Goal: Task Accomplishment & Management: Manage account settings

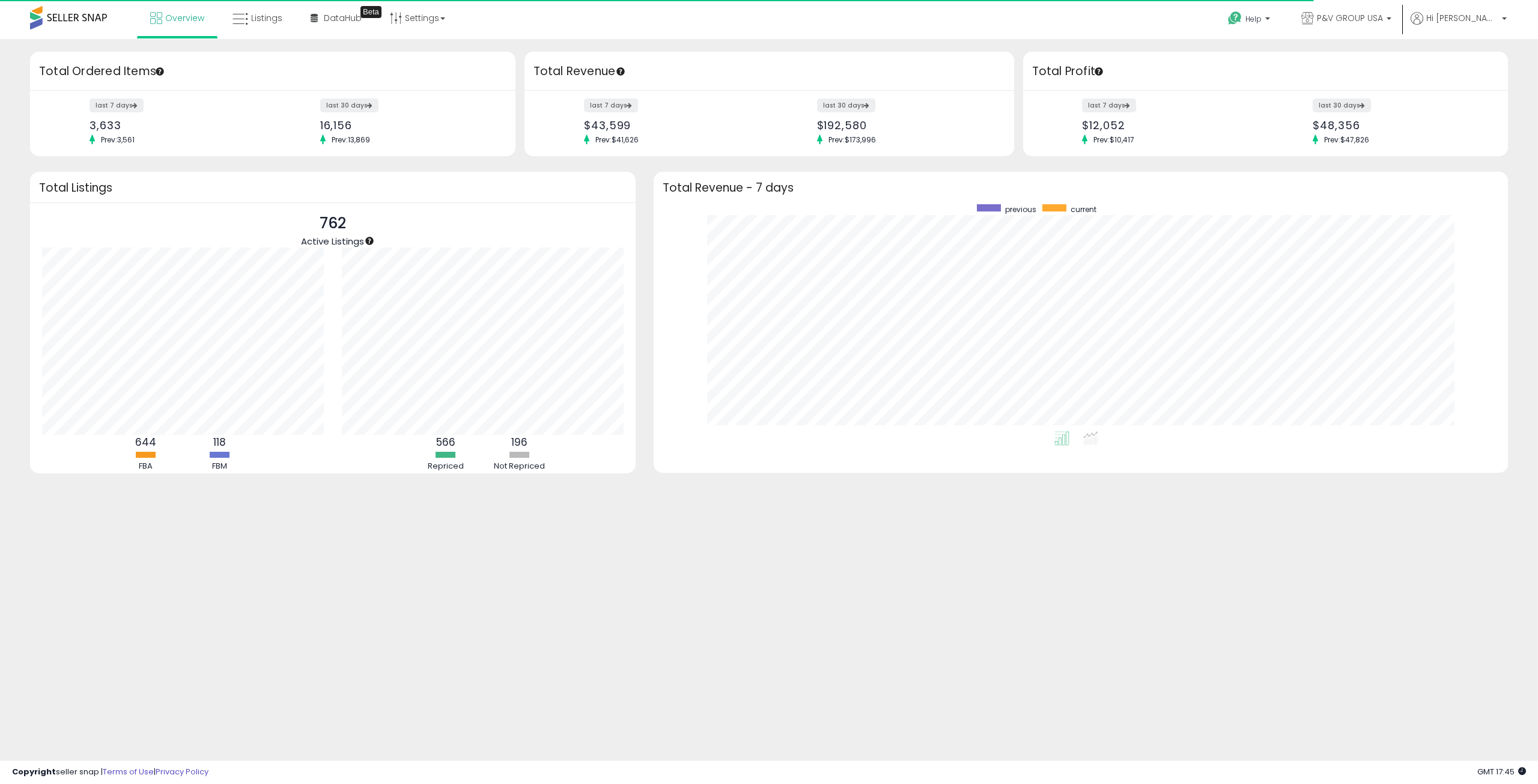
scroll to position [227, 830]
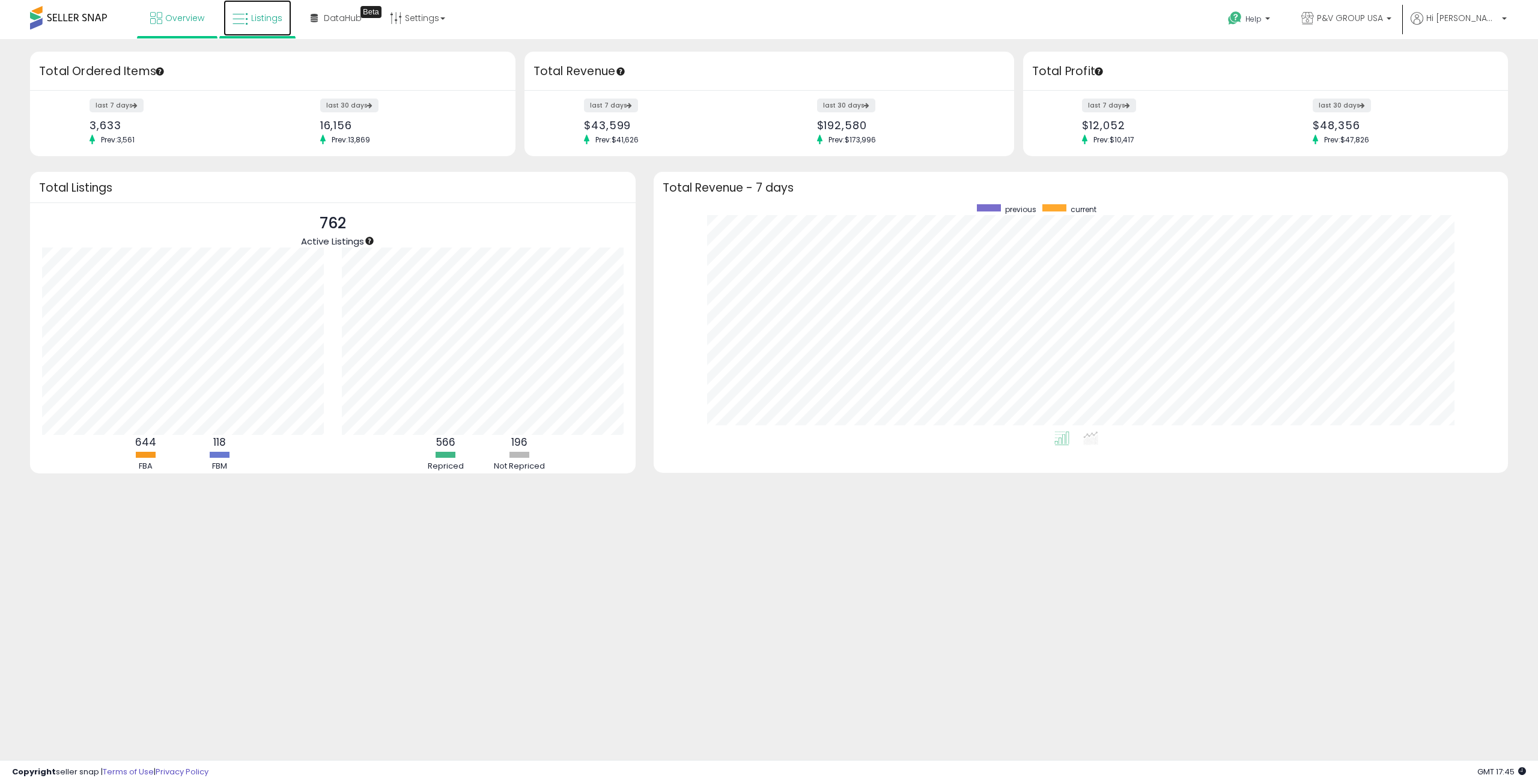
click at [263, 23] on span "Listings" at bounding box center [267, 18] width 32 height 12
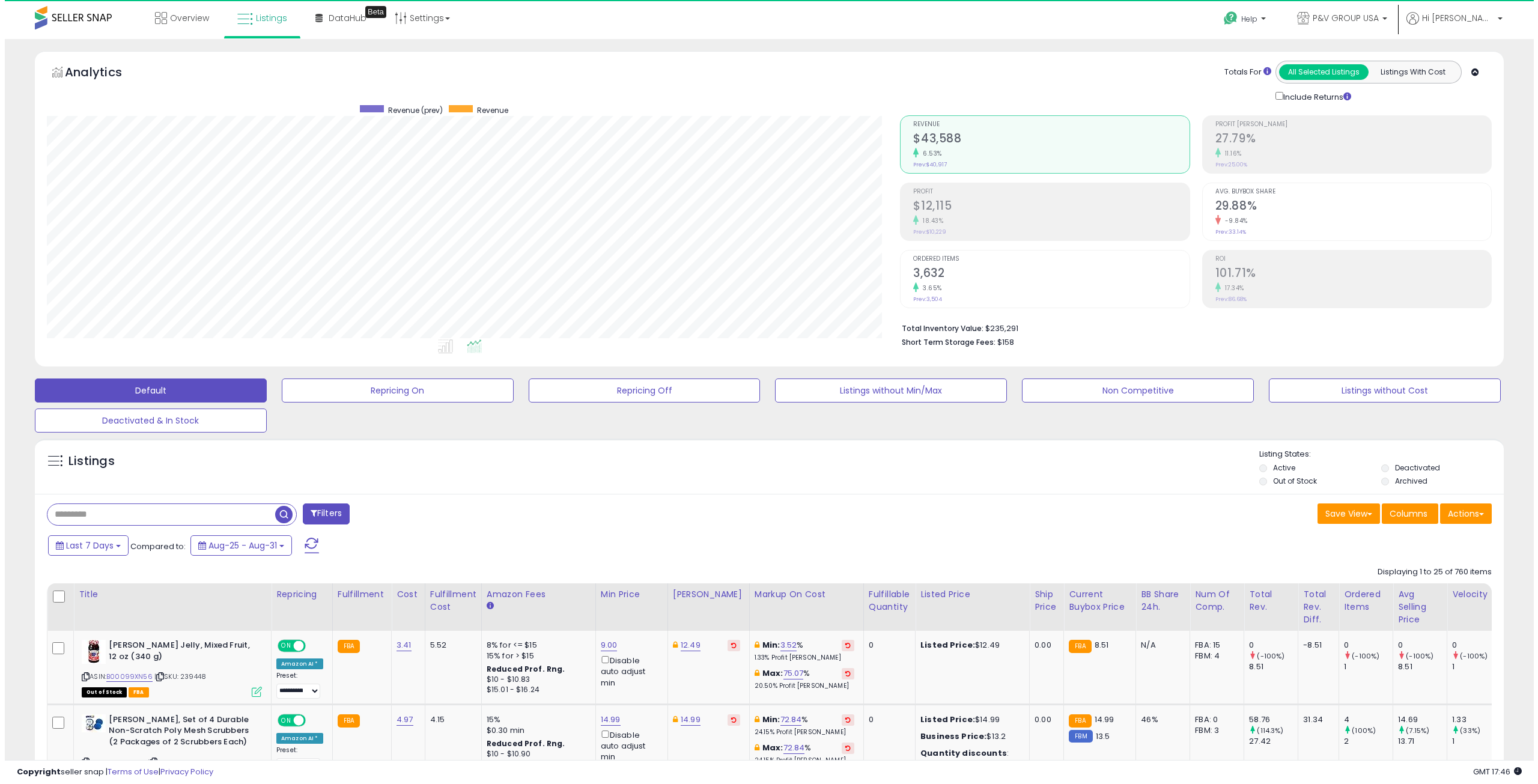
scroll to position [246, 854]
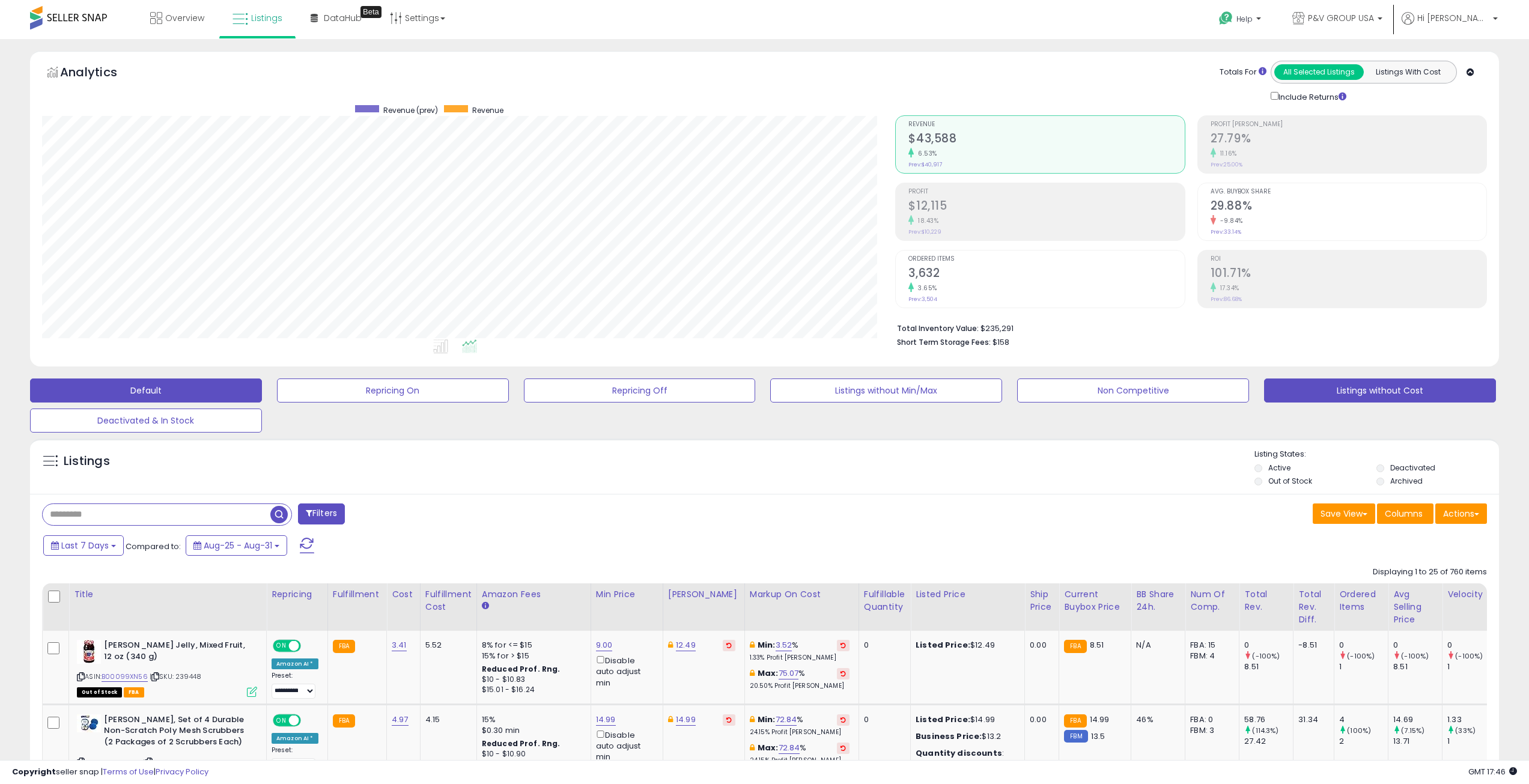
click at [1398, 394] on button "Listings without Cost" at bounding box center [1380, 390] width 232 height 24
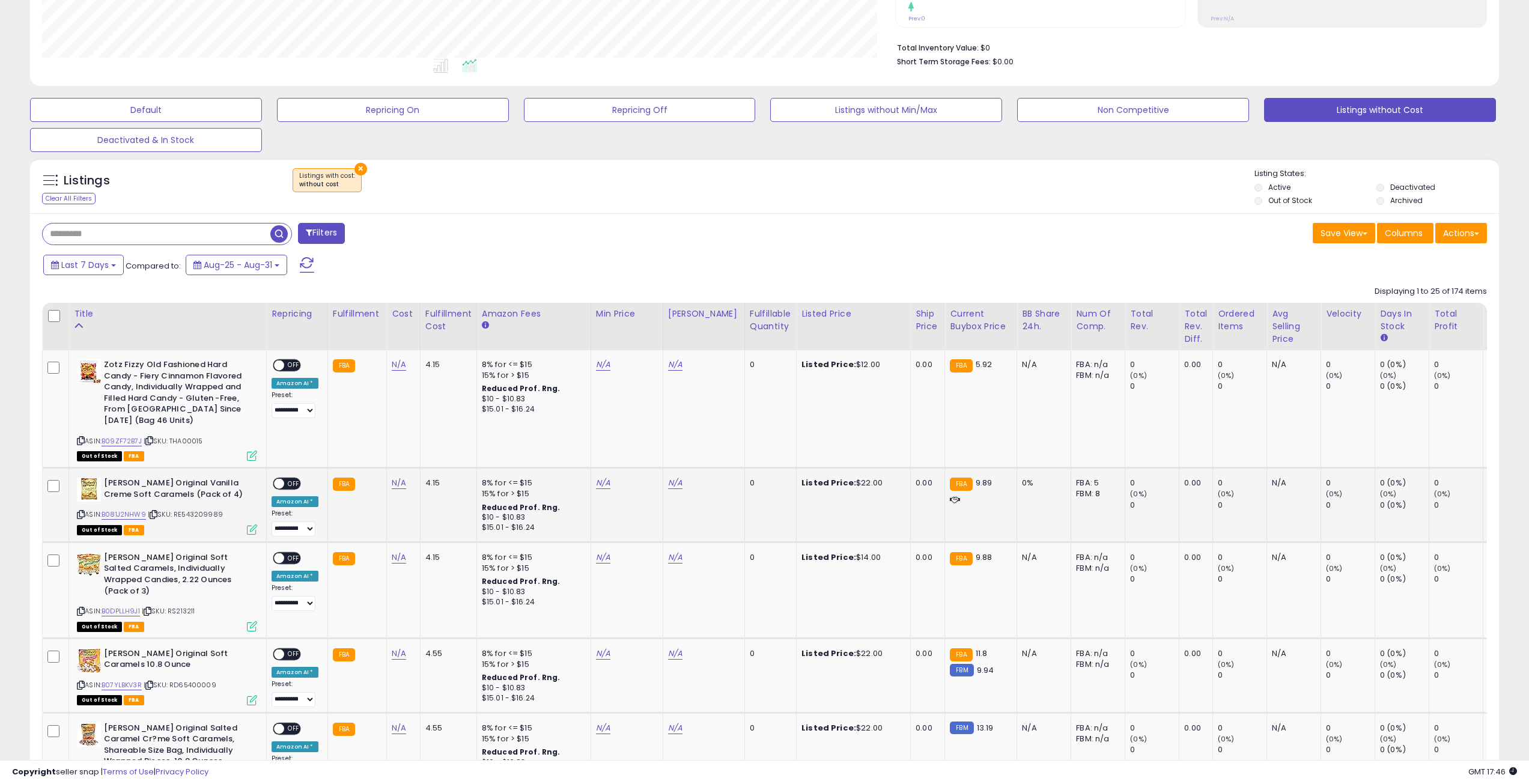
scroll to position [300, 0]
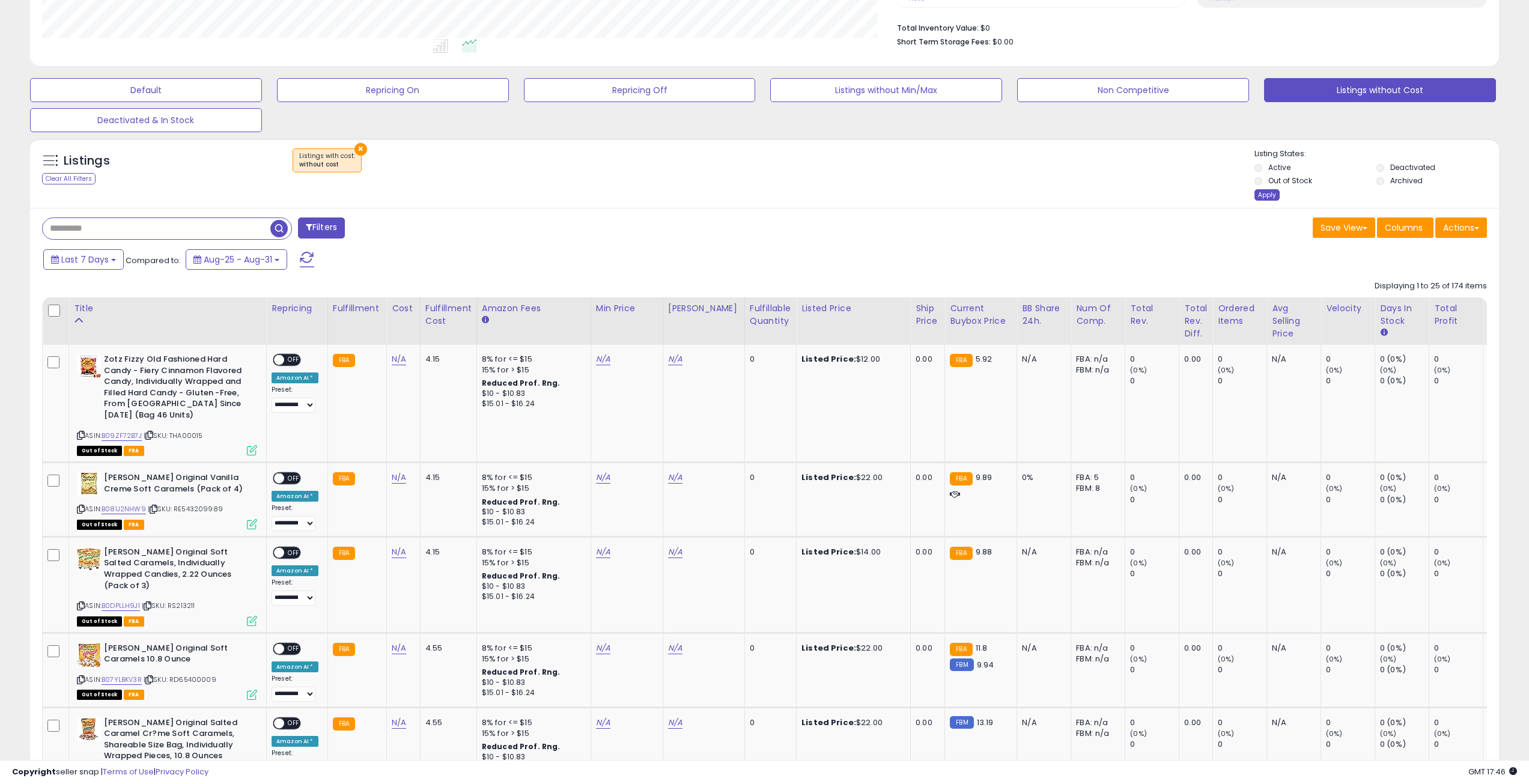
click at [1268, 193] on div "Apply" at bounding box center [1267, 194] width 26 height 11
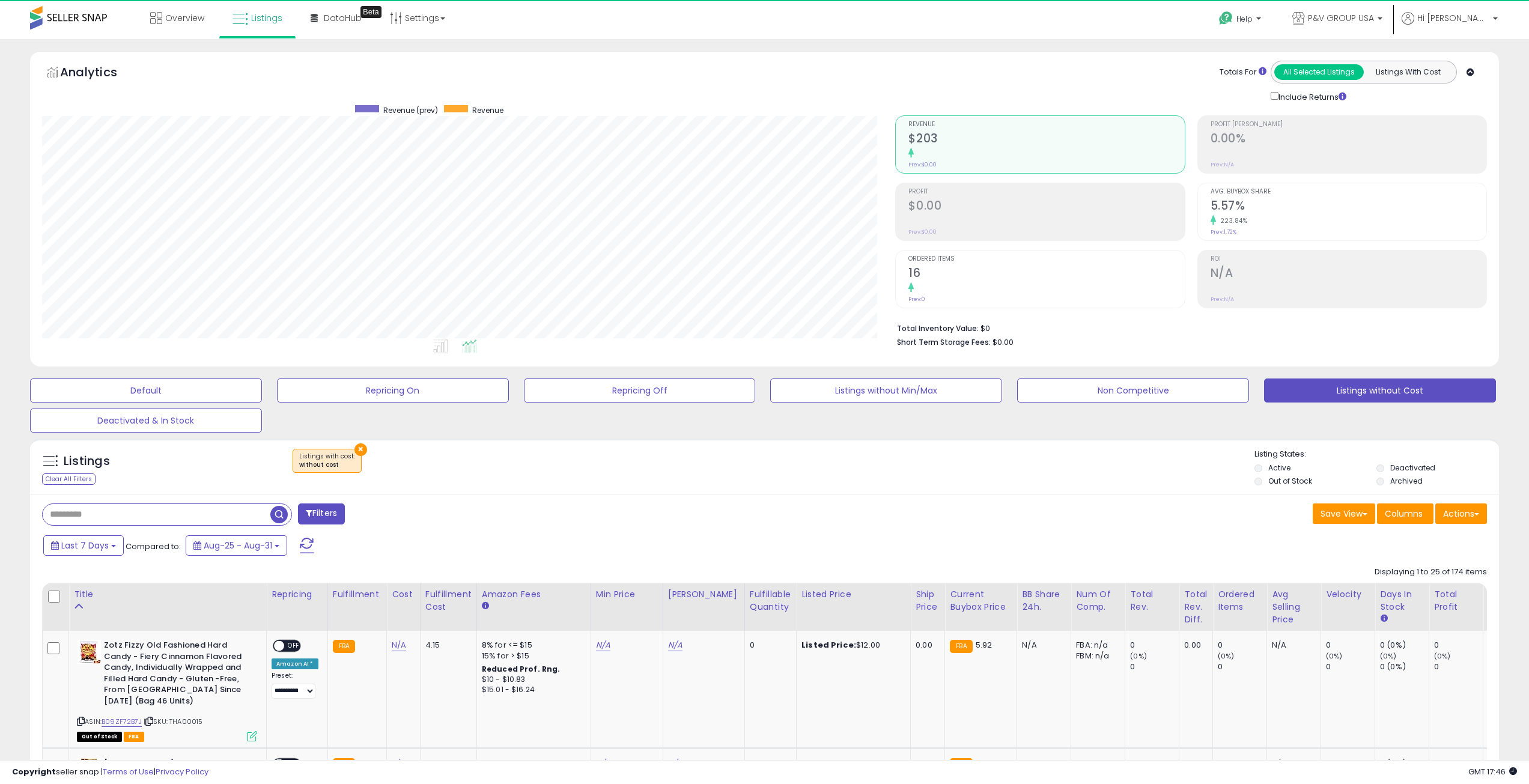
scroll to position [246, 854]
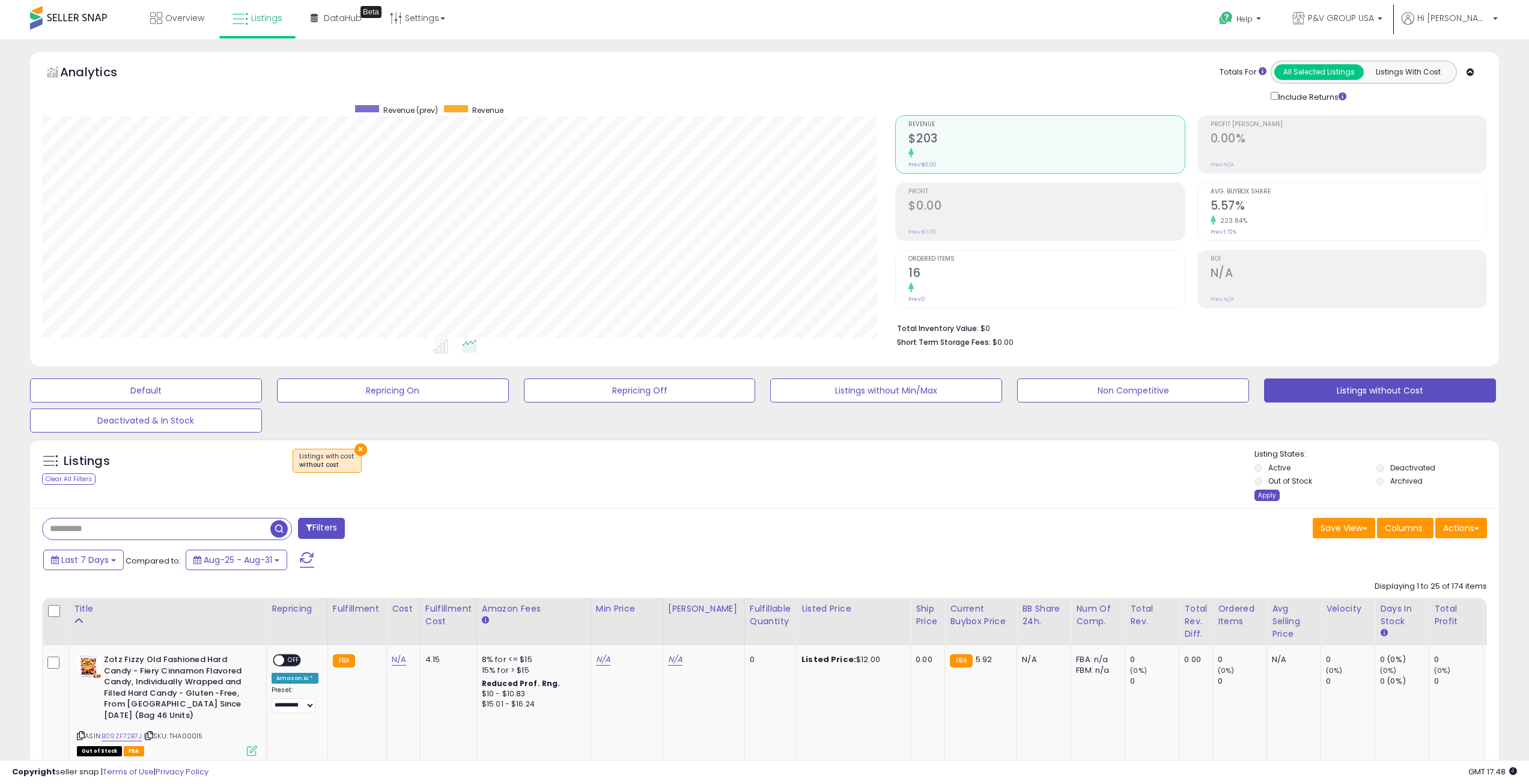
click at [1265, 491] on div "Apply" at bounding box center [1267, 495] width 26 height 11
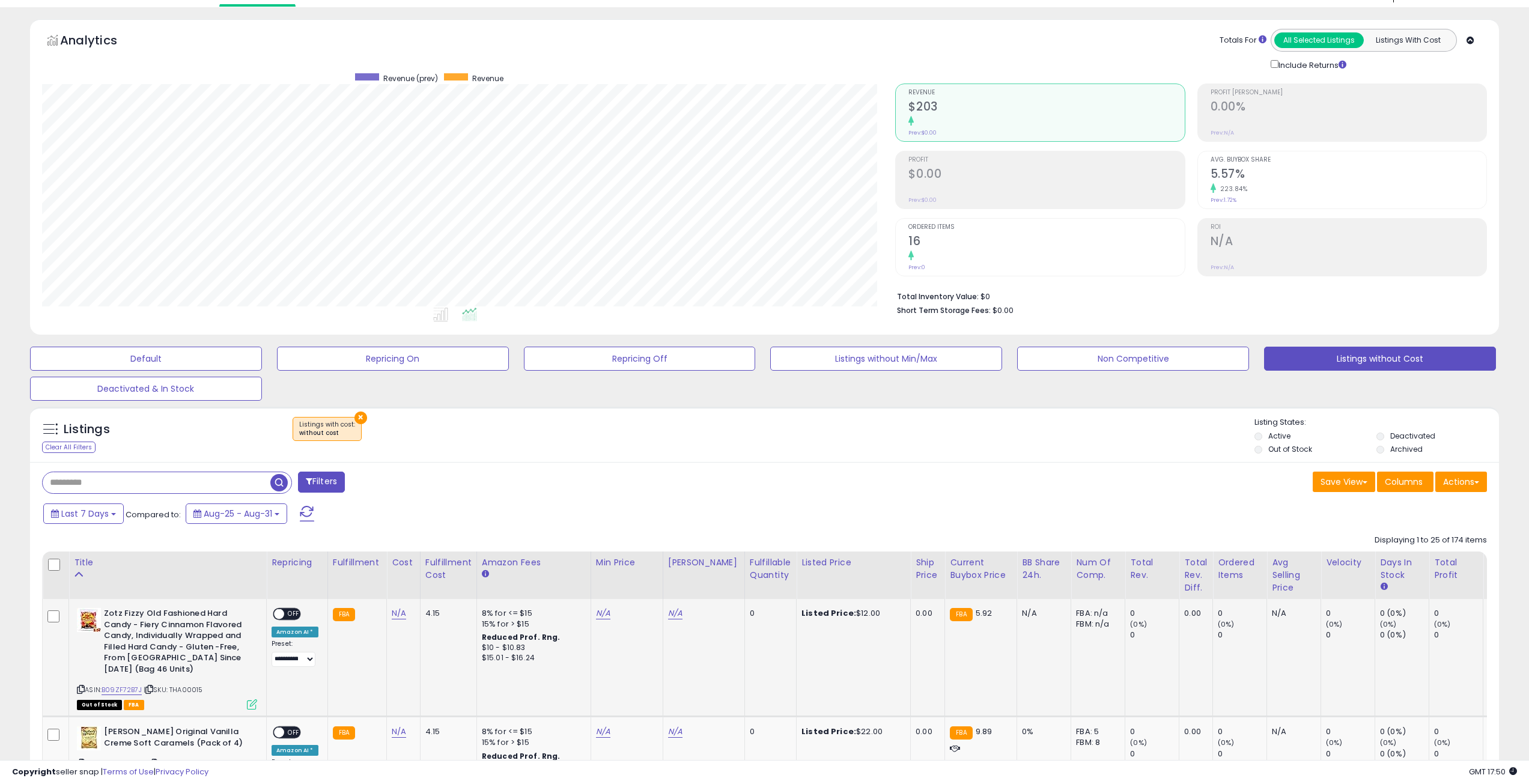
scroll to position [0, 0]
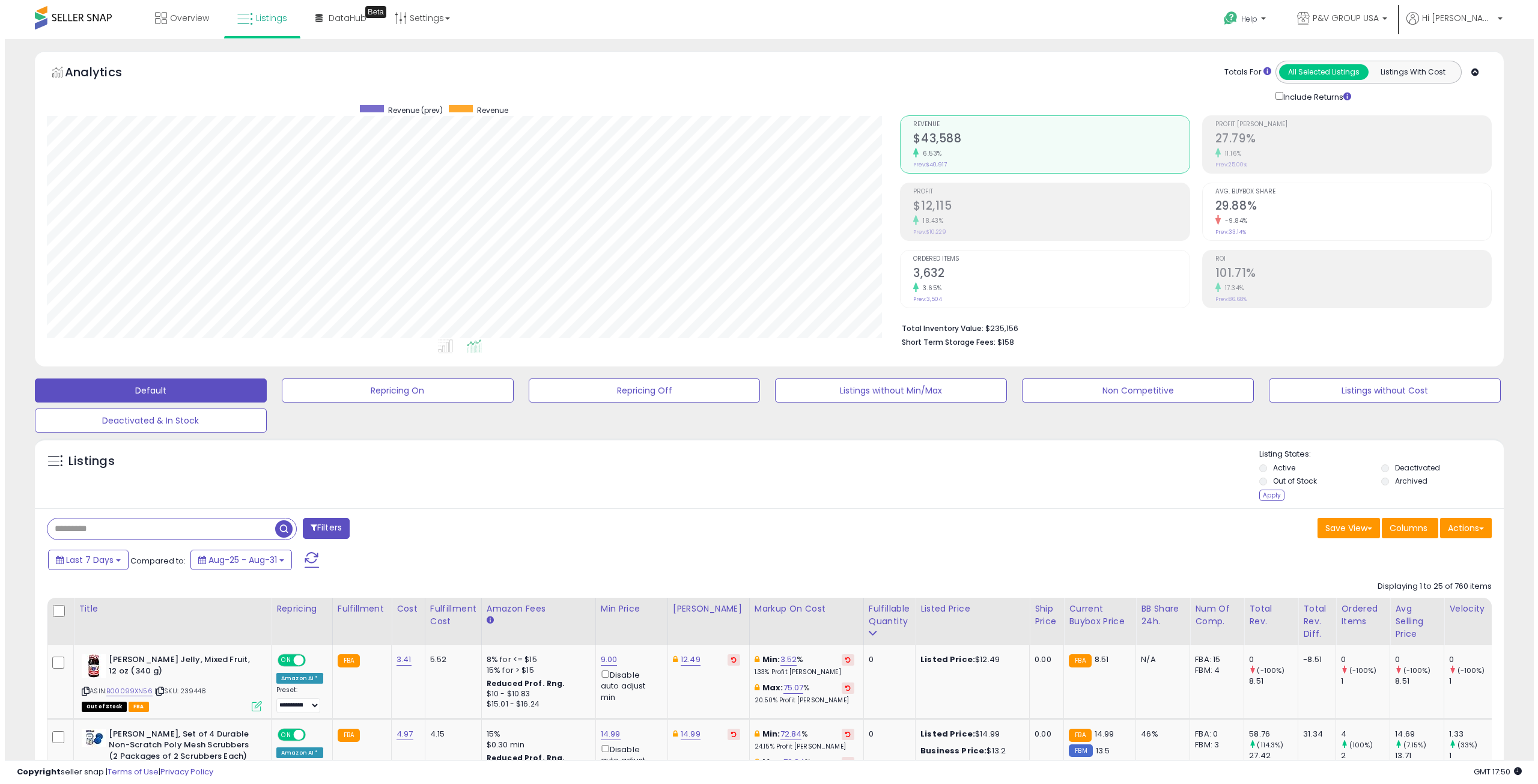
scroll to position [246, 854]
click at [1271, 497] on div "Apply" at bounding box center [1267, 495] width 26 height 11
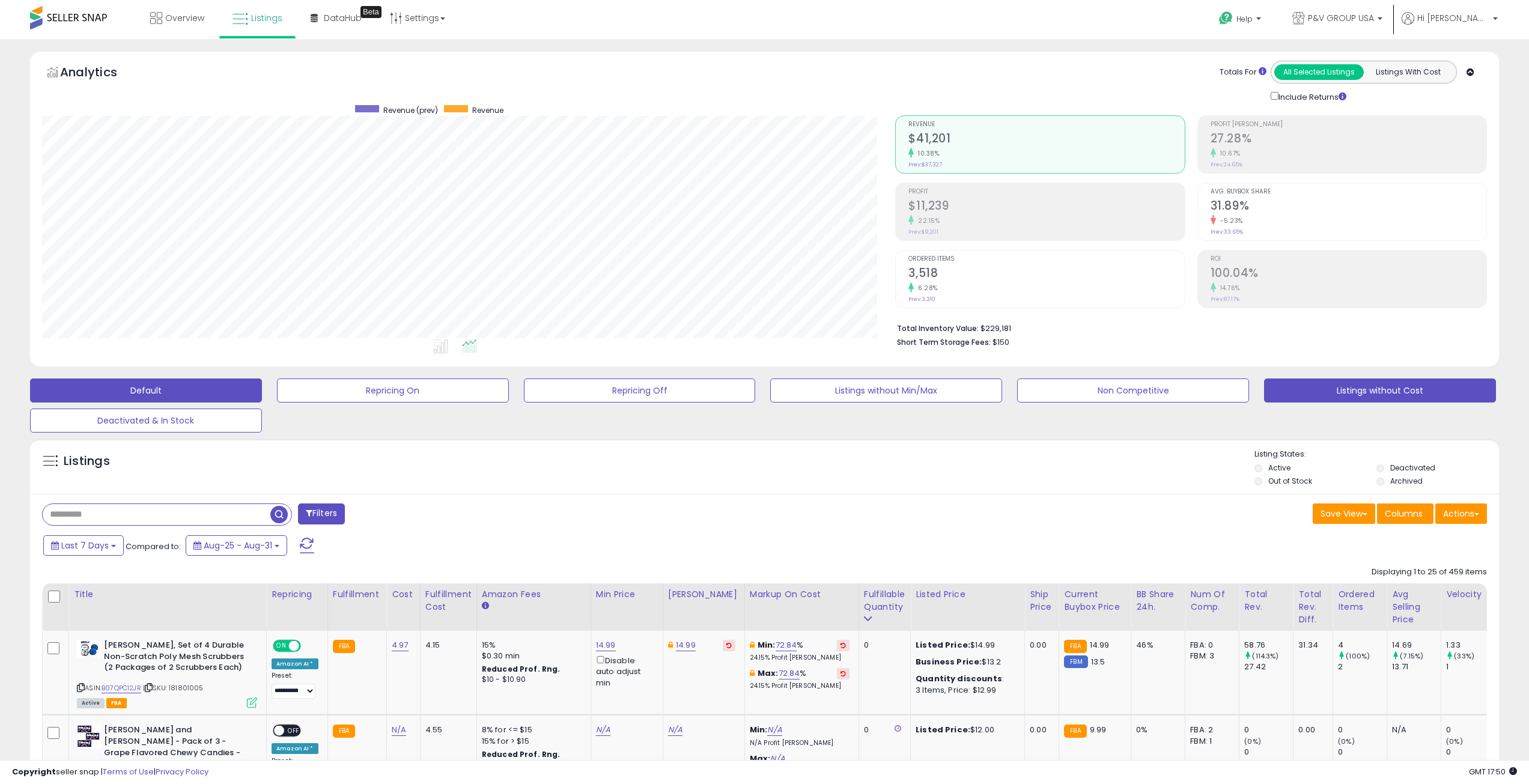
click at [1336, 384] on button "Listings without Cost" at bounding box center [1380, 390] width 232 height 24
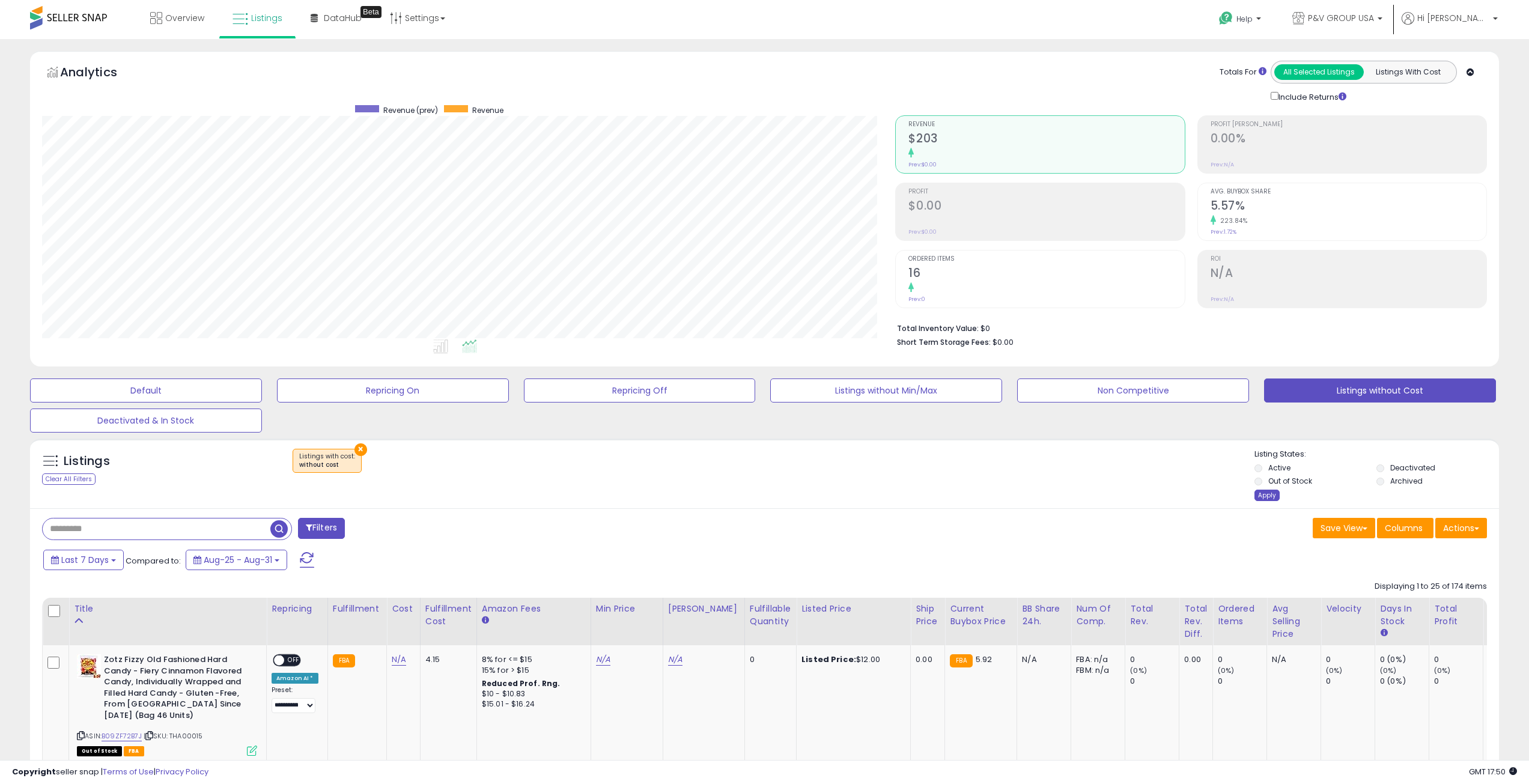
click at [1262, 497] on div "Apply" at bounding box center [1267, 495] width 26 height 11
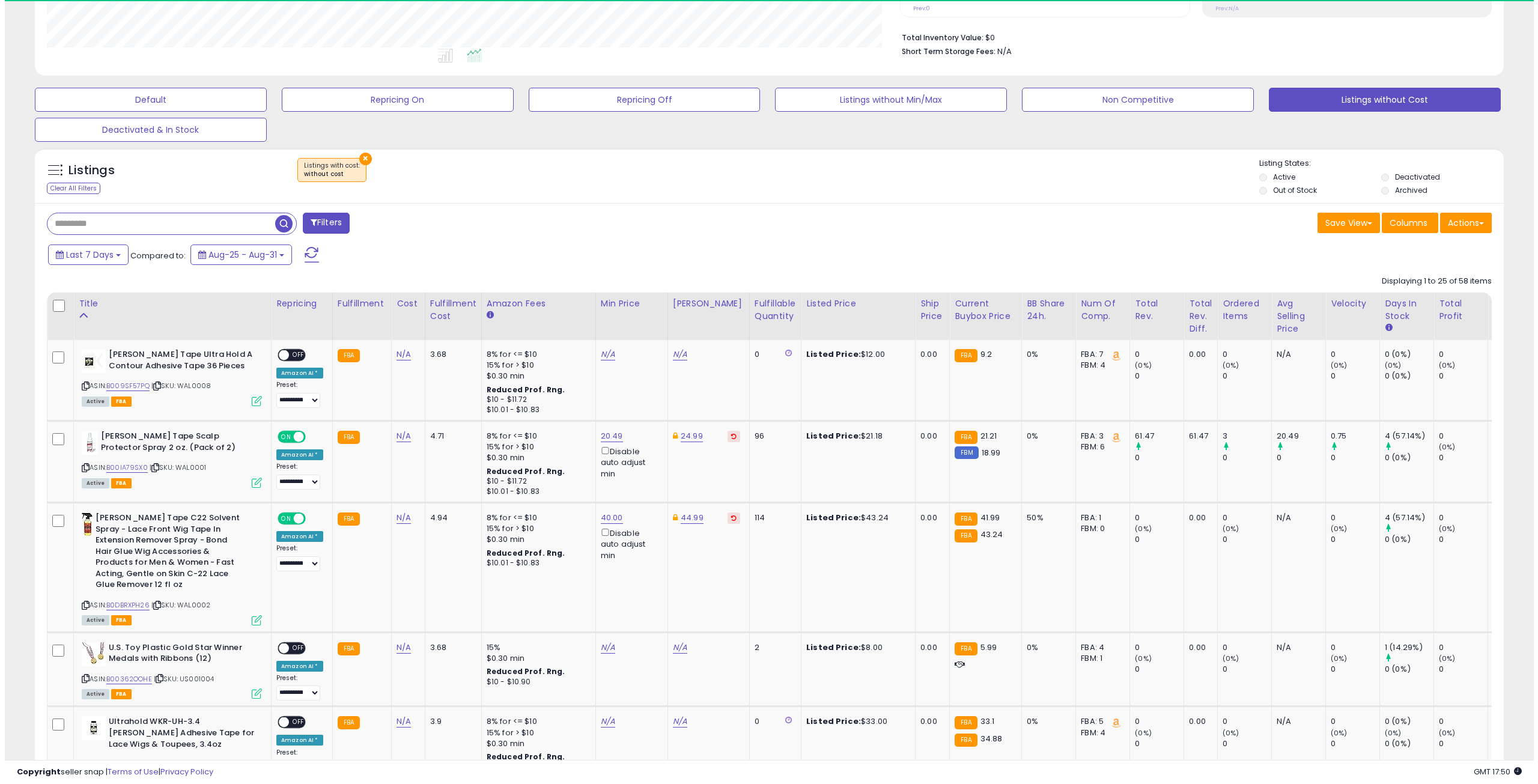
scroll to position [300, 0]
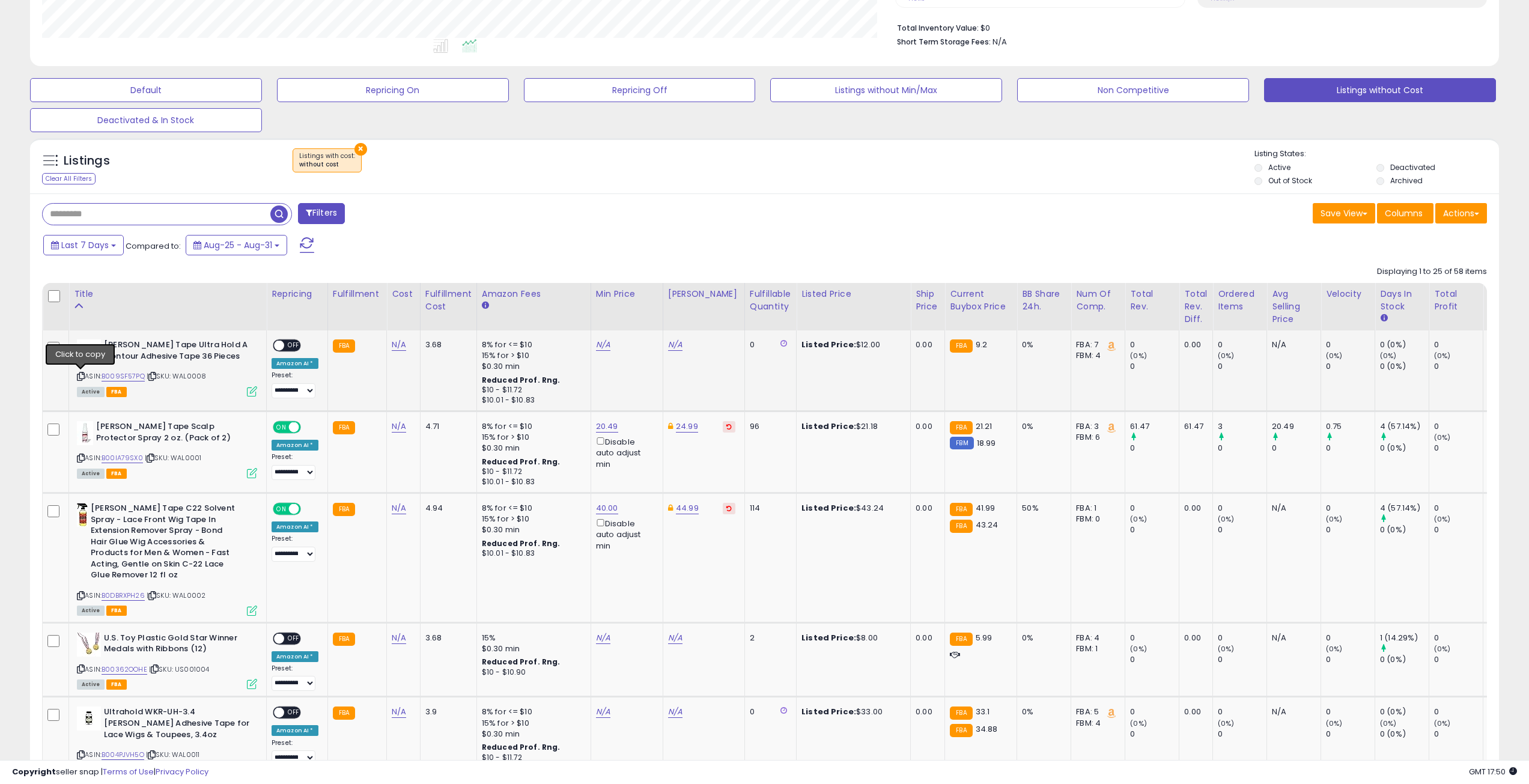
click at [80, 377] on icon at bounding box center [80, 376] width 8 height 7
click at [80, 374] on icon at bounding box center [80, 376] width 8 height 7
click at [357, 152] on button "×" at bounding box center [360, 149] width 13 height 13
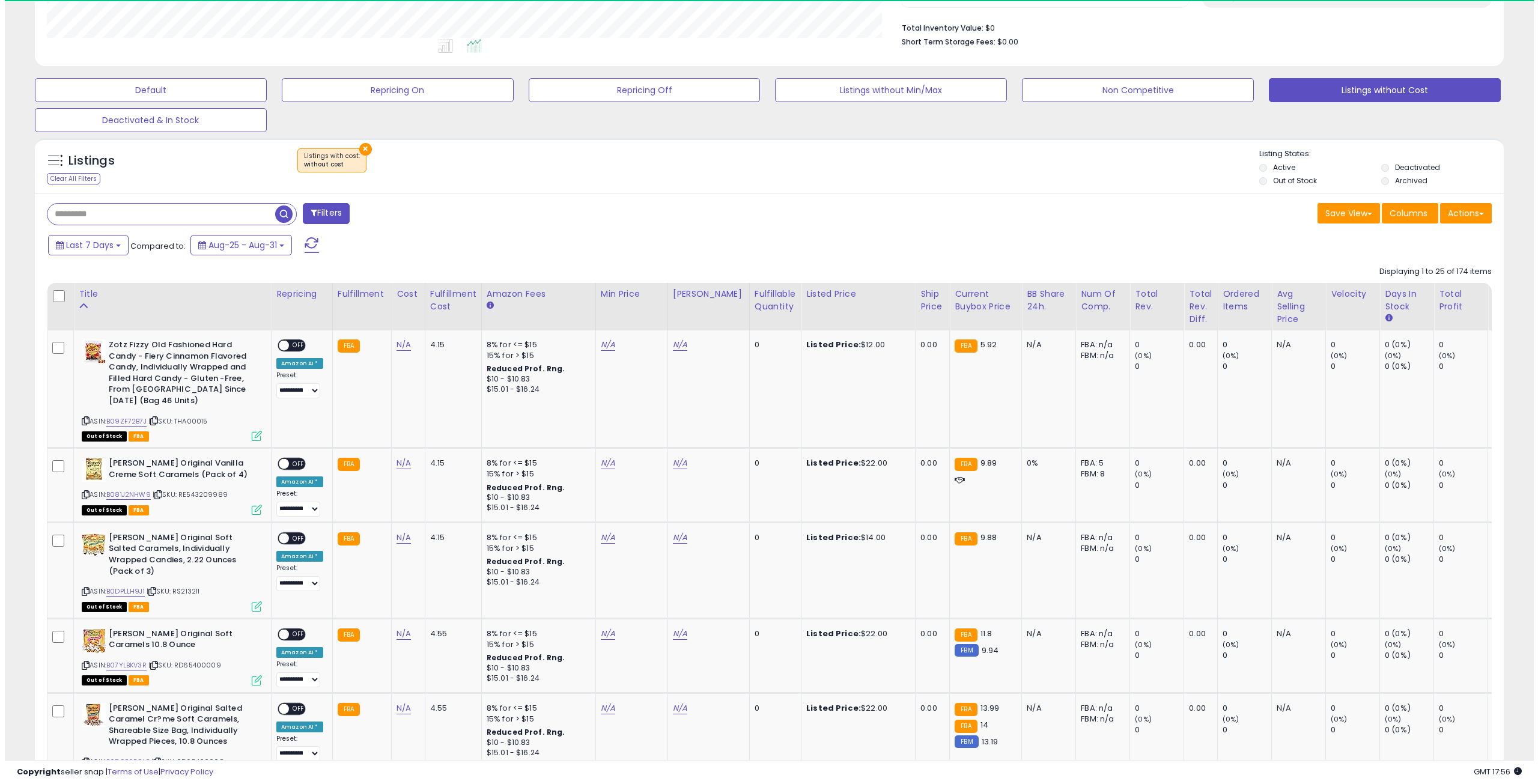
scroll to position [246, 854]
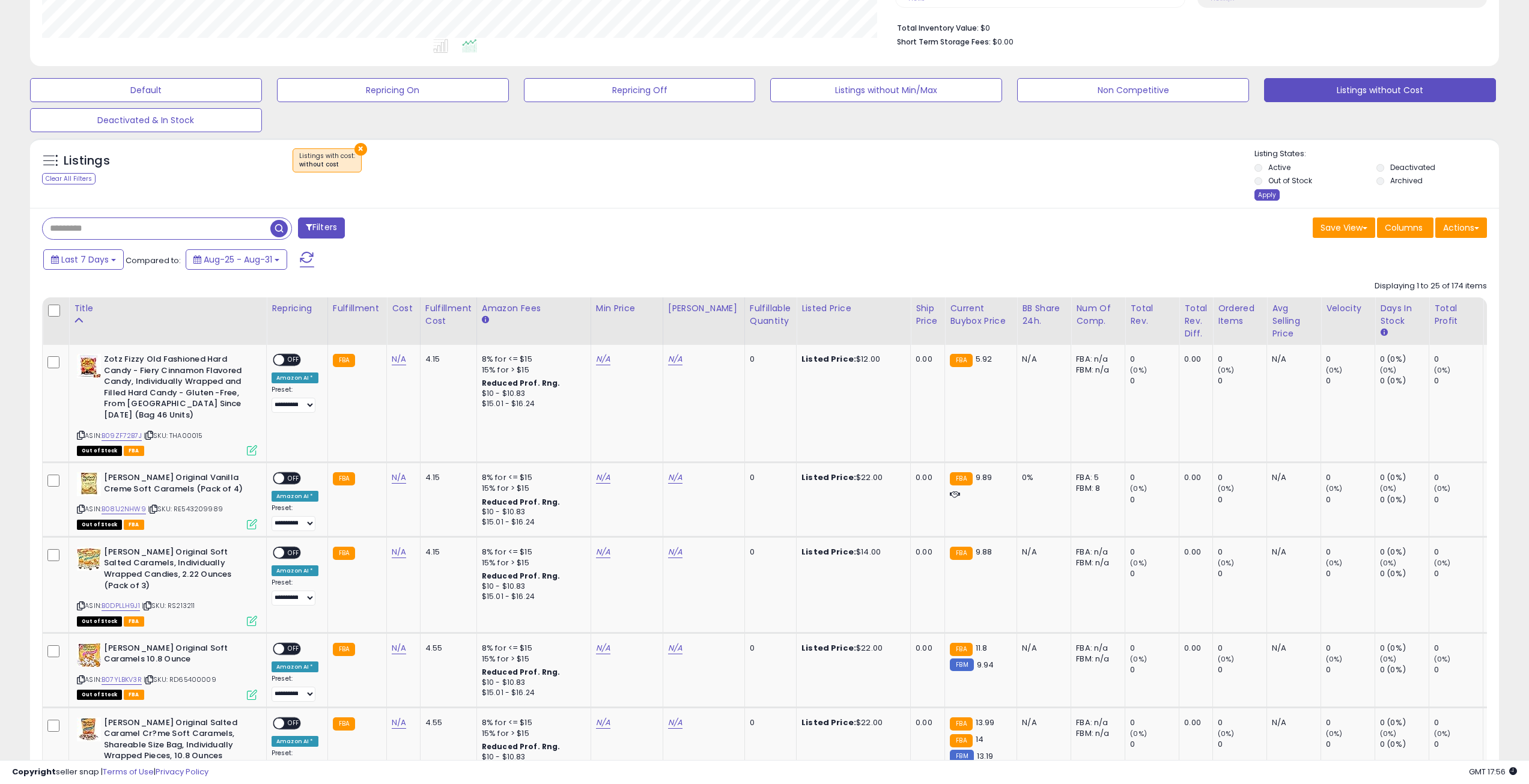
click at [1262, 191] on div "Apply" at bounding box center [1267, 194] width 26 height 11
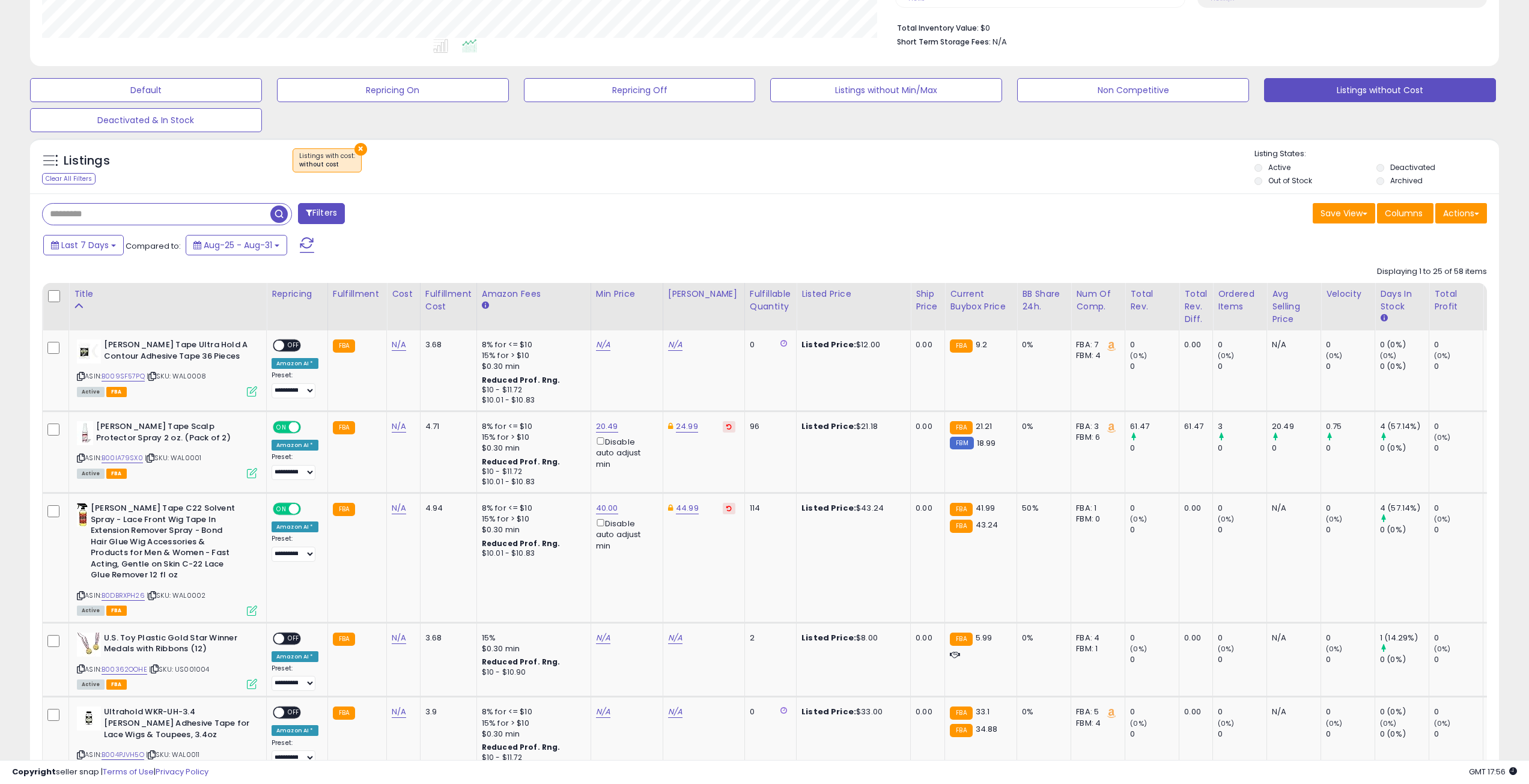
click at [354, 152] on button "×" at bounding box center [360, 149] width 13 height 13
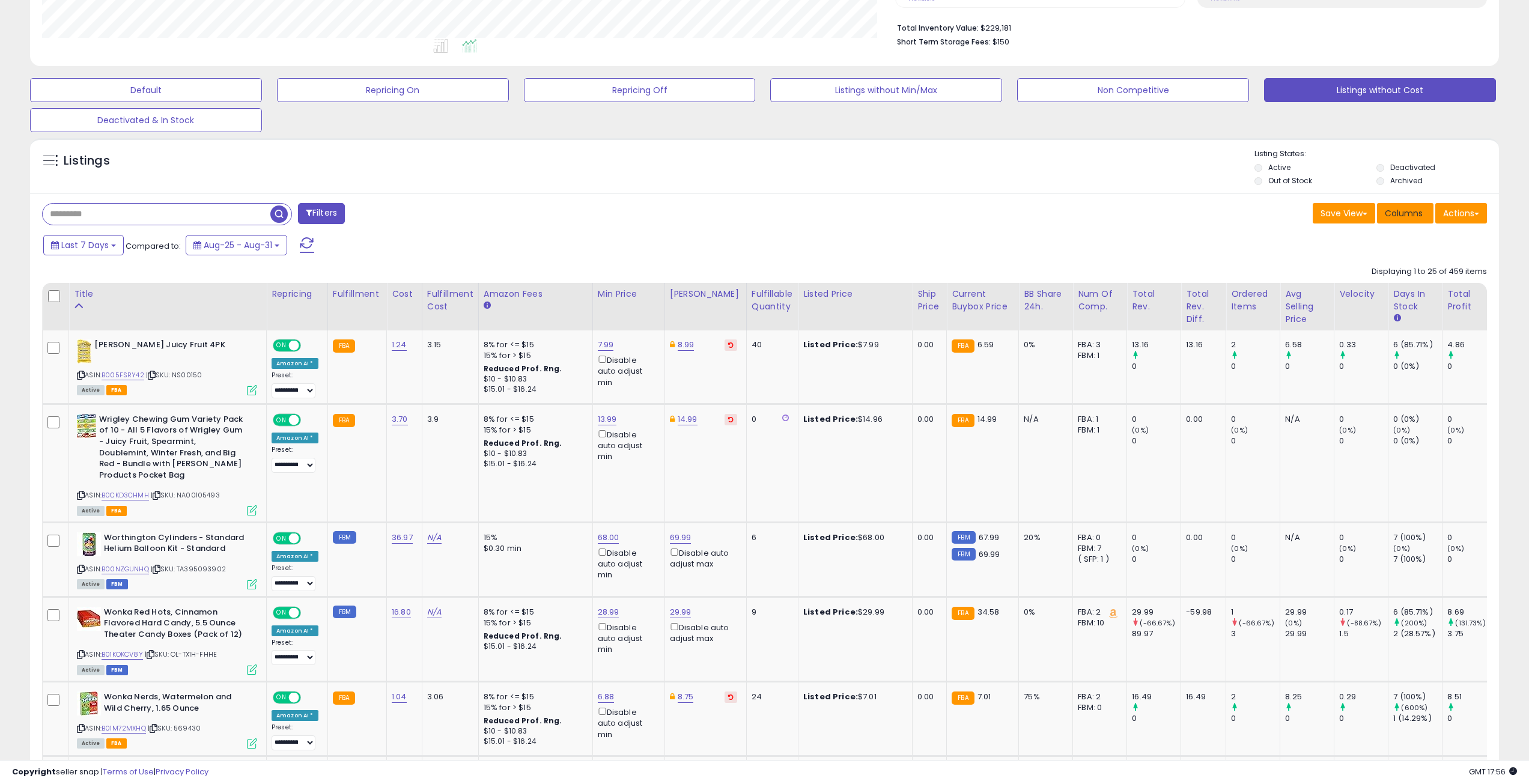
click at [1389, 216] on span "Columns" at bounding box center [1404, 213] width 38 height 12
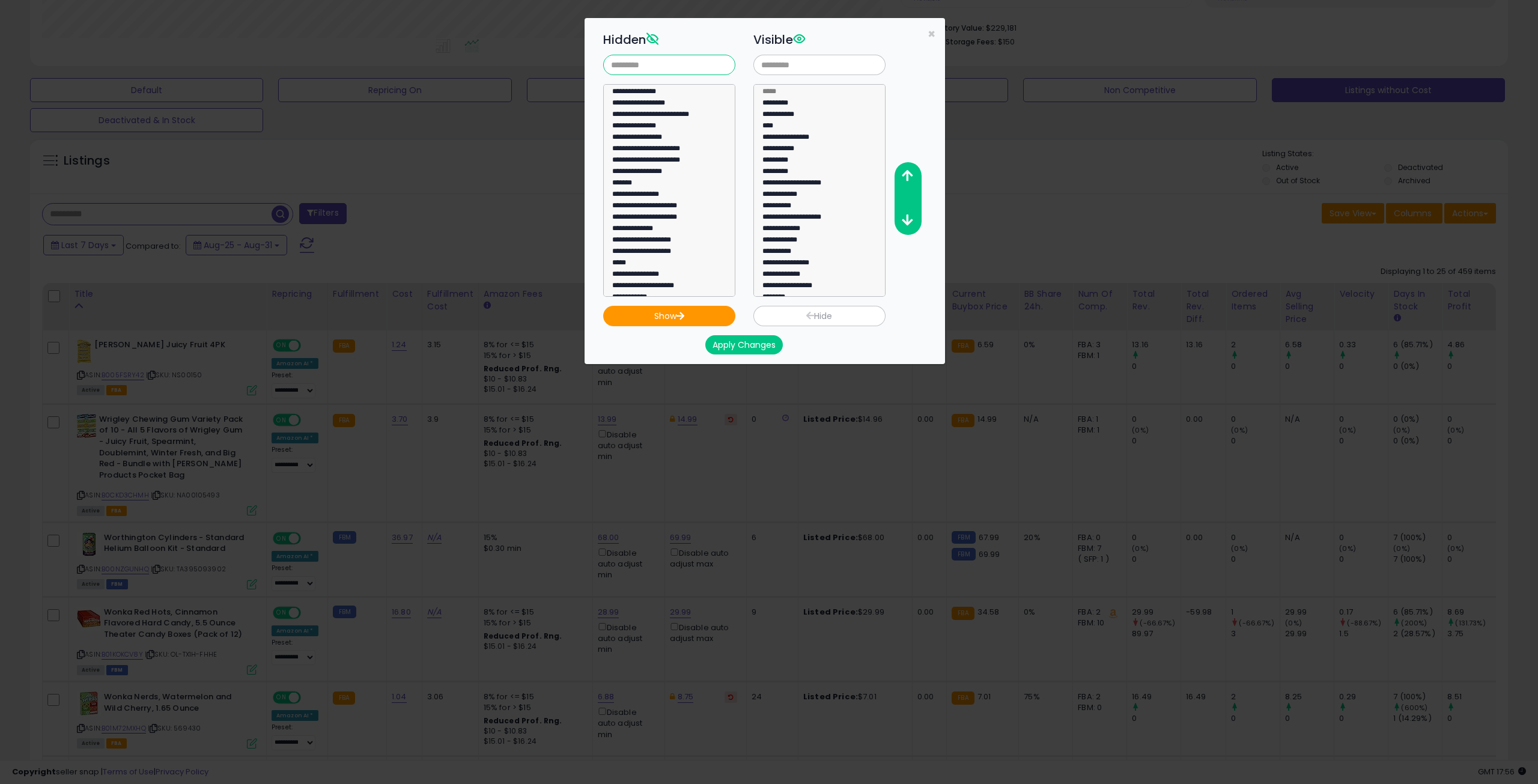
click at [668, 70] on input "text" at bounding box center [669, 65] width 132 height 20
type input "*******"
select select "**********"
click at [639, 95] on option "**********" at bounding box center [665, 93] width 107 height 11
click at [686, 327] on div "Apply Changes" at bounding box center [774, 340] width 360 height 29
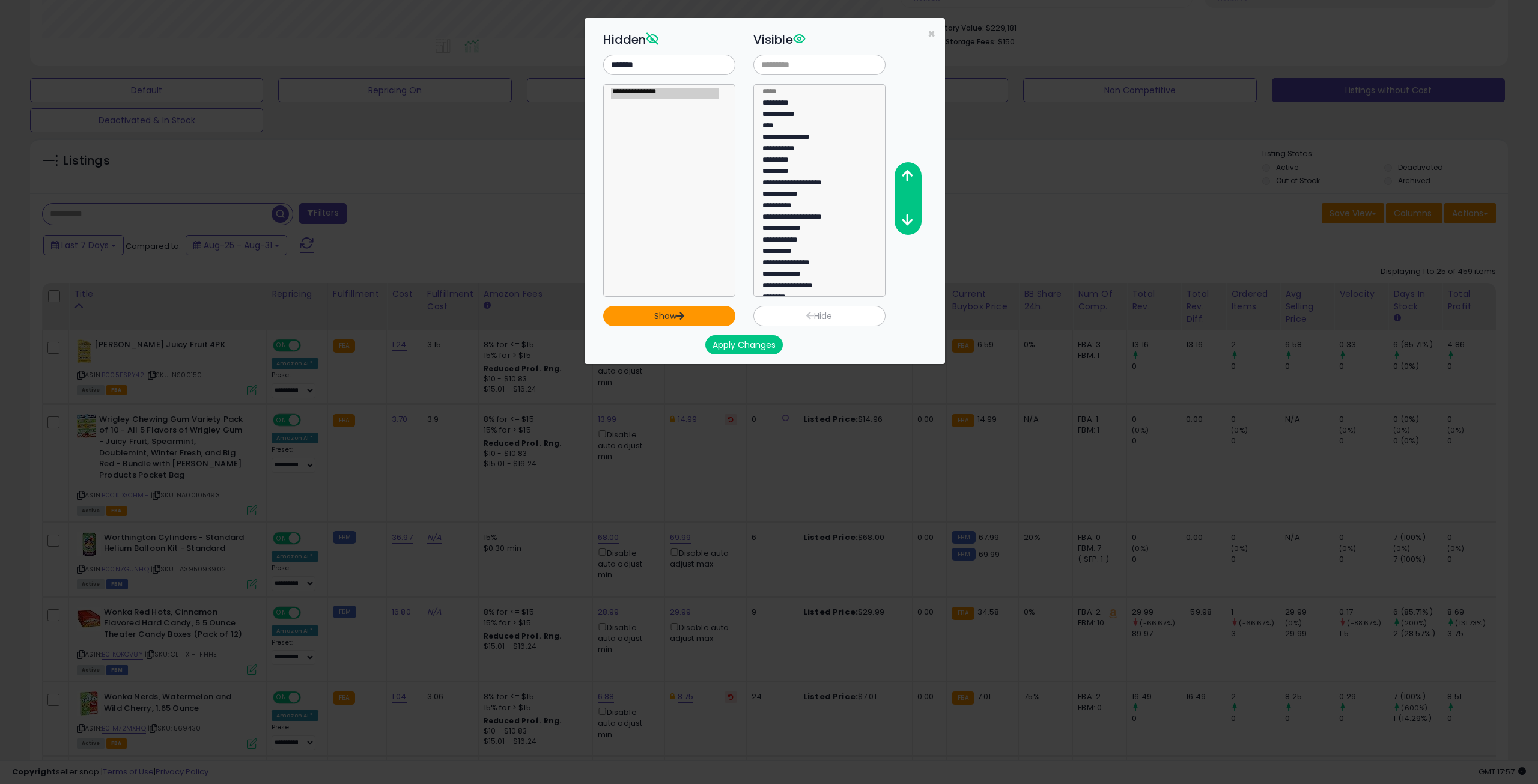
click at [684, 314] on icon "button" at bounding box center [680, 315] width 9 height 8
select select
drag, startPoint x: 658, startPoint y: 66, endPoint x: 548, endPoint y: 70, distance: 110.1
click at [548, 70] on div "**********" at bounding box center [769, 392] width 1538 height 784
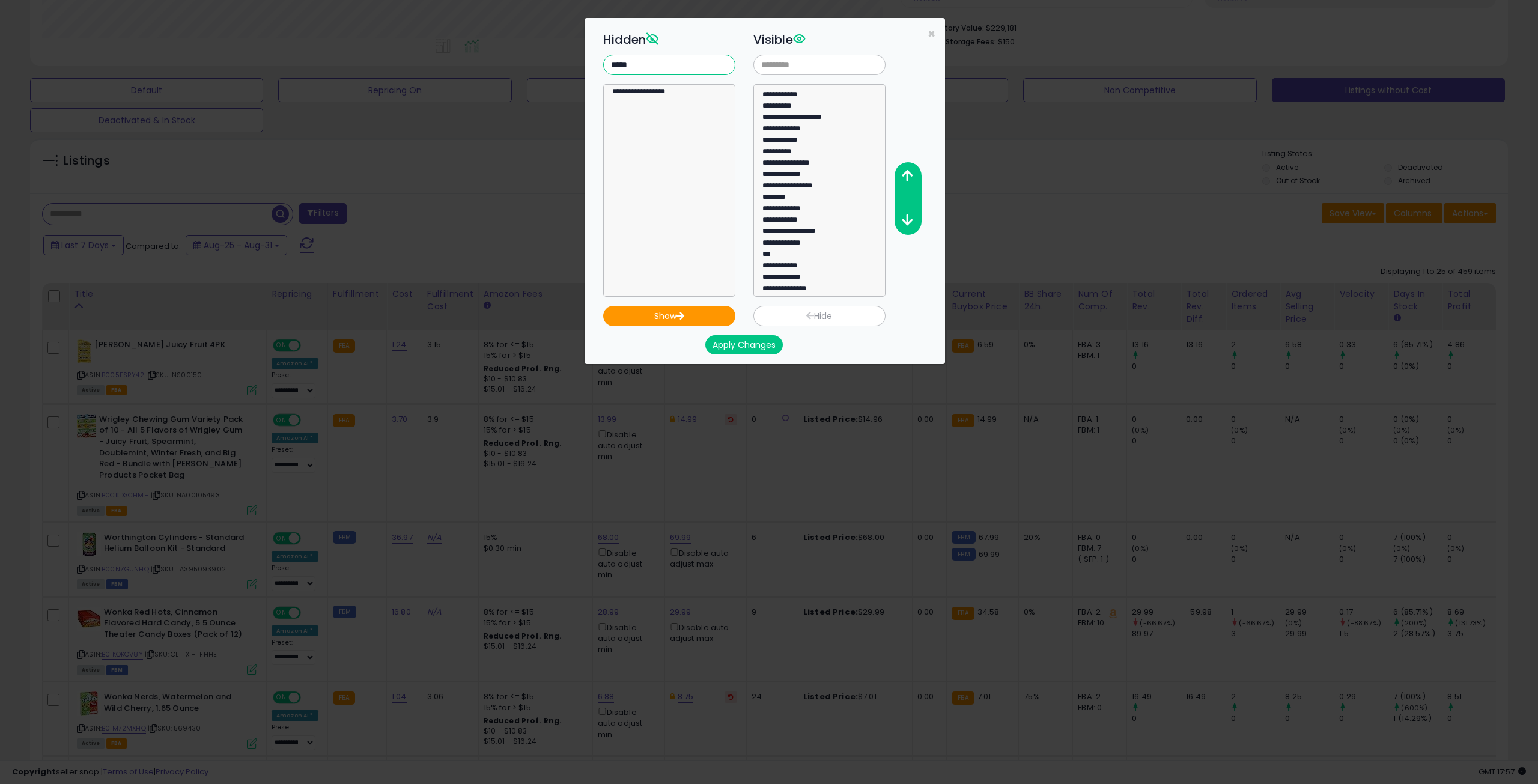
type input "*****"
select select "**********"
click at [635, 90] on option "**********" at bounding box center [665, 93] width 107 height 11
click at [692, 317] on button "Show" at bounding box center [669, 315] width 132 height 20
click at [818, 291] on option "**********" at bounding box center [815, 290] width 107 height 11
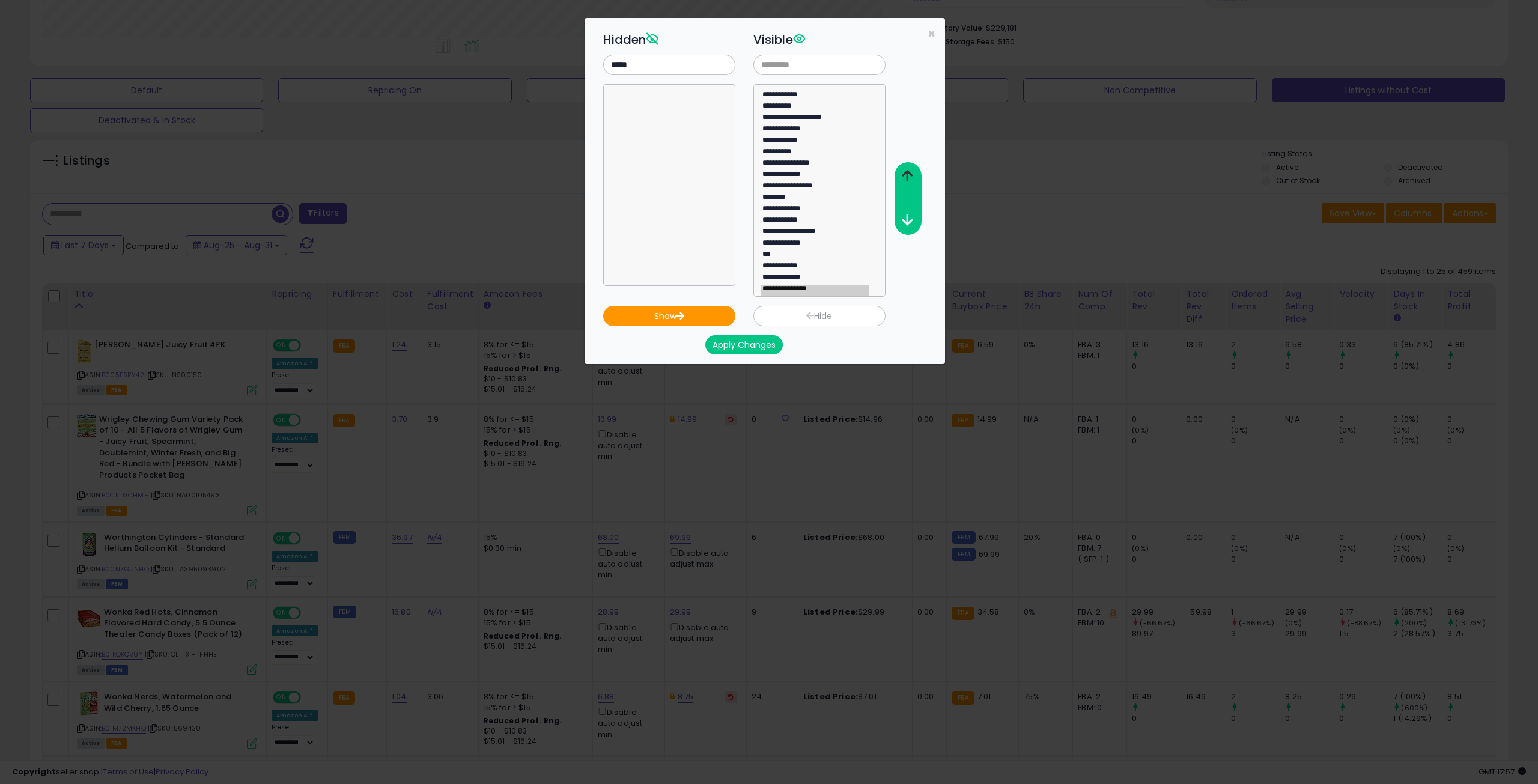
click at [915, 179] on button "button" at bounding box center [907, 176] width 27 height 23
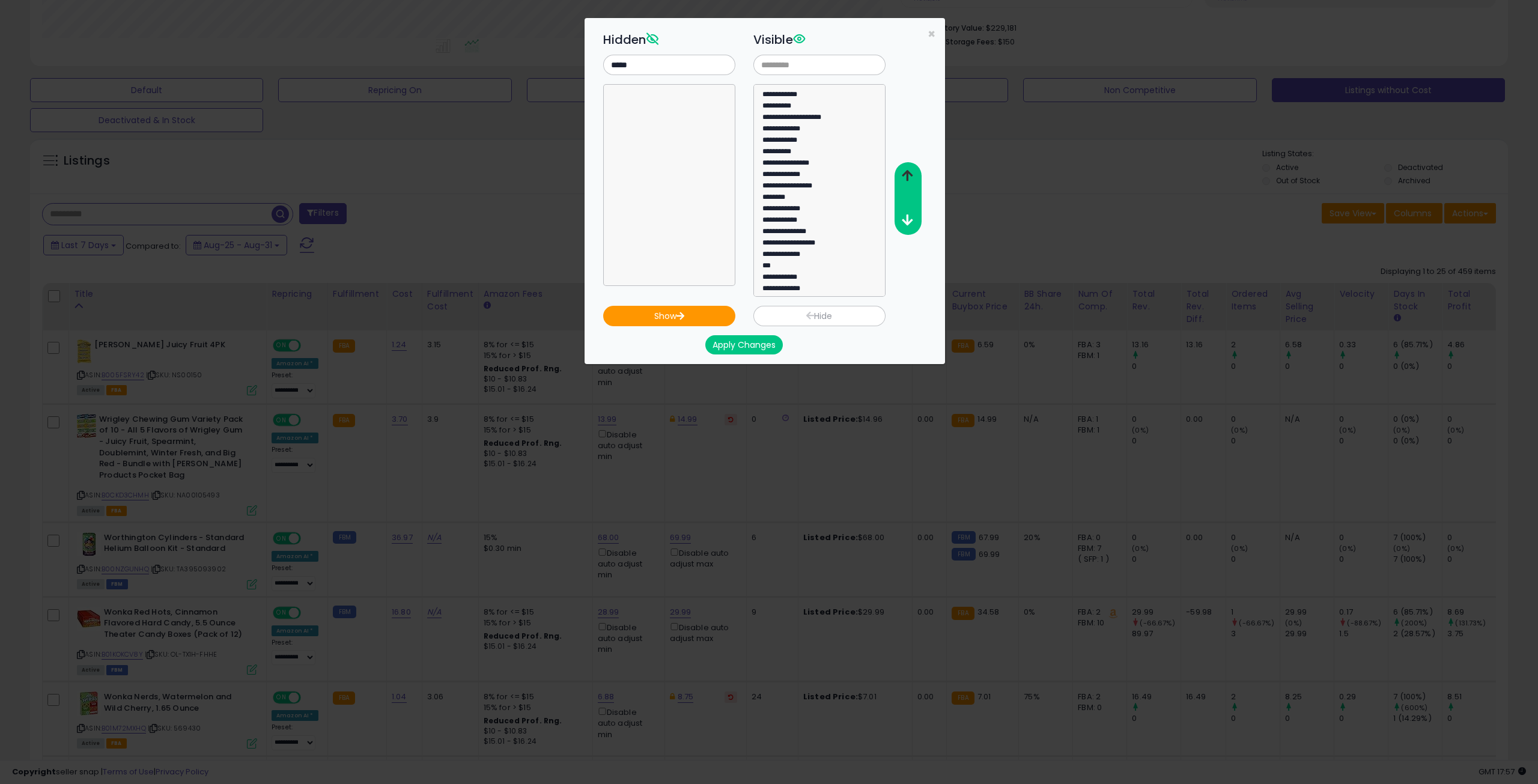
click at [915, 179] on button "button" at bounding box center [907, 176] width 27 height 23
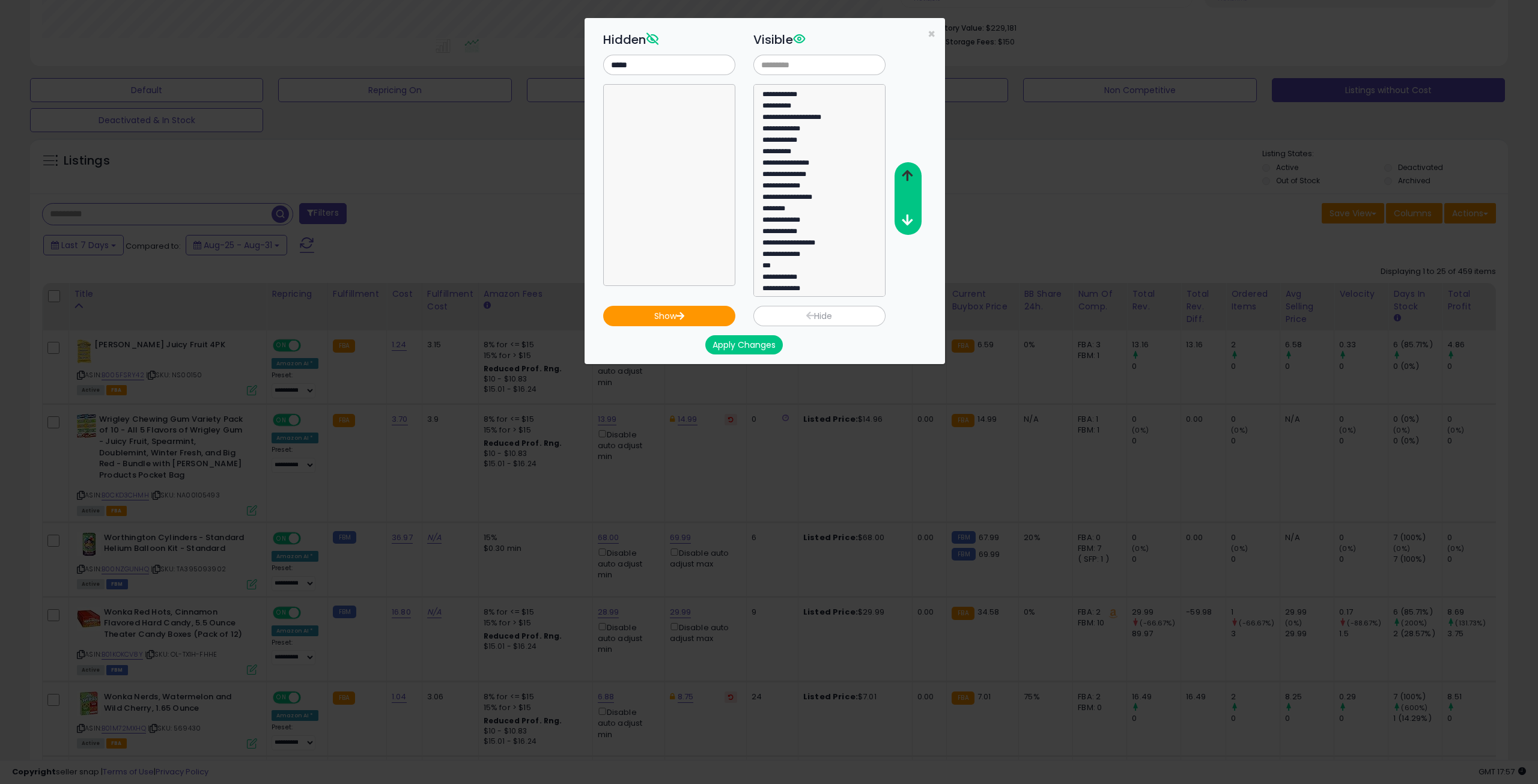
click at [915, 179] on button "button" at bounding box center [907, 176] width 27 height 23
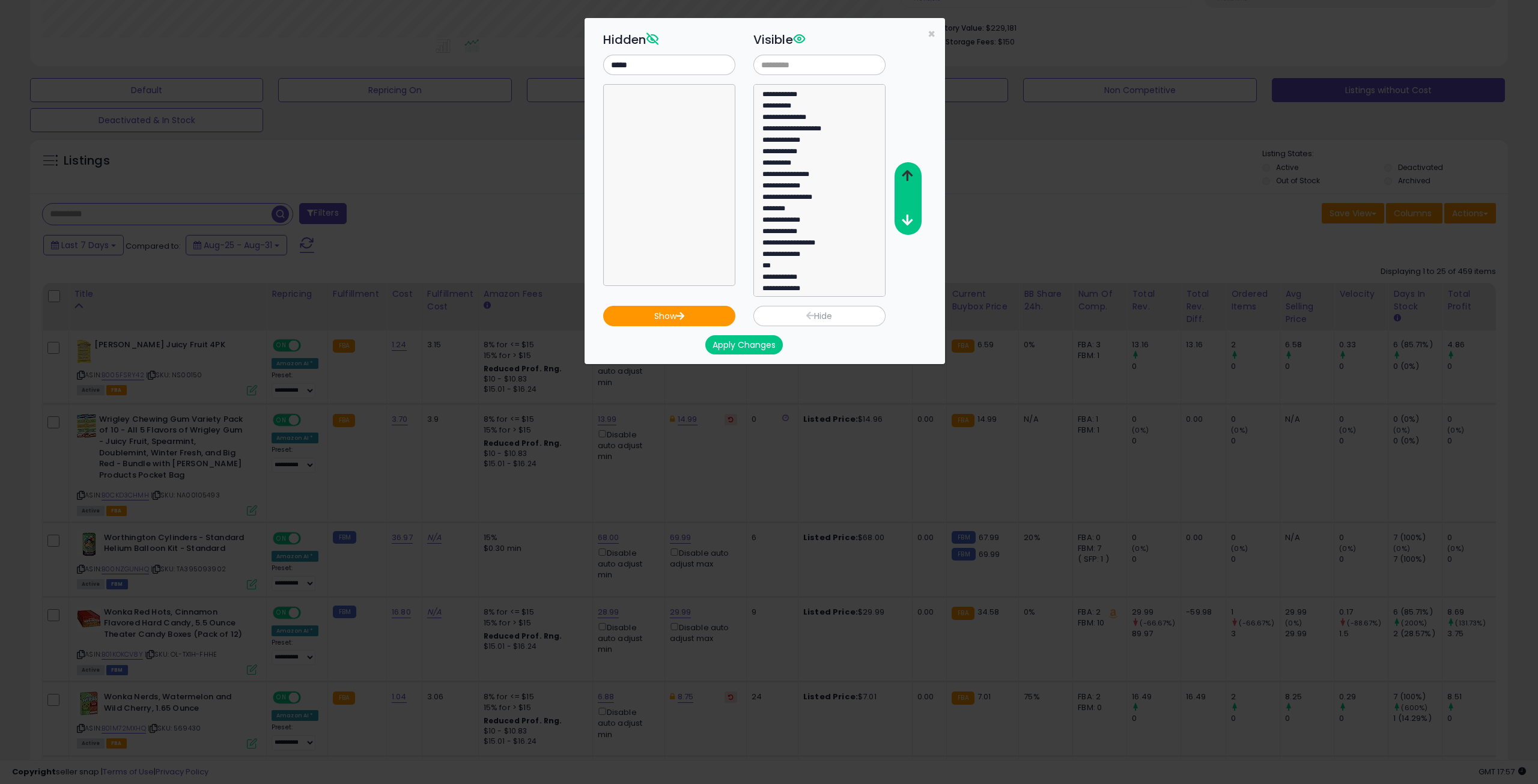
click at [915, 179] on button "button" at bounding box center [907, 176] width 27 height 23
click at [914, 217] on button "button" at bounding box center [907, 221] width 27 height 23
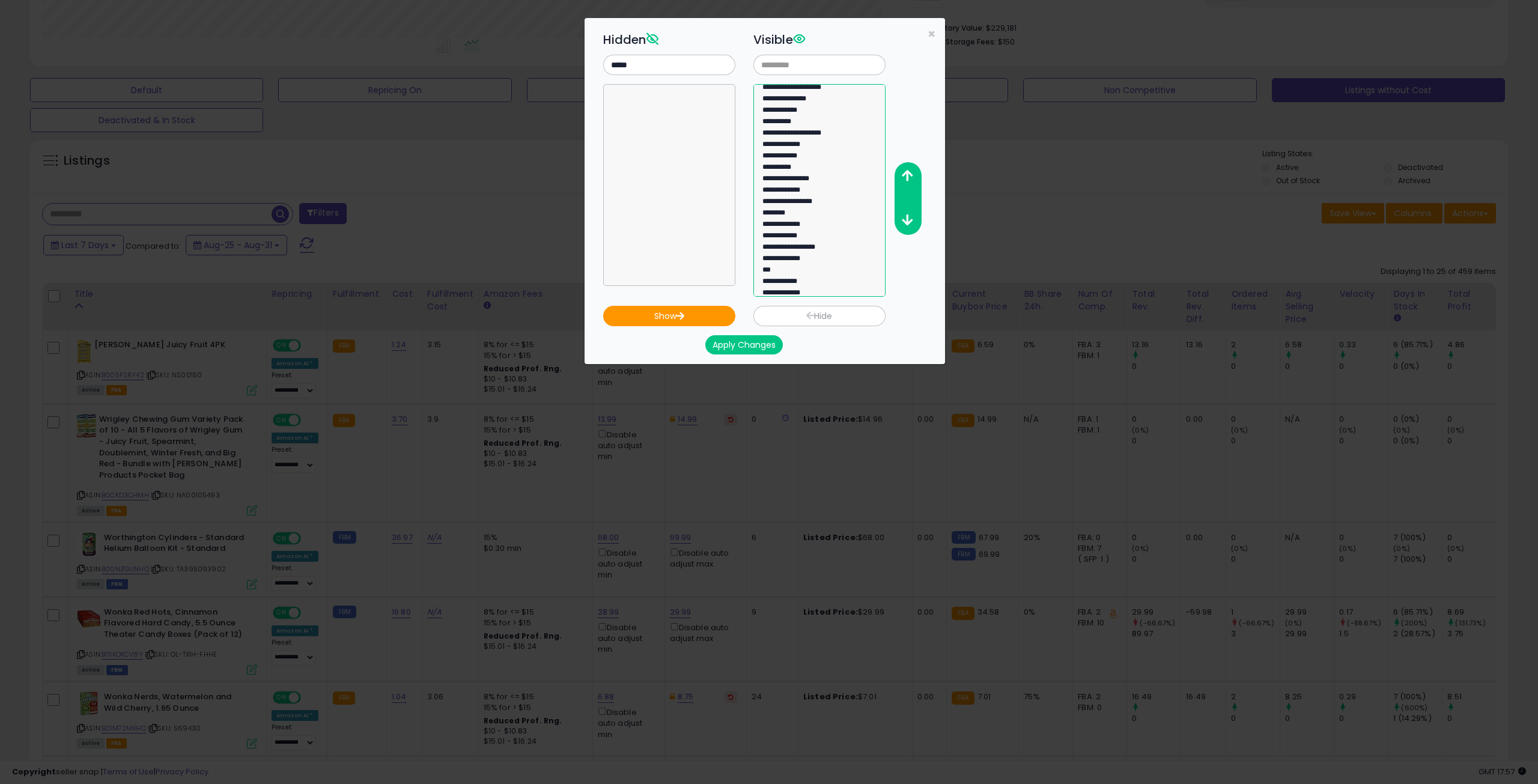
scroll to position [114, 0]
click at [819, 283] on option "**********" at bounding box center [815, 287] width 107 height 11
click at [905, 181] on icon "button" at bounding box center [907, 176] width 11 height 13
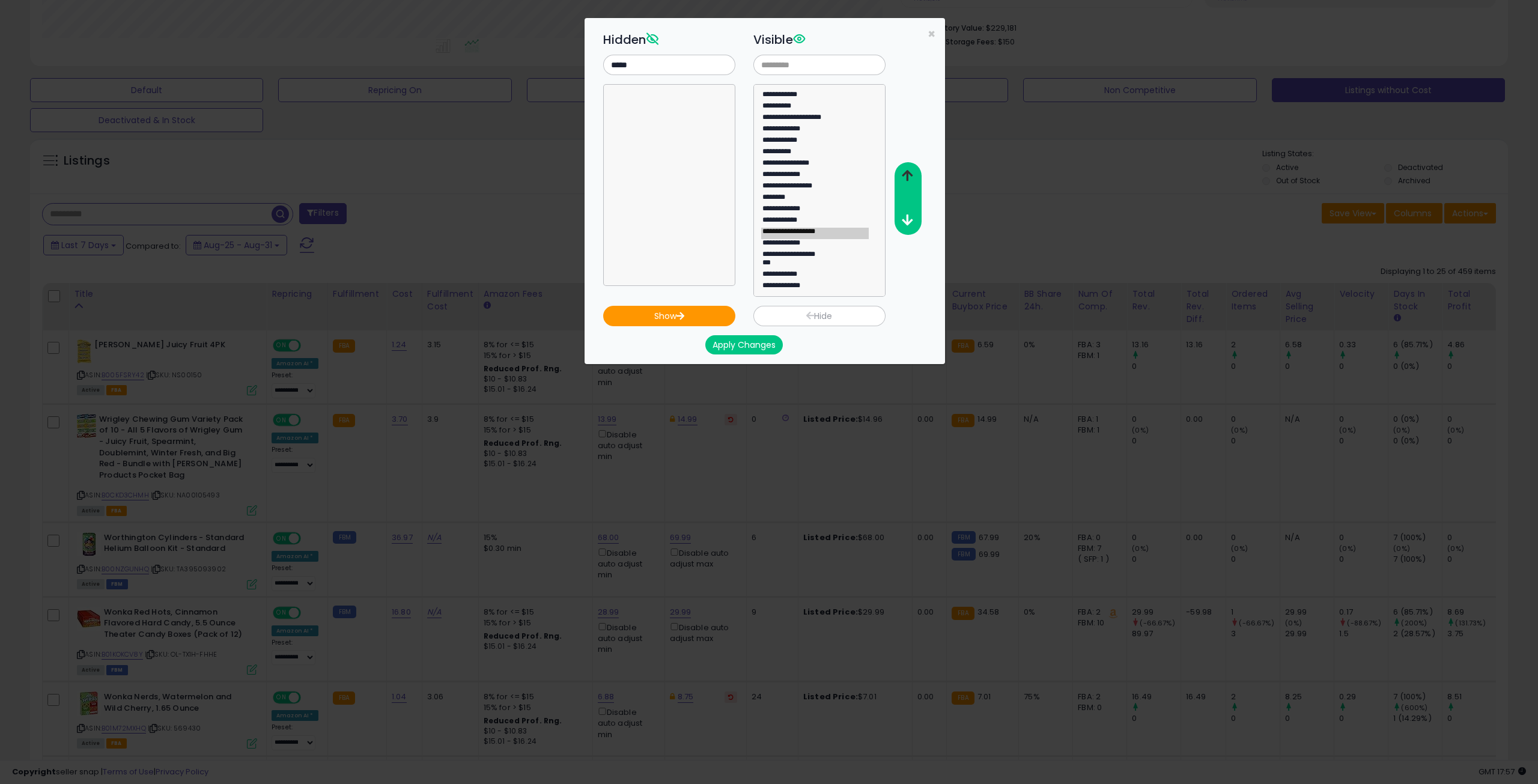
click at [905, 181] on icon "button" at bounding box center [907, 176] width 11 height 13
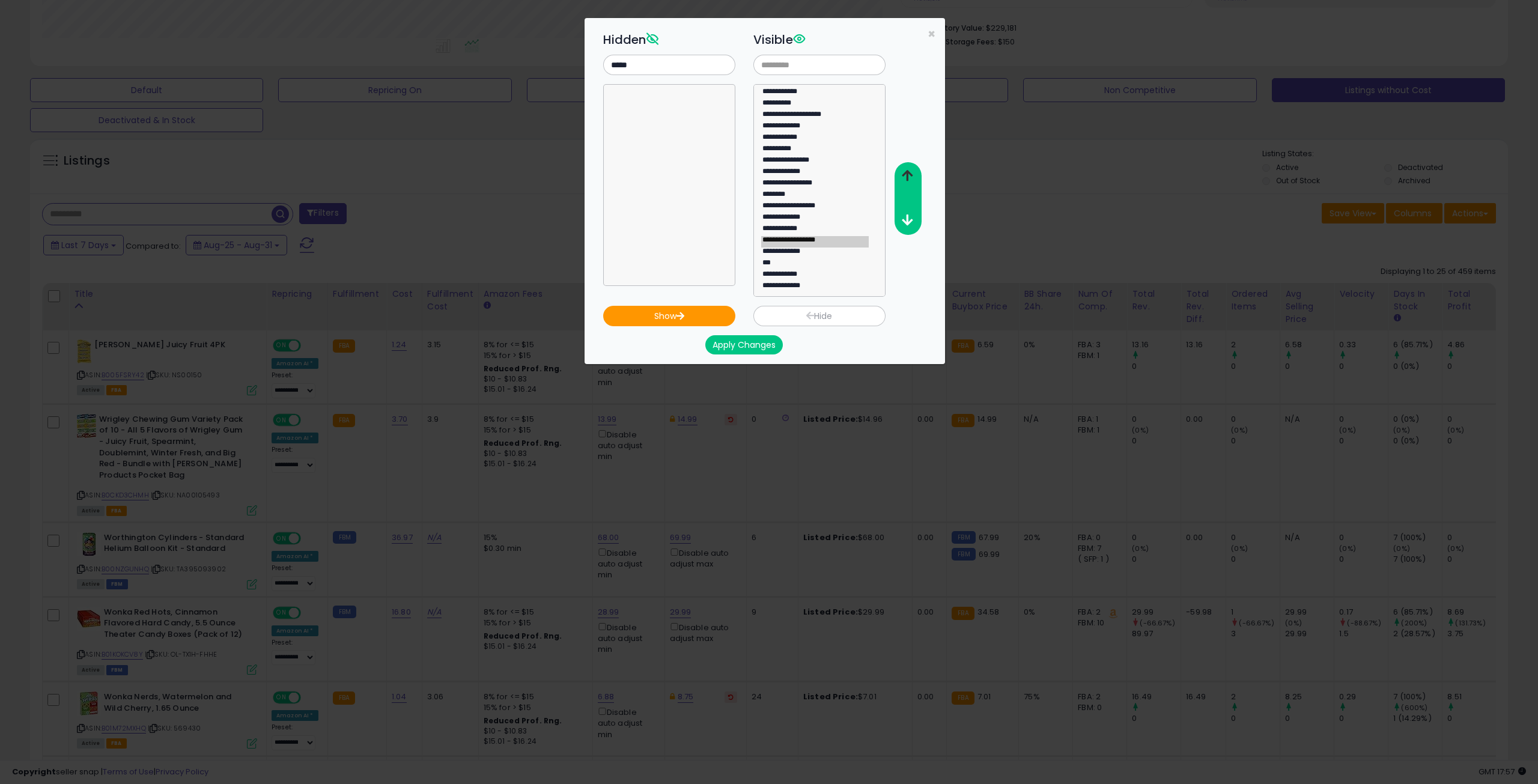
click at [905, 181] on icon "button" at bounding box center [907, 176] width 11 height 13
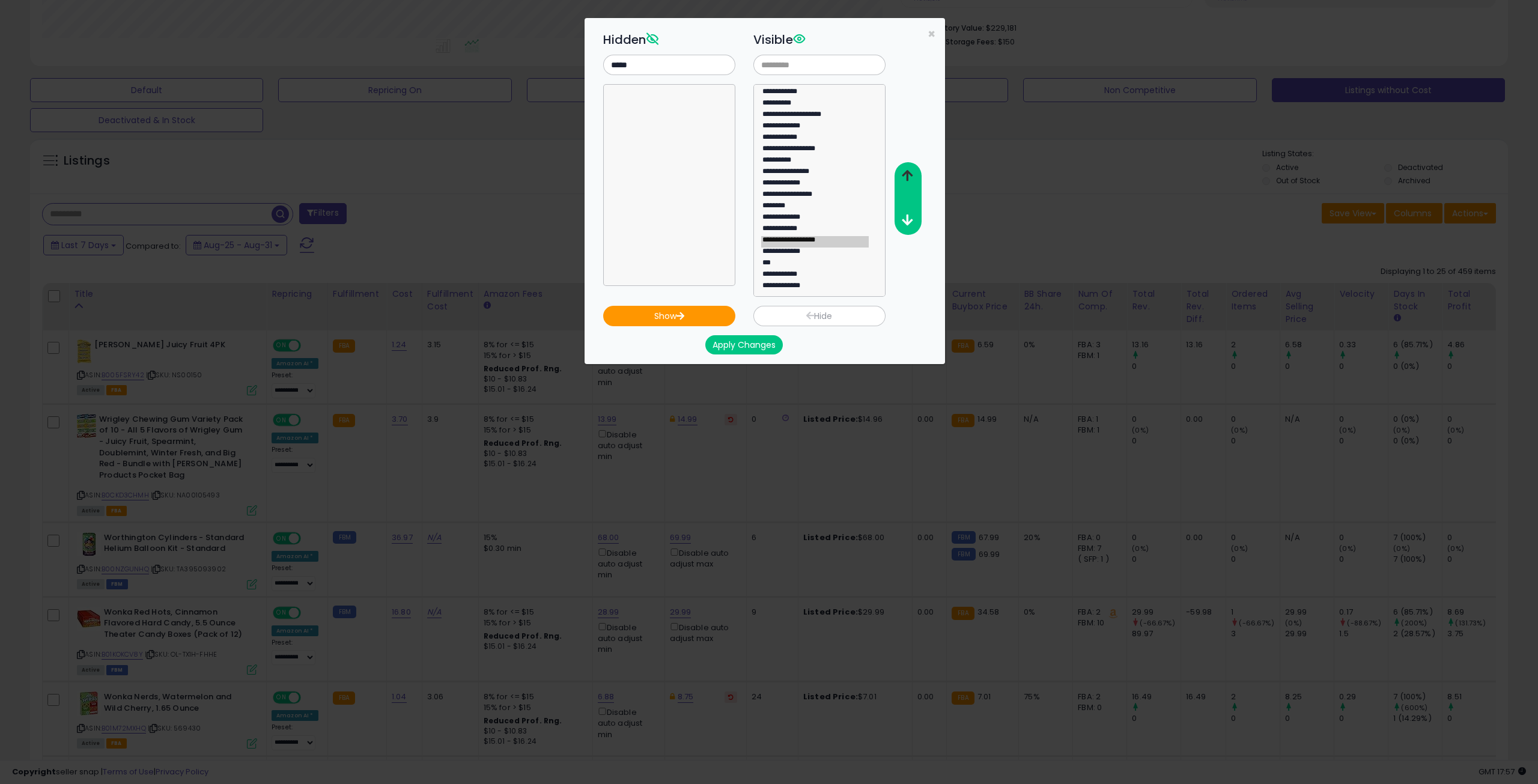
click at [905, 181] on icon "button" at bounding box center [907, 176] width 11 height 13
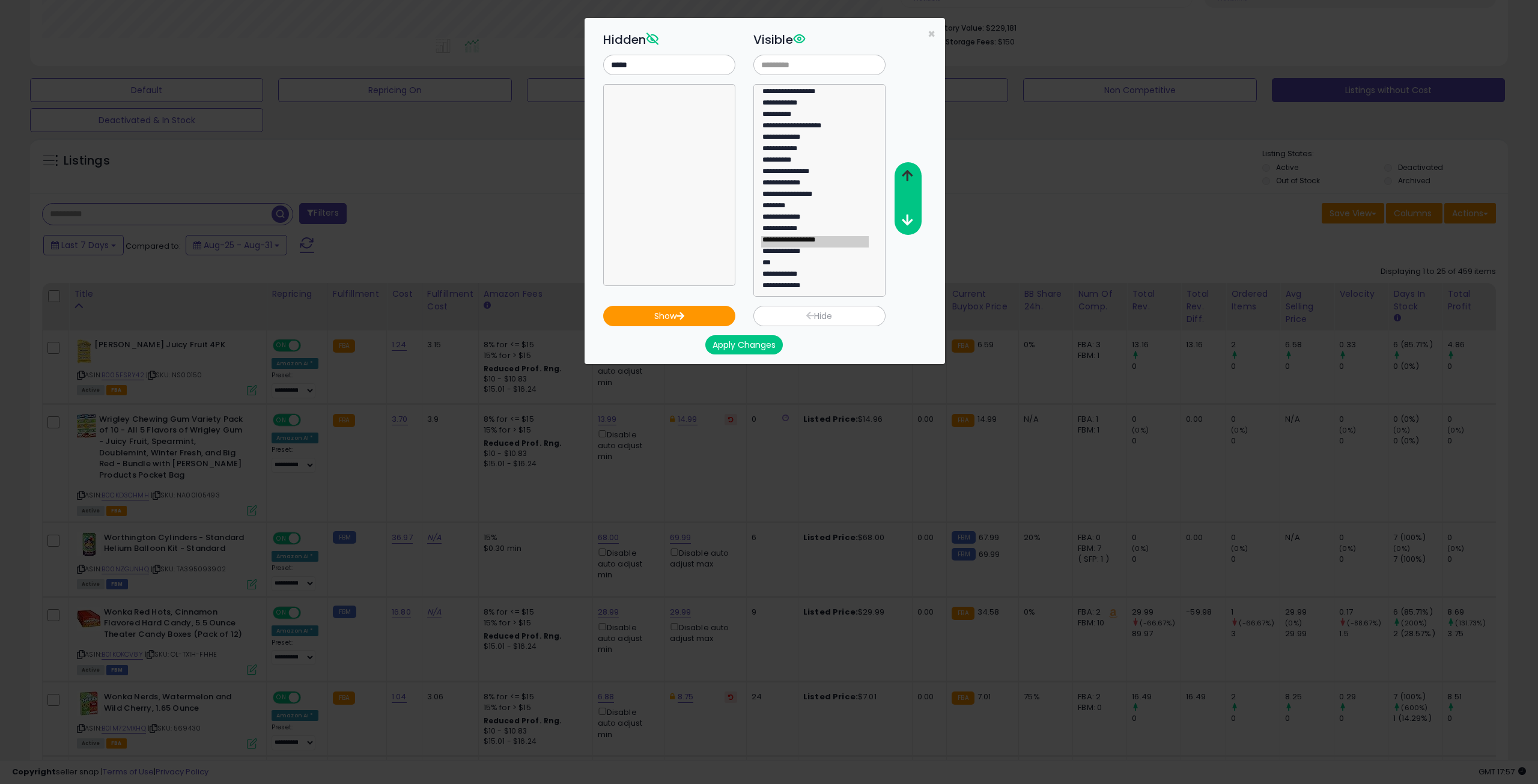
scroll to position [106, 0]
select select "**********"
click at [792, 122] on option "**********" at bounding box center [815, 124] width 107 height 11
click at [902, 216] on icon "button" at bounding box center [907, 220] width 11 height 13
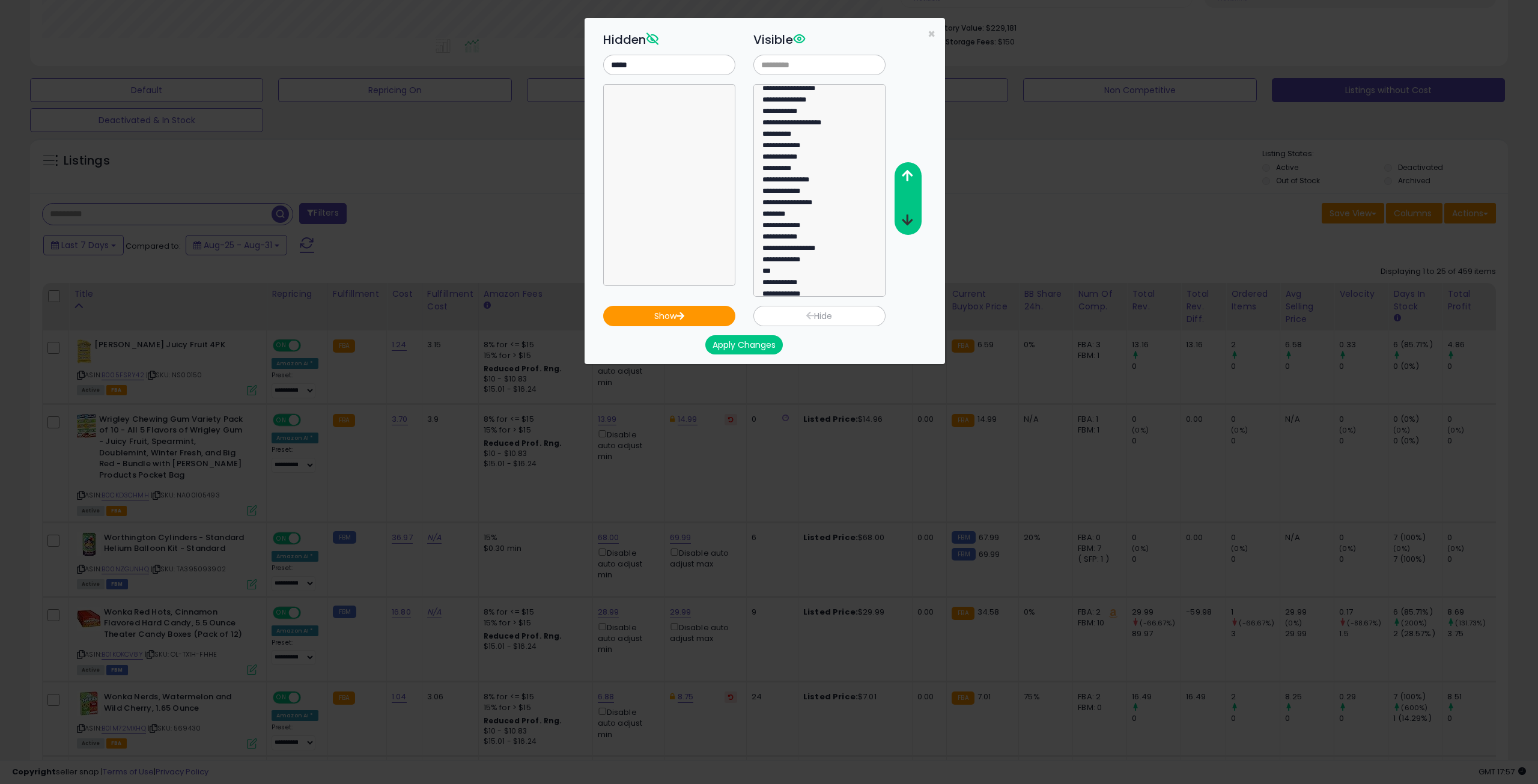
click at [902, 216] on icon "button" at bounding box center [907, 220] width 11 height 13
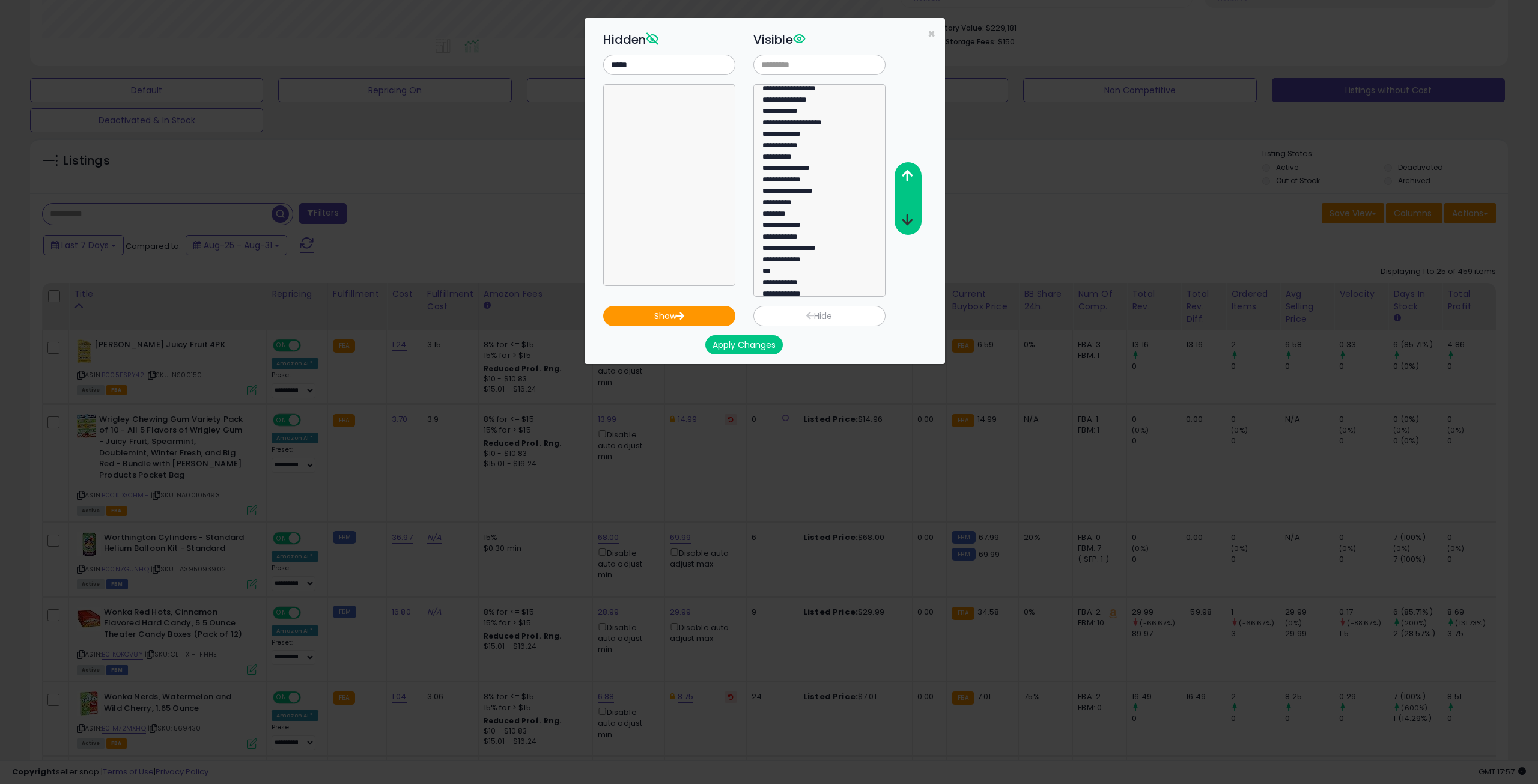
click at [902, 216] on icon "button" at bounding box center [907, 220] width 11 height 13
click at [746, 342] on button "Apply Changes" at bounding box center [743, 345] width 77 height 20
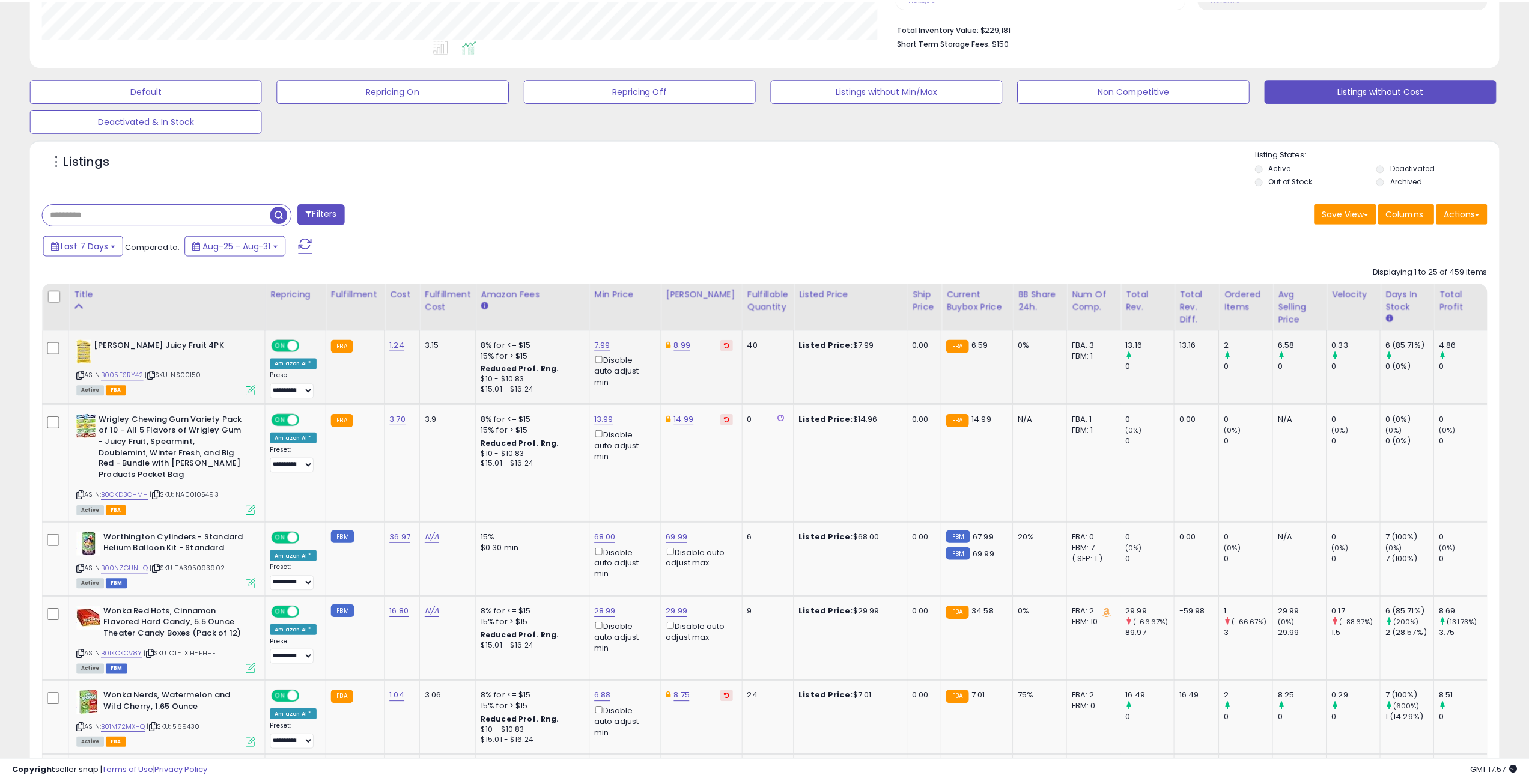
scroll to position [600464, 599877]
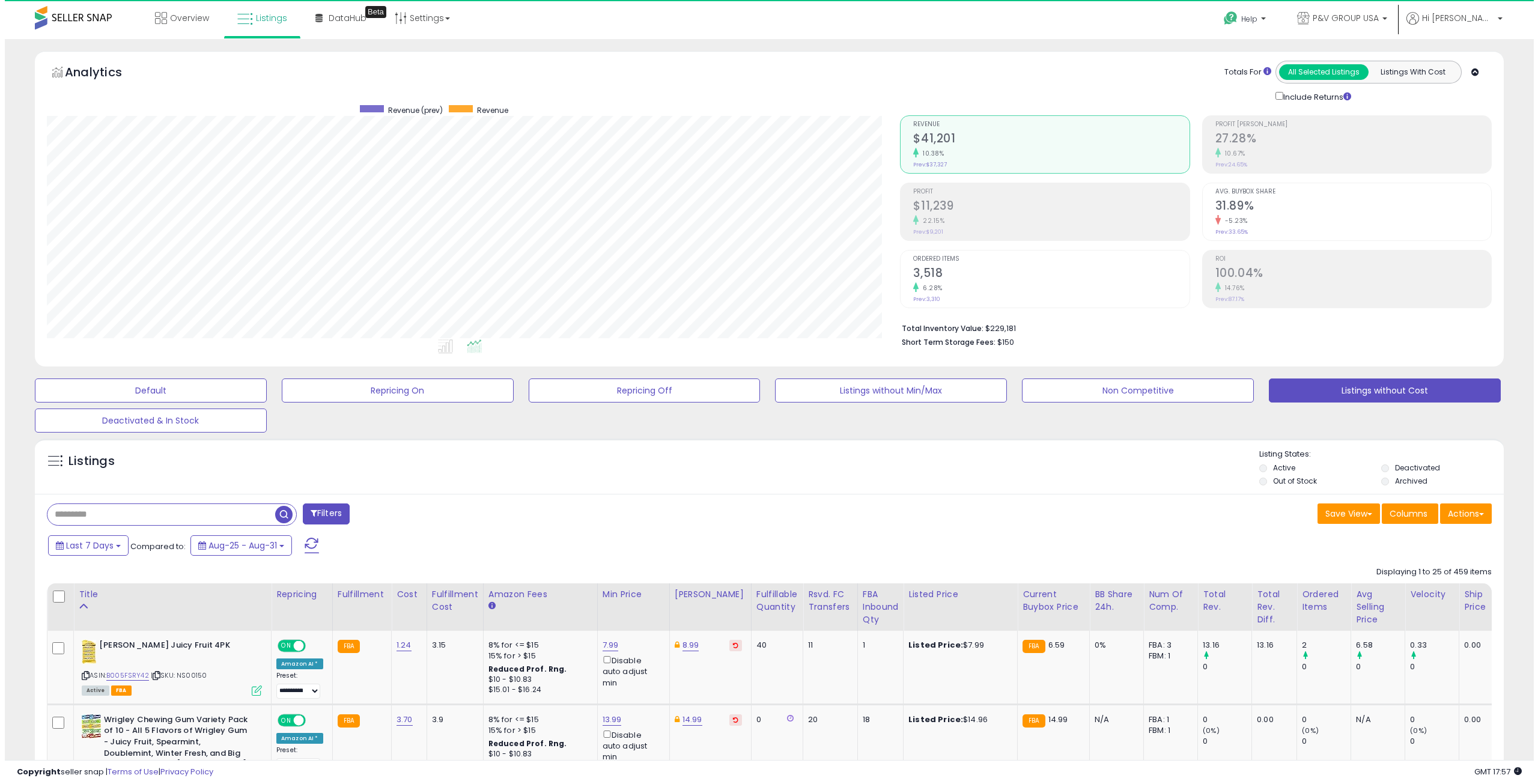
scroll to position [246, 854]
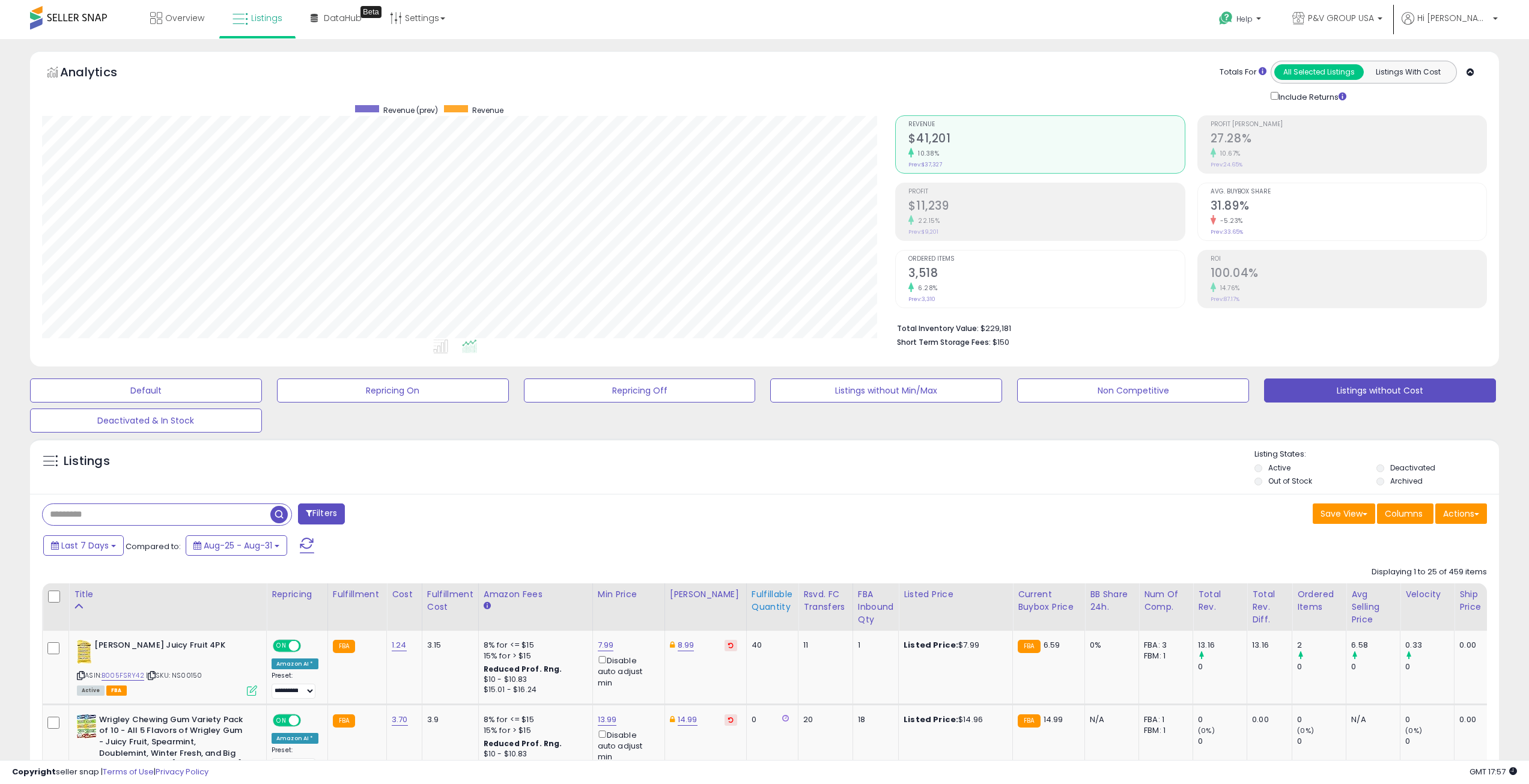
click at [764, 607] on div "Fulfillable Quantity" at bounding box center [772, 601] width 41 height 26
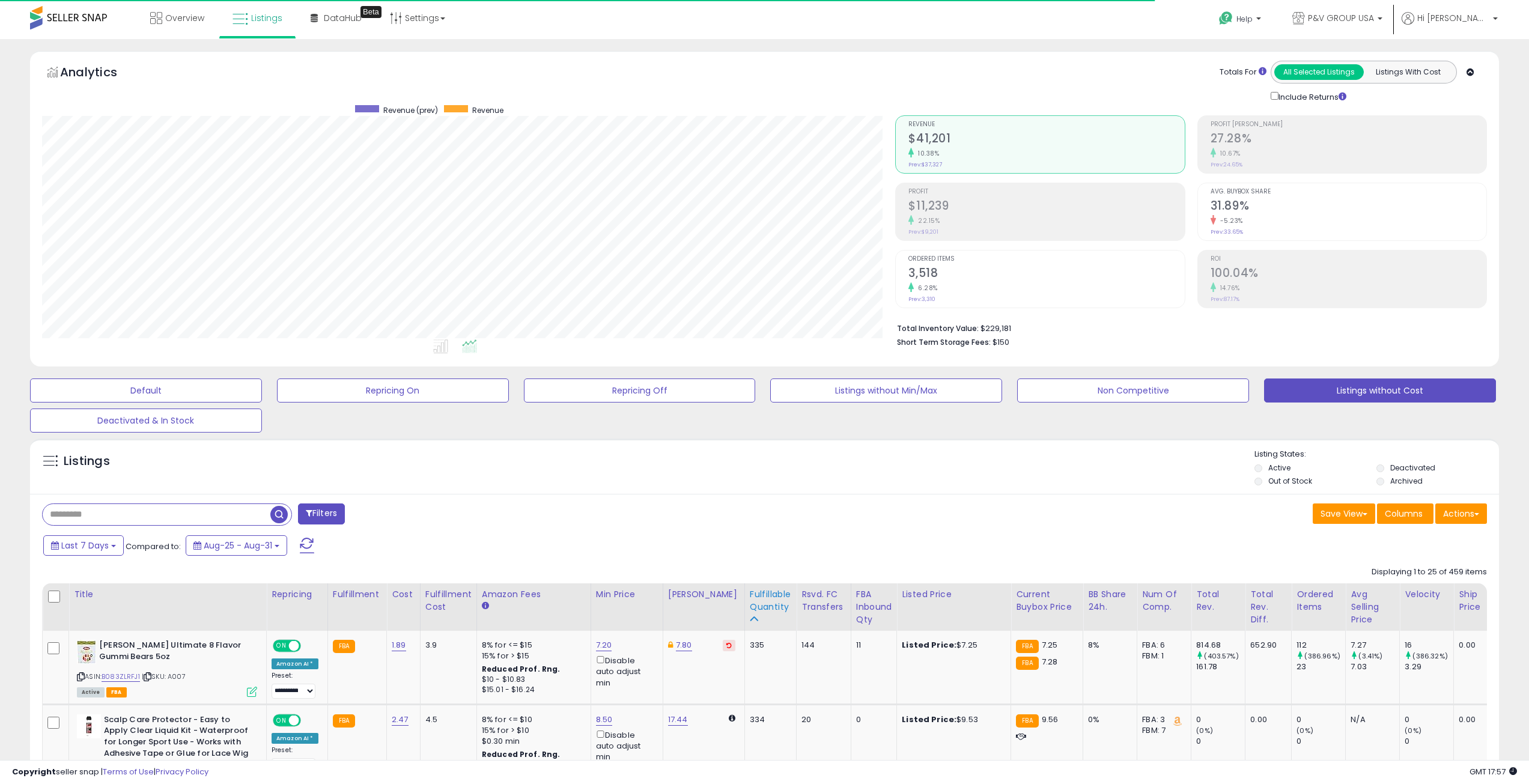
scroll to position [600464, 599877]
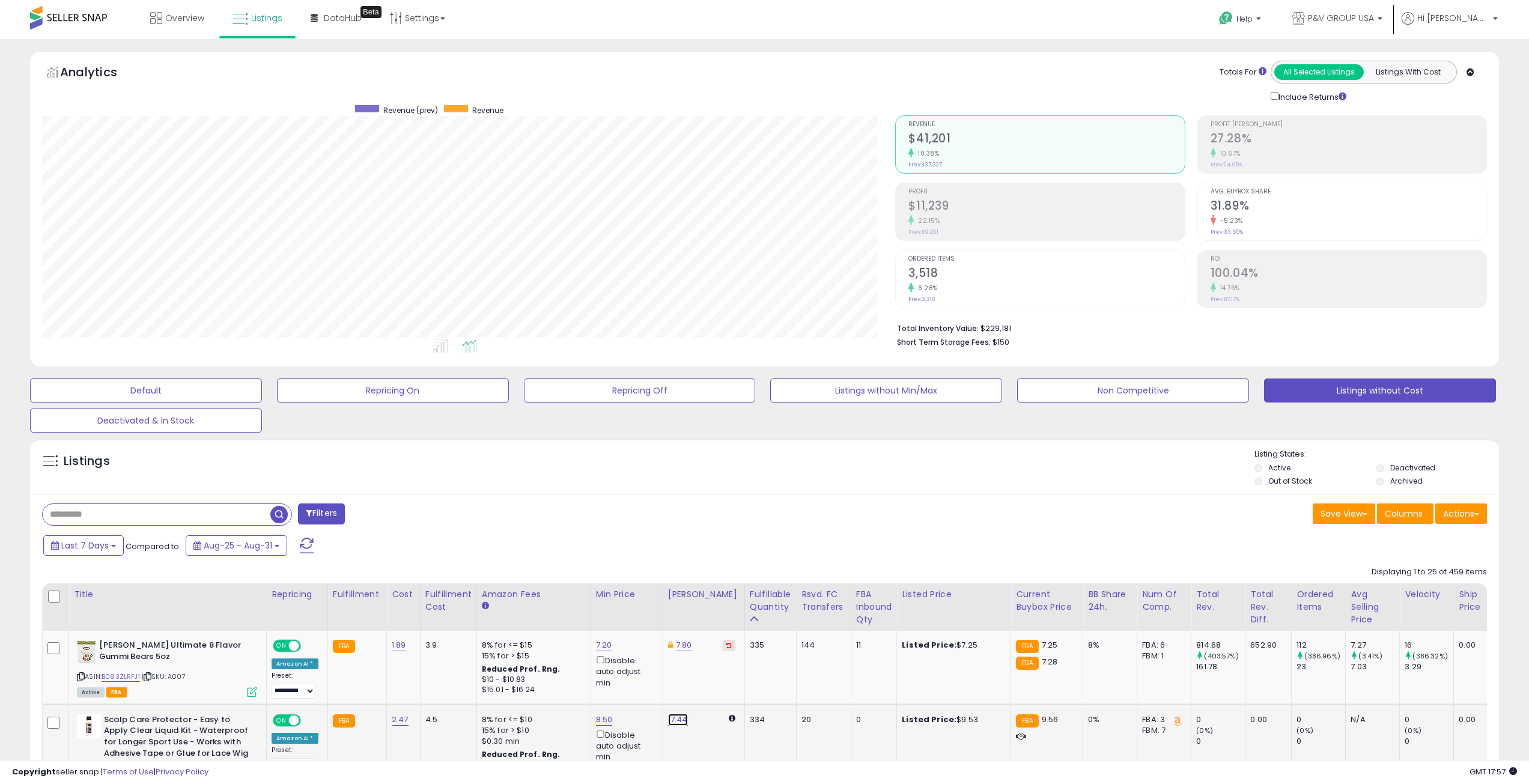
click at [671, 717] on link "17.44" at bounding box center [678, 719] width 20 height 12
drag, startPoint x: 647, startPoint y: 674, endPoint x: 479, endPoint y: 671, distance: 168.0
type input "****"
click button "submit" at bounding box center [706, 677] width 20 height 18
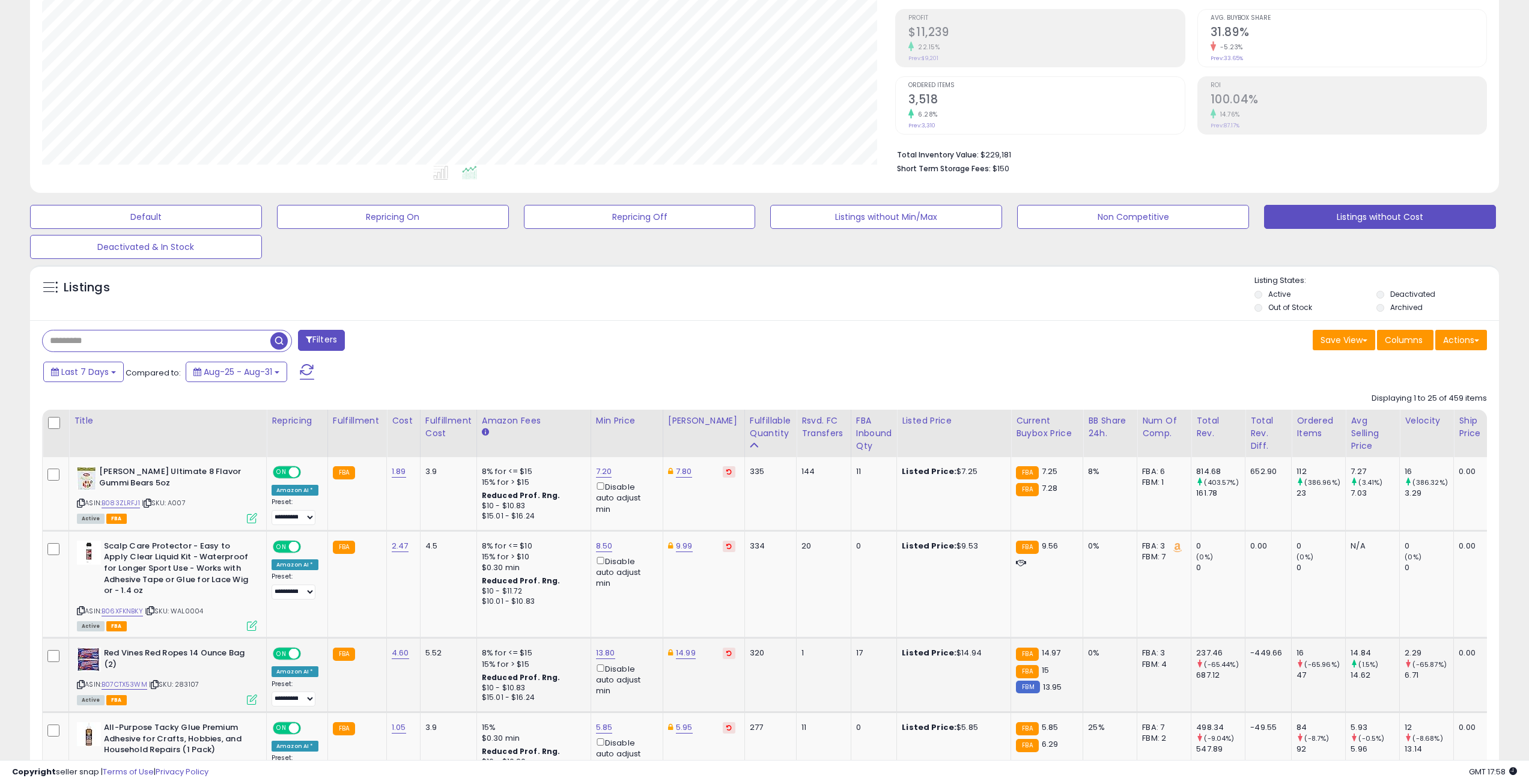
scroll to position [180, 0]
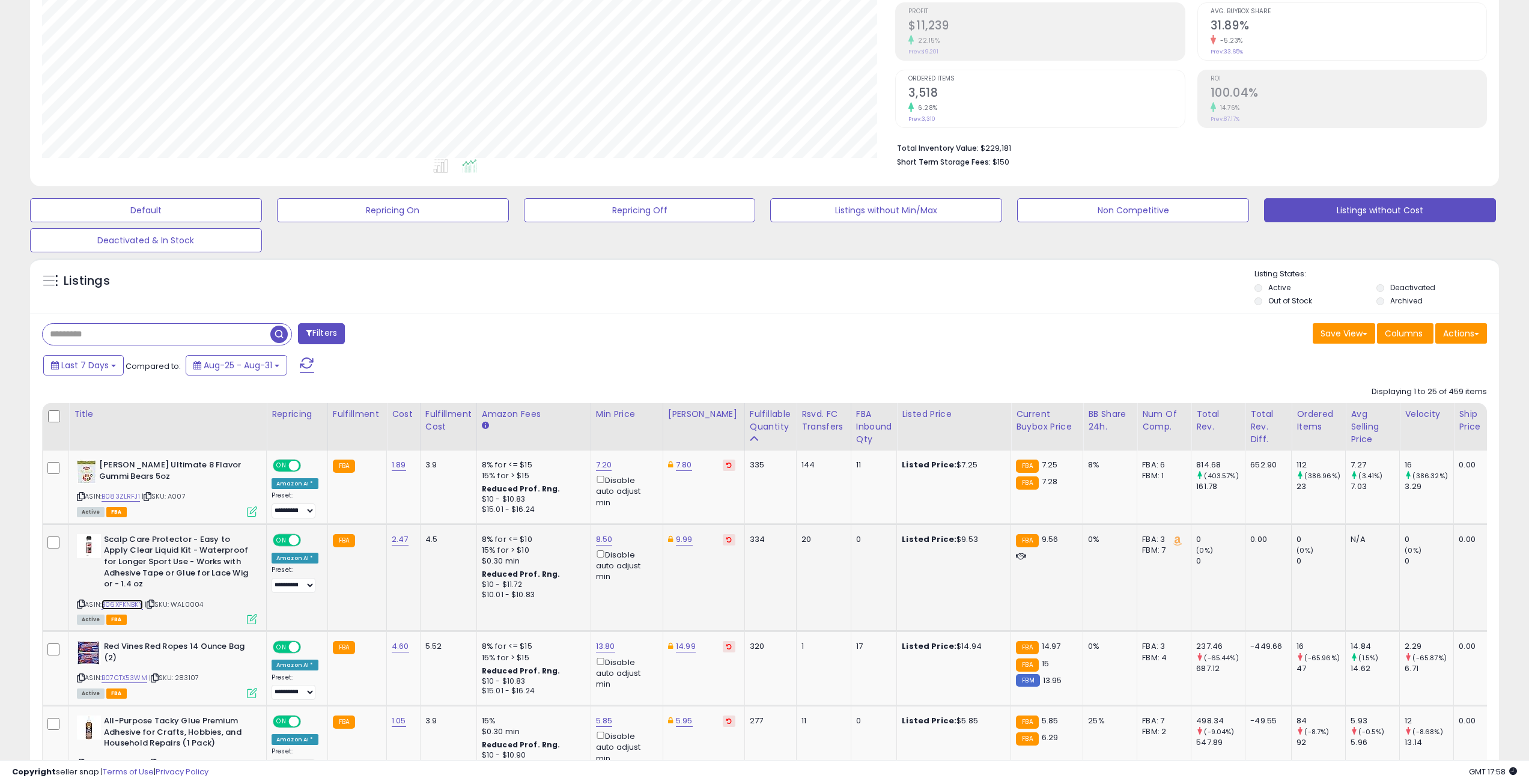
click at [134, 605] on link "B06XFKNBKY" at bounding box center [122, 605] width 41 height 11
click at [599, 537] on link "8.50" at bounding box center [605, 539] width 17 height 12
drag, startPoint x: 582, startPoint y: 500, endPoint x: 362, endPoint y: 508, distance: 220.1
type input "****"
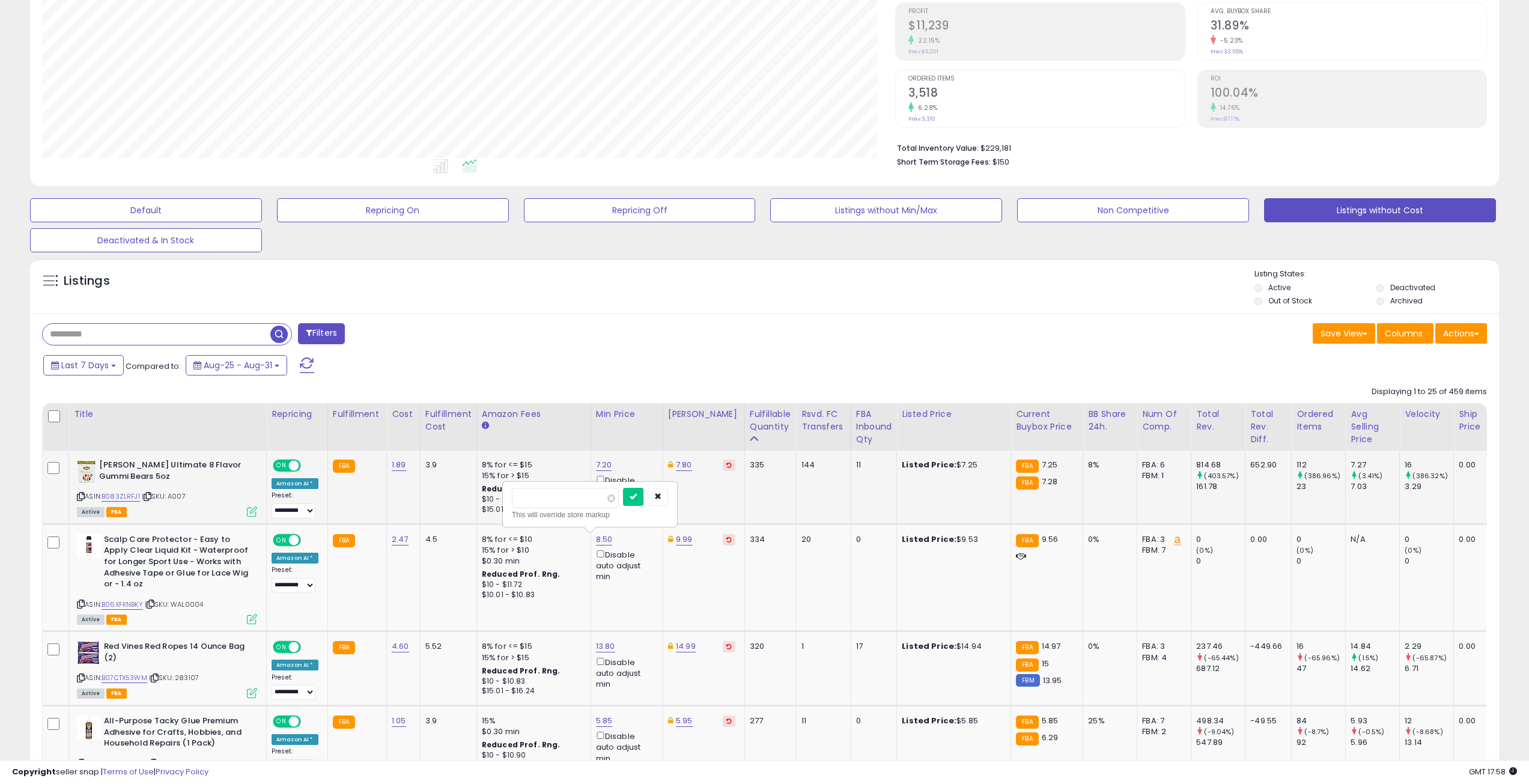
click button "submit" at bounding box center [633, 497] width 20 height 18
click at [79, 604] on icon at bounding box center [80, 604] width 8 height 7
click at [116, 494] on link "B083ZLRFJ1" at bounding box center [120, 496] width 38 height 11
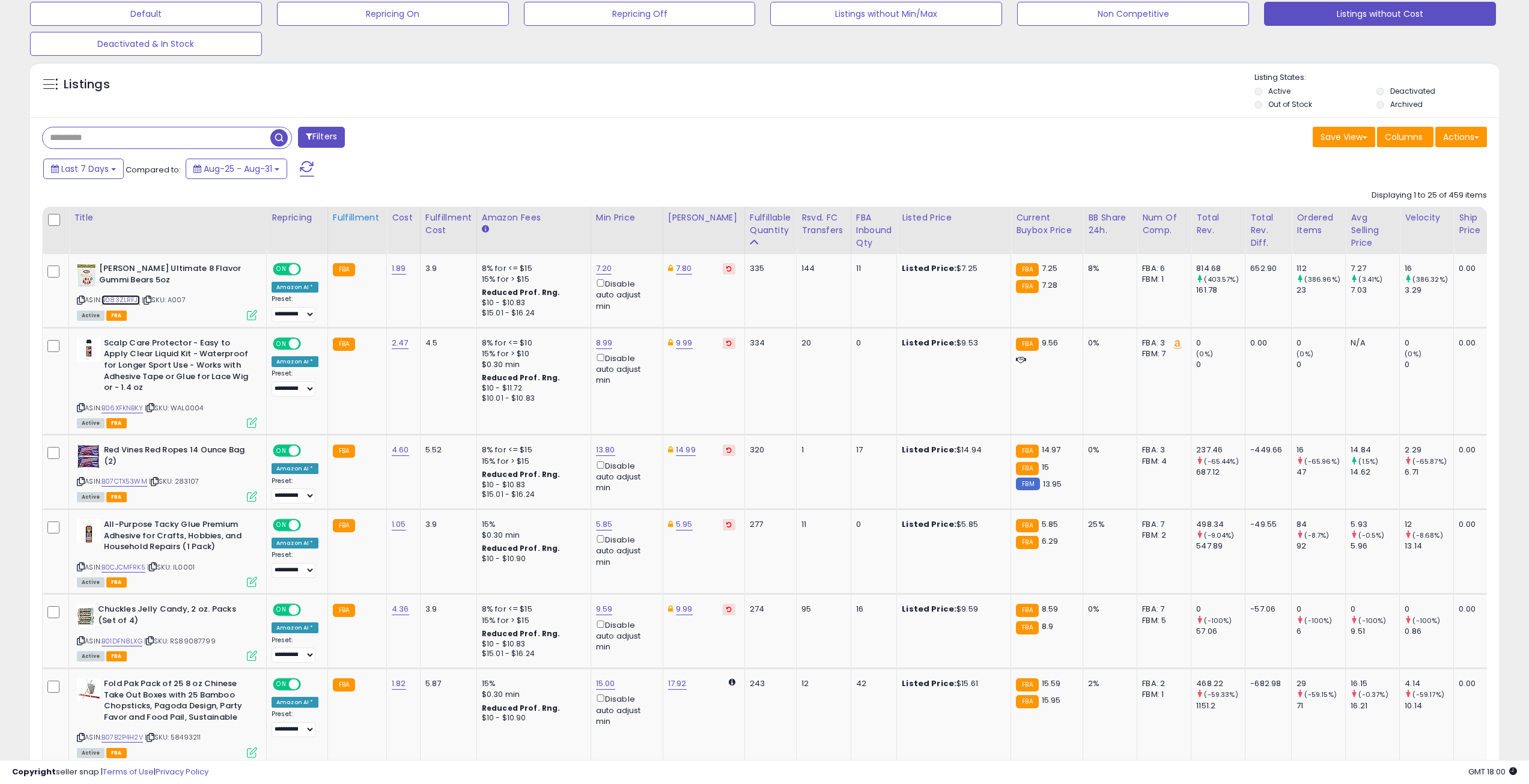
scroll to position [421, 0]
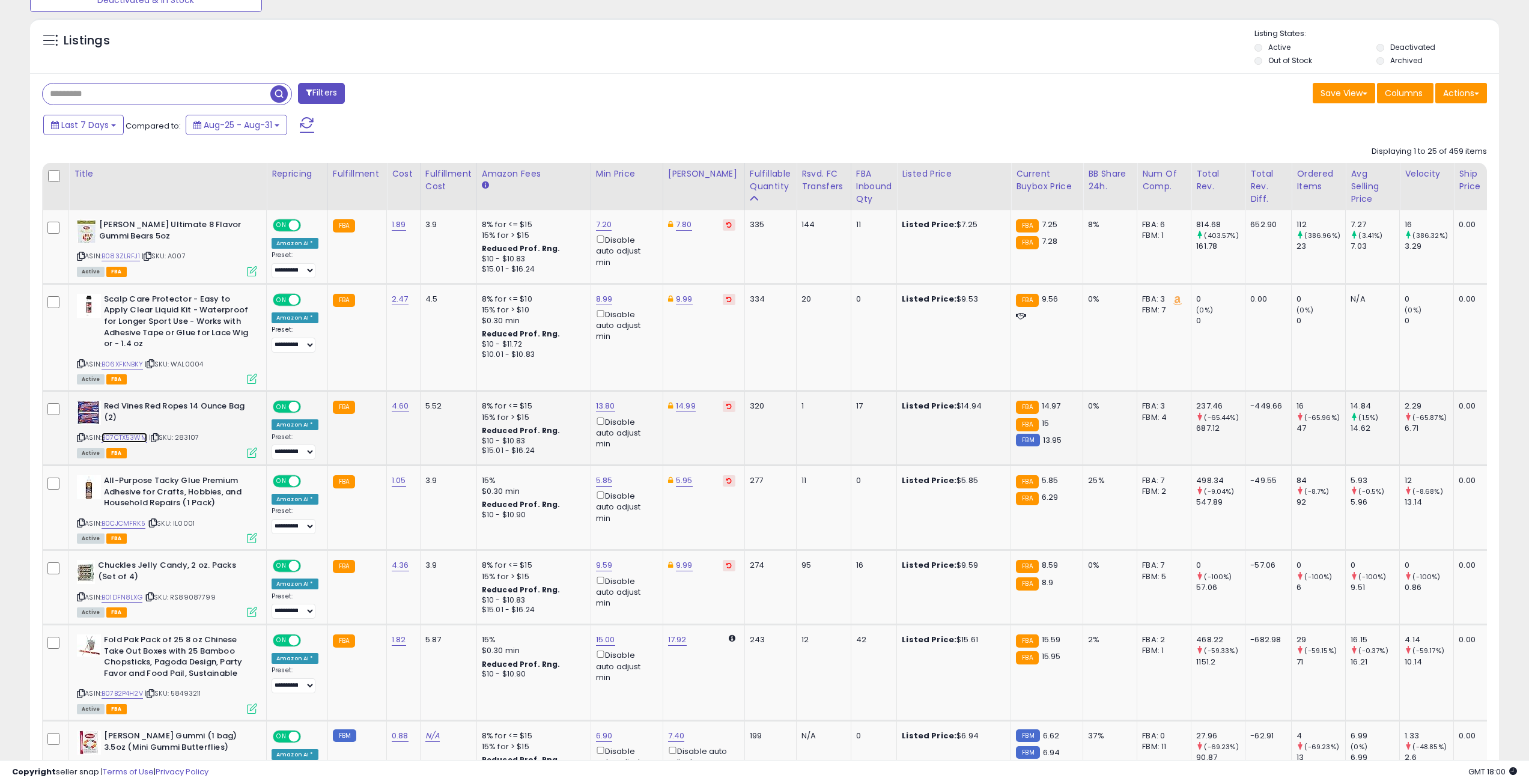
click at [128, 436] on link "B07CTX53WM" at bounding box center [124, 438] width 46 height 11
click at [290, 407] on span at bounding box center [294, 407] width 11 height 11
click at [290, 407] on span "OFF" at bounding box center [294, 407] width 20 height 11
click at [80, 595] on icon at bounding box center [80, 596] width 8 height 7
click at [122, 599] on link "B01DFN8LXG" at bounding box center [122, 598] width 41 height 11
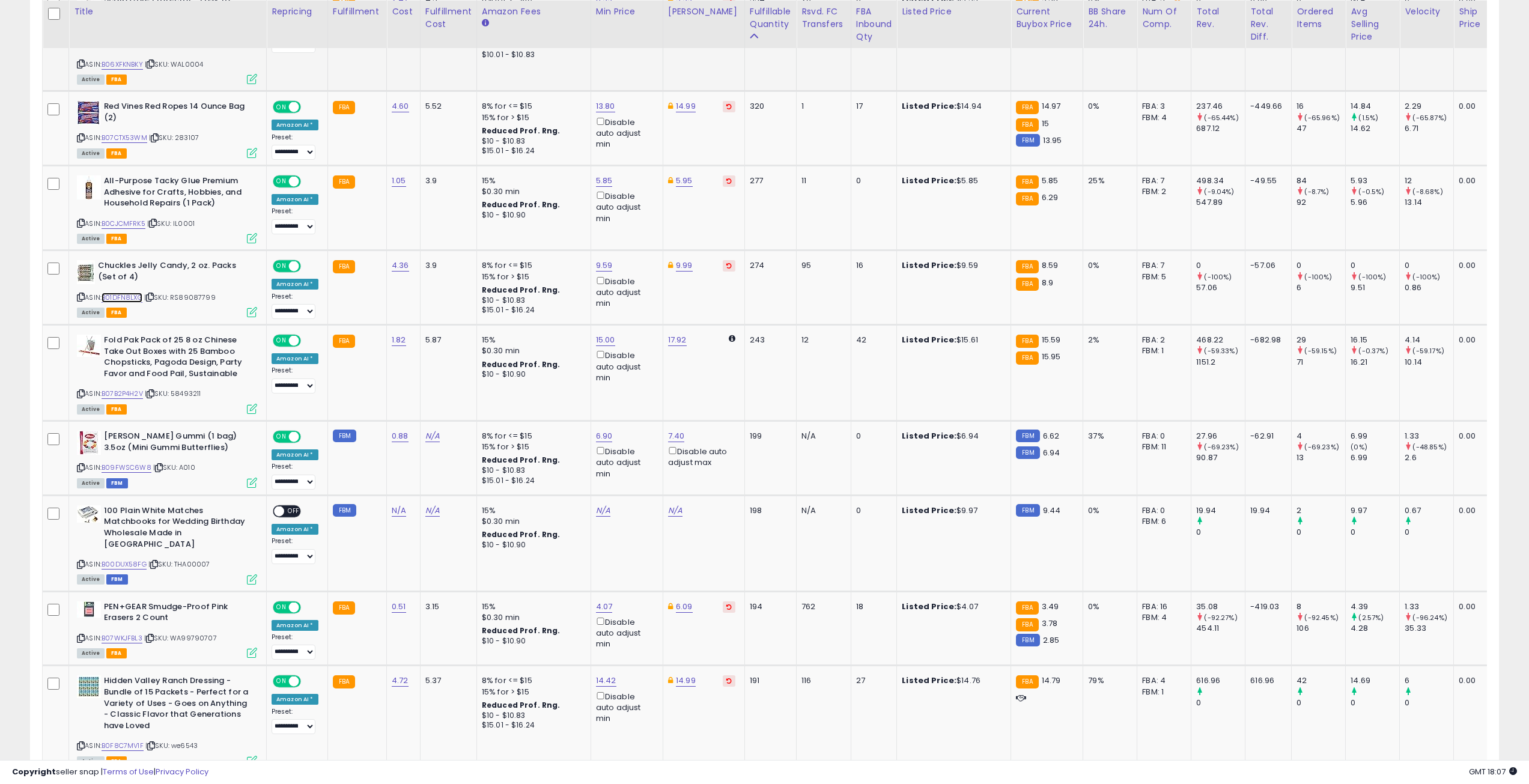
scroll to position [721, 0]
click at [668, 337] on link "17.92" at bounding box center [677, 339] width 19 height 12
click at [638, 302] on input "*****" at bounding box center [638, 297] width 107 height 20
type input "*****"
click button "submit" at bounding box center [705, 297] width 20 height 18
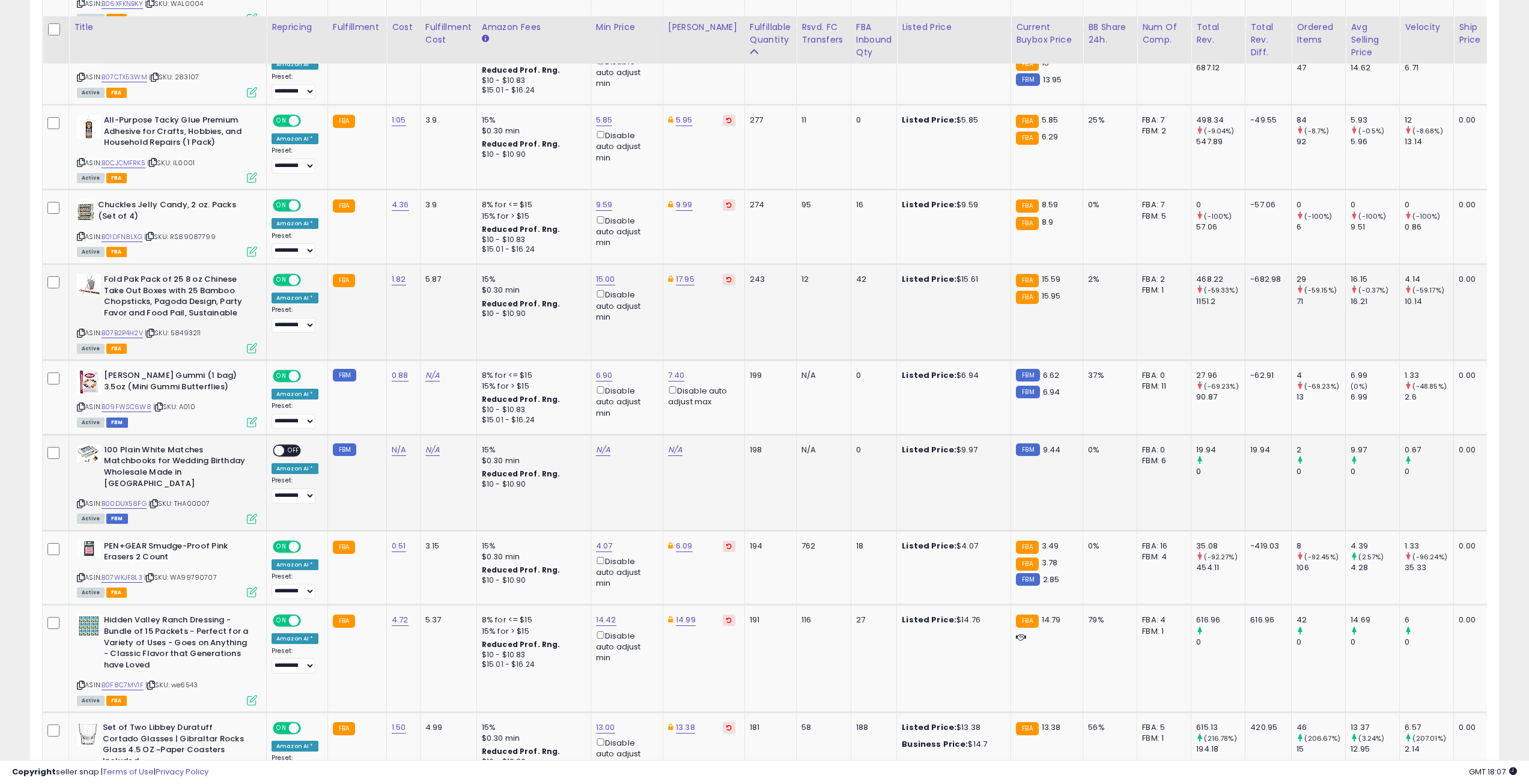
scroll to position [841, 0]
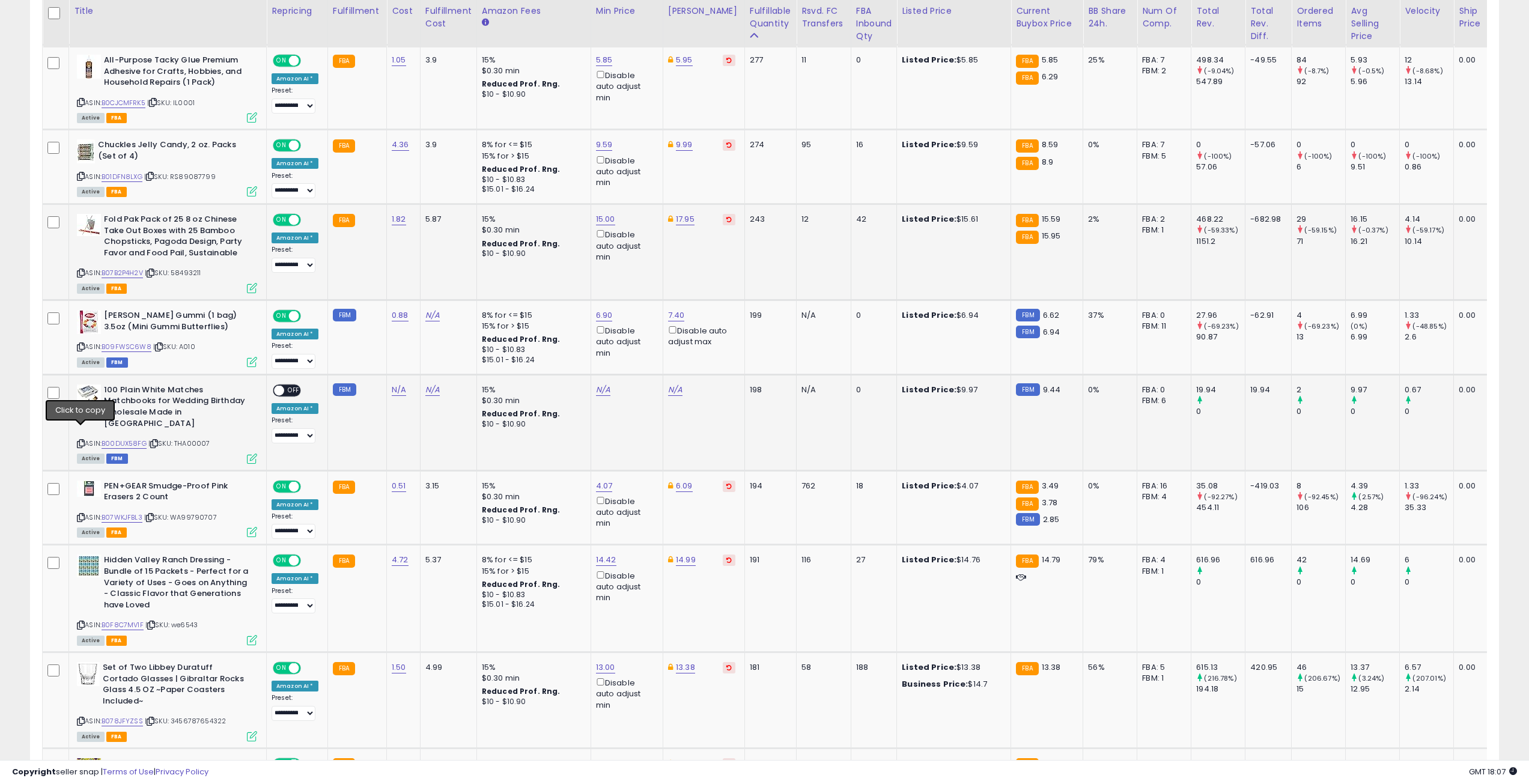
click at [80, 440] on icon at bounding box center [80, 443] width 8 height 7
click at [602, 480] on link "4.07" at bounding box center [605, 486] width 17 height 12
click at [552, 429] on input "****" at bounding box center [565, 433] width 107 height 20
type input "****"
click button "submit" at bounding box center [632, 432] width 20 height 18
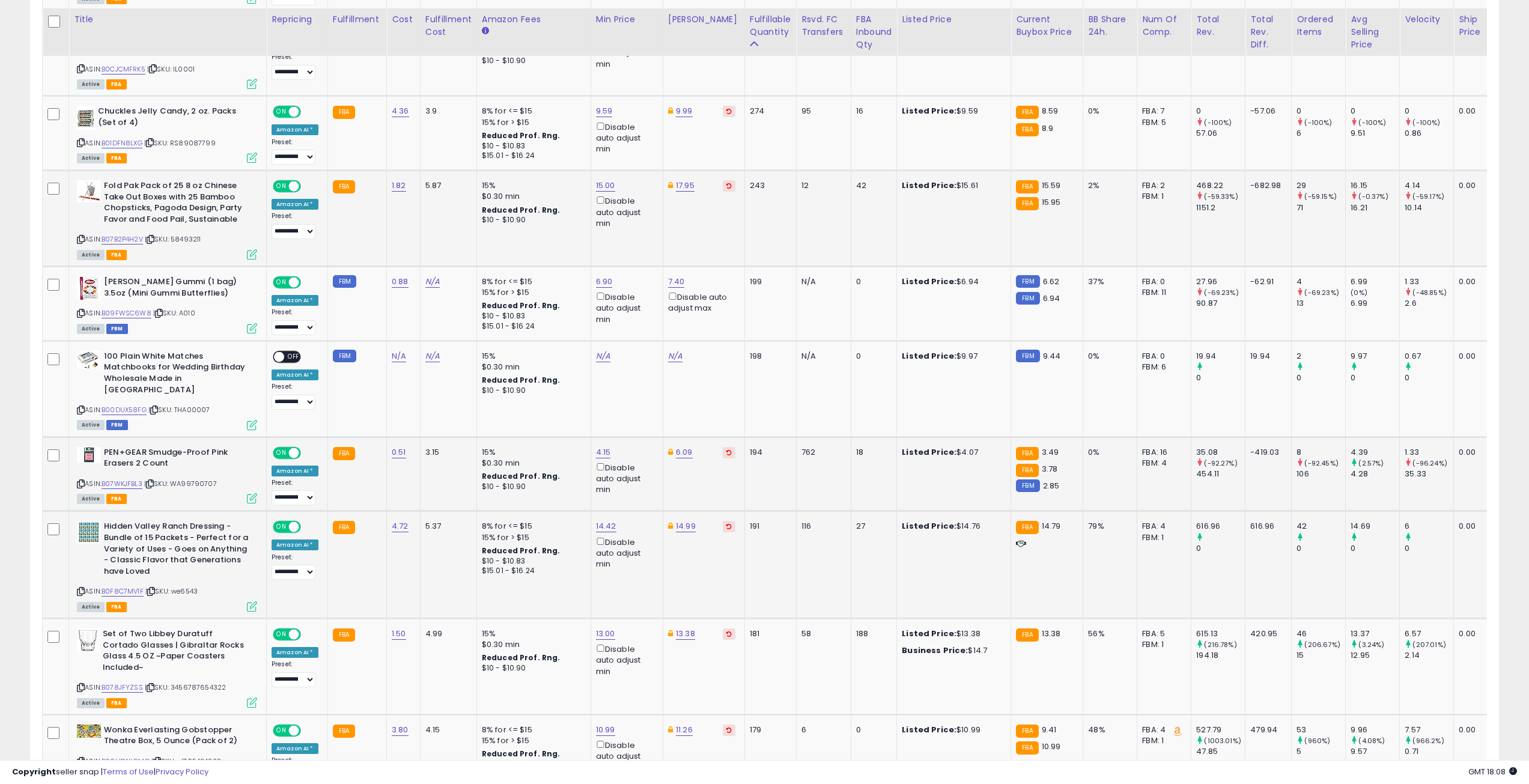
scroll to position [901, 0]
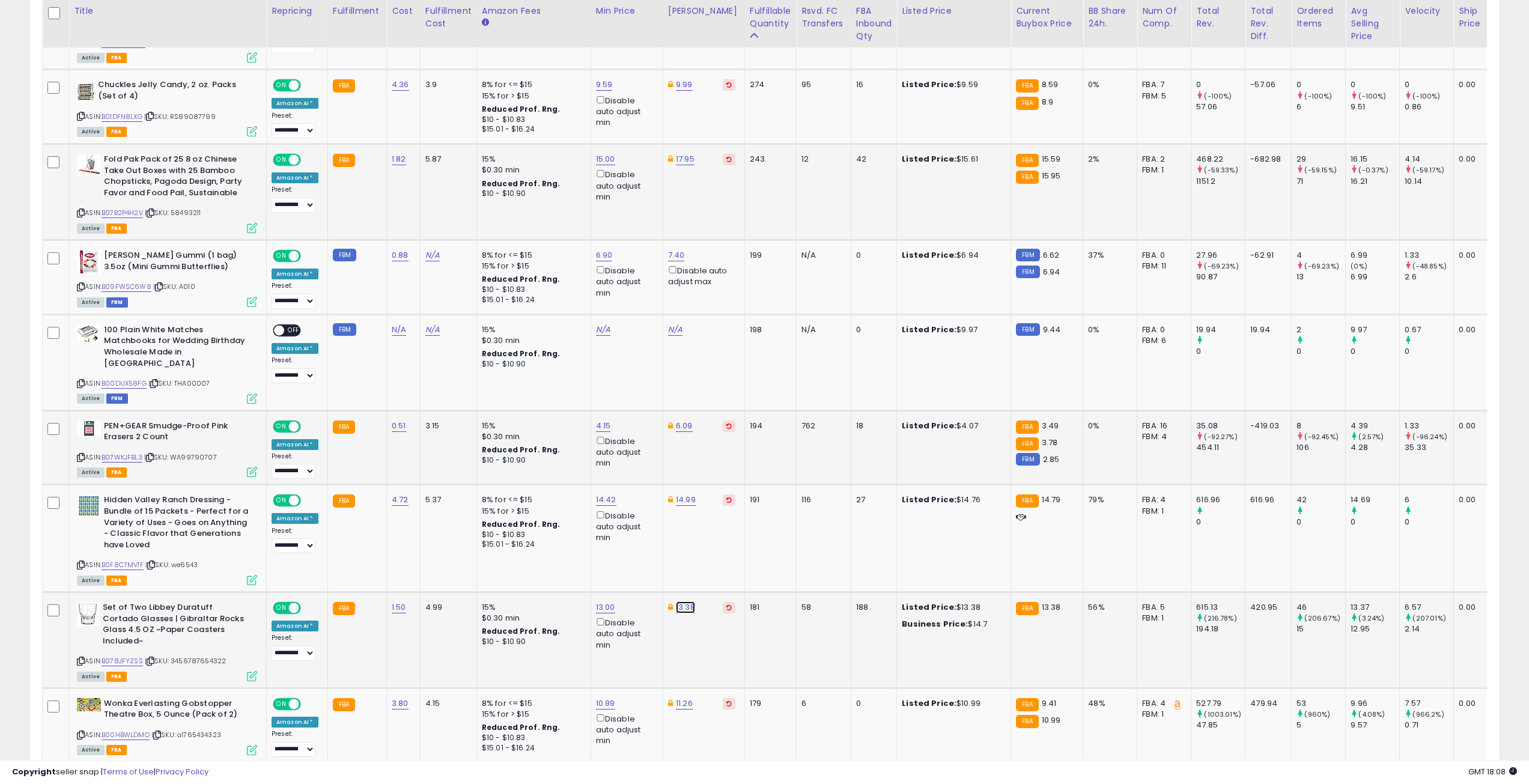
click at [677, 602] on link "13.38" at bounding box center [686, 608] width 20 height 12
click at [635, 551] on input "*****" at bounding box center [647, 554] width 107 height 20
type input "*****"
click button "submit" at bounding box center [714, 553] width 20 height 18
click at [125, 656] on link "B078JFYZSS" at bounding box center [122, 662] width 41 height 11
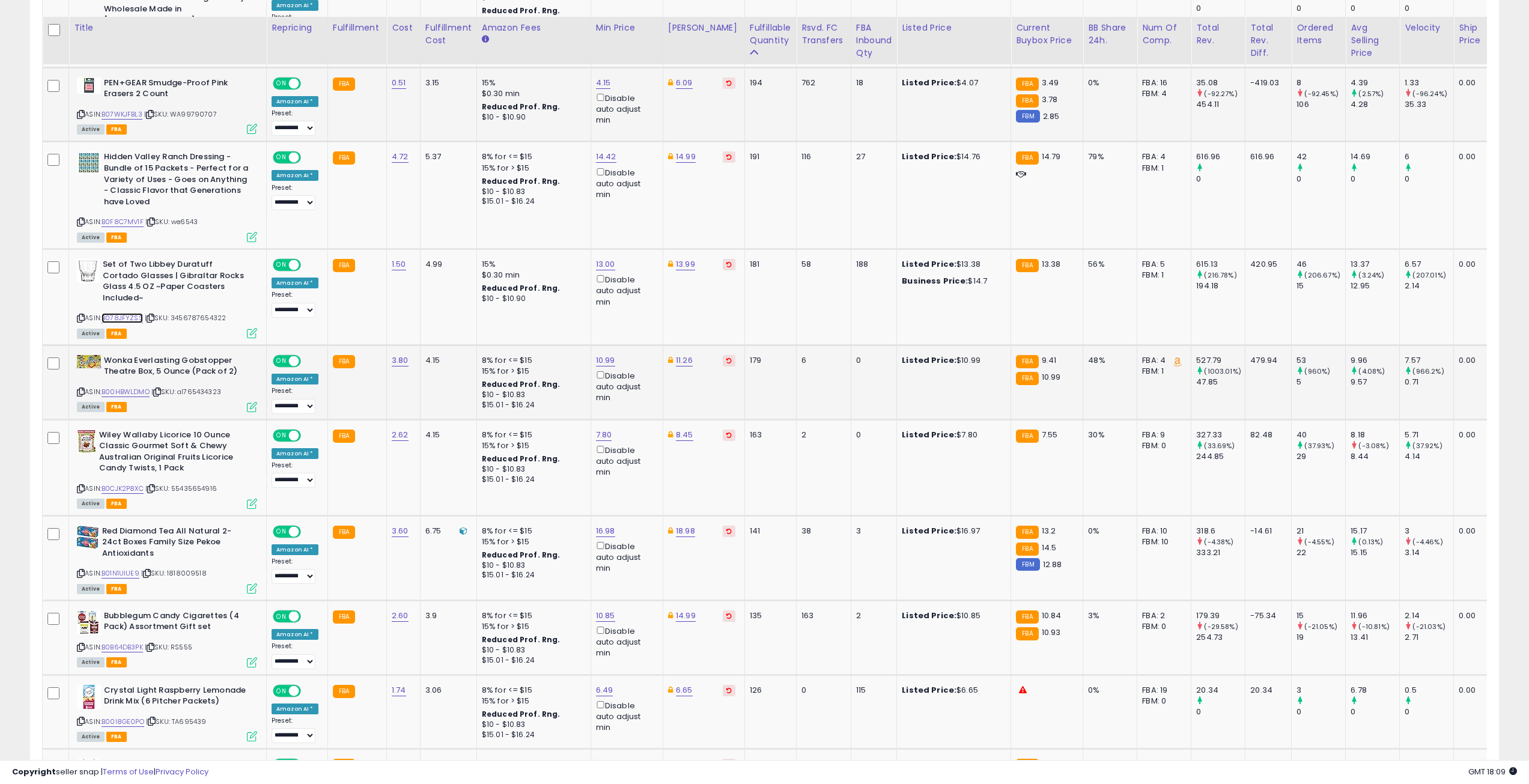
scroll to position [1262, 0]
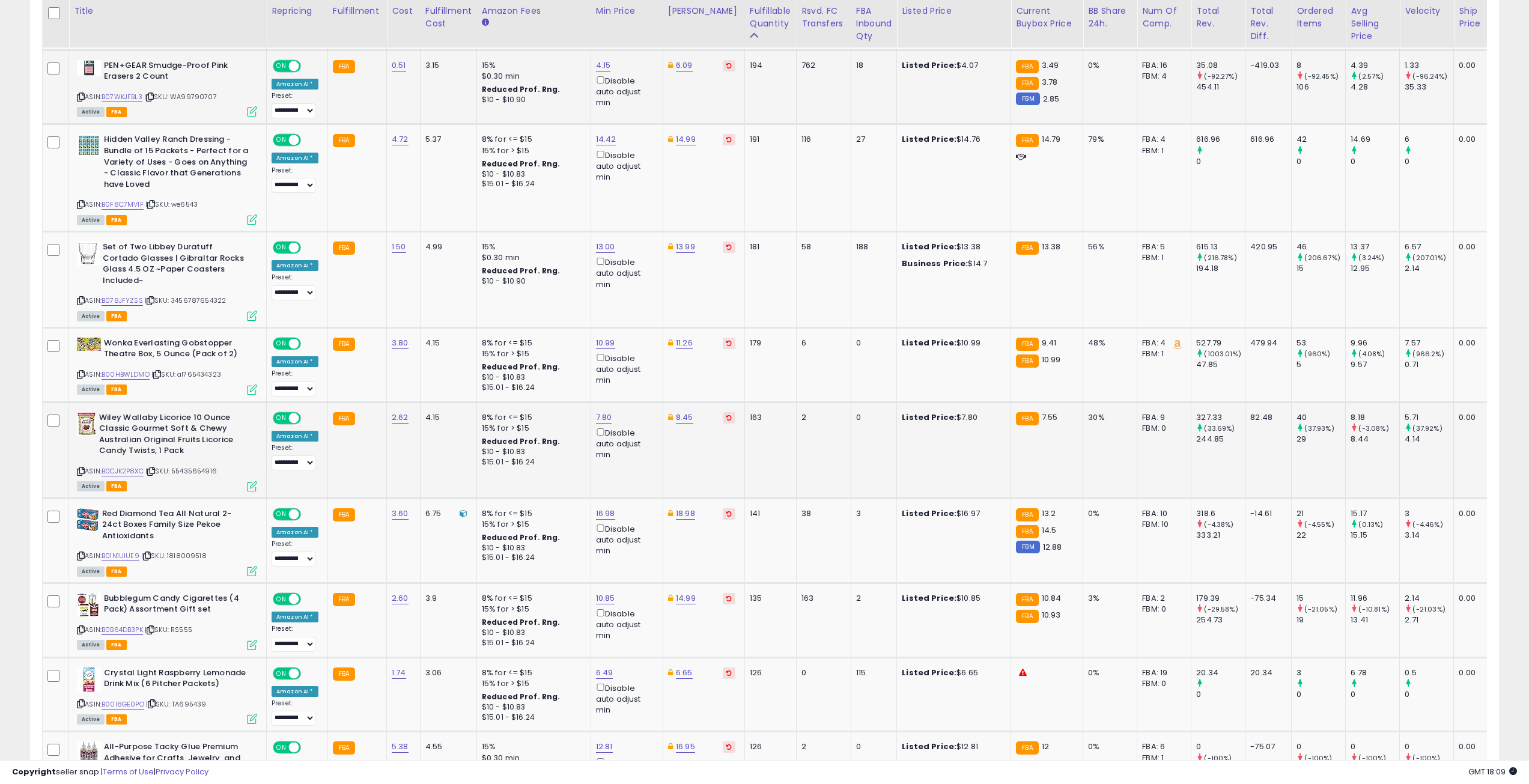
click at [131, 443] on div "ASIN: B0CJK2P8XC | SKU: 55435654916 Active FBA" at bounding box center [167, 451] width 180 height 78
click at [126, 466] on link "B0CJK2P8XC" at bounding box center [122, 472] width 42 height 11
click at [83, 468] on icon at bounding box center [80, 471] width 8 height 7
click at [599, 412] on link "7.80" at bounding box center [605, 418] width 17 height 12
click at [550, 348] on input "****" at bounding box center [565, 353] width 107 height 20
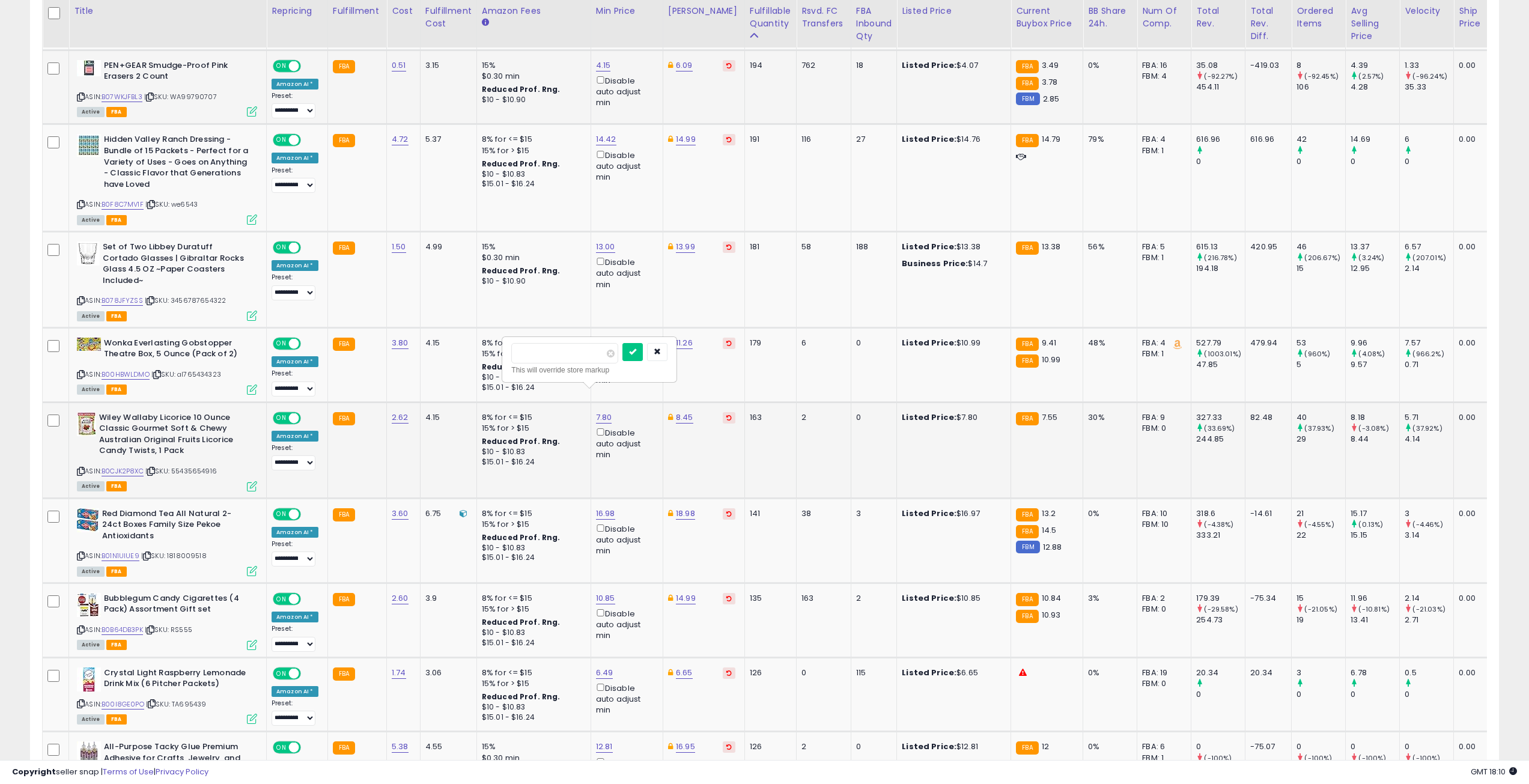
type input "****"
click button "submit" at bounding box center [632, 352] width 20 height 18
click at [596, 508] on link "16.98" at bounding box center [606, 514] width 20 height 12
drag, startPoint x: 547, startPoint y: 446, endPoint x: 460, endPoint y: 440, distance: 87.2
click at [460, 440] on tbody "**********" at bounding box center [964, 488] width 1844 height 2239
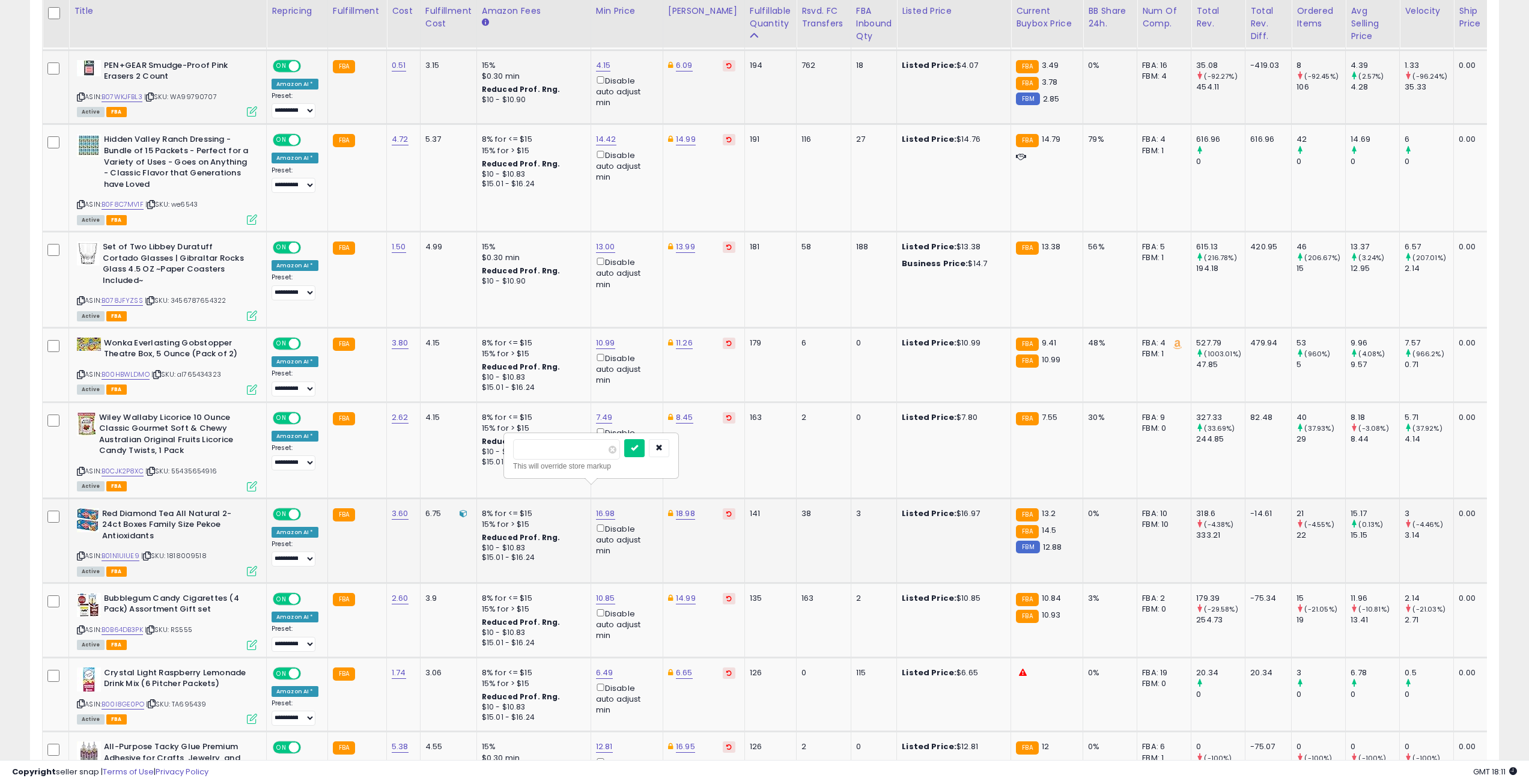
type input "*****"
click button "submit" at bounding box center [634, 448] width 20 height 18
click at [683, 508] on link "18.98" at bounding box center [686, 514] width 20 height 12
drag, startPoint x: 636, startPoint y: 454, endPoint x: 503, endPoint y: 440, distance: 133.7
click at [503, 440] on tbody "**********" at bounding box center [964, 488] width 1844 height 2239
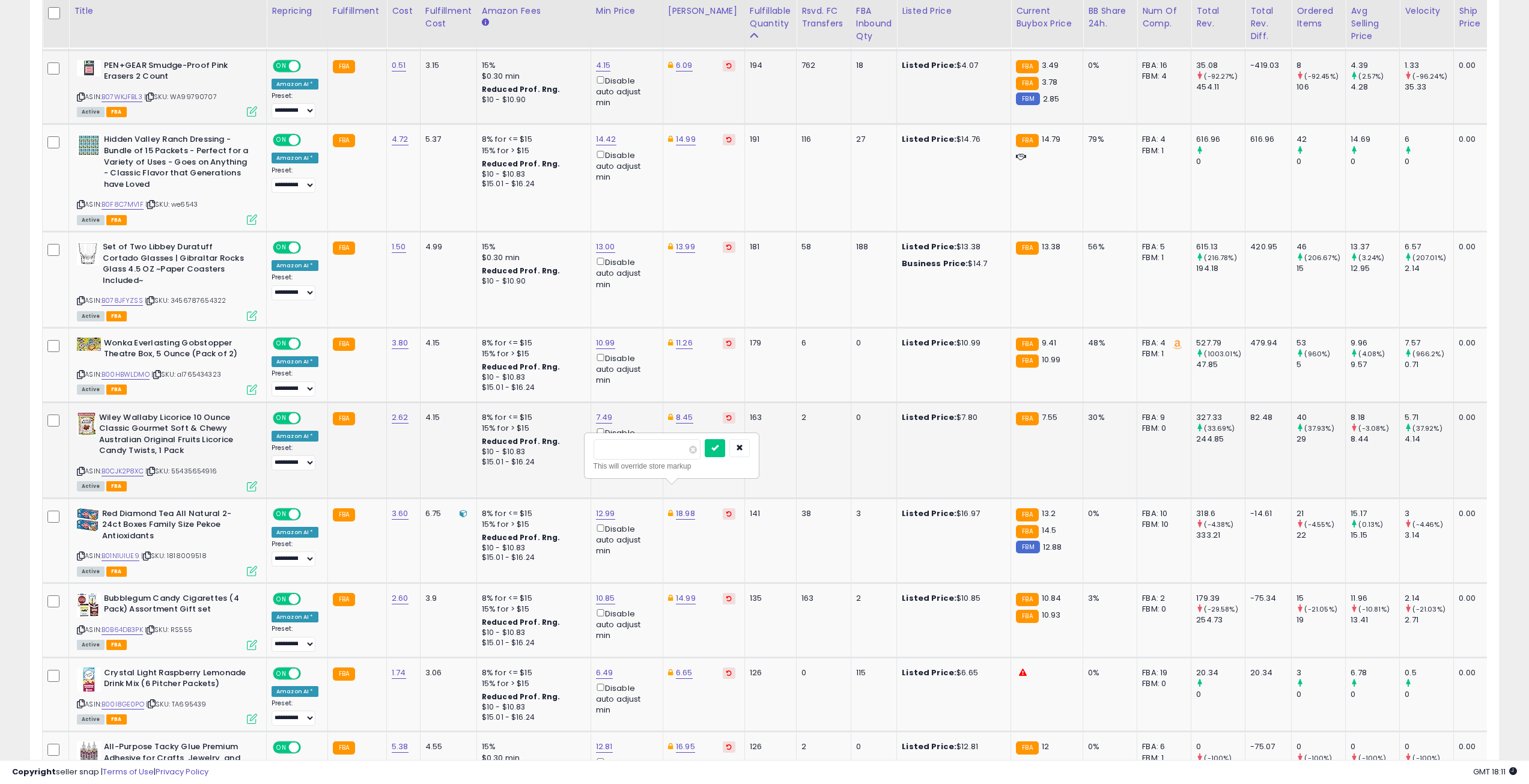
type input "*****"
click button "submit" at bounding box center [714, 448] width 20 height 18
click at [79, 553] on icon at bounding box center [80, 556] width 8 height 7
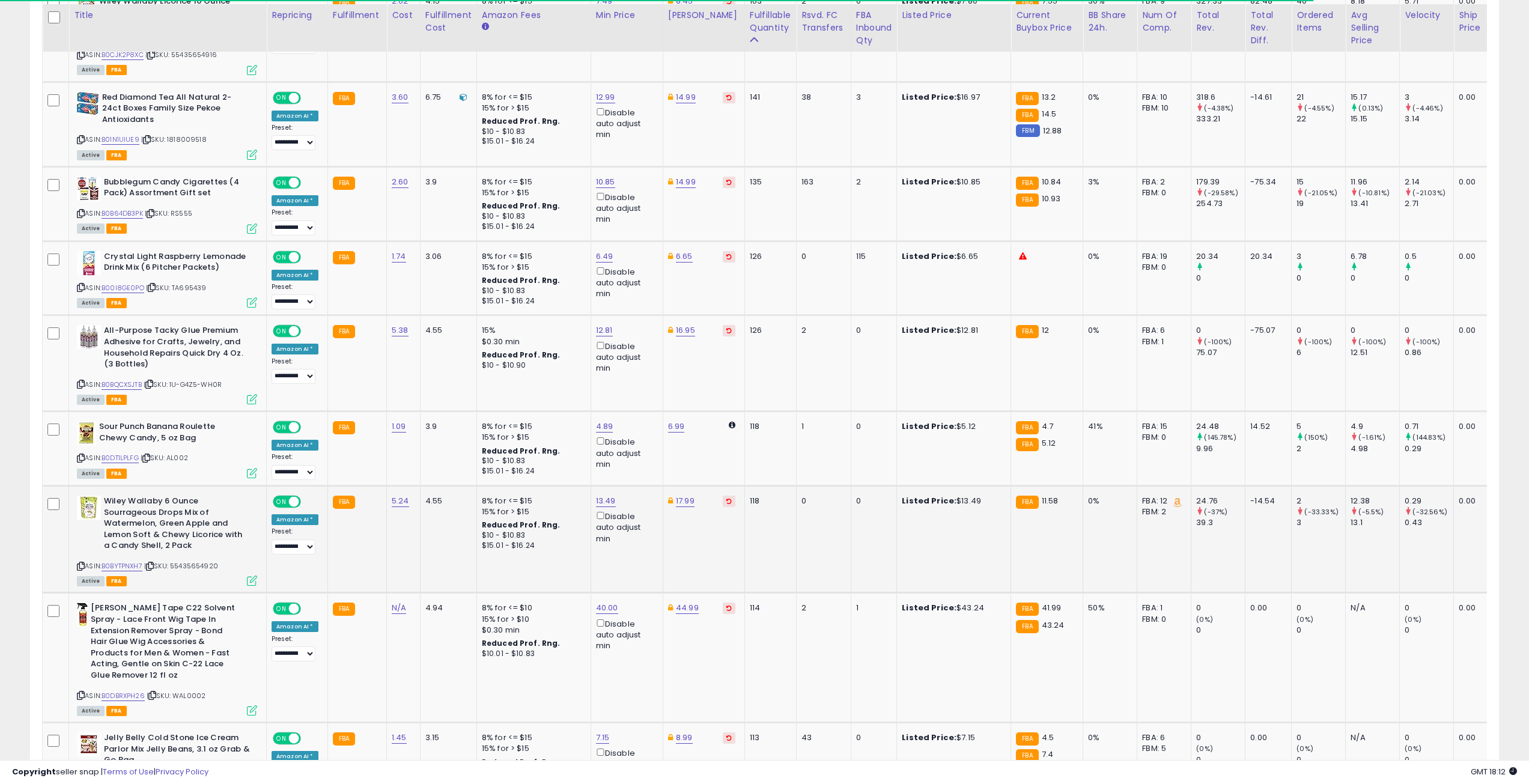
scroll to position [1682, 0]
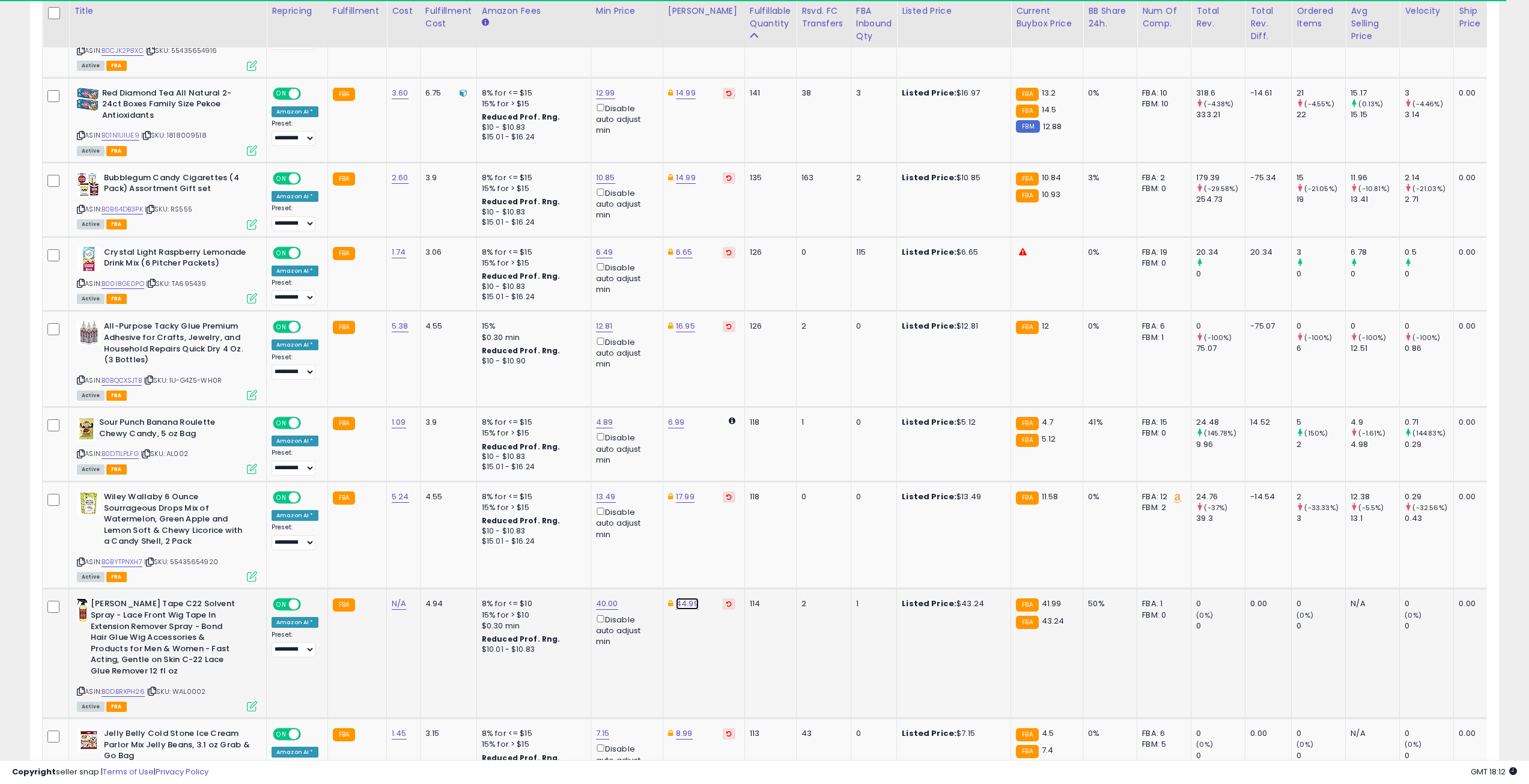
click at [677, 598] on link "44.99" at bounding box center [687, 604] width 23 height 12
drag, startPoint x: 644, startPoint y: 538, endPoint x: 517, endPoint y: 533, distance: 127.1
click at [517, 533] on tbody "**********" at bounding box center [964, 68] width 1844 height 2239
type input "*****"
click button "submit" at bounding box center [716, 539] width 20 height 18
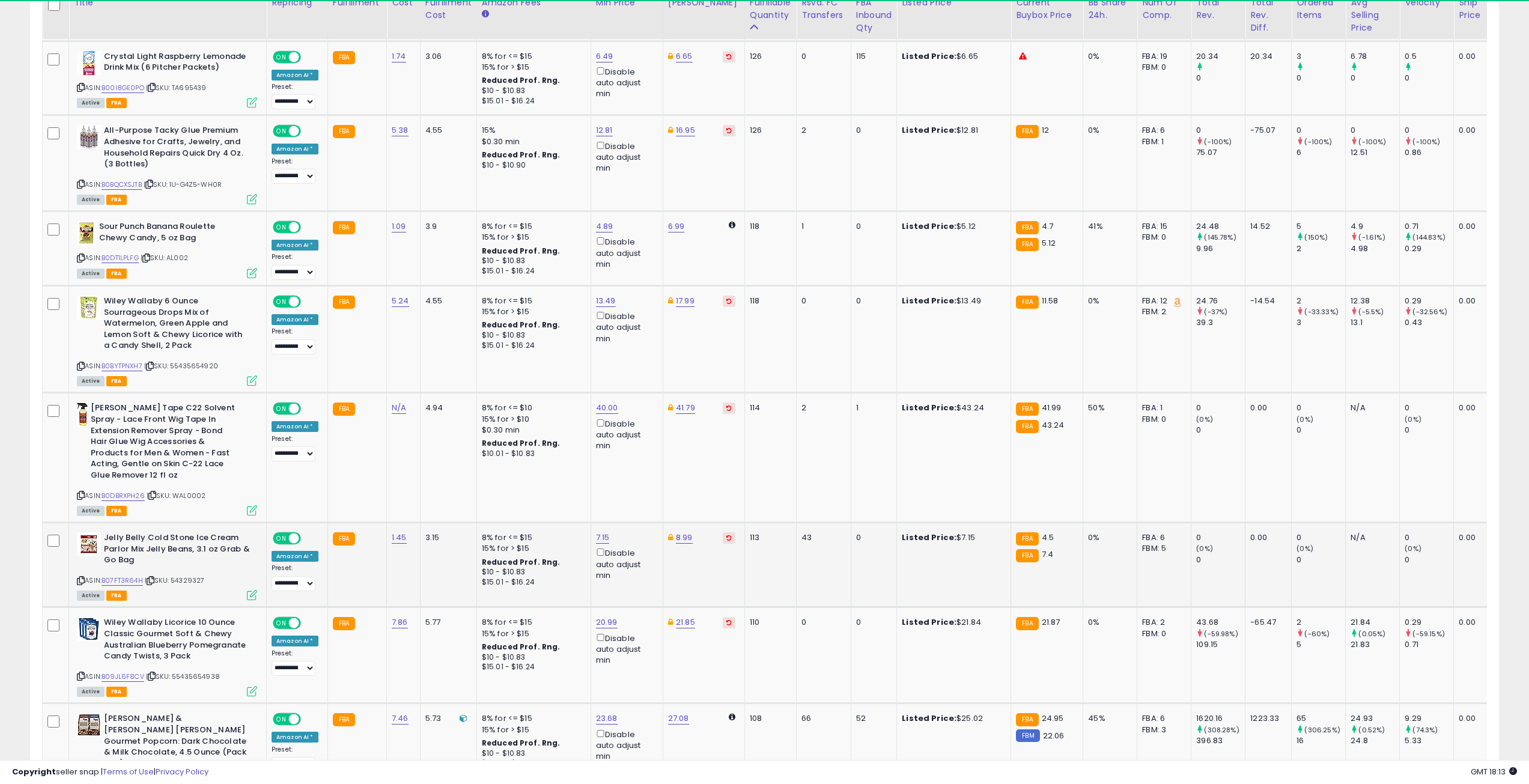
scroll to position [1922, 0]
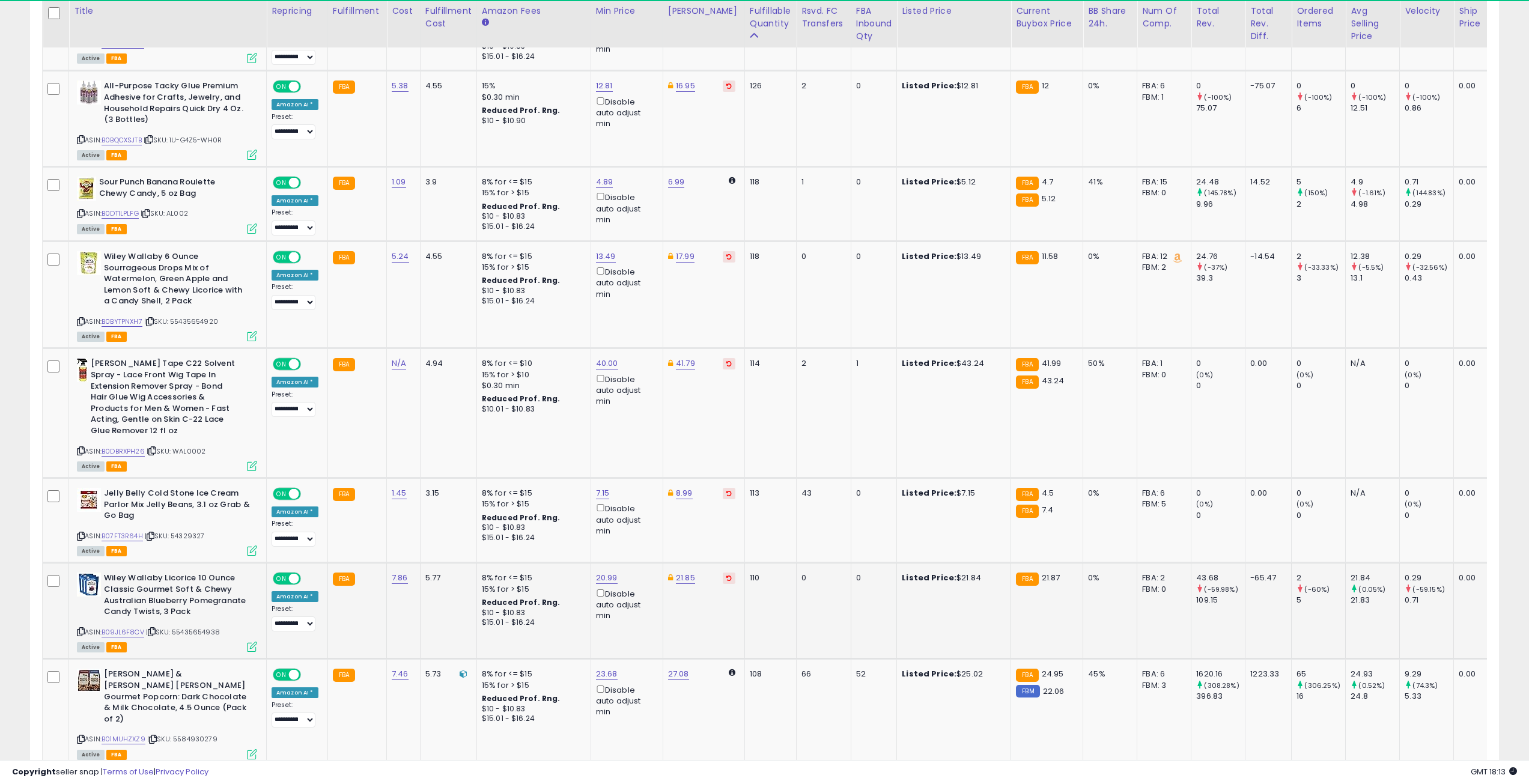
click at [284, 574] on span "ON" at bounding box center [282, 579] width 15 height 11
click at [284, 574] on div "ON OFF" at bounding box center [274, 579] width 29 height 11
click at [288, 574] on span "OFF" at bounding box center [294, 579] width 20 height 11
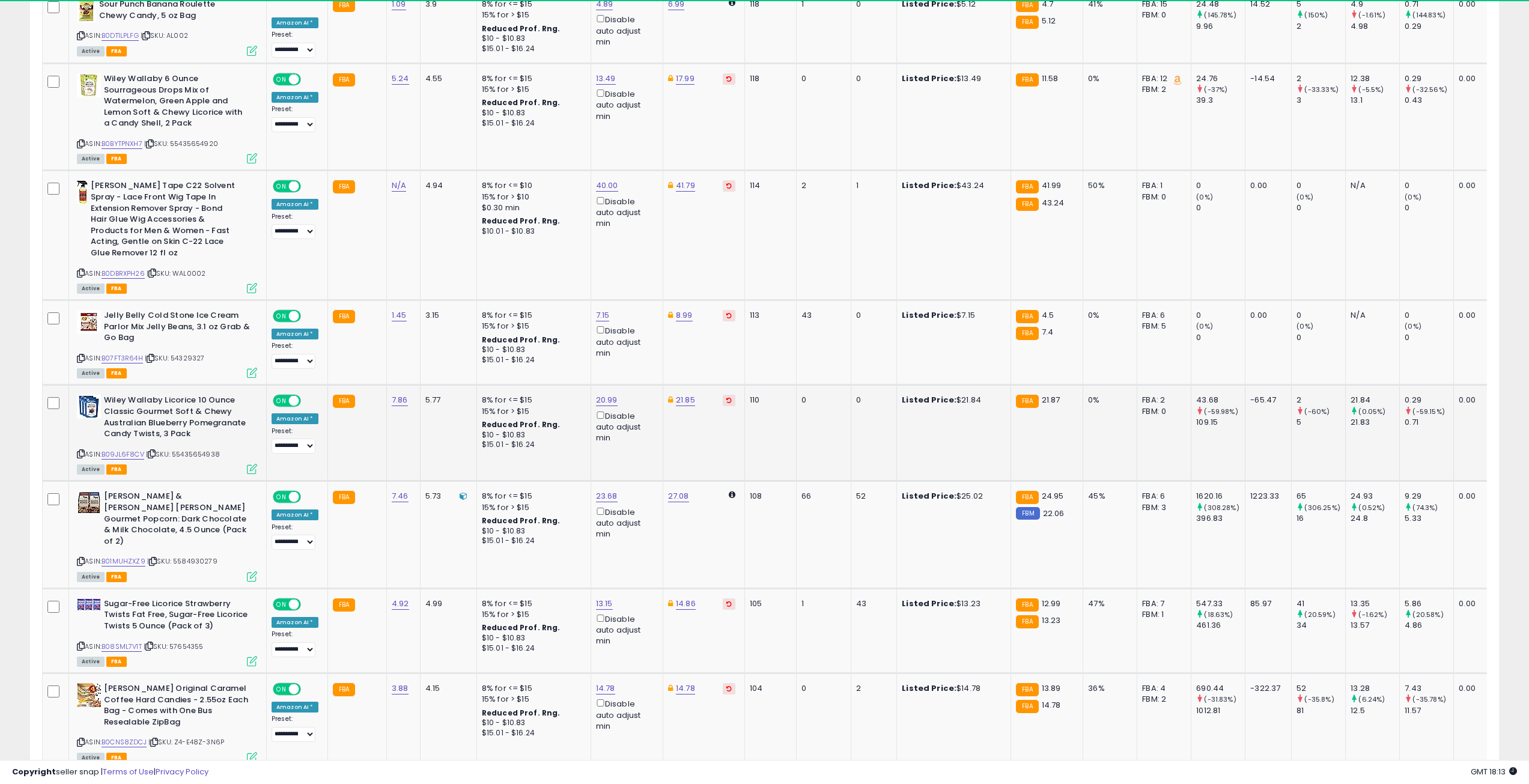
scroll to position [2103, 0]
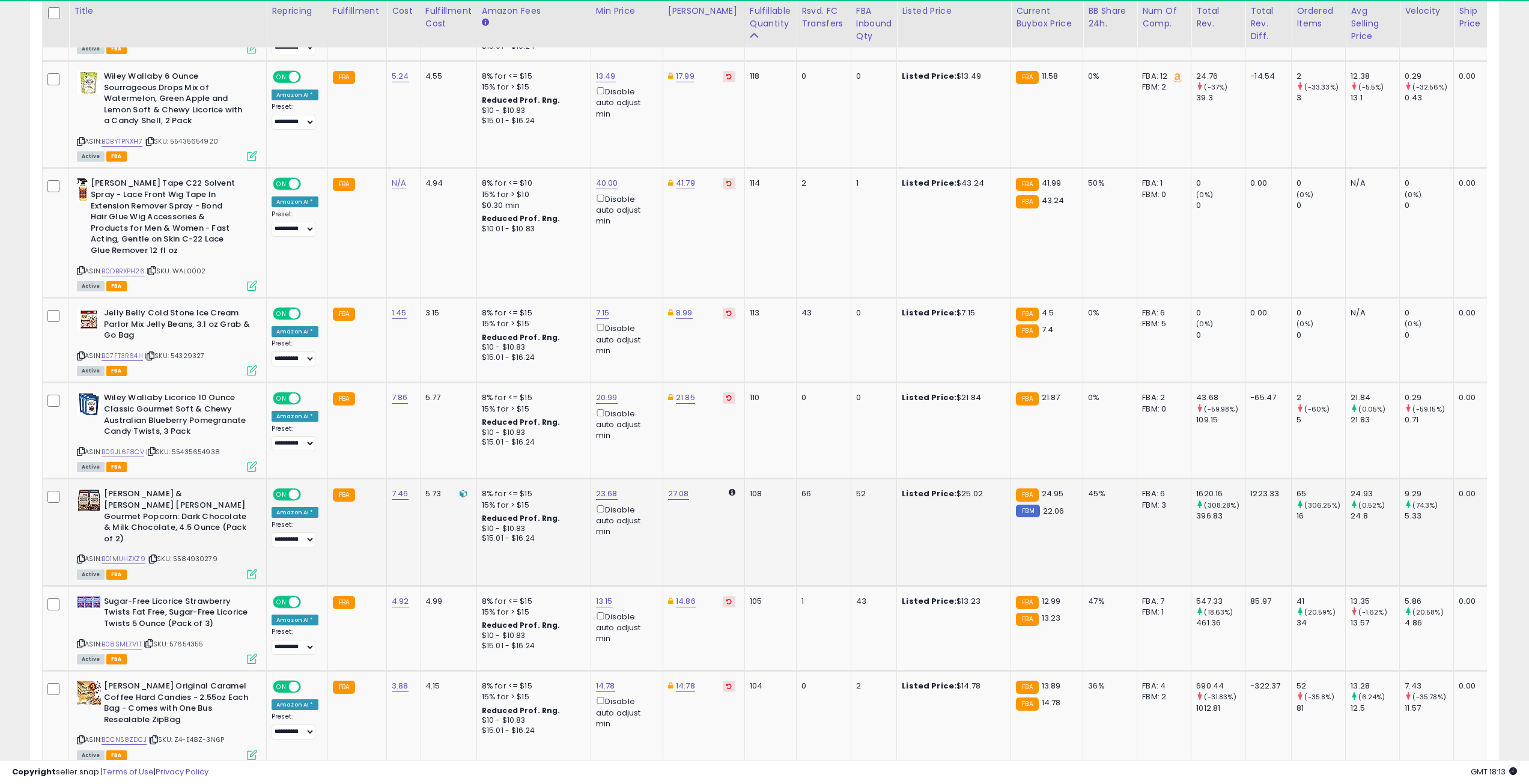
click at [296, 490] on span at bounding box center [294, 495] width 11 height 11
click at [296, 490] on span "OFF" at bounding box center [294, 495] width 20 height 11
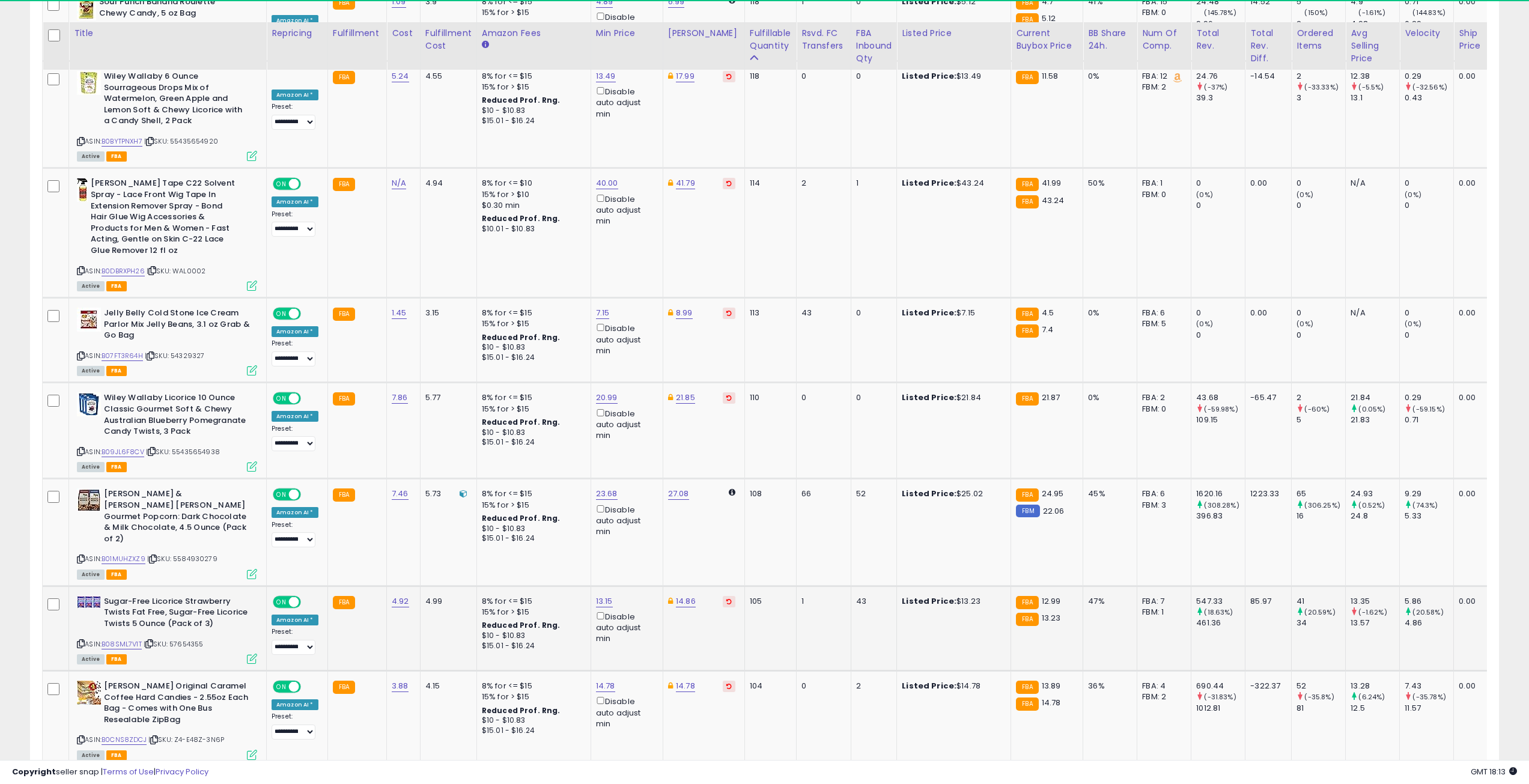
scroll to position [2163, 0]
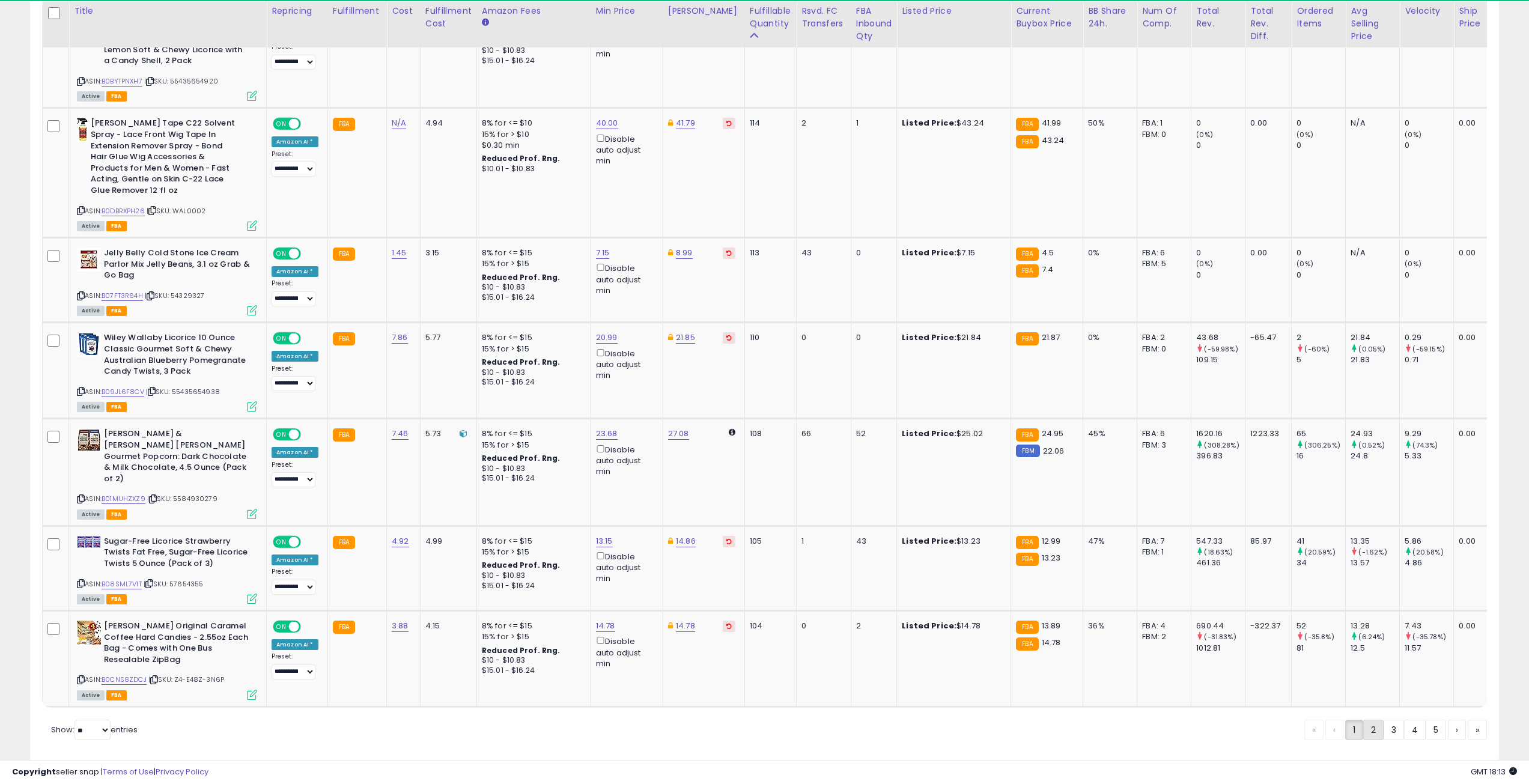
click at [1369, 719] on link "2" at bounding box center [1373, 729] width 20 height 20
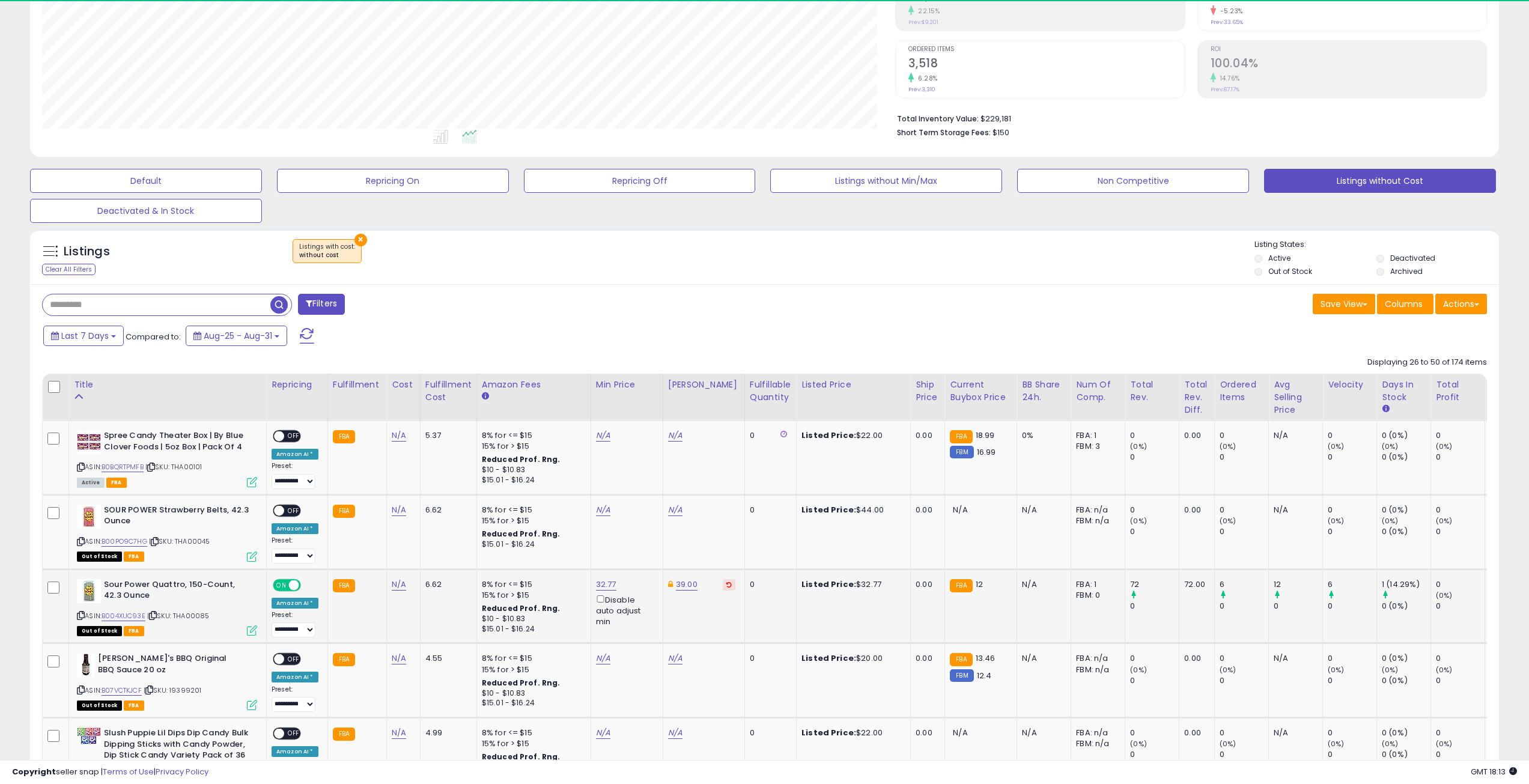
scroll to position [240, 0]
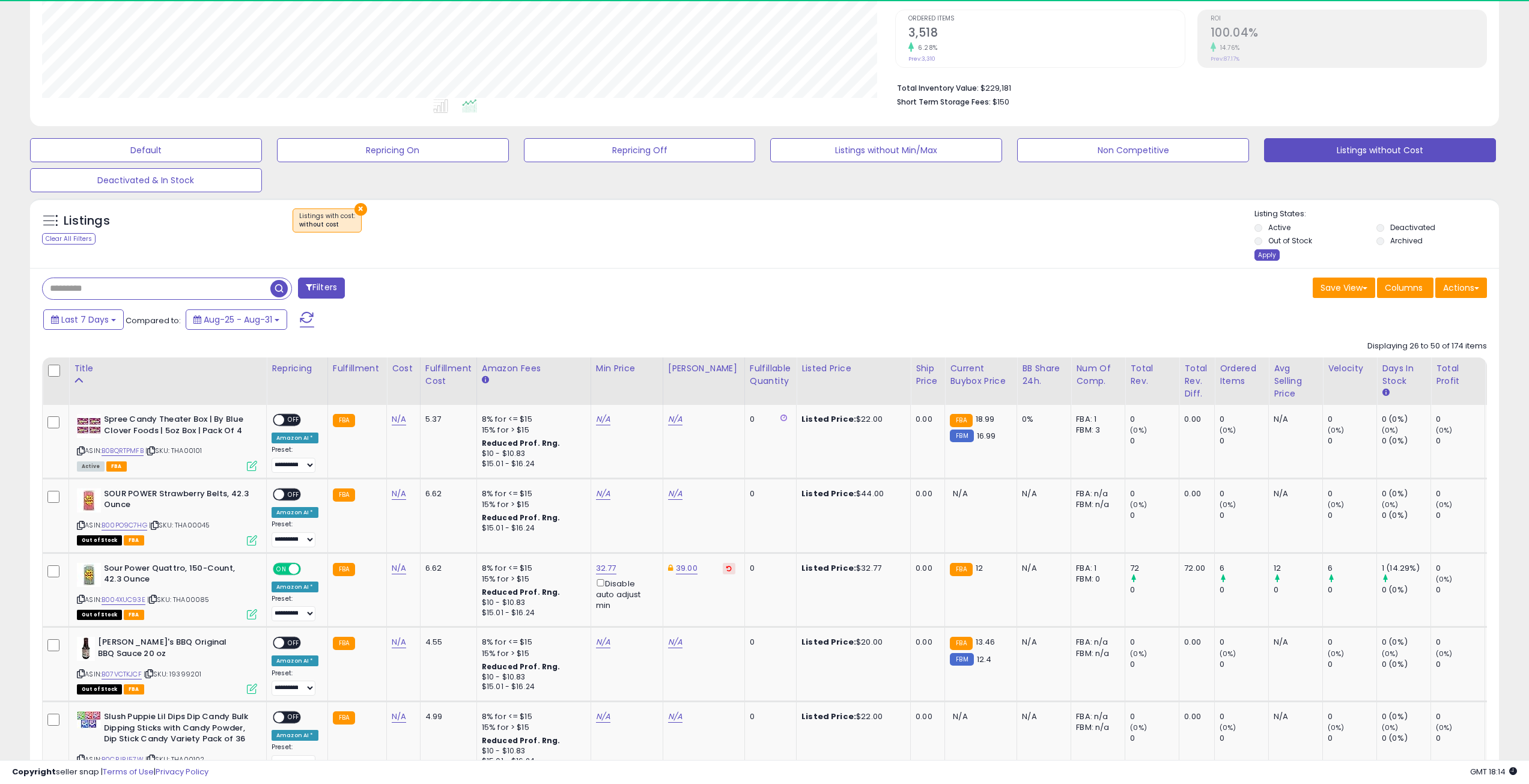
click at [1265, 251] on div "Apply" at bounding box center [1267, 255] width 26 height 11
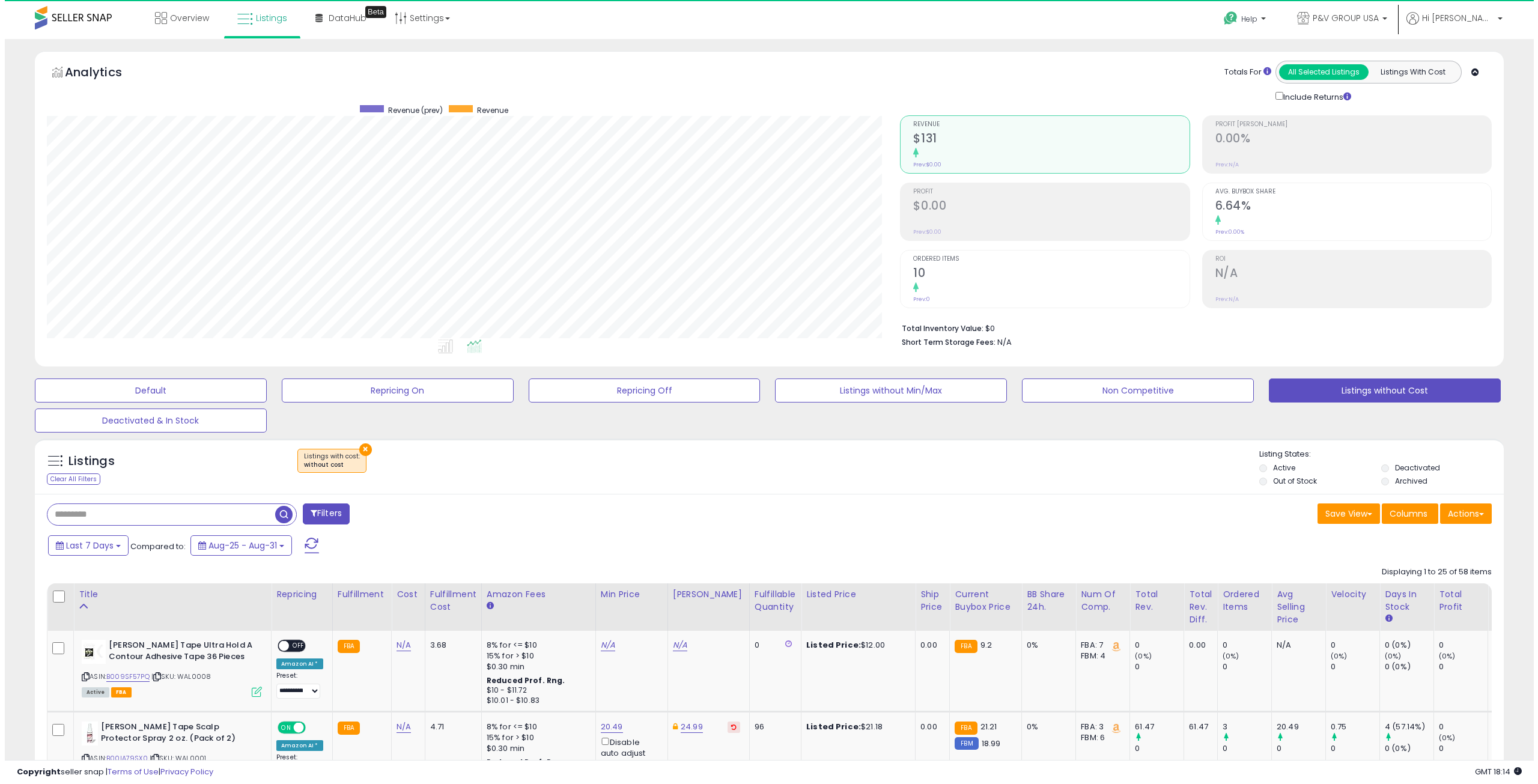
scroll to position [246, 854]
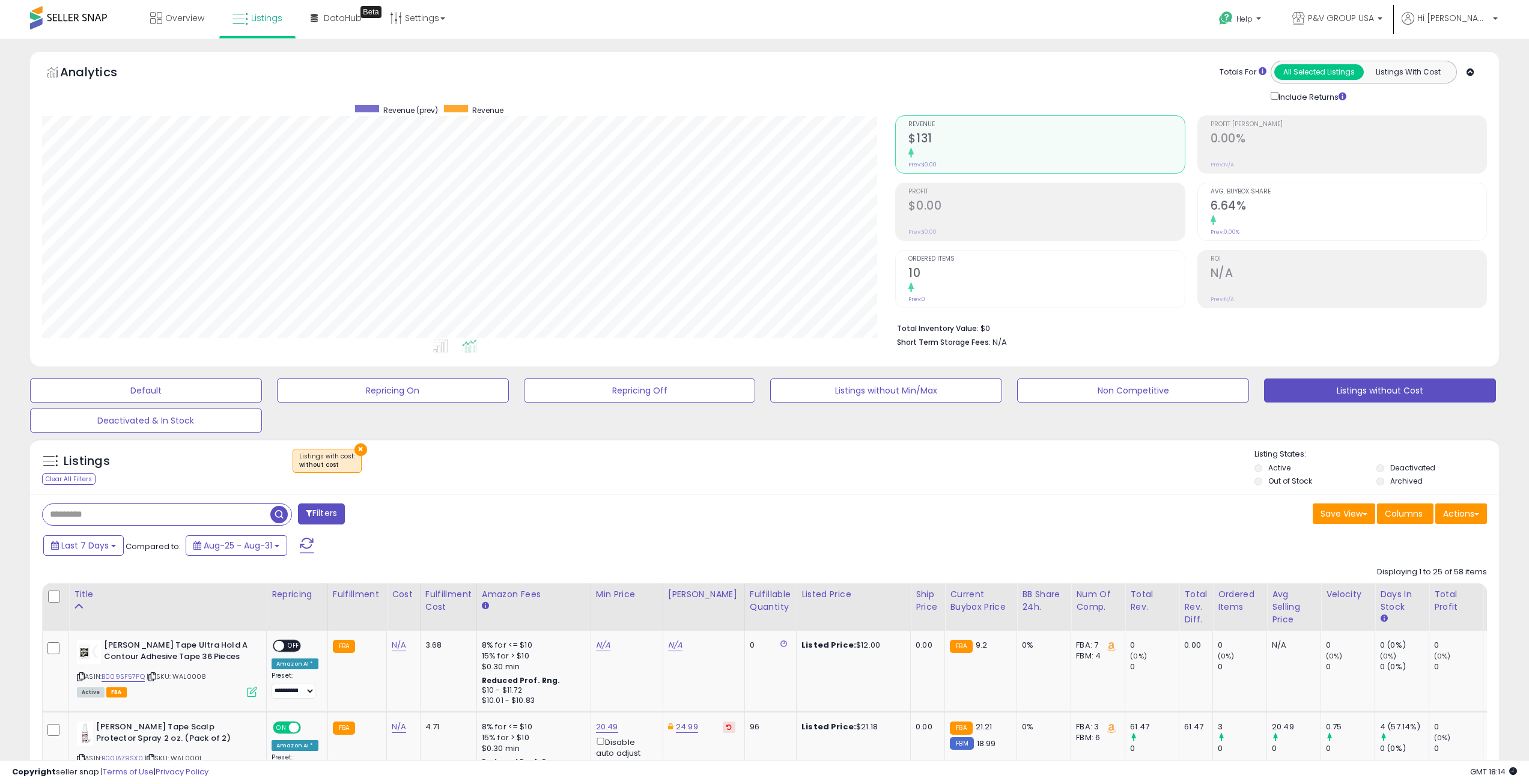
click at [359, 450] on button "×" at bounding box center [360, 449] width 13 height 13
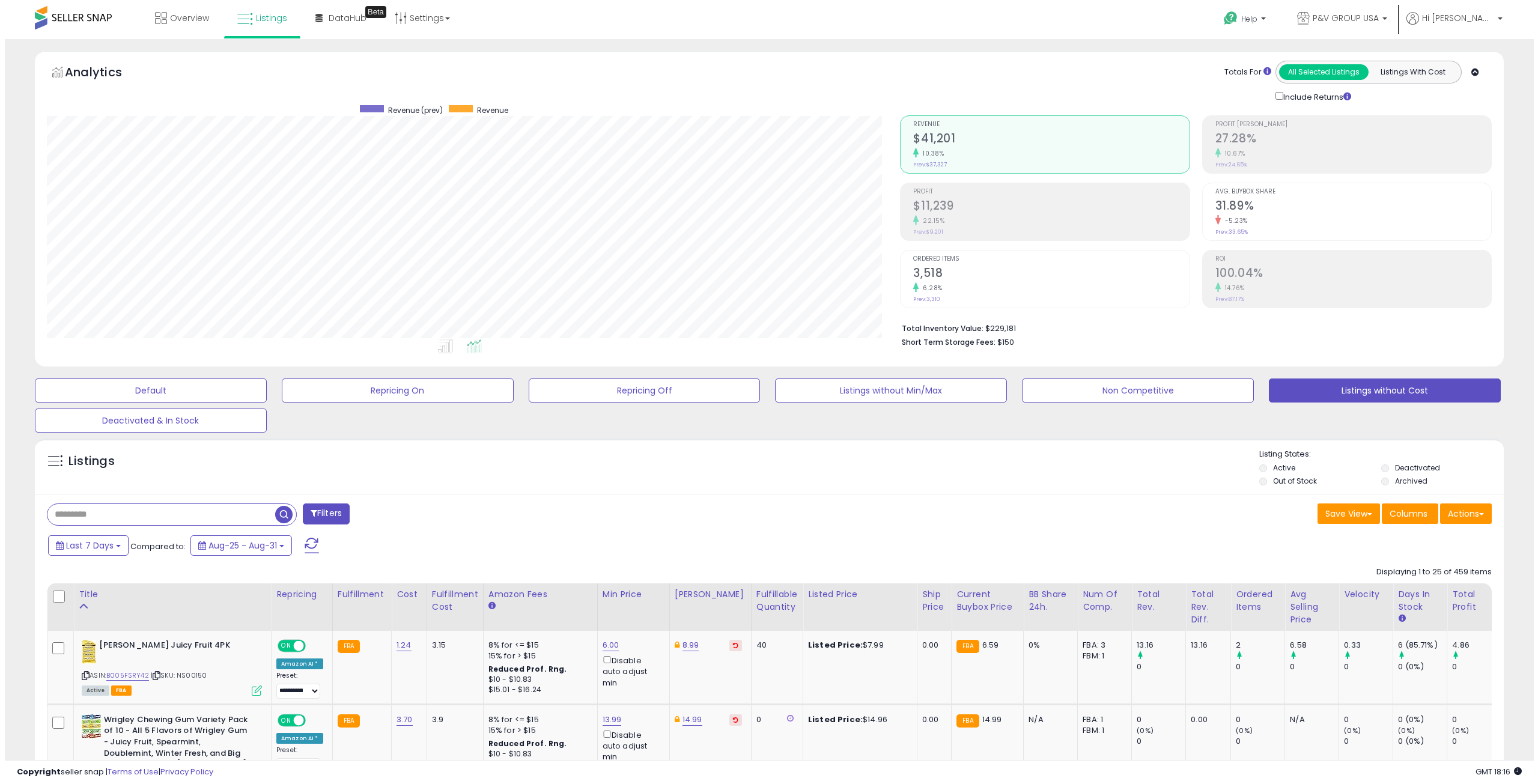
scroll to position [180, 0]
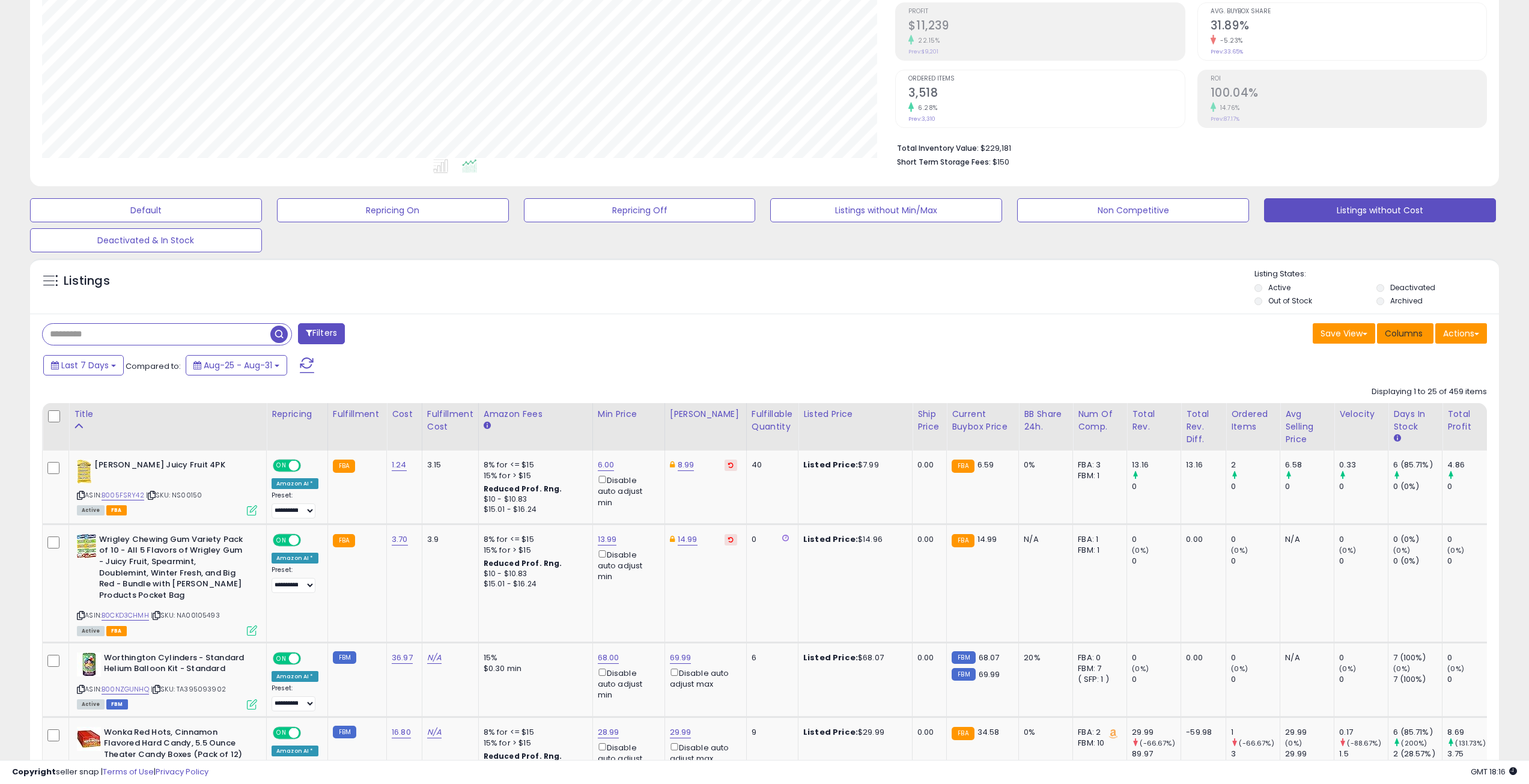
click at [1399, 333] on span "Columns" at bounding box center [1404, 333] width 38 height 12
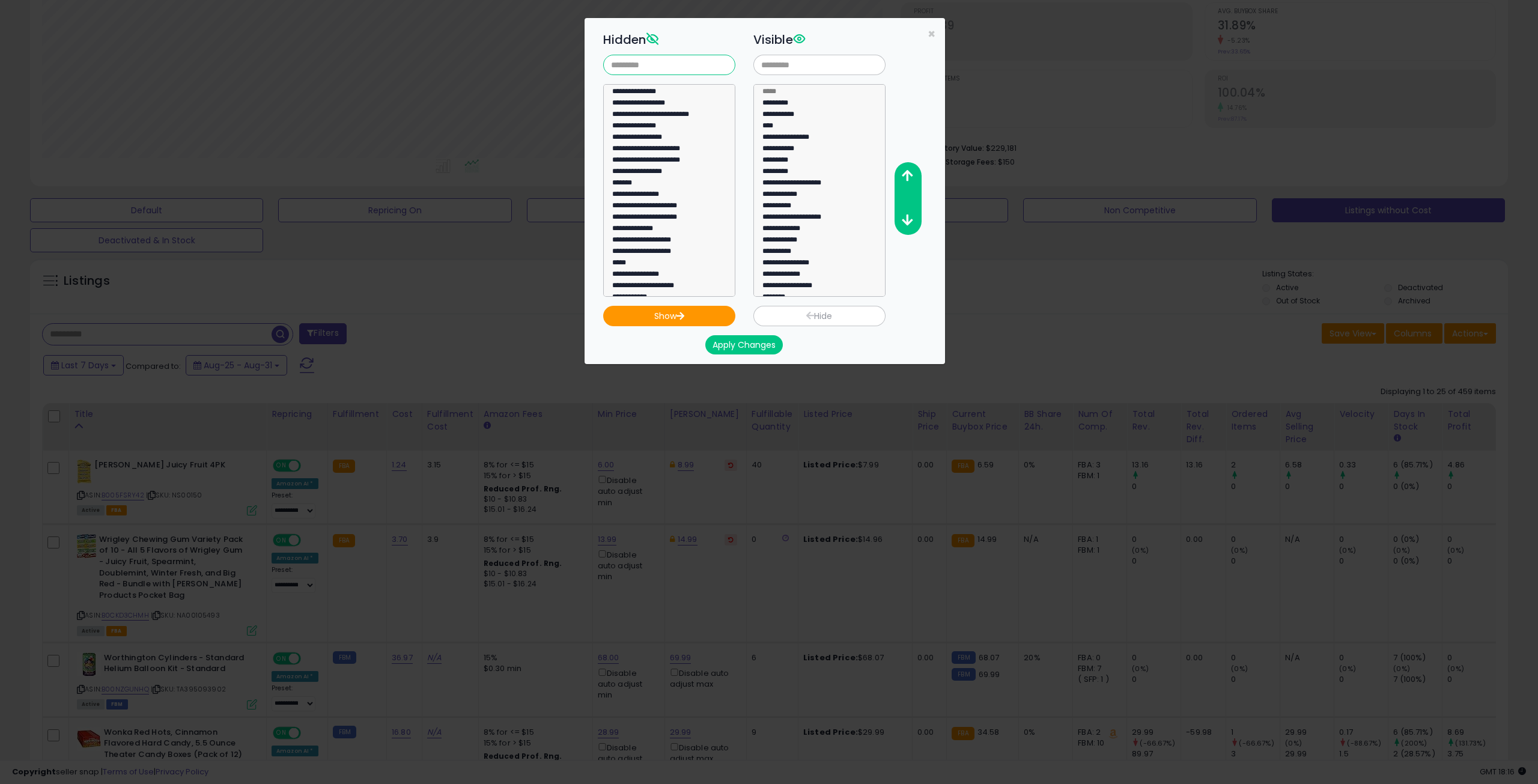
click at [649, 60] on input "text" at bounding box center [669, 65] width 132 height 20
type input "***"
select select "**********"
click at [630, 96] on option "**********" at bounding box center [665, 93] width 107 height 11
click at [664, 313] on button "Show" at bounding box center [669, 315] width 132 height 20
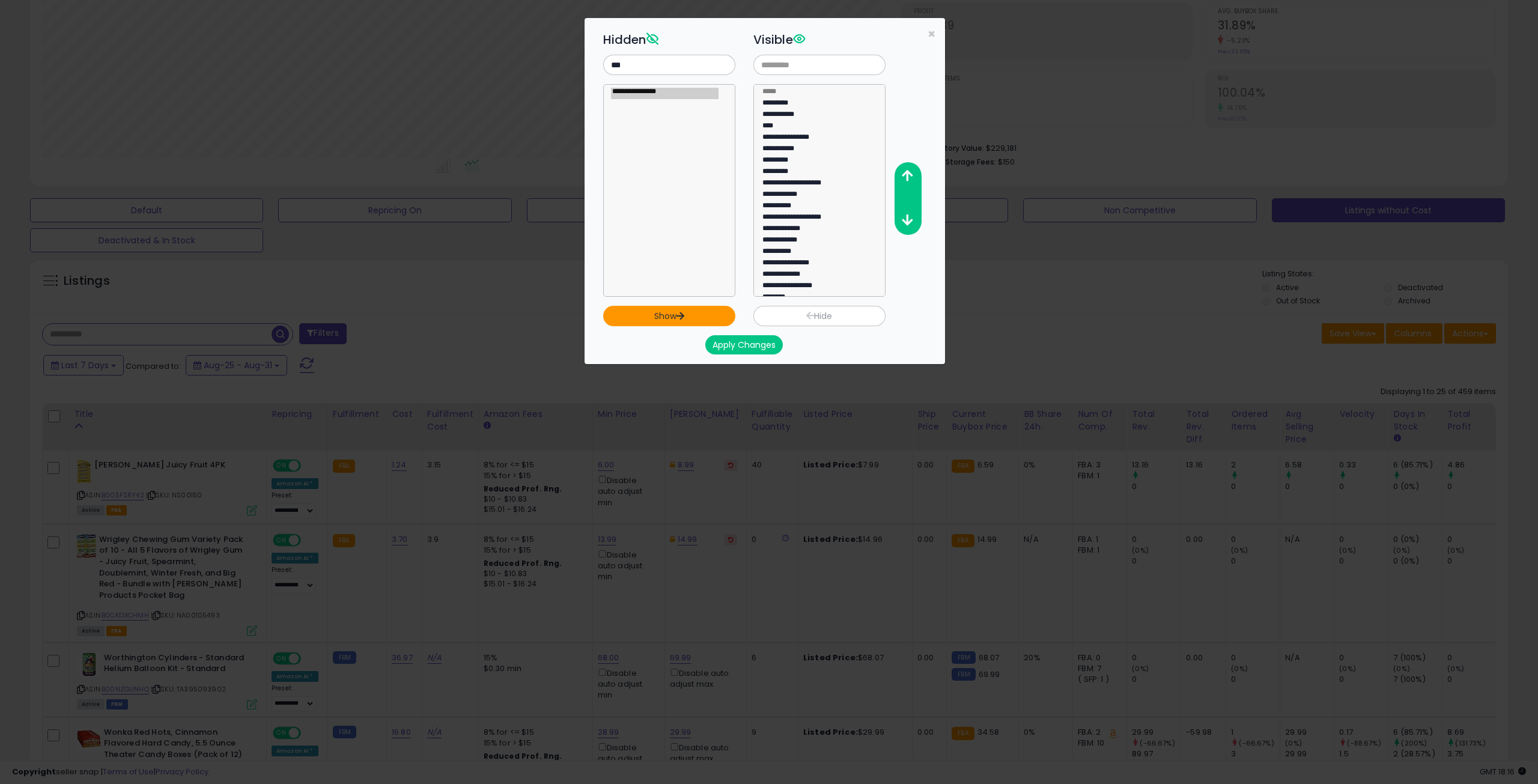
select select
drag, startPoint x: 632, startPoint y: 68, endPoint x: 584, endPoint y: 68, distance: 48.0
click at [584, 68] on div "**********" at bounding box center [764, 191] width 360 height 346
type input "*****"
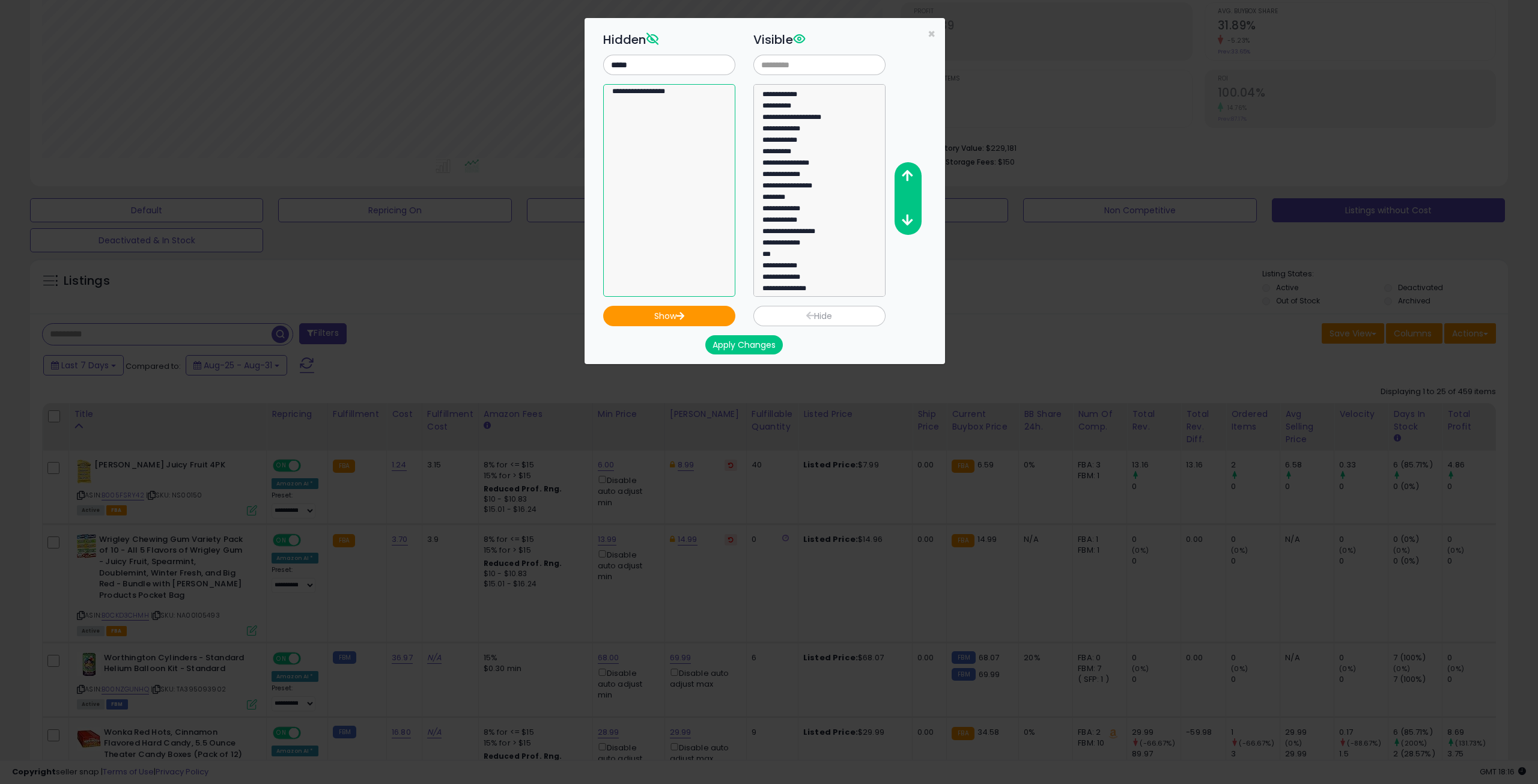
select select "**********"
click at [633, 89] on option "**********" at bounding box center [665, 93] width 107 height 11
click at [671, 321] on button "Show" at bounding box center [669, 315] width 132 height 20
click at [821, 278] on option "**********" at bounding box center [815, 276] width 107 height 11
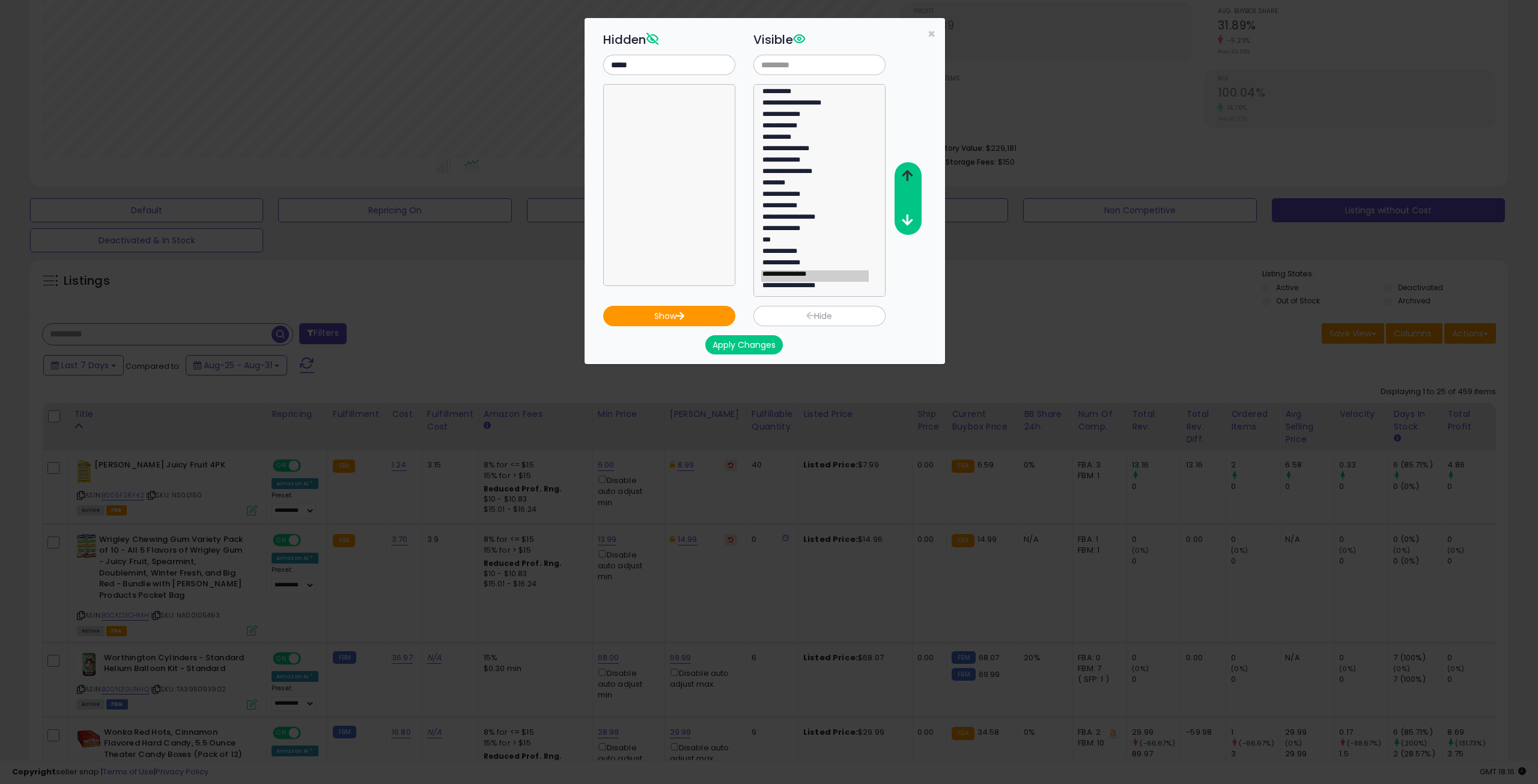
click at [907, 173] on icon "button" at bounding box center [907, 176] width 11 height 13
click at [906, 173] on icon "button" at bounding box center [907, 176] width 11 height 13
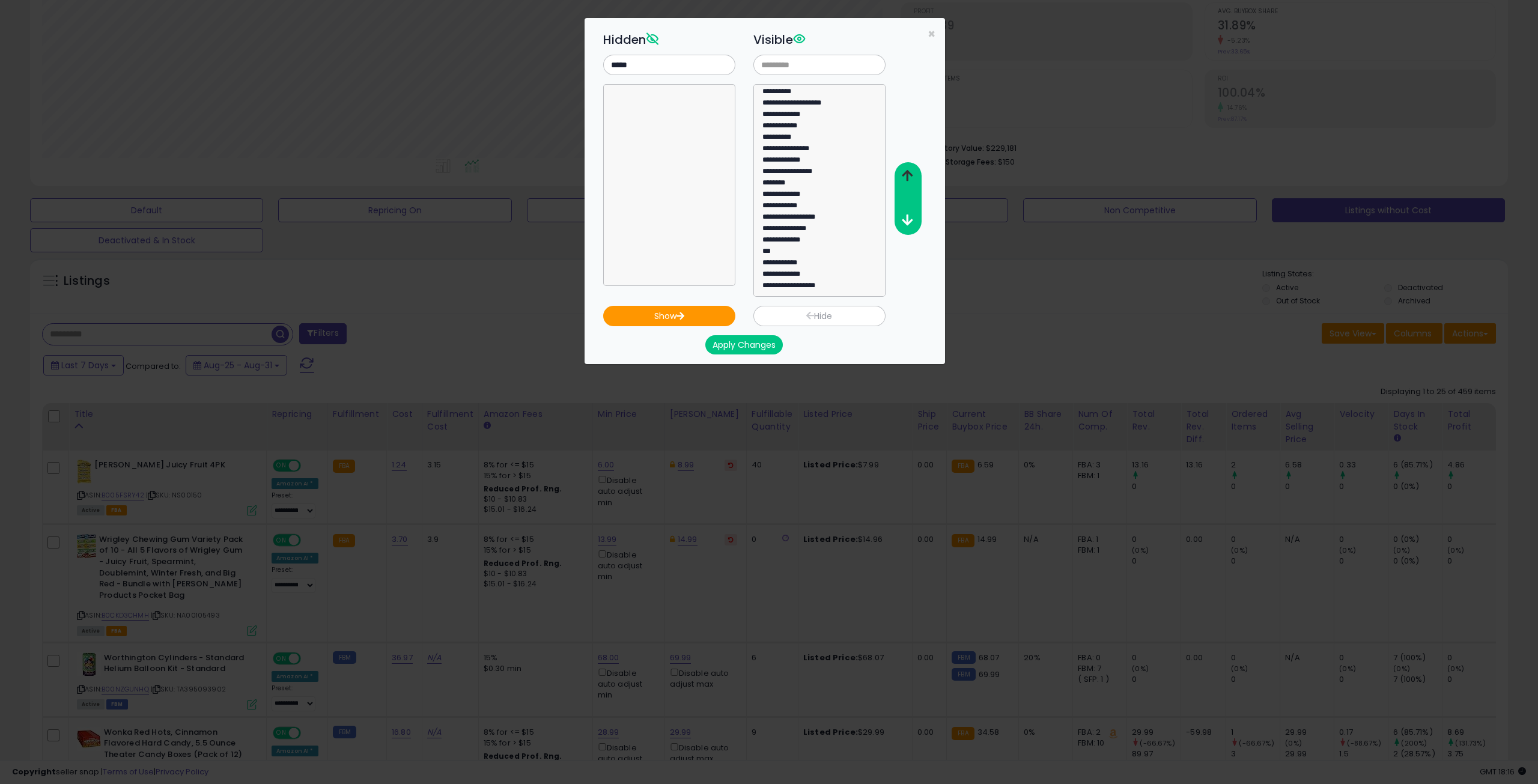
click at [906, 173] on icon "button" at bounding box center [907, 176] width 11 height 13
click at [906, 173] on icon "button" at bounding box center [907, 176] width 11 height 13
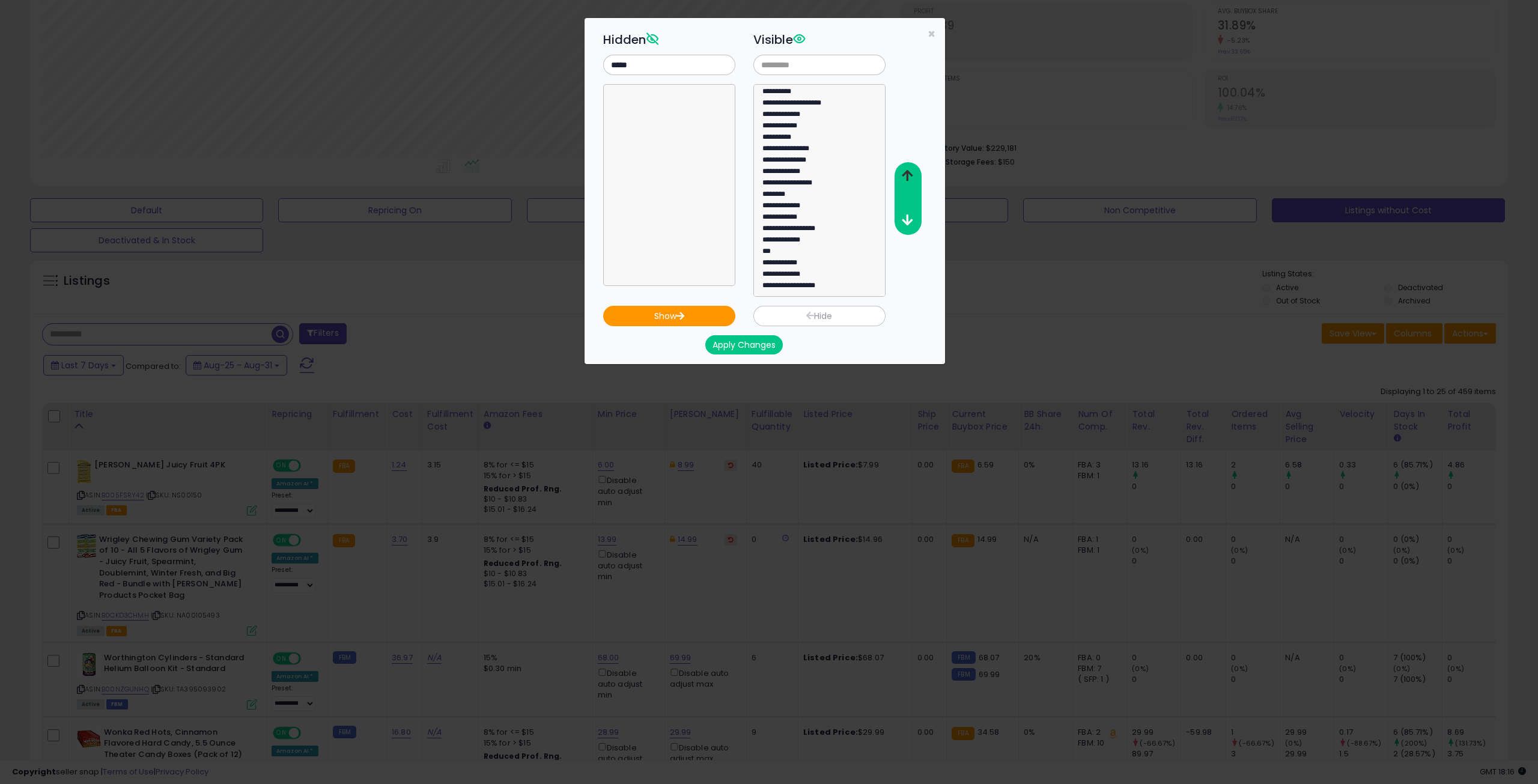
click at [906, 173] on icon "button" at bounding box center [907, 176] width 11 height 13
click at [900, 173] on button "button" at bounding box center [907, 176] width 27 height 23
click at [905, 173] on icon "button" at bounding box center [907, 176] width 11 height 13
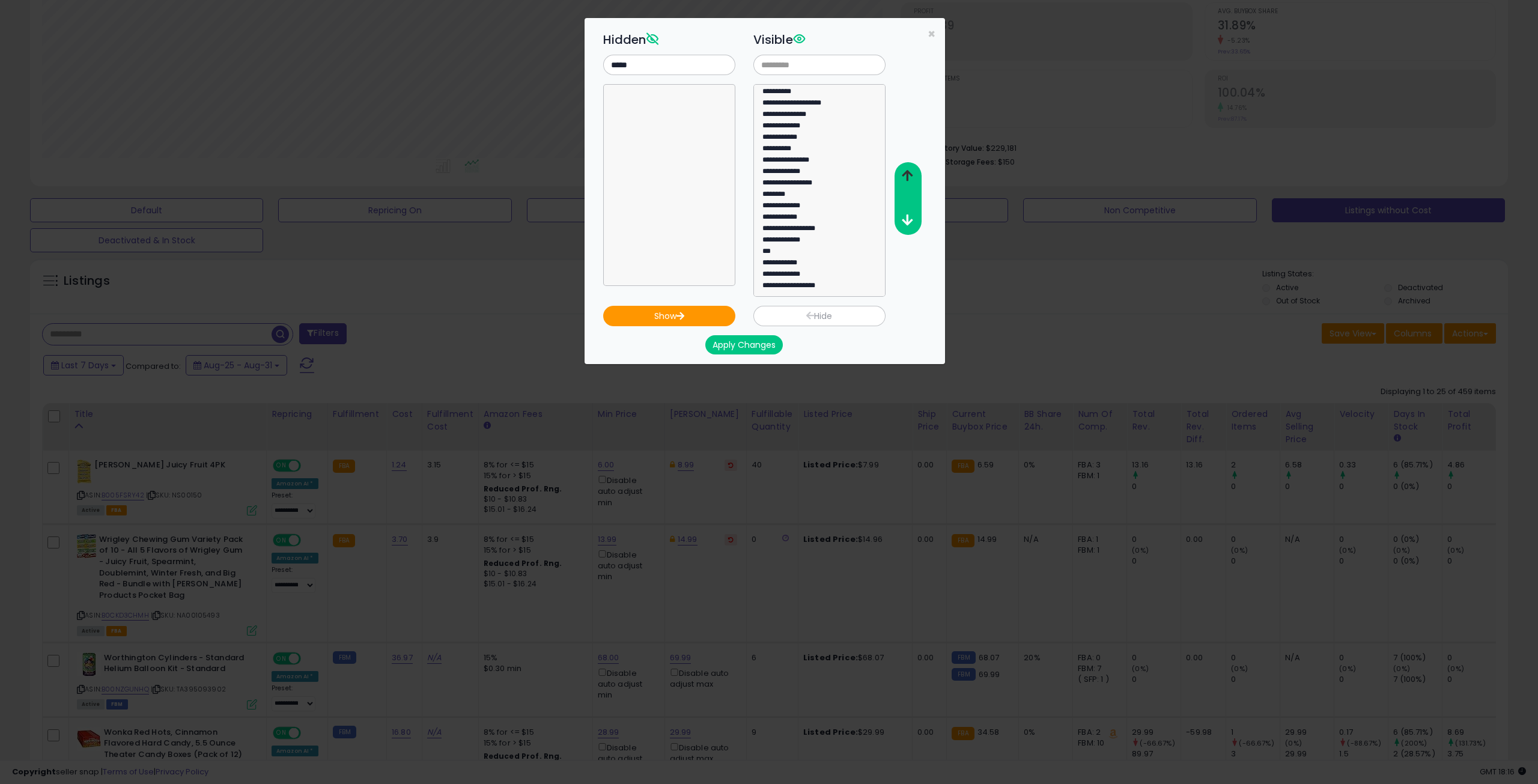
click at [905, 173] on icon "button" at bounding box center [907, 176] width 11 height 13
click at [905, 175] on icon "button" at bounding box center [907, 176] width 11 height 13
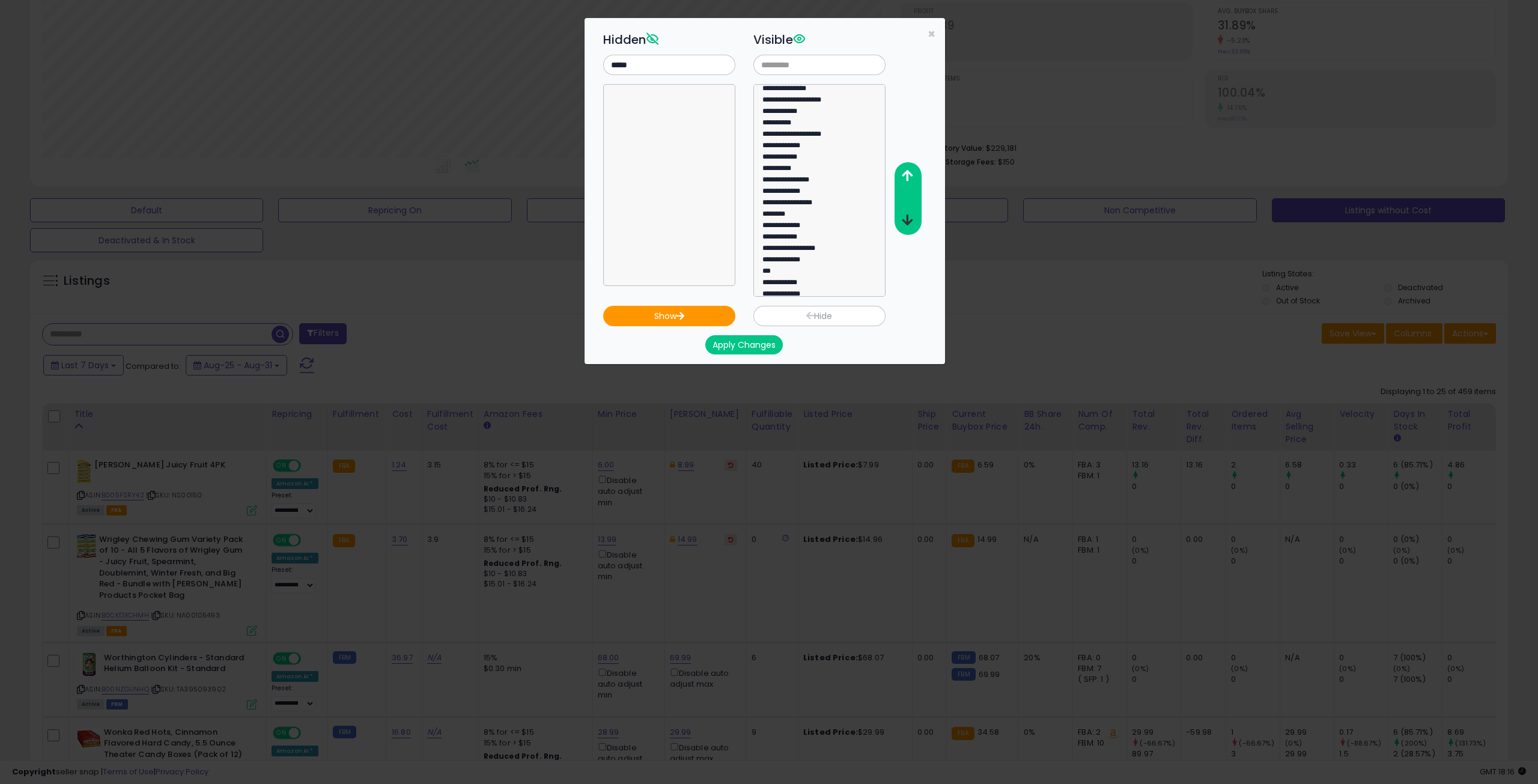
click at [912, 218] on icon "button" at bounding box center [907, 220] width 11 height 13
select select "**********"
click at [848, 282] on option "**********" at bounding box center [815, 287] width 107 height 11
click at [911, 179] on icon "button" at bounding box center [907, 176] width 11 height 13
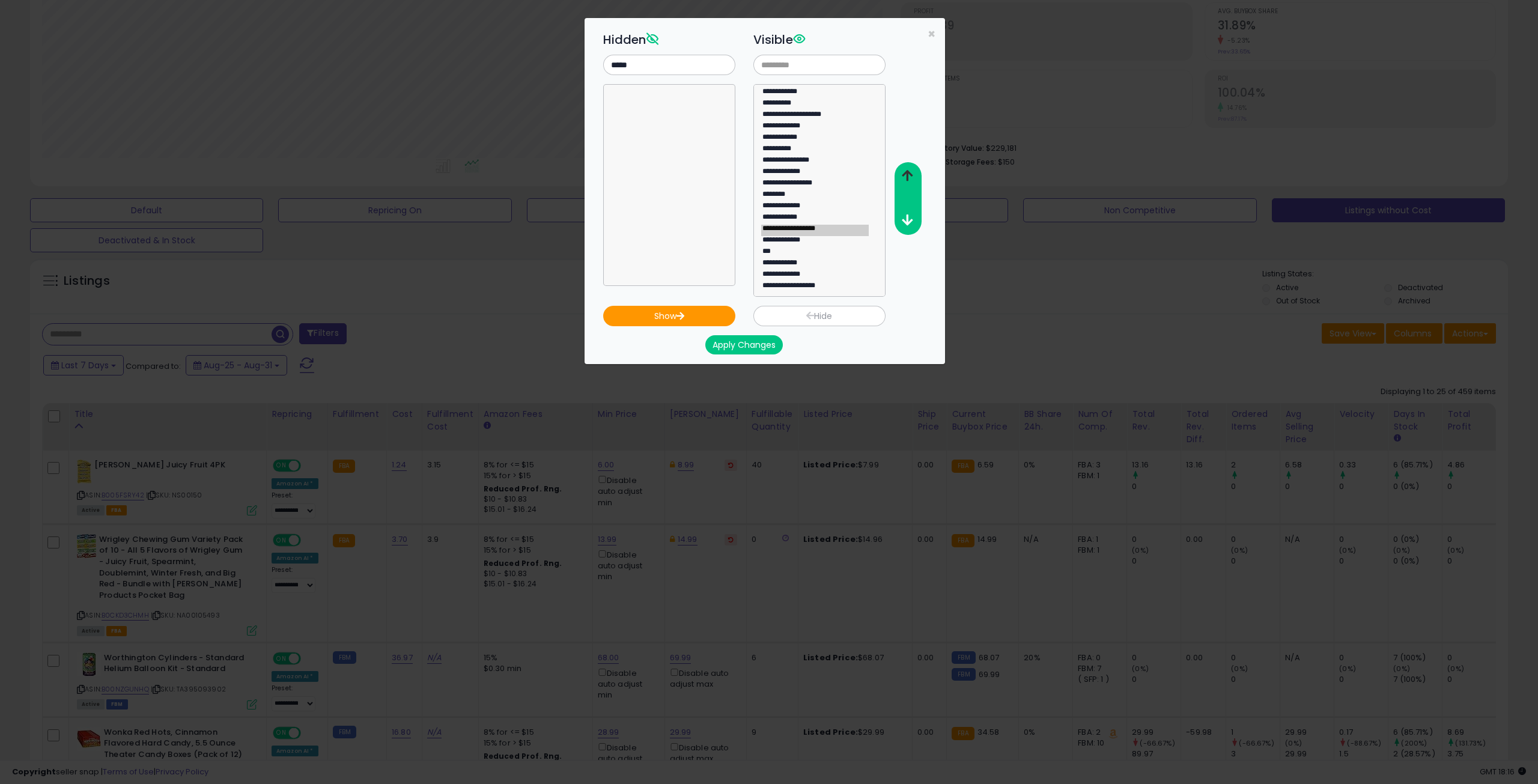
click at [911, 179] on icon "button" at bounding box center [907, 176] width 11 height 13
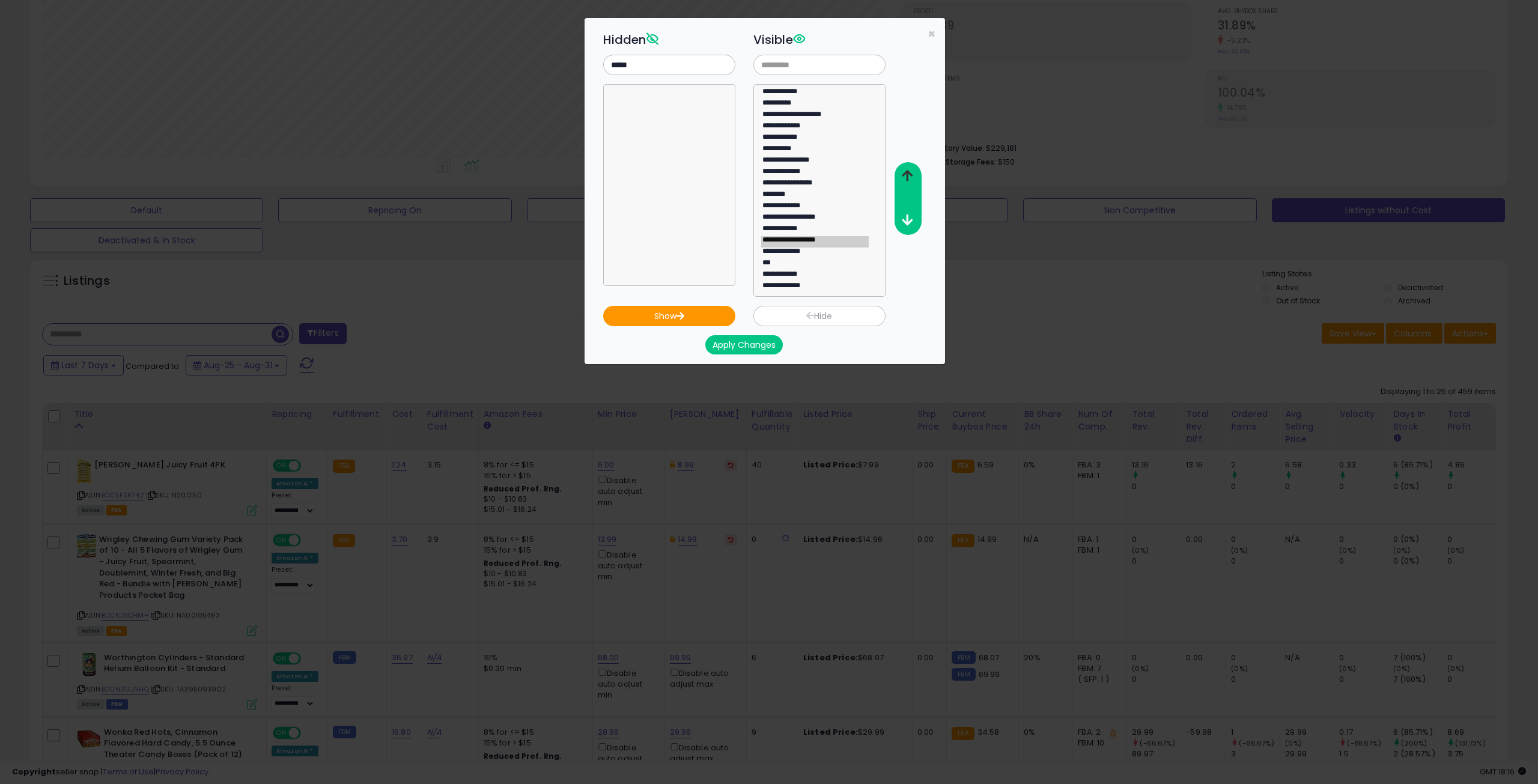
click at [911, 179] on icon "button" at bounding box center [907, 176] width 11 height 13
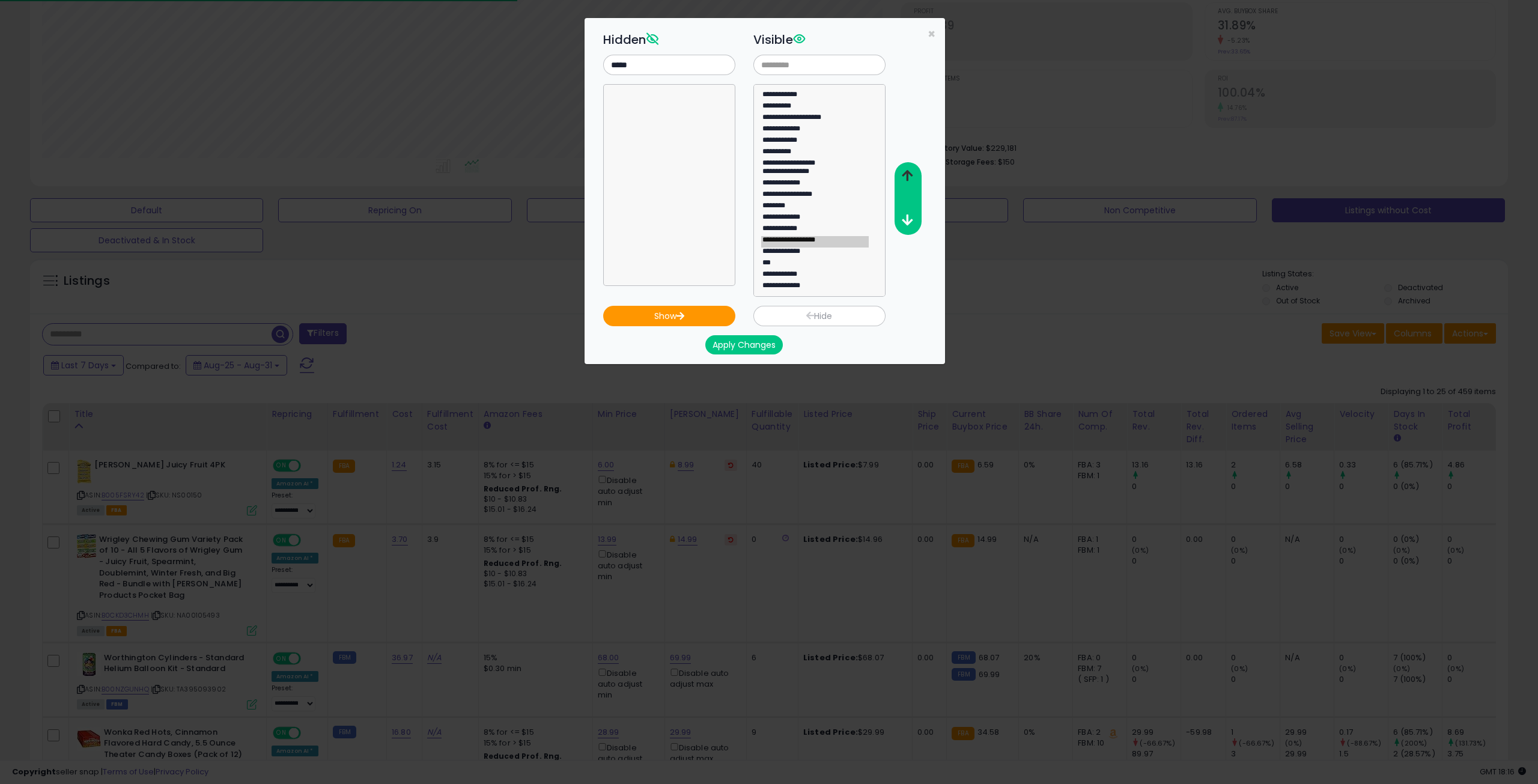
click at [911, 179] on icon "button" at bounding box center [907, 176] width 11 height 13
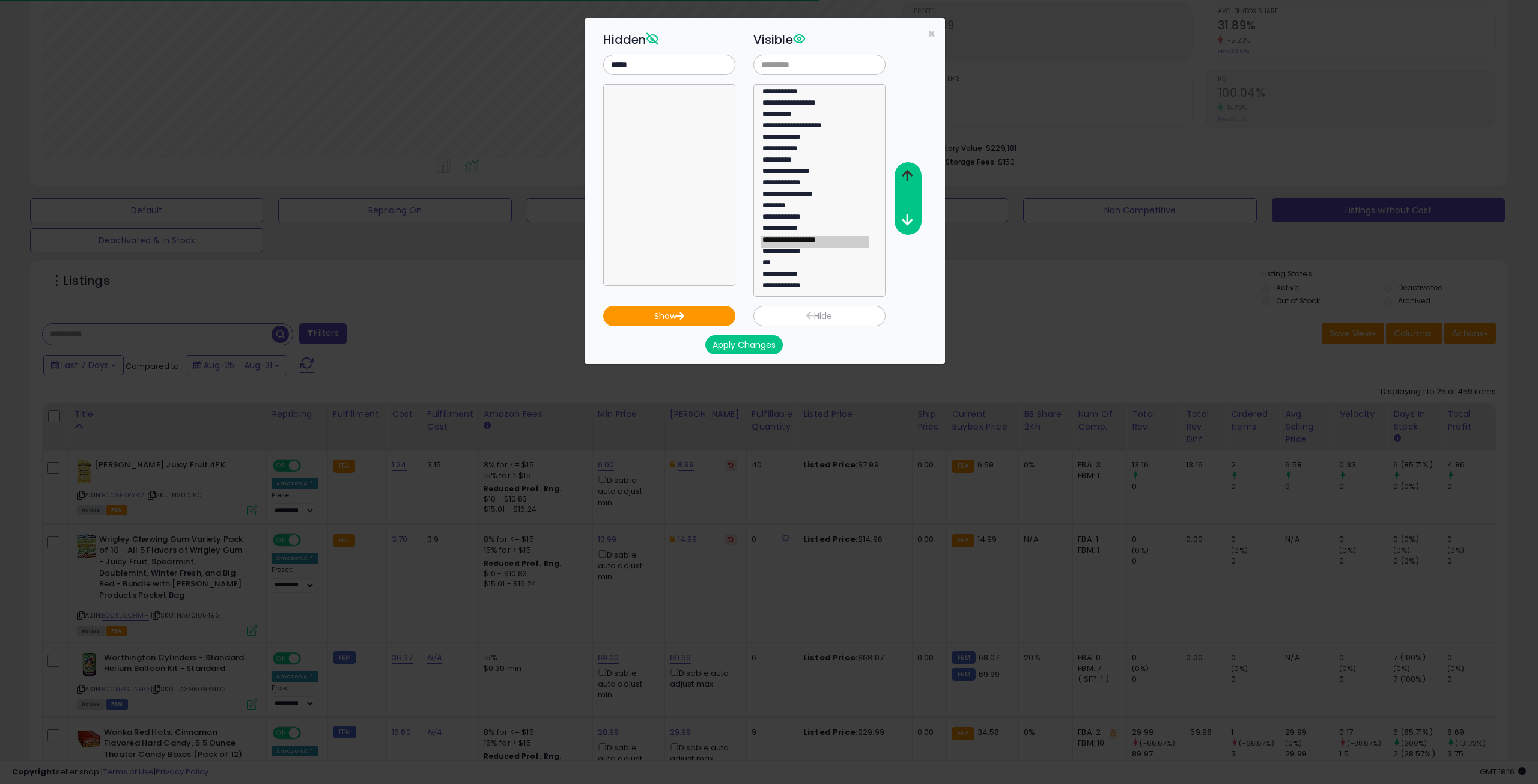
click at [911, 179] on icon "button" at bounding box center [907, 176] width 11 height 13
click at [764, 343] on button "Apply Changes" at bounding box center [743, 345] width 77 height 20
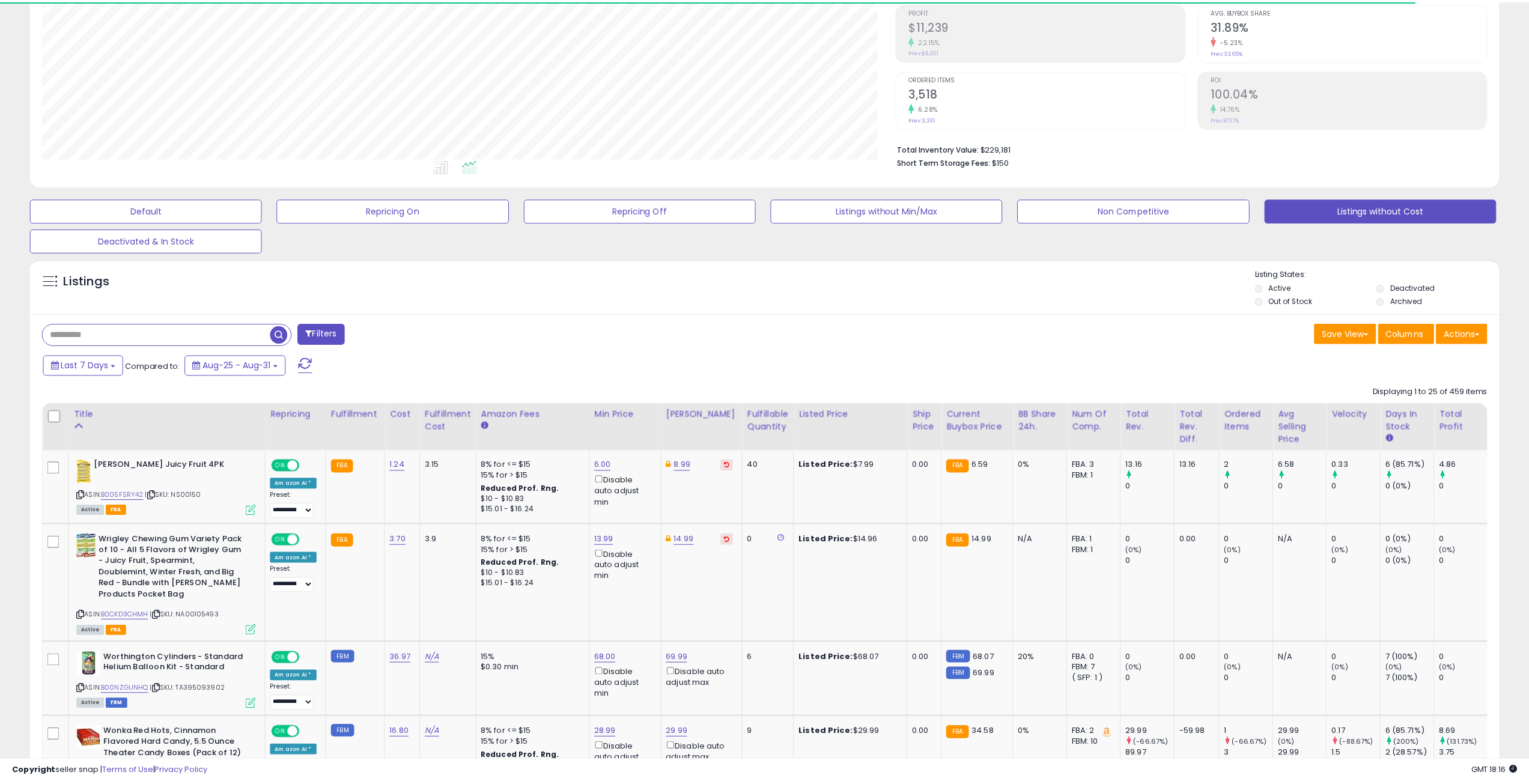
scroll to position [600464, 599877]
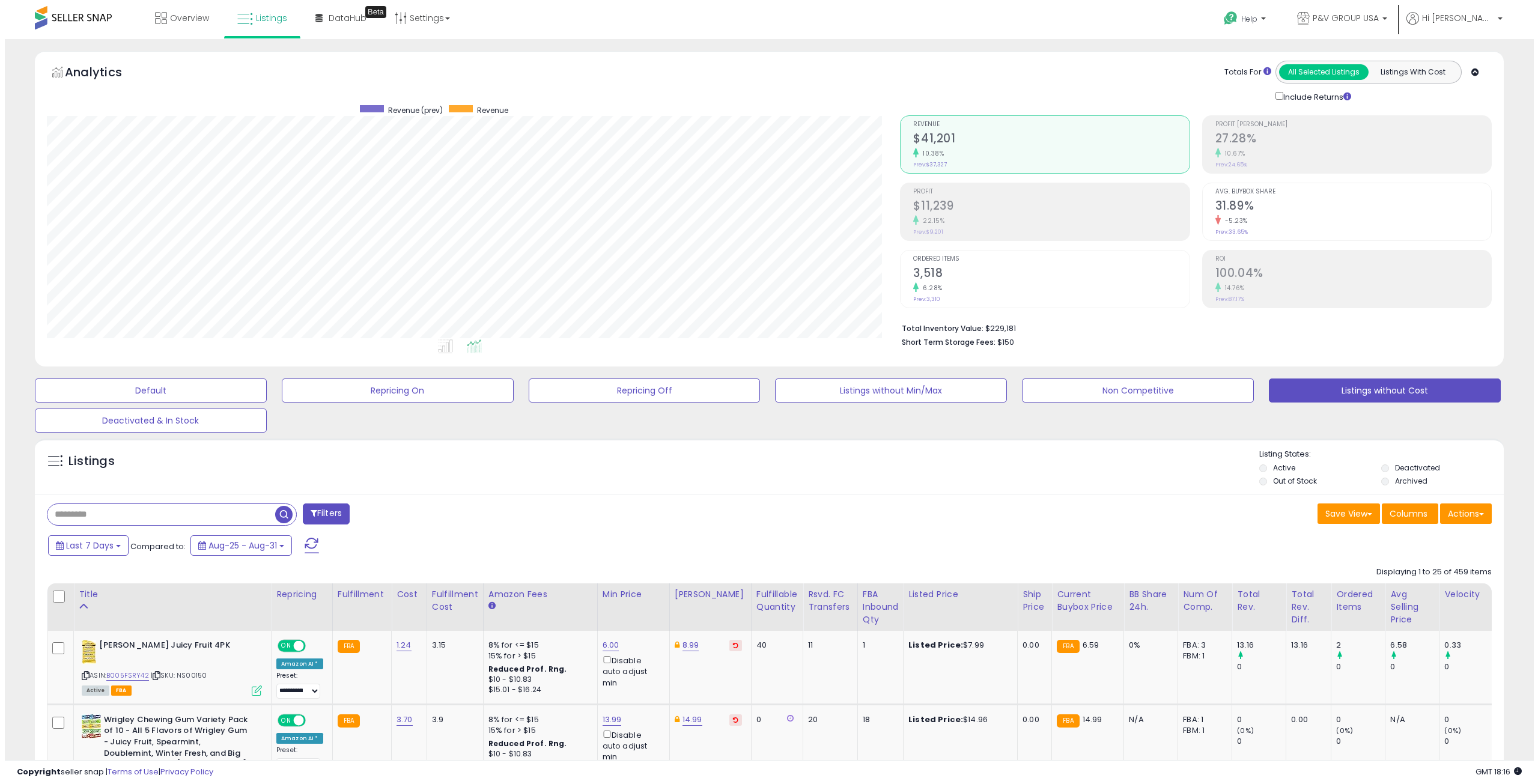
scroll to position [246, 854]
click at [764, 605] on div "Fulfillable Quantity" at bounding box center [772, 601] width 41 height 26
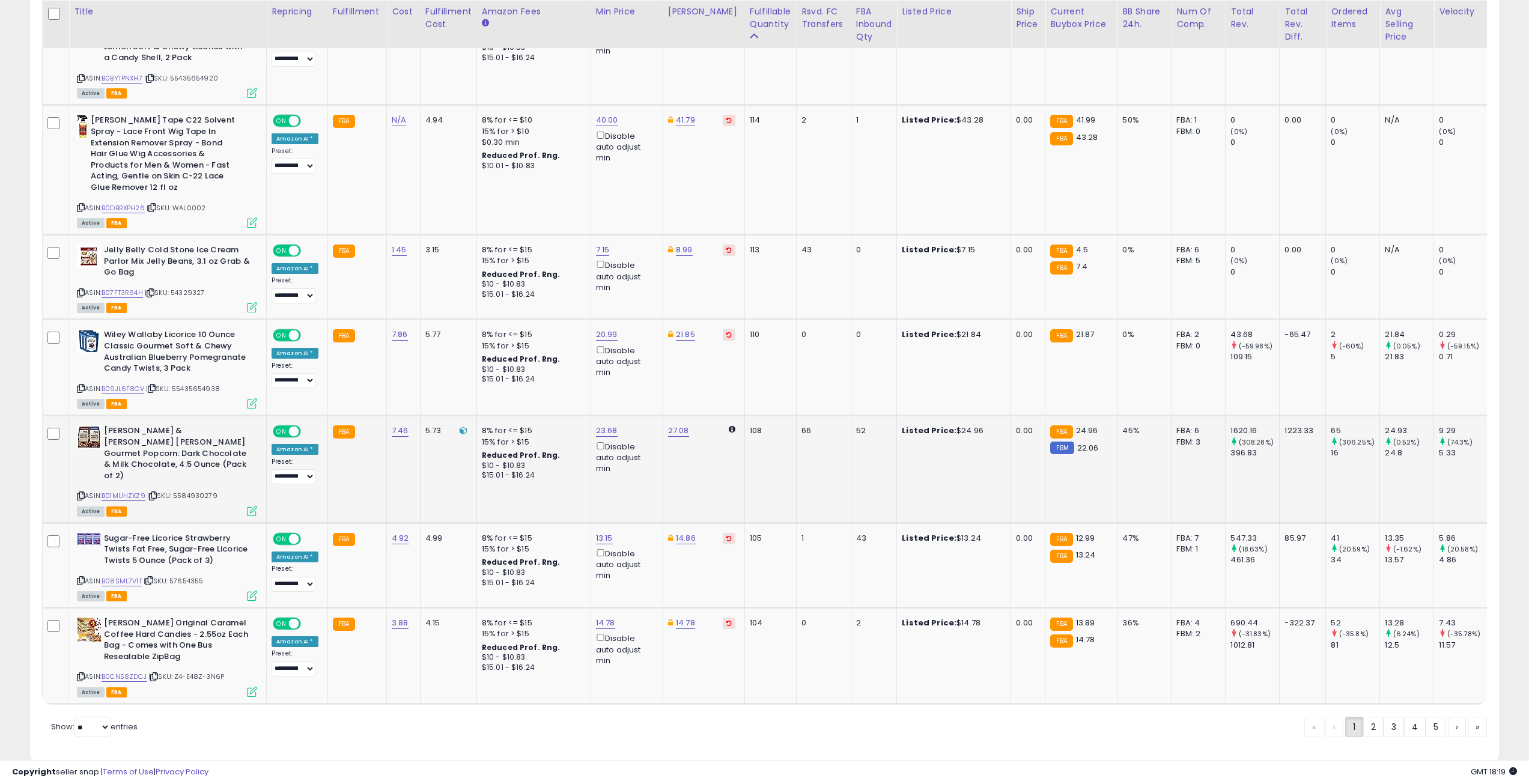
scroll to position [2167, 0]
click at [1366, 716] on link "2" at bounding box center [1373, 726] width 20 height 20
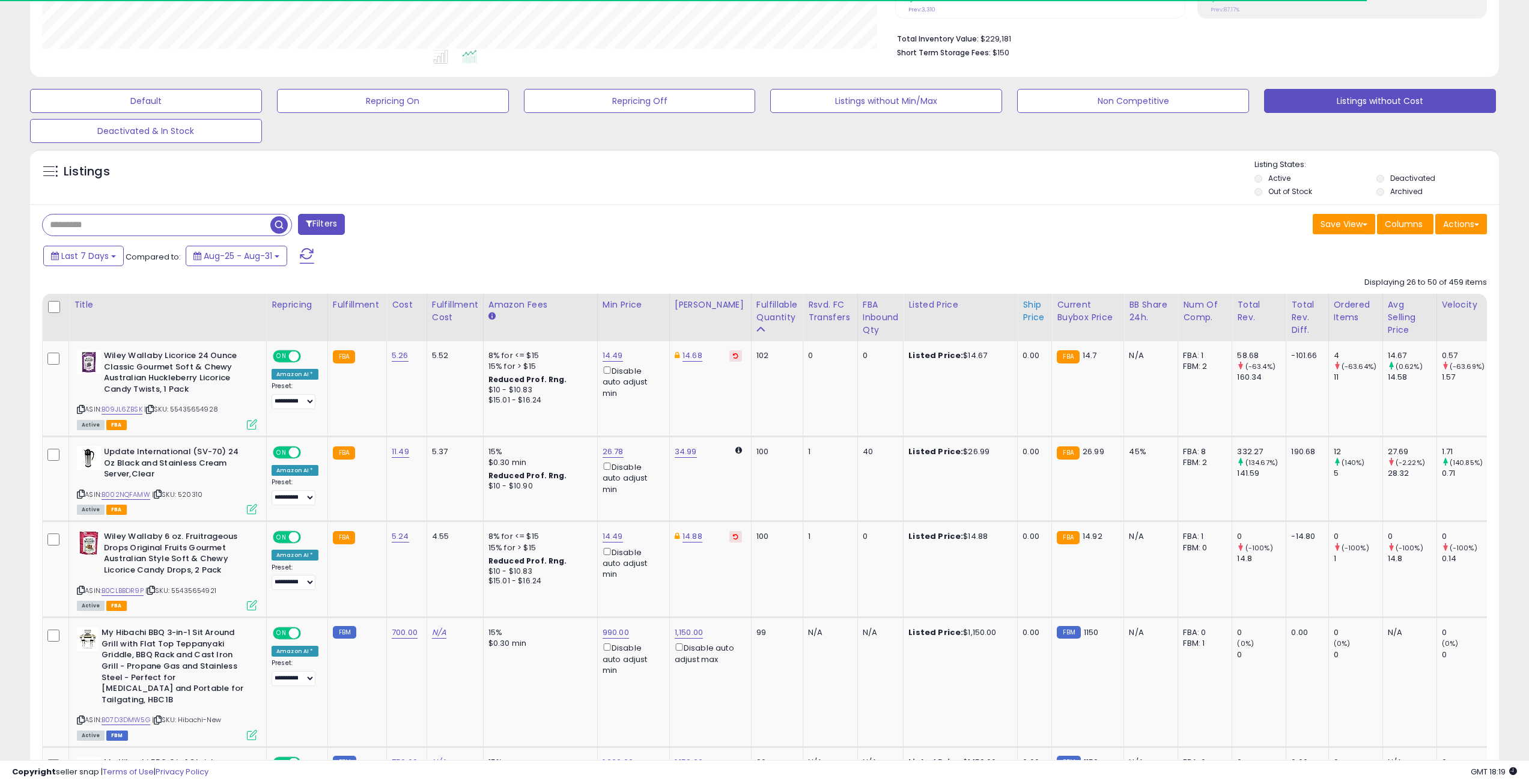
scroll to position [300, 0]
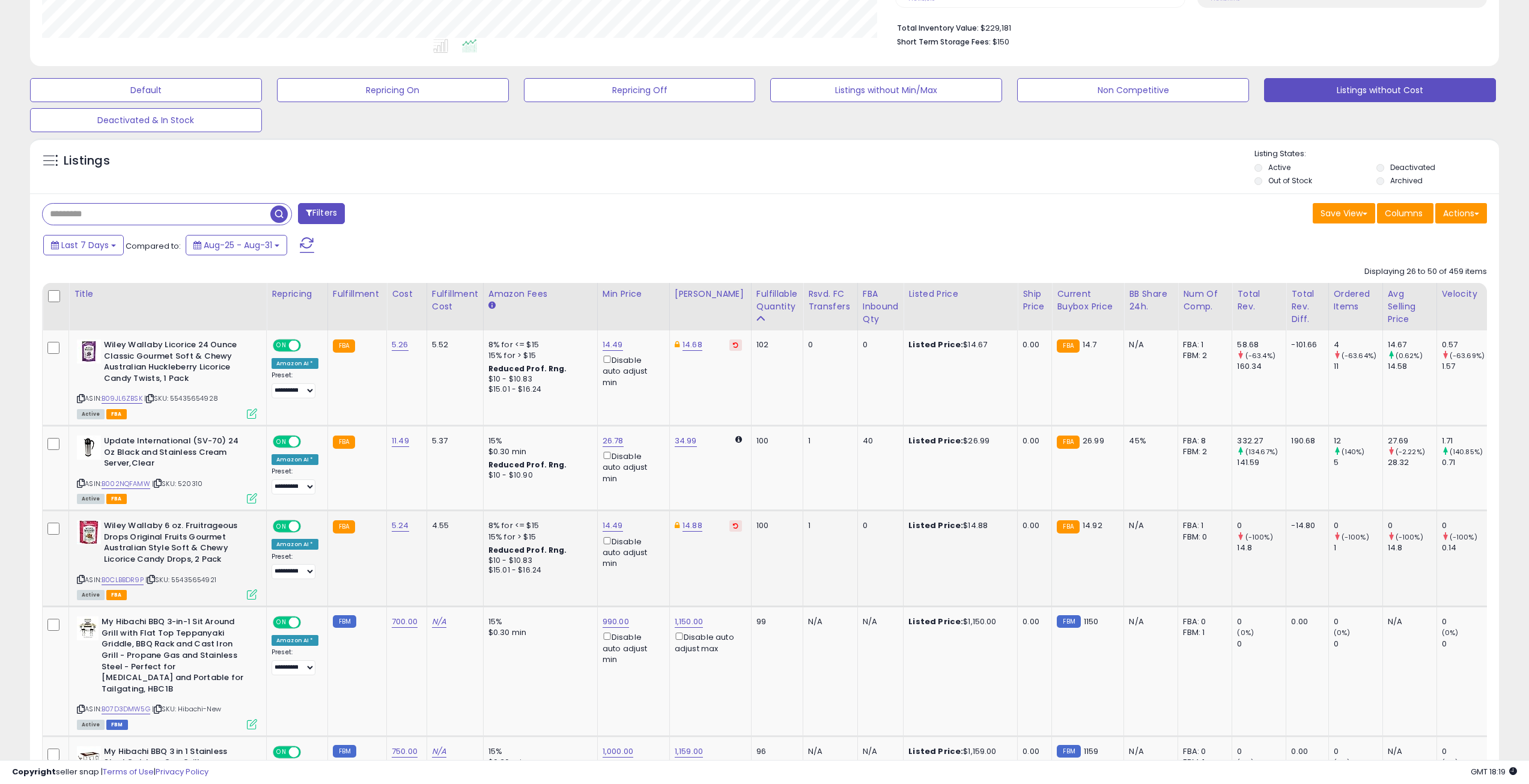
click at [287, 530] on div "ON OFF" at bounding box center [288, 526] width 29 height 11
click at [287, 529] on span "ON" at bounding box center [282, 526] width 15 height 11
click at [287, 526] on span "OFF" at bounding box center [294, 526] width 20 height 11
click at [122, 582] on link "B0CLBBDR9P" at bounding box center [122, 580] width 42 height 11
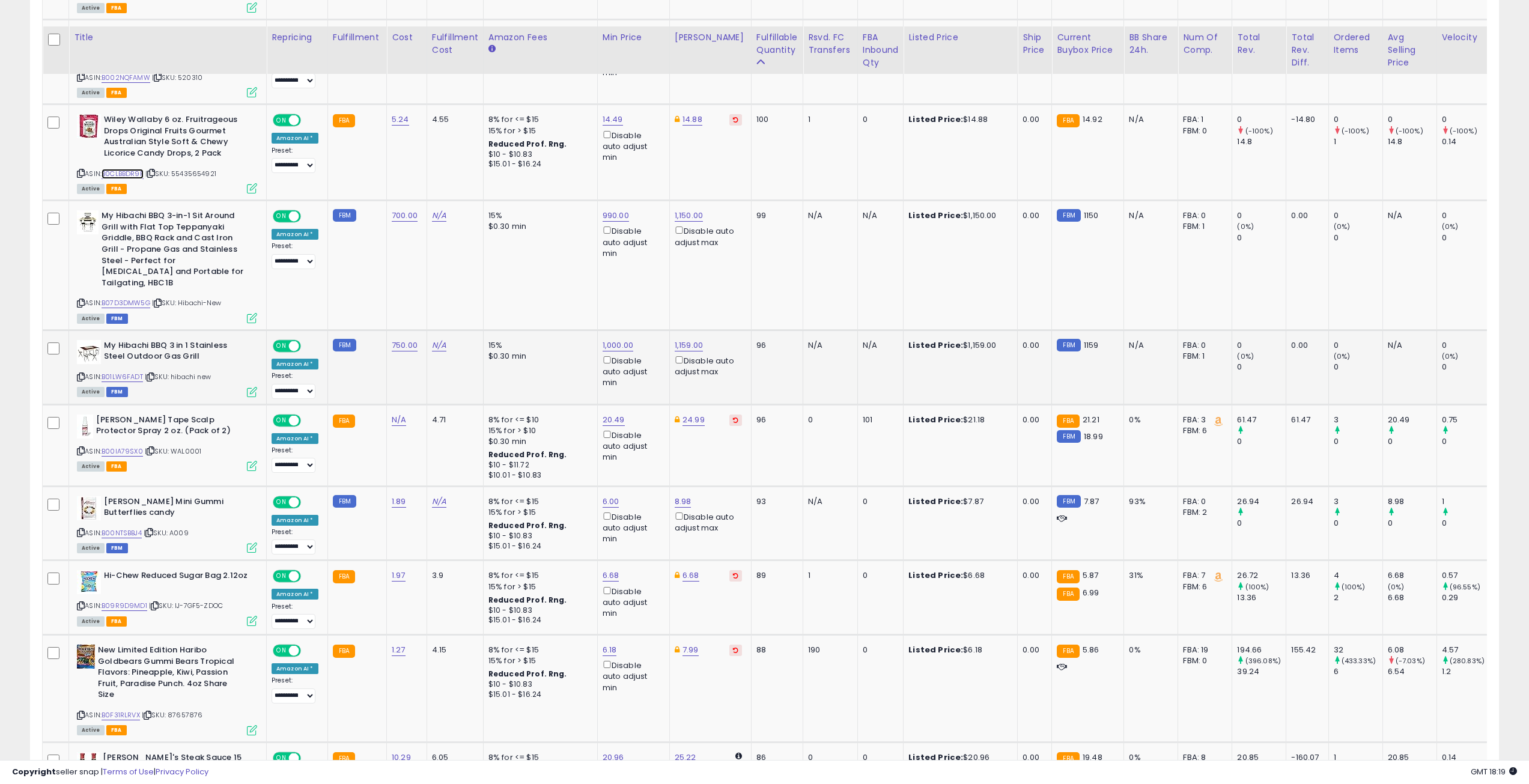
scroll to position [781, 0]
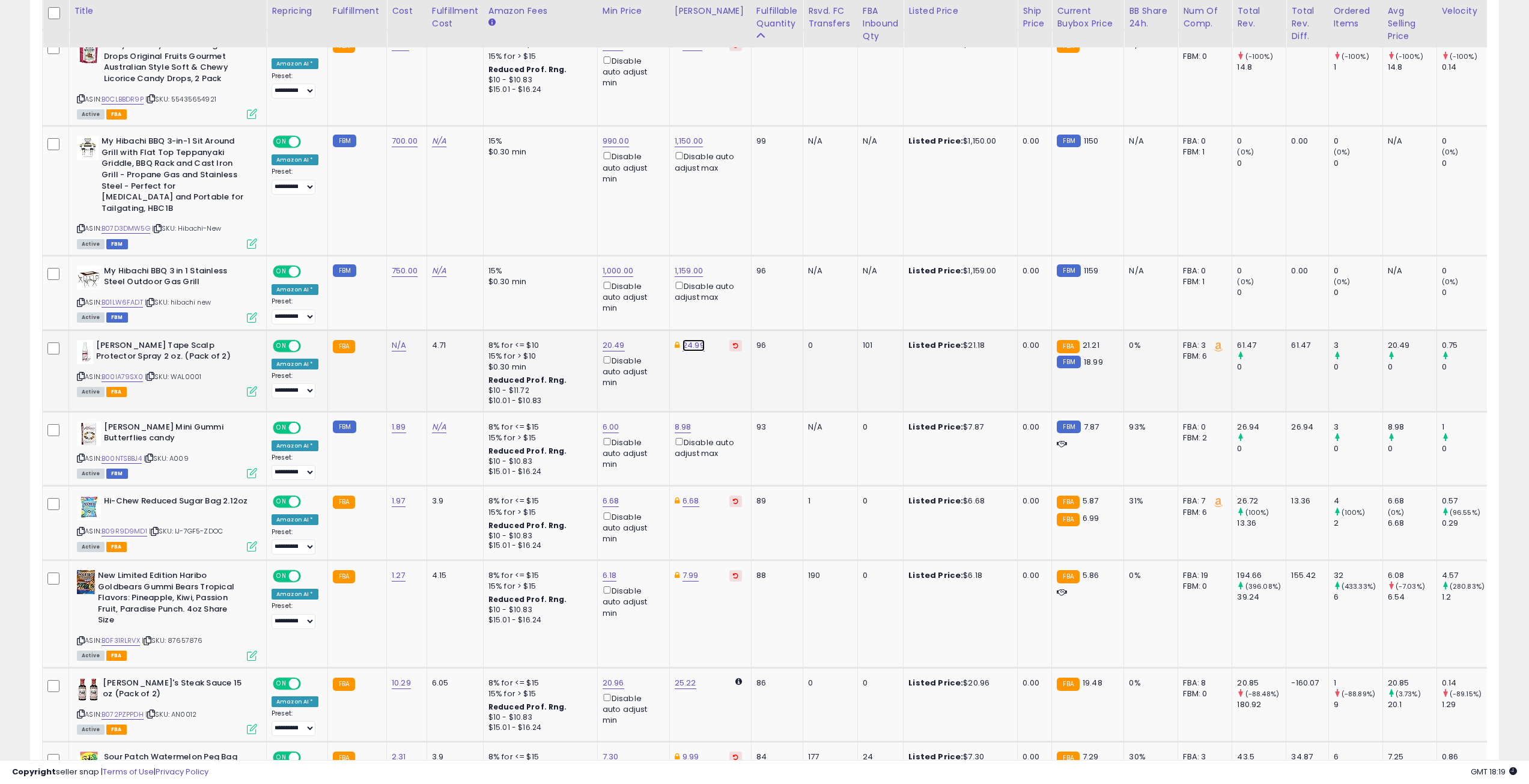
click at [698, 339] on link "24.99" at bounding box center [694, 345] width 23 height 12
drag, startPoint x: 645, startPoint y: 288, endPoint x: 536, endPoint y: 308, distance: 110.8
type input "*****"
click button "submit" at bounding box center [723, 291] width 20 height 18
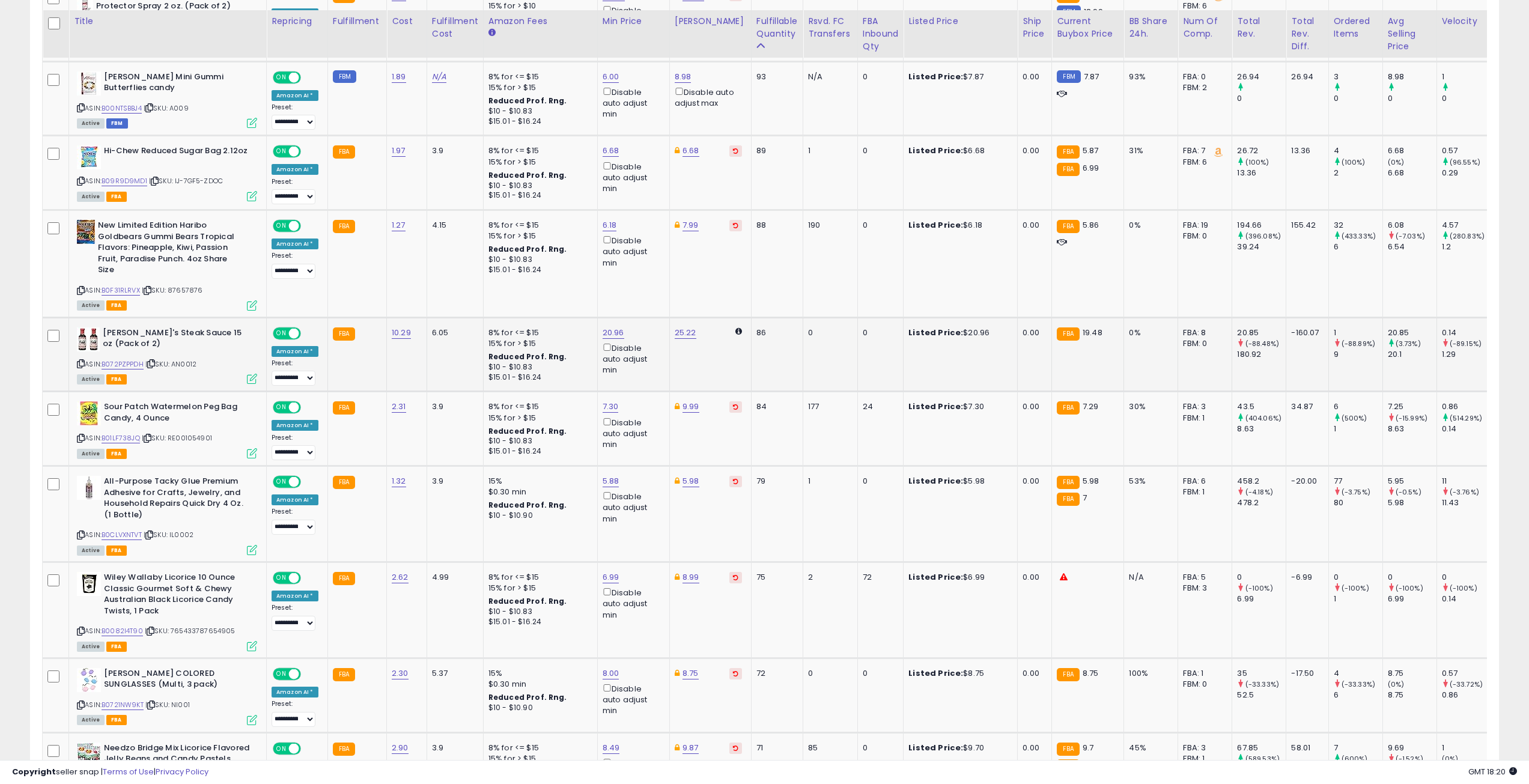
scroll to position [1141, 0]
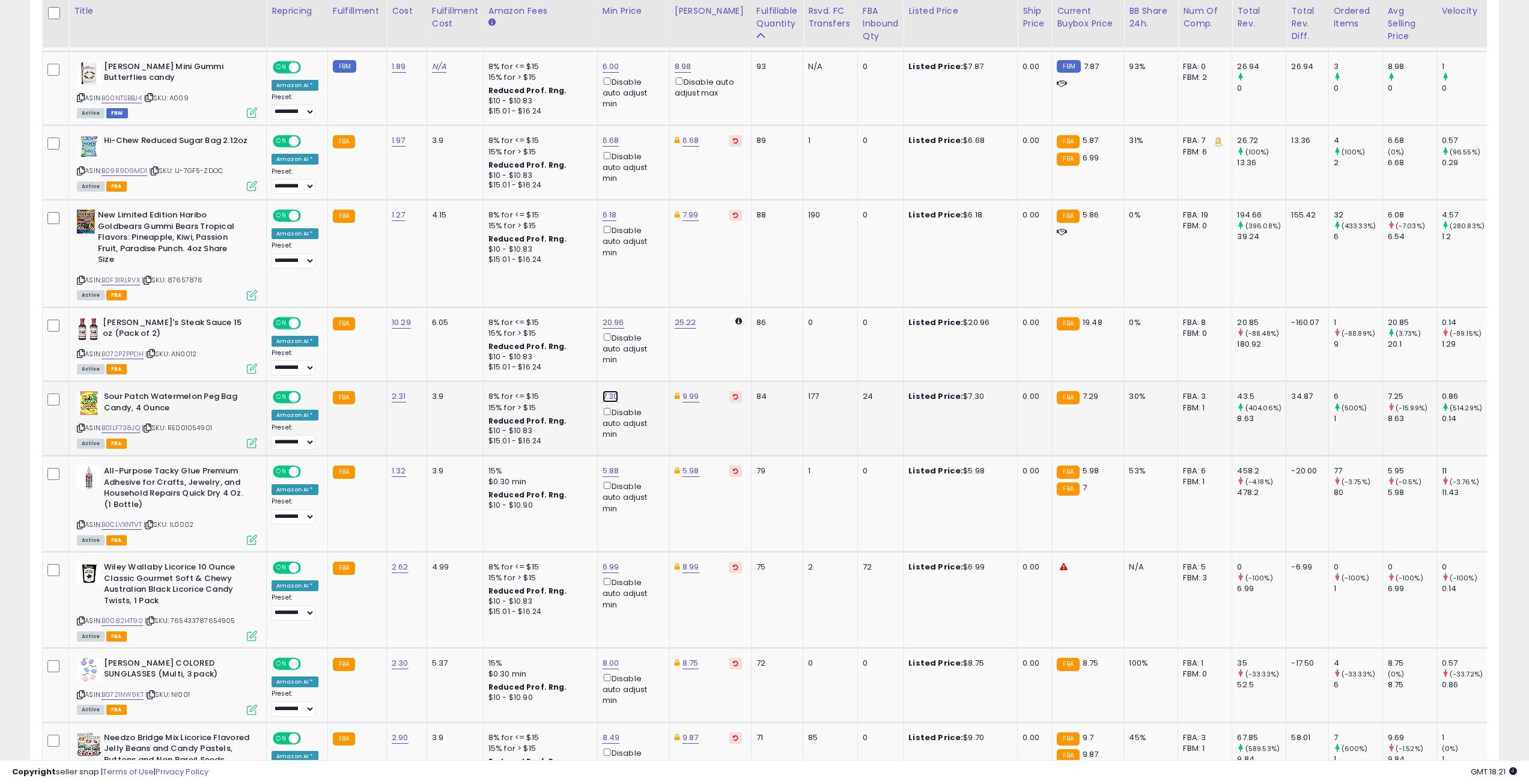
click at [608, 390] on link "7.30" at bounding box center [611, 397] width 17 height 12
click at [131, 423] on link "B01LF738JQ" at bounding box center [120, 428] width 38 height 11
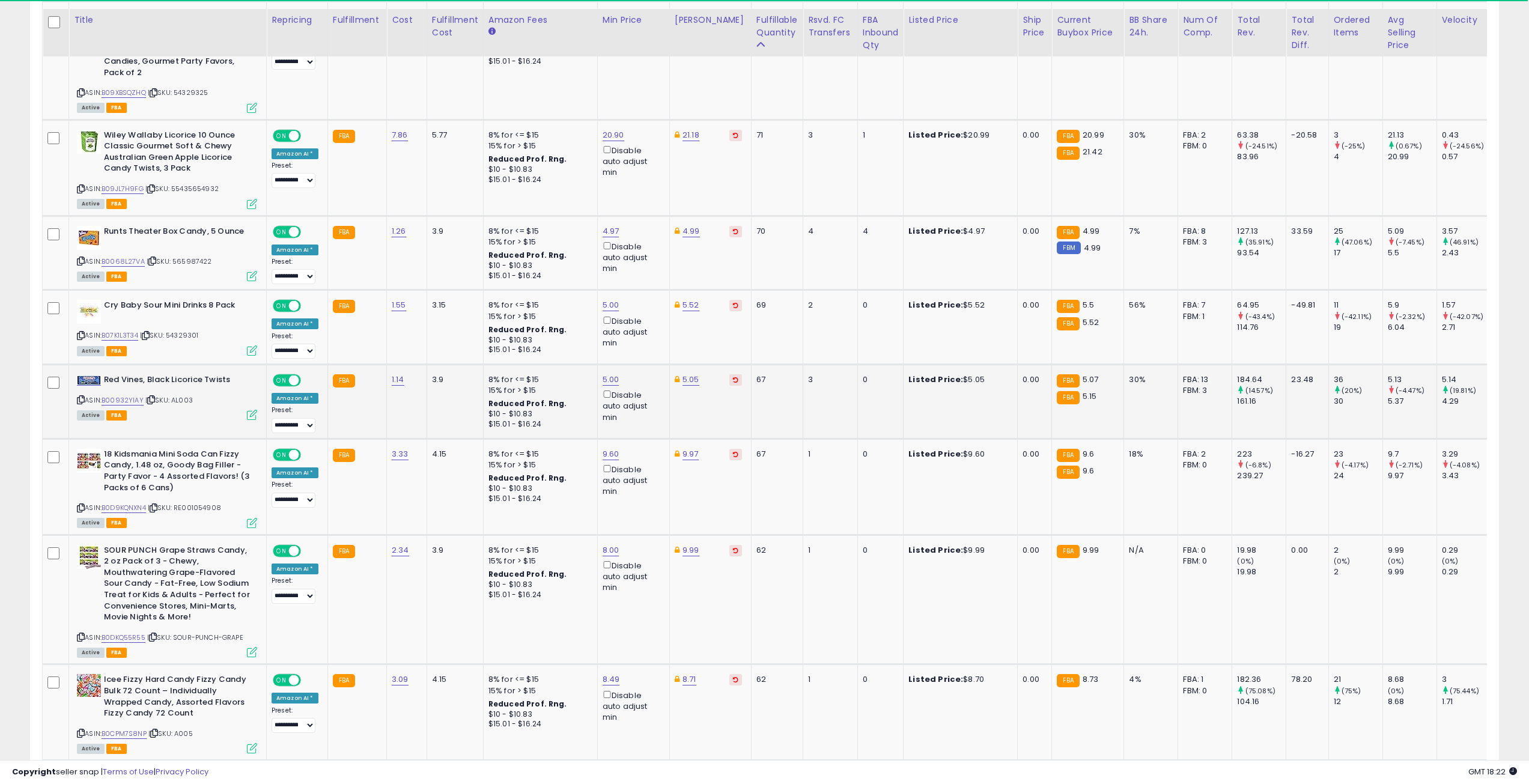
scroll to position [1922, 0]
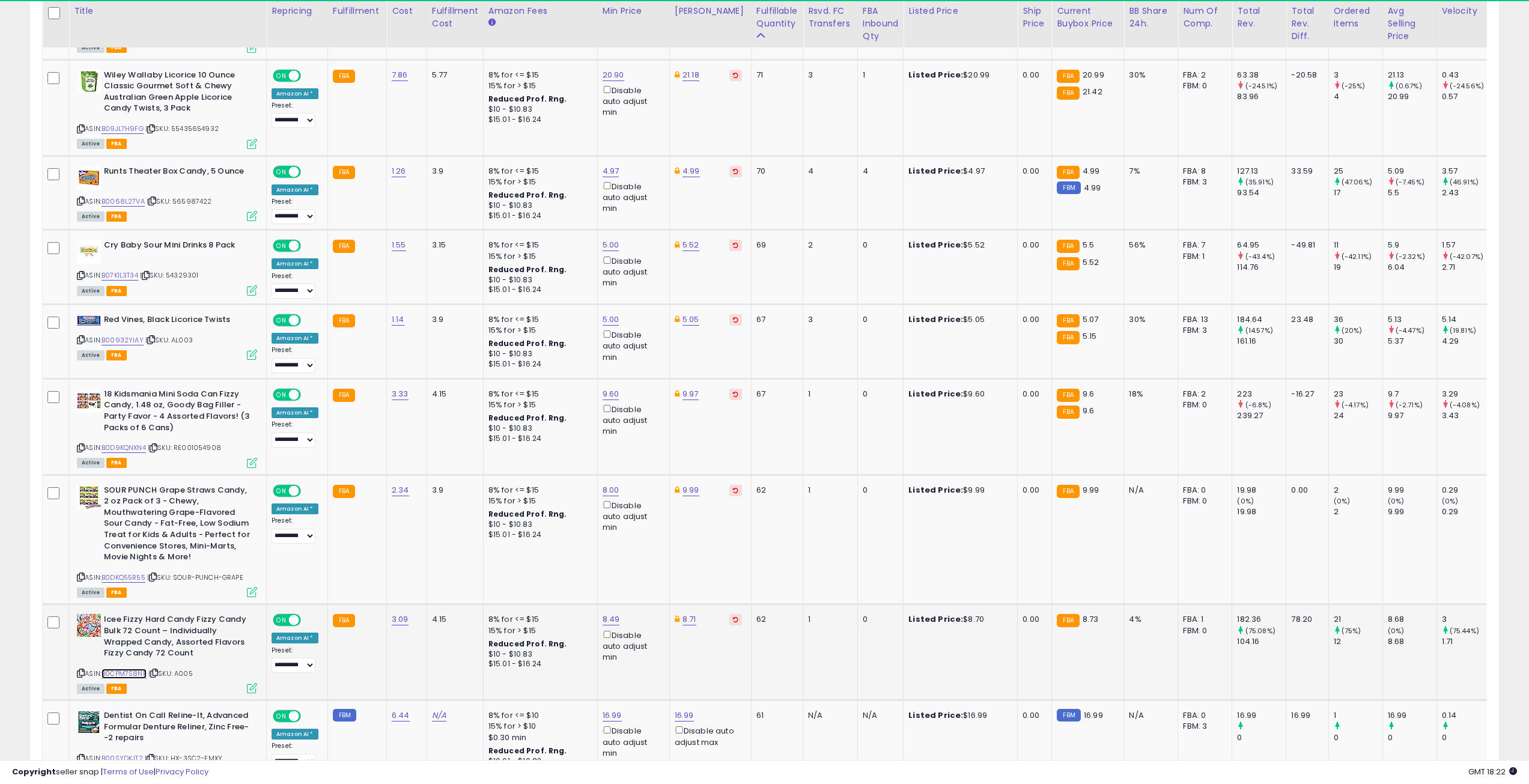
click at [131, 668] on link "B0CPM7S8NP" at bounding box center [124, 674] width 45 height 11
click at [284, 615] on span "ON" at bounding box center [282, 620] width 15 height 11
click at [284, 615] on span at bounding box center [279, 620] width 11 height 11
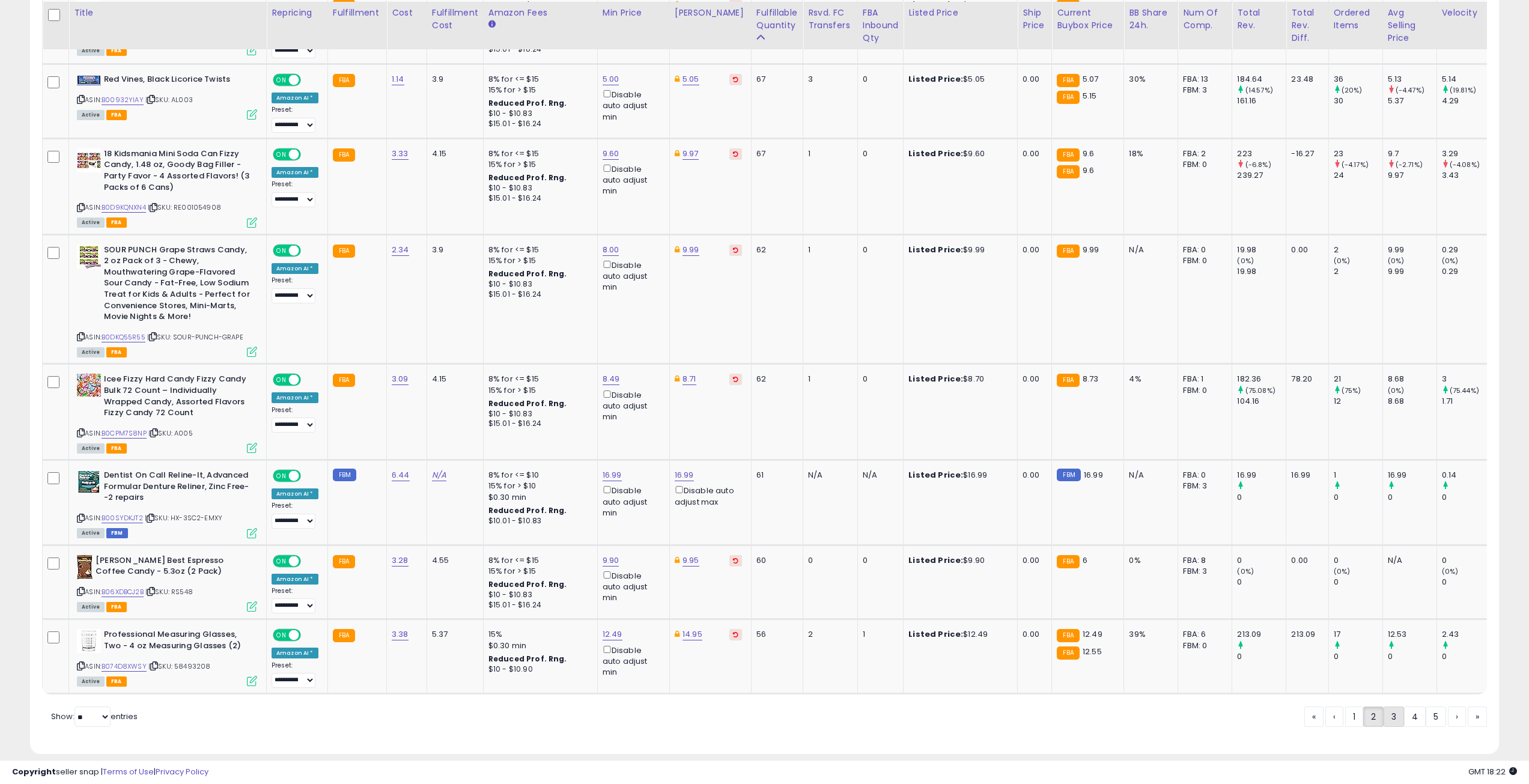
scroll to position [2164, 0]
click at [1393, 704] on link "3" at bounding box center [1393, 714] width 20 height 20
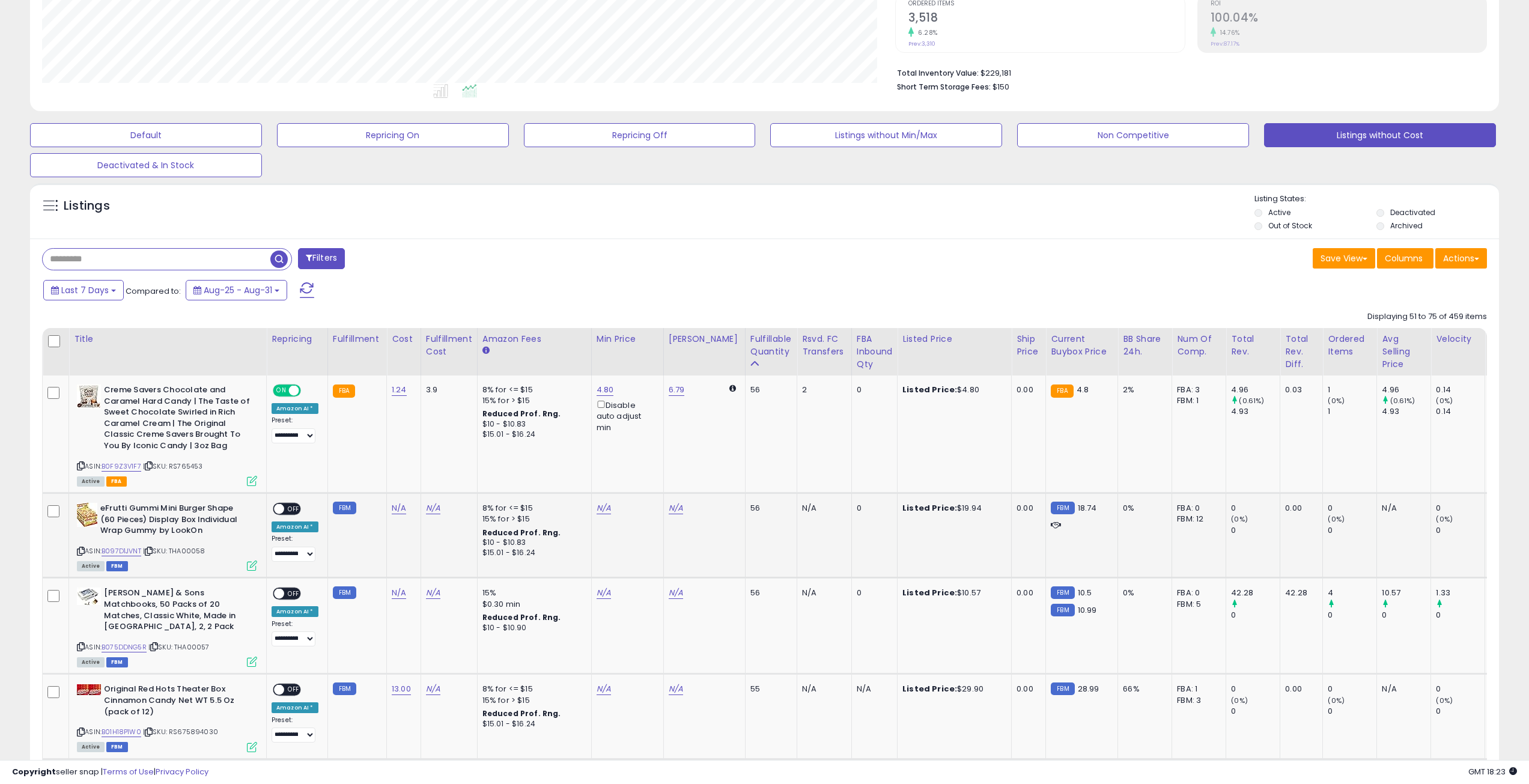
scroll to position [300, 0]
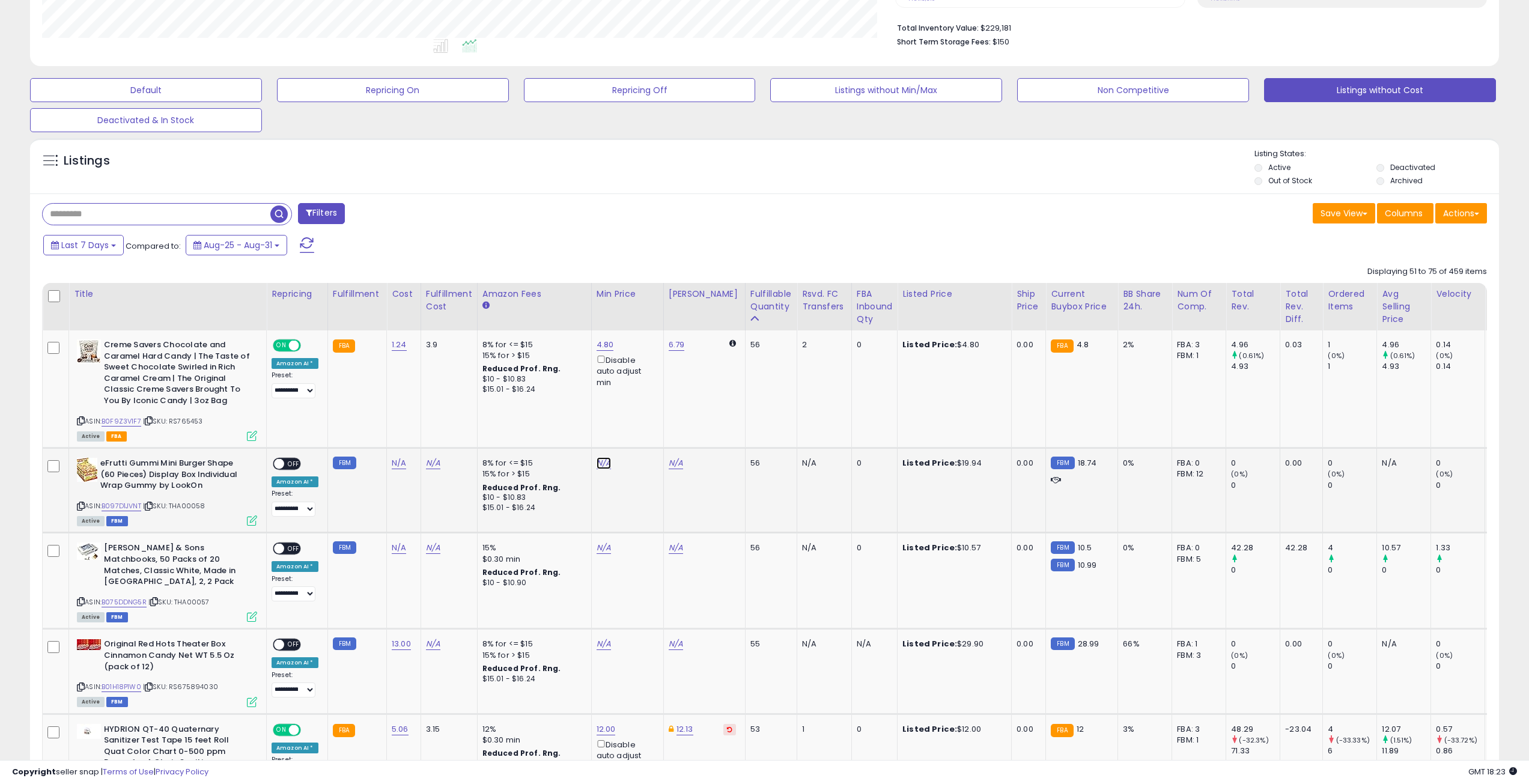
click at [598, 461] on link "N/A" at bounding box center [603, 463] width 14 height 12
click at [573, 422] on input "number" at bounding box center [565, 421] width 107 height 20
type input "*****"
click button "submit" at bounding box center [633, 421] width 20 height 18
click at [677, 463] on link "N/A" at bounding box center [675, 463] width 14 height 12
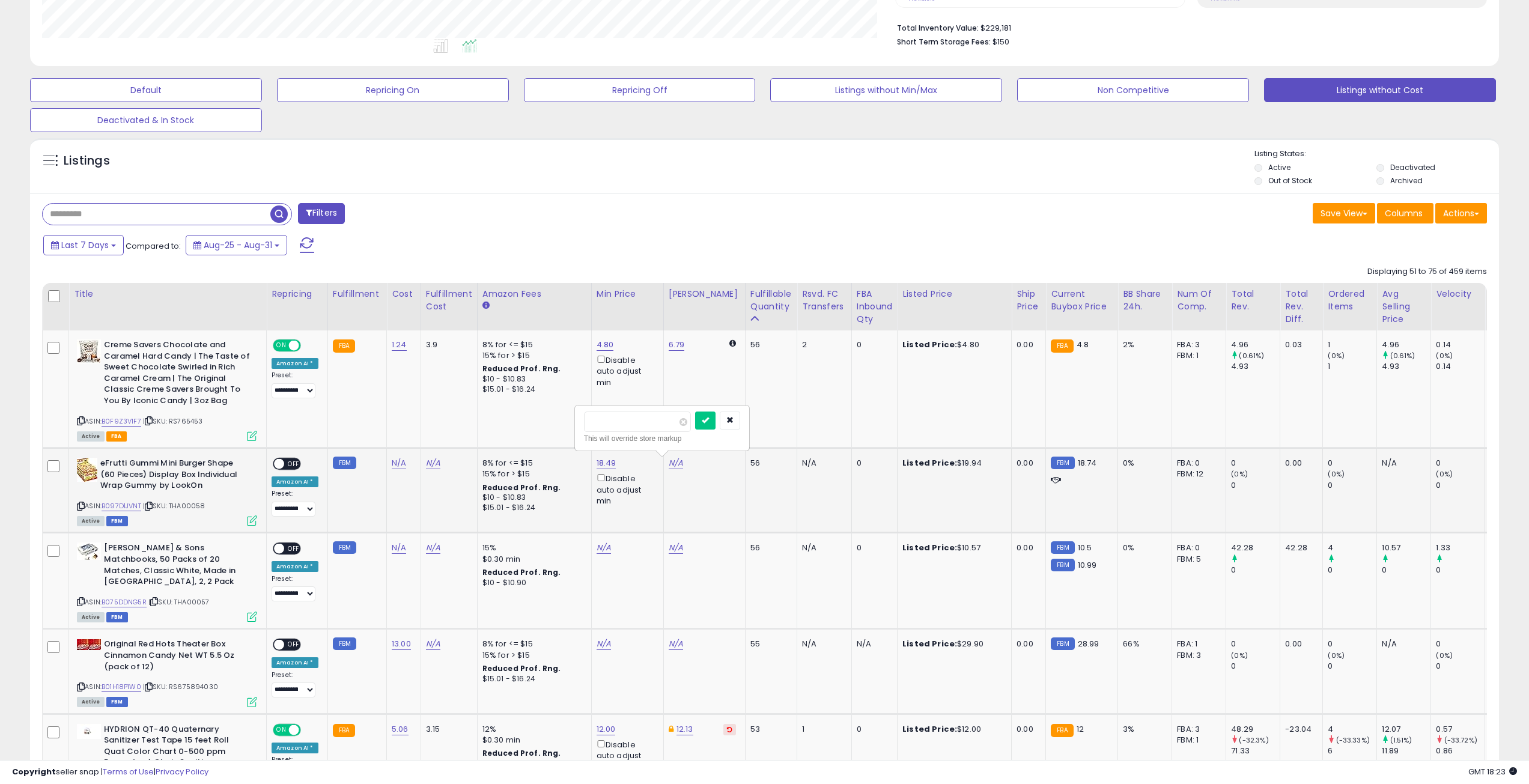
click at [632, 423] on input "number" at bounding box center [638, 421] width 107 height 20
type input "*****"
click button "submit" at bounding box center [705, 421] width 20 height 18
click at [272, 463] on div "**********" at bounding box center [295, 487] width 47 height 59
click at [279, 463] on span at bounding box center [279, 464] width 11 height 11
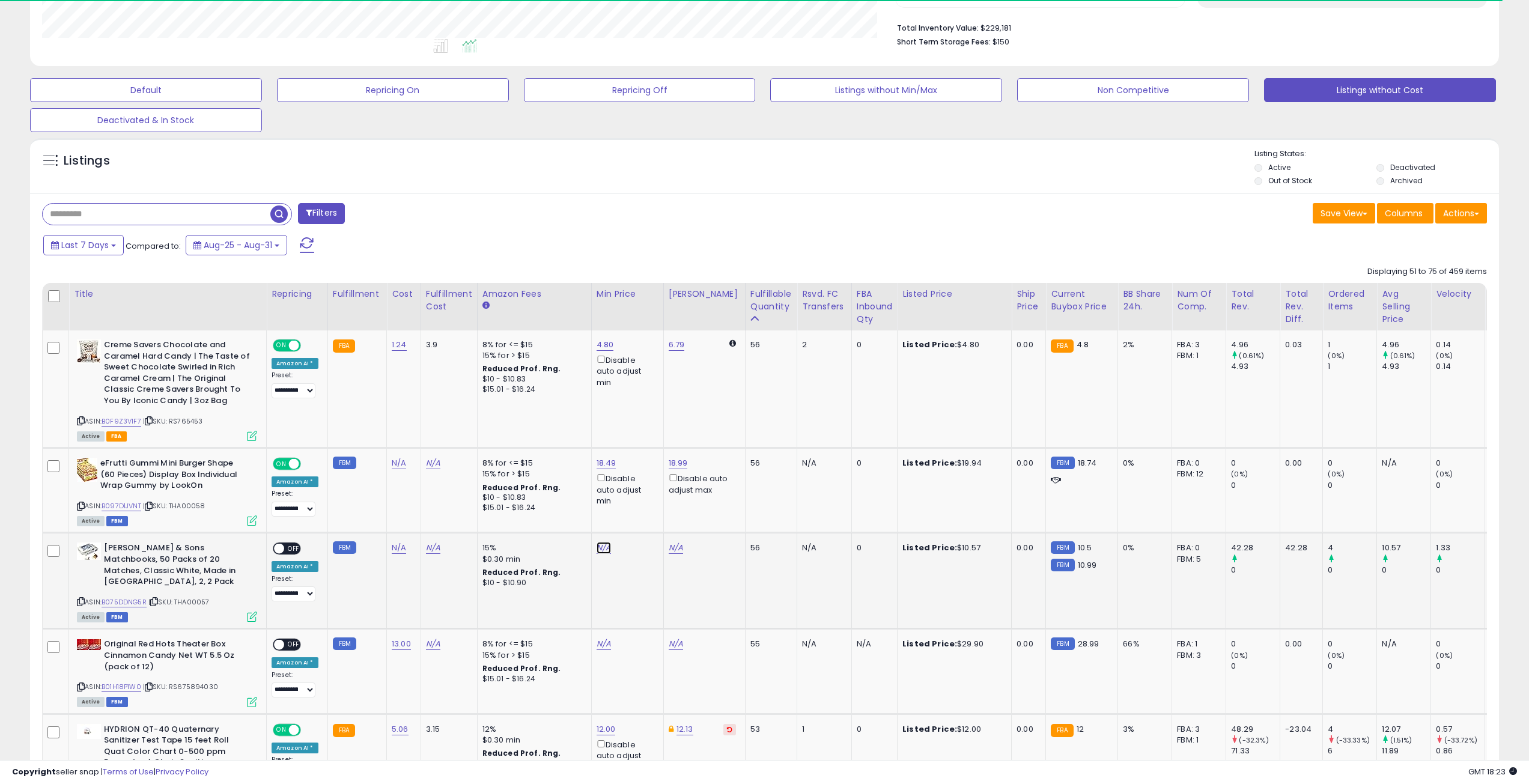
click at [599, 545] on link "N/A" at bounding box center [603, 548] width 14 height 12
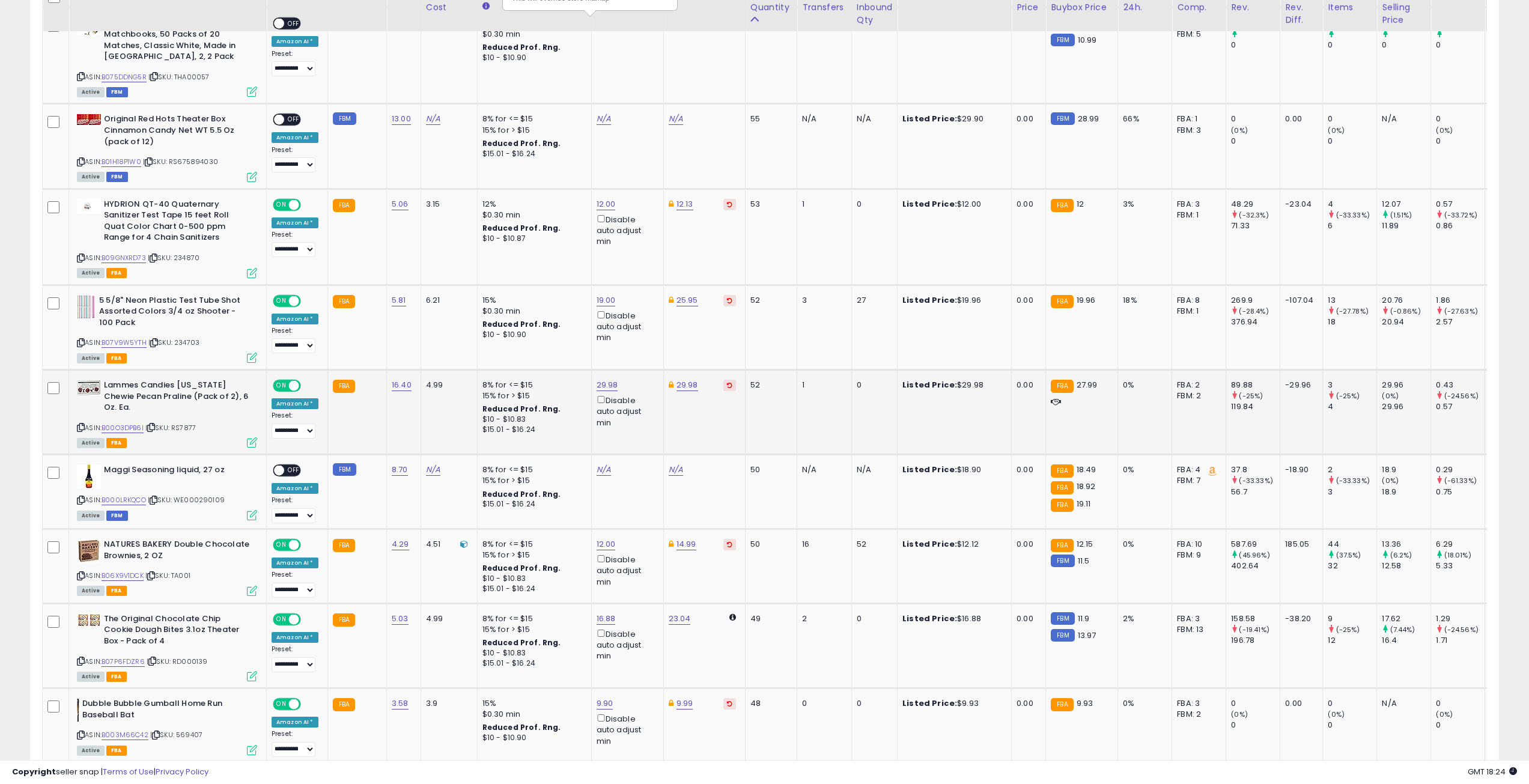
scroll to position [841, 0]
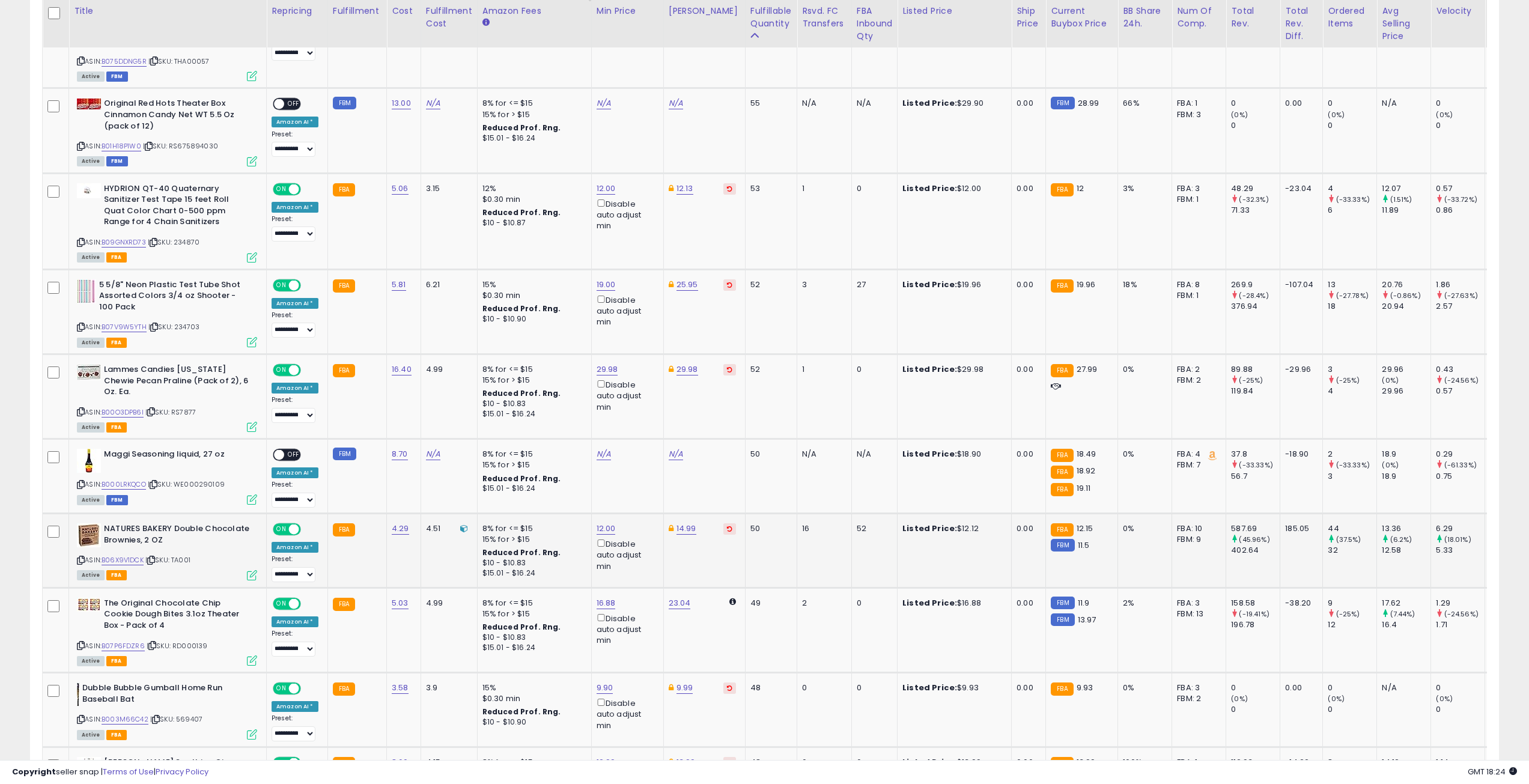
click at [296, 524] on span at bounding box center [294, 529] width 11 height 11
click at [296, 524] on span "OFF" at bounding box center [294, 529] width 20 height 11
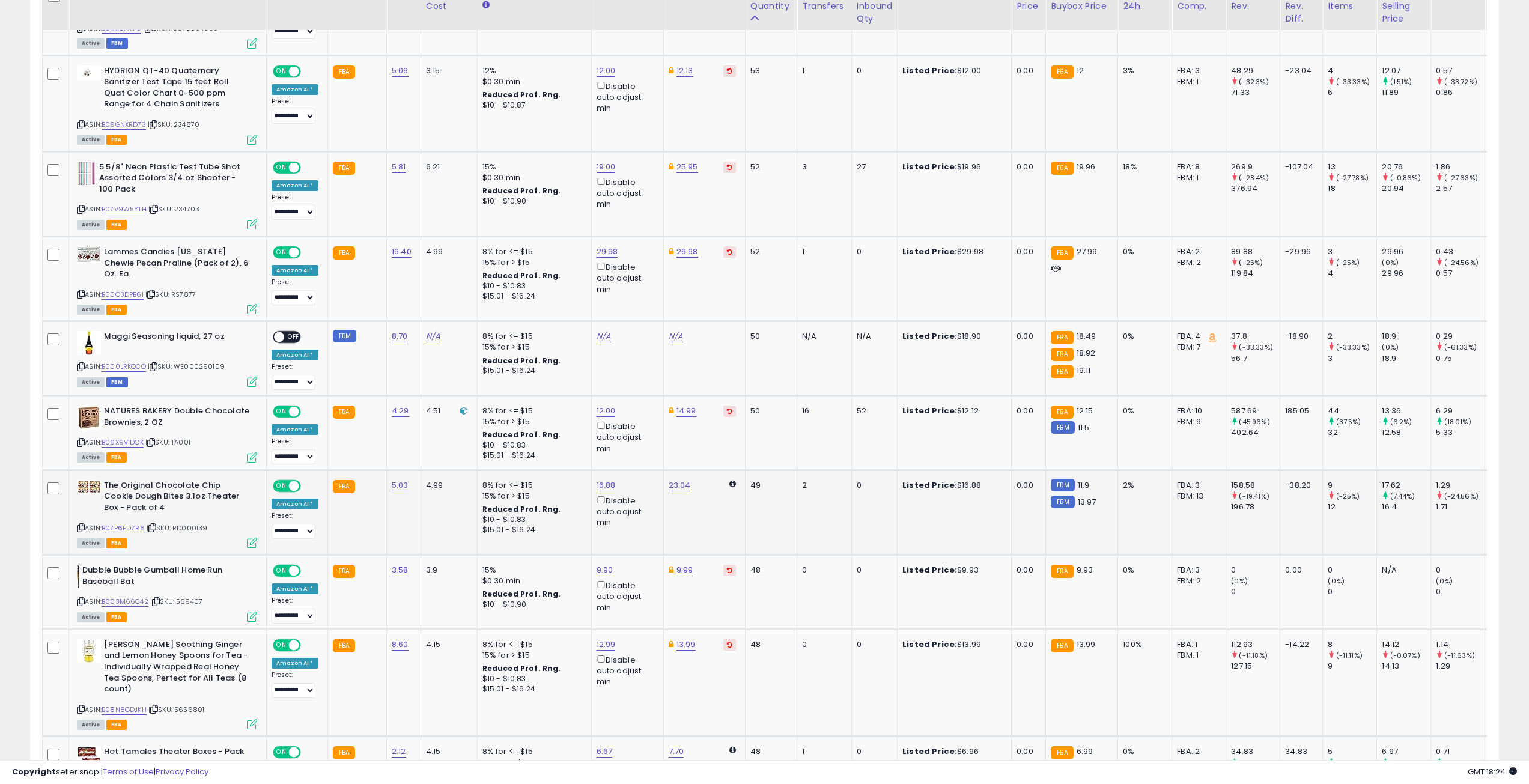
scroll to position [961, 0]
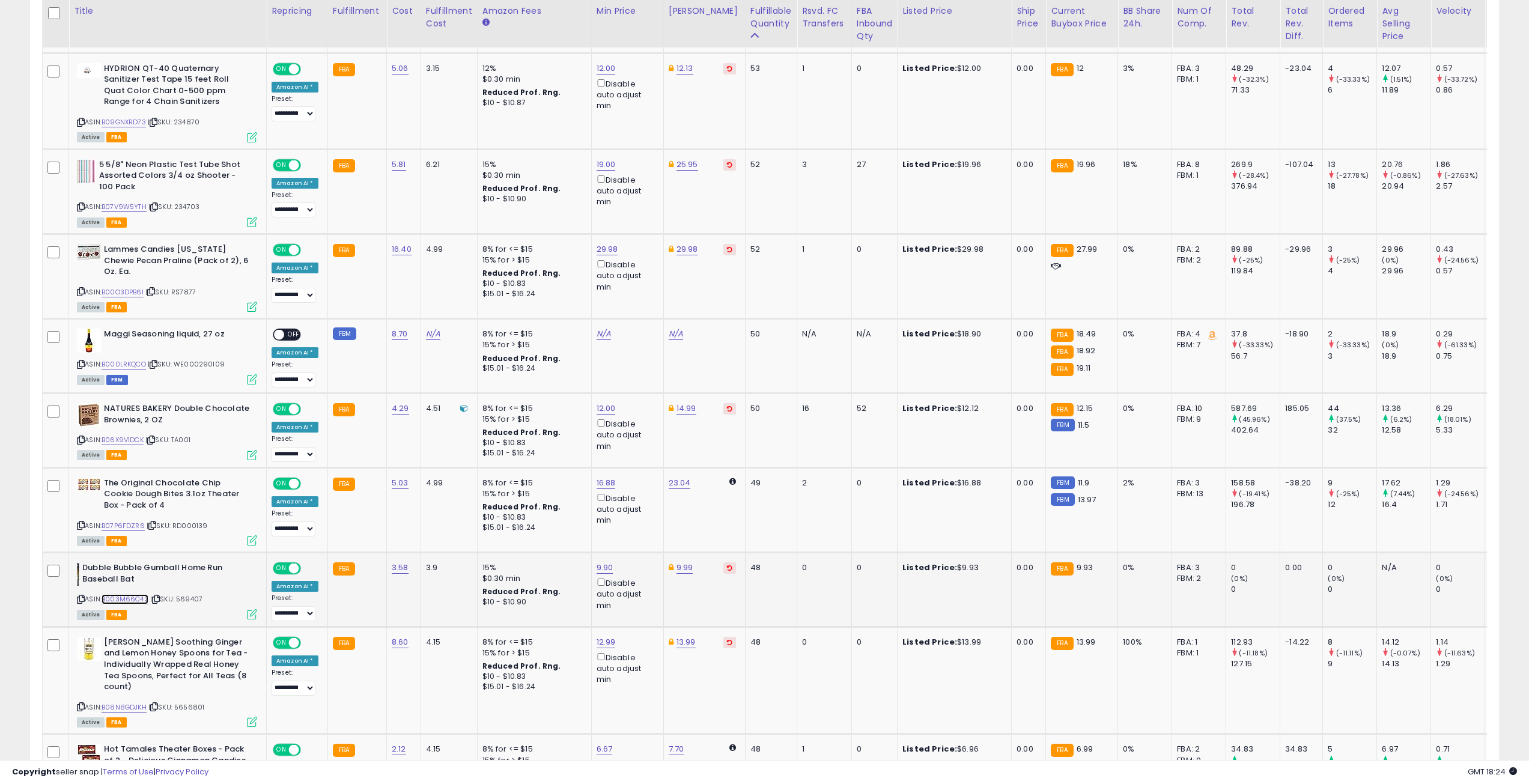
click at [140, 594] on link "B003M66C42" at bounding box center [125, 599] width 47 height 11
click at [297, 563] on div "ON OFF" at bounding box center [288, 568] width 29 height 11
click at [296, 563] on span at bounding box center [294, 568] width 11 height 11
click at [294, 563] on span "OFF" at bounding box center [294, 568] width 20 height 11
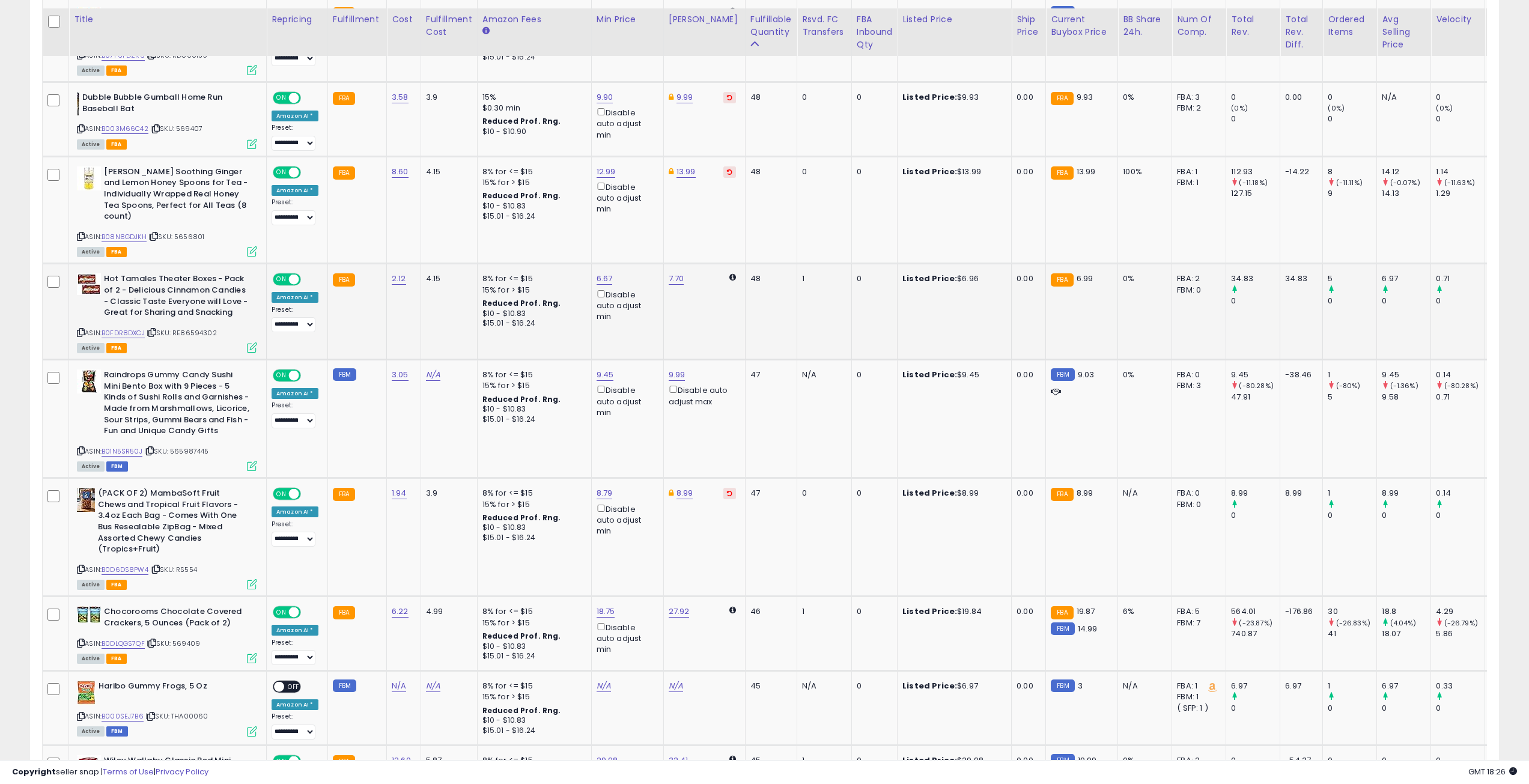
scroll to position [1442, 0]
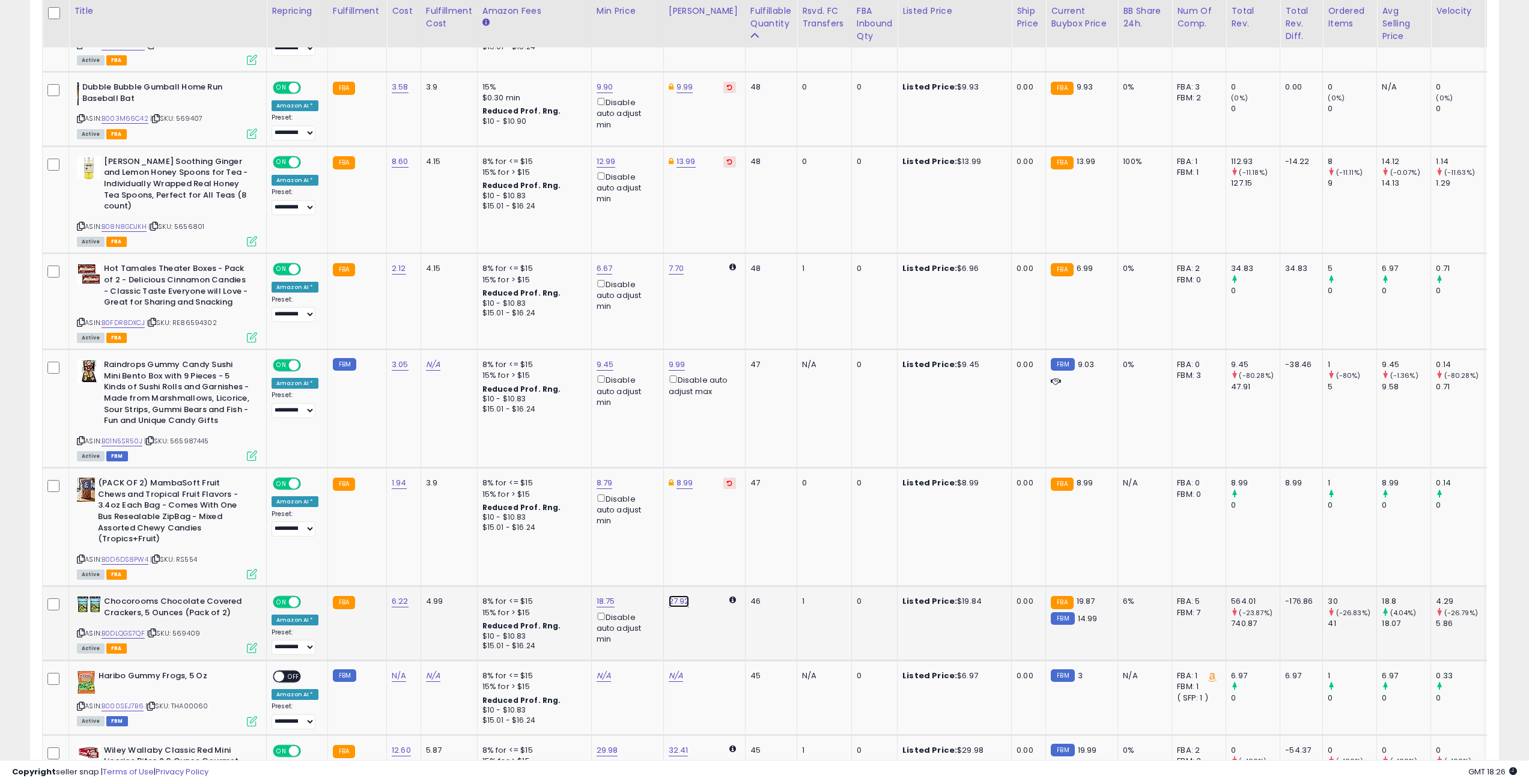
click at [677, 596] on link "27.92" at bounding box center [679, 602] width 21 height 12
drag, startPoint x: 623, startPoint y: 538, endPoint x: 601, endPoint y: 544, distance: 22.8
click at [601, 544] on input "*****" at bounding box center [640, 538] width 107 height 20
type input "*****"
click button "submit" at bounding box center [707, 537] width 20 height 18
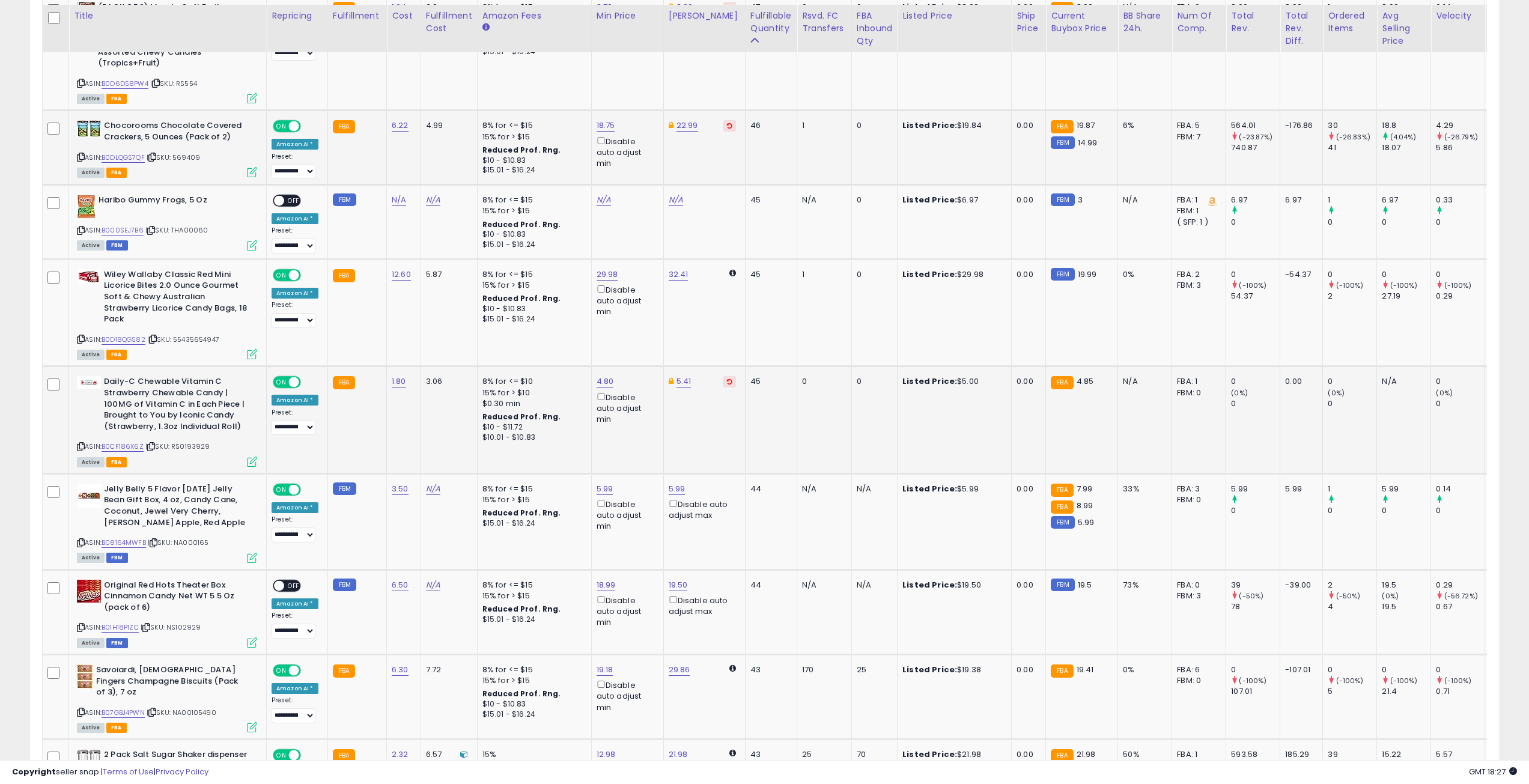
scroll to position [1922, 0]
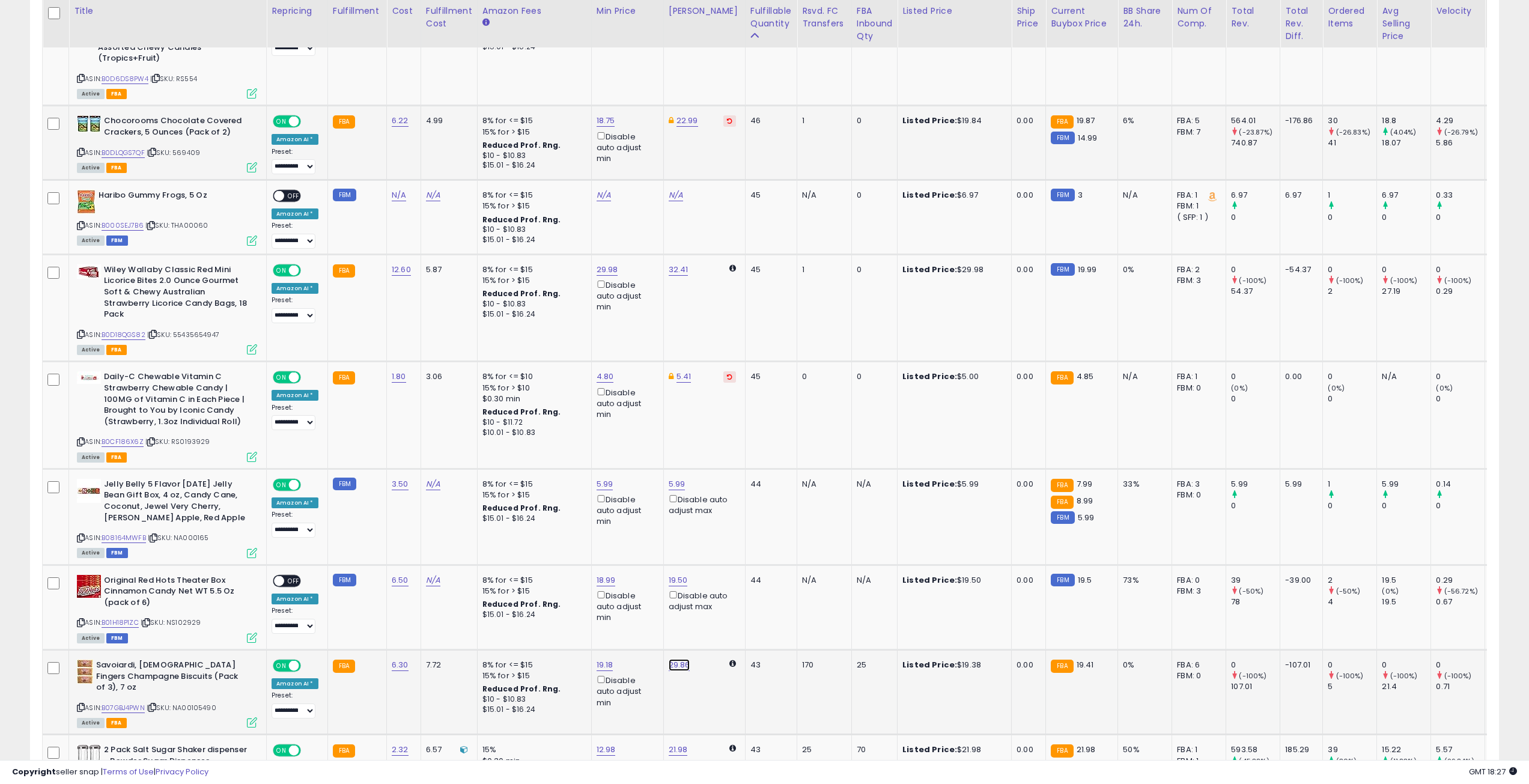
click at [675, 659] on link "29.86" at bounding box center [679, 665] width 22 height 12
drag, startPoint x: 626, startPoint y: 589, endPoint x: 475, endPoint y: 599, distance: 151.3
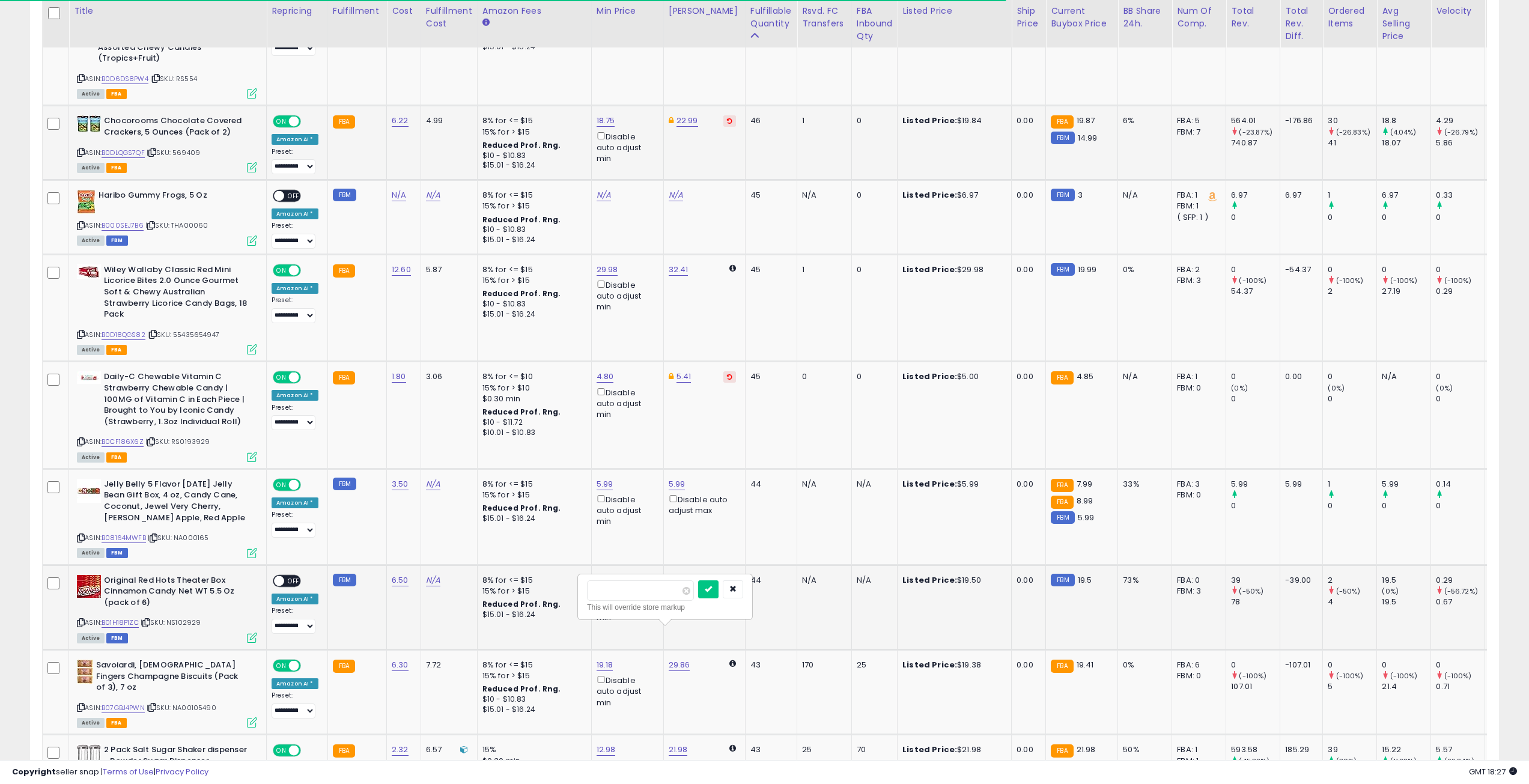
type input "*****"
click button "submit" at bounding box center [708, 590] width 20 height 18
click at [293, 661] on span at bounding box center [294, 666] width 11 height 11
click at [293, 661] on span "OFF" at bounding box center [294, 666] width 20 height 11
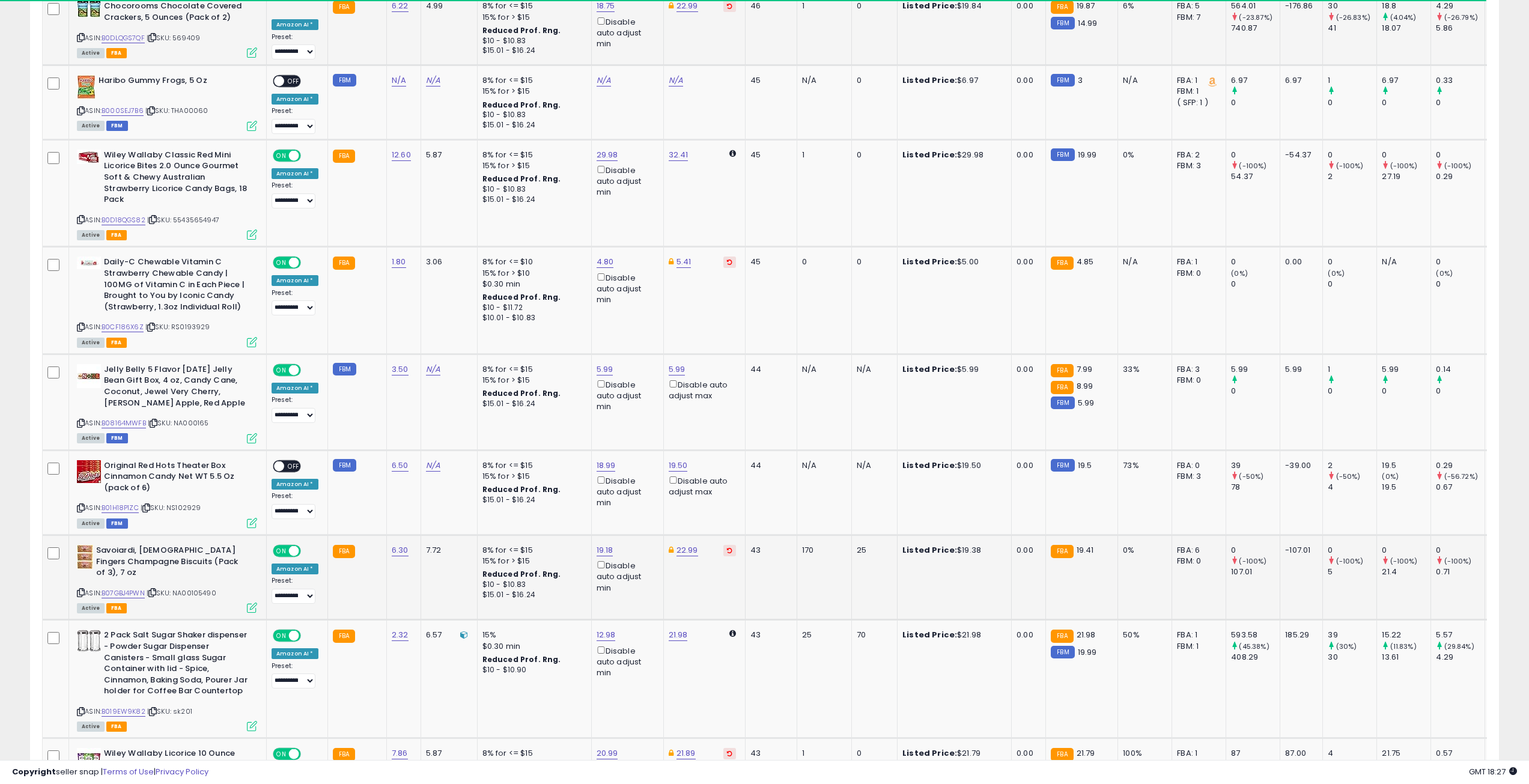
scroll to position [2103, 0]
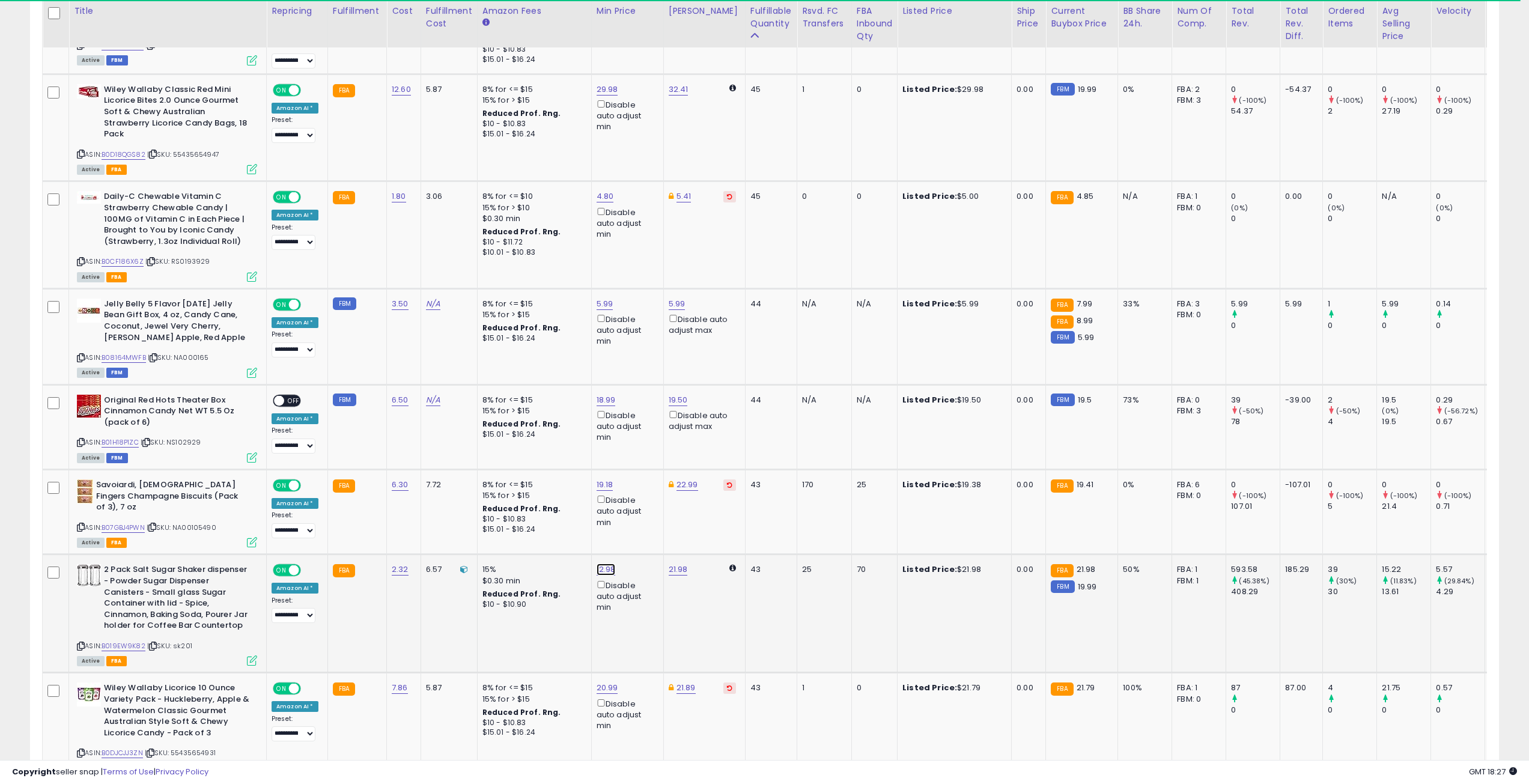
click at [602, 563] on link "12.98" at bounding box center [606, 569] width 20 height 12
drag, startPoint x: 555, startPoint y: 492, endPoint x: 433, endPoint y: 506, distance: 122.8
type input "*****"
click button "submit" at bounding box center [635, 494] width 20 height 18
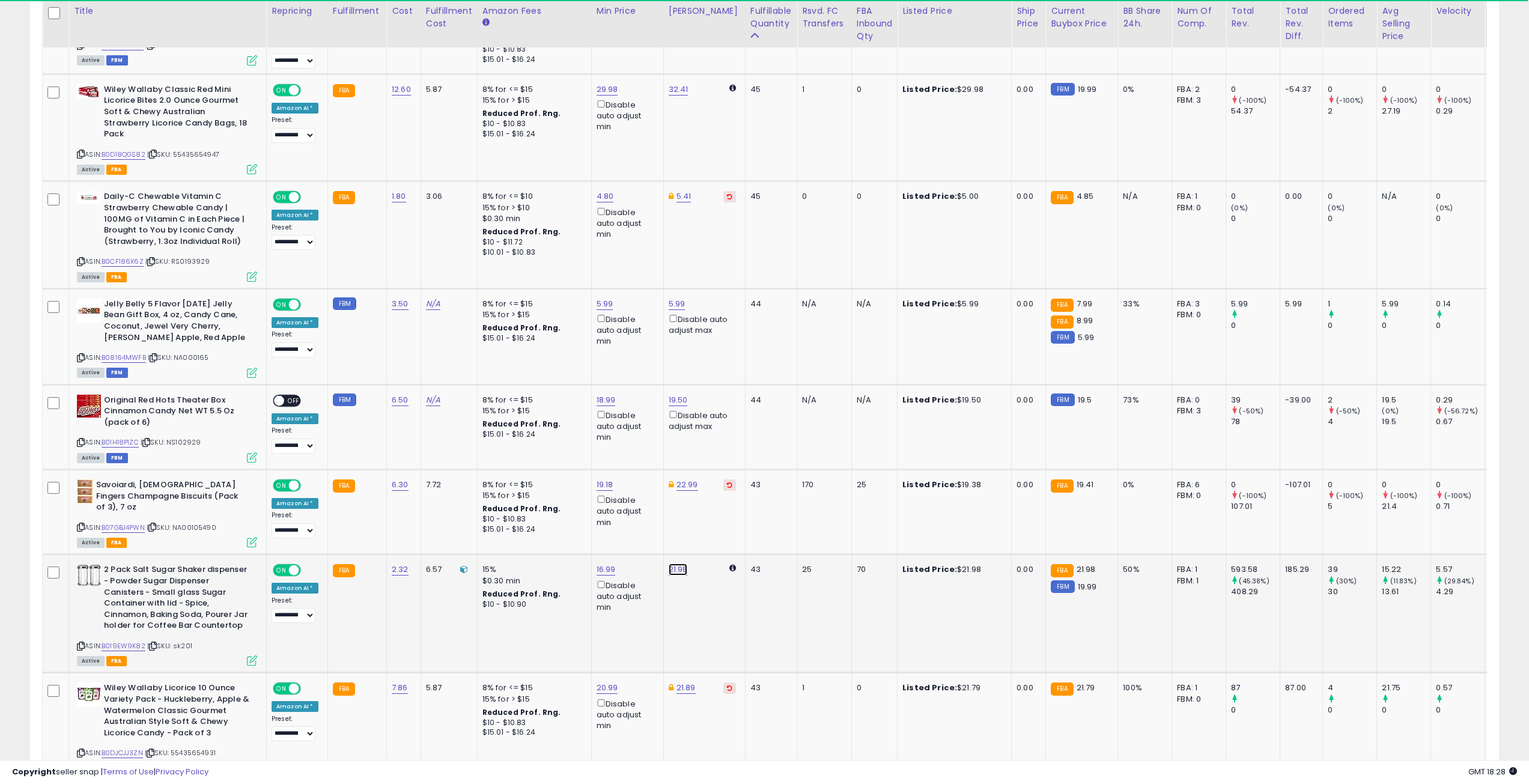
click at [671, 563] on link "21.98" at bounding box center [678, 569] width 20 height 12
click at [641, 499] on input "*****" at bounding box center [639, 495] width 107 height 20
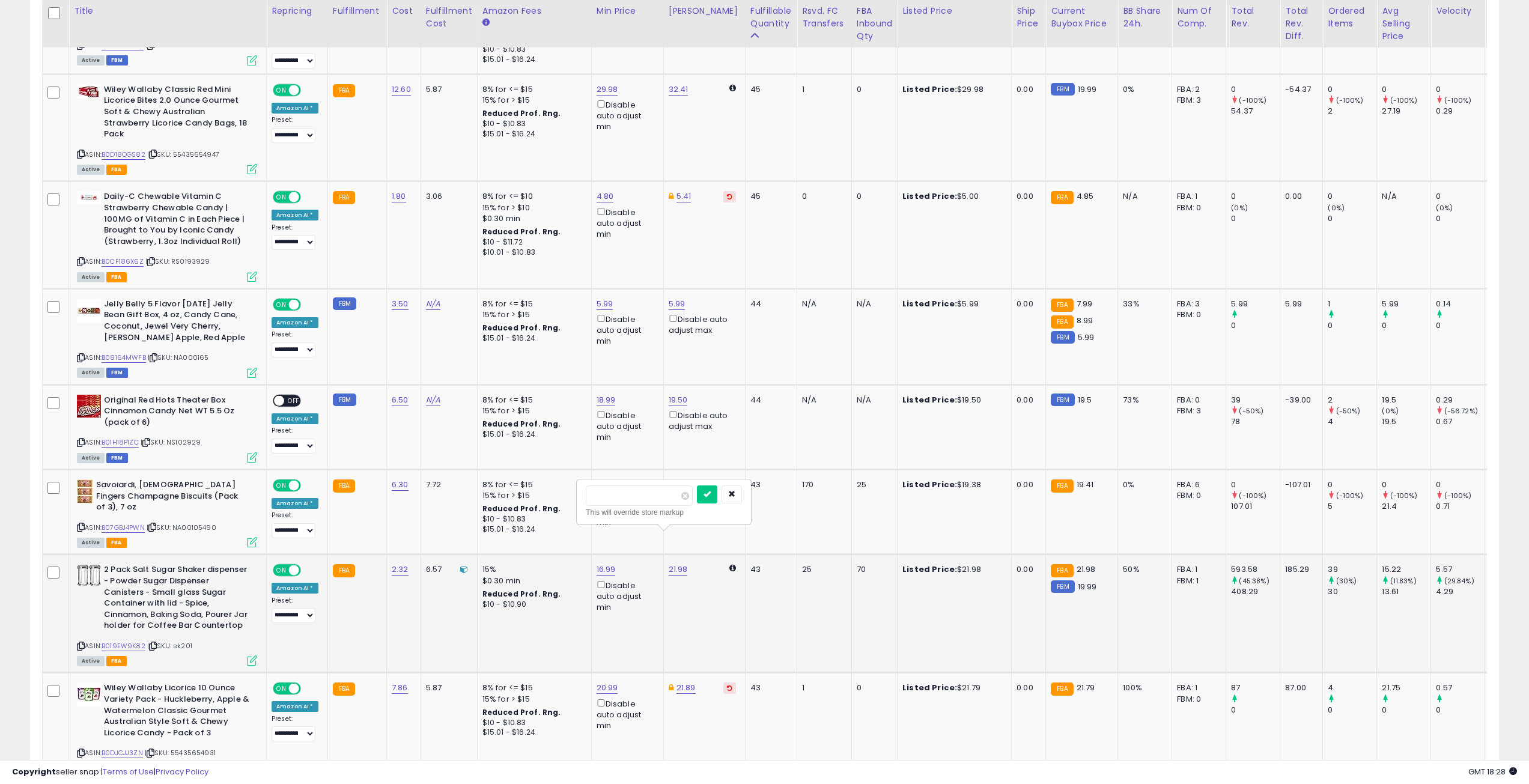
type input "*****"
click button "submit" at bounding box center [707, 494] width 20 height 18
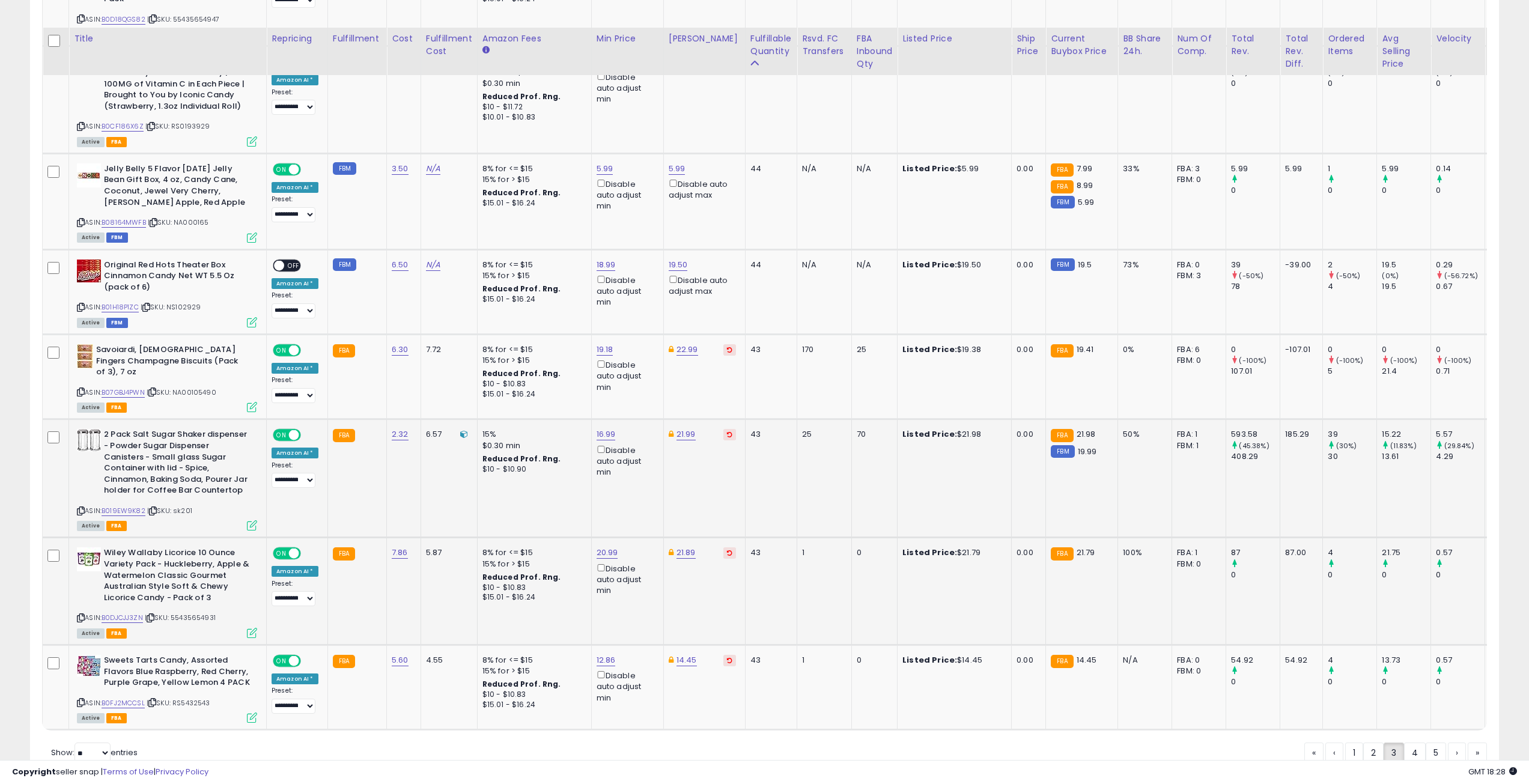
scroll to position [2266, 0]
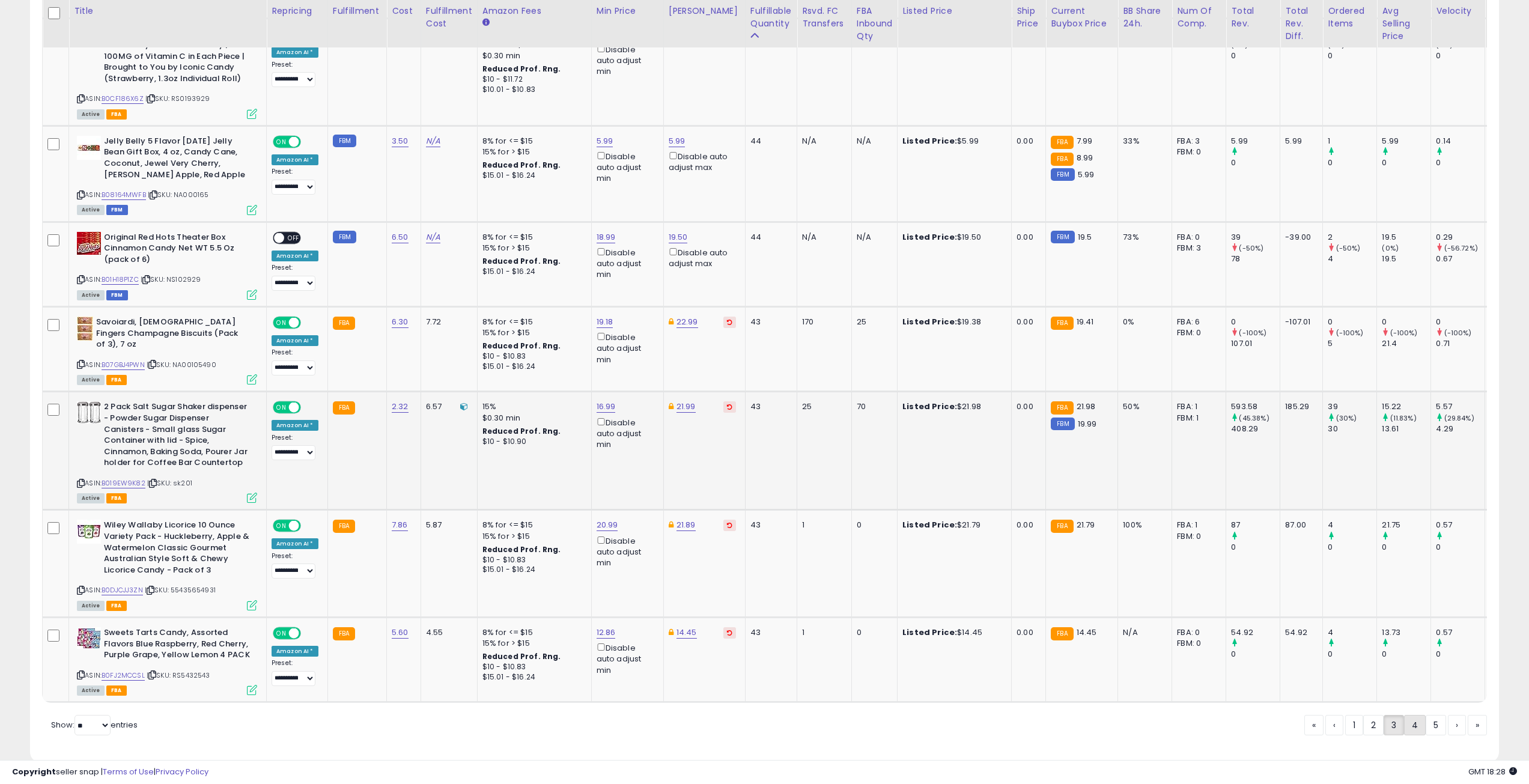
click at [1419, 715] on link "4" at bounding box center [1414, 725] width 22 height 20
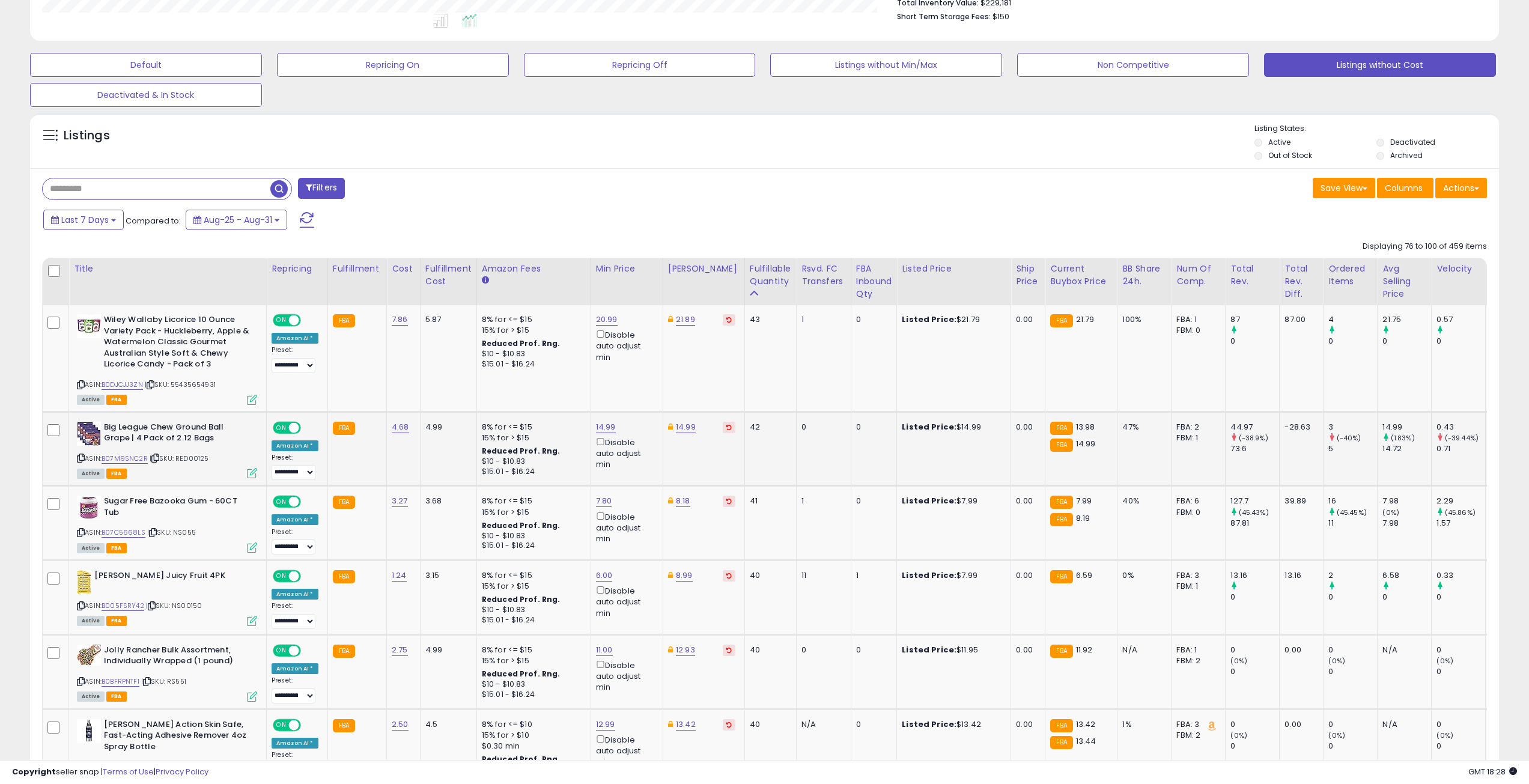
scroll to position [421, 0]
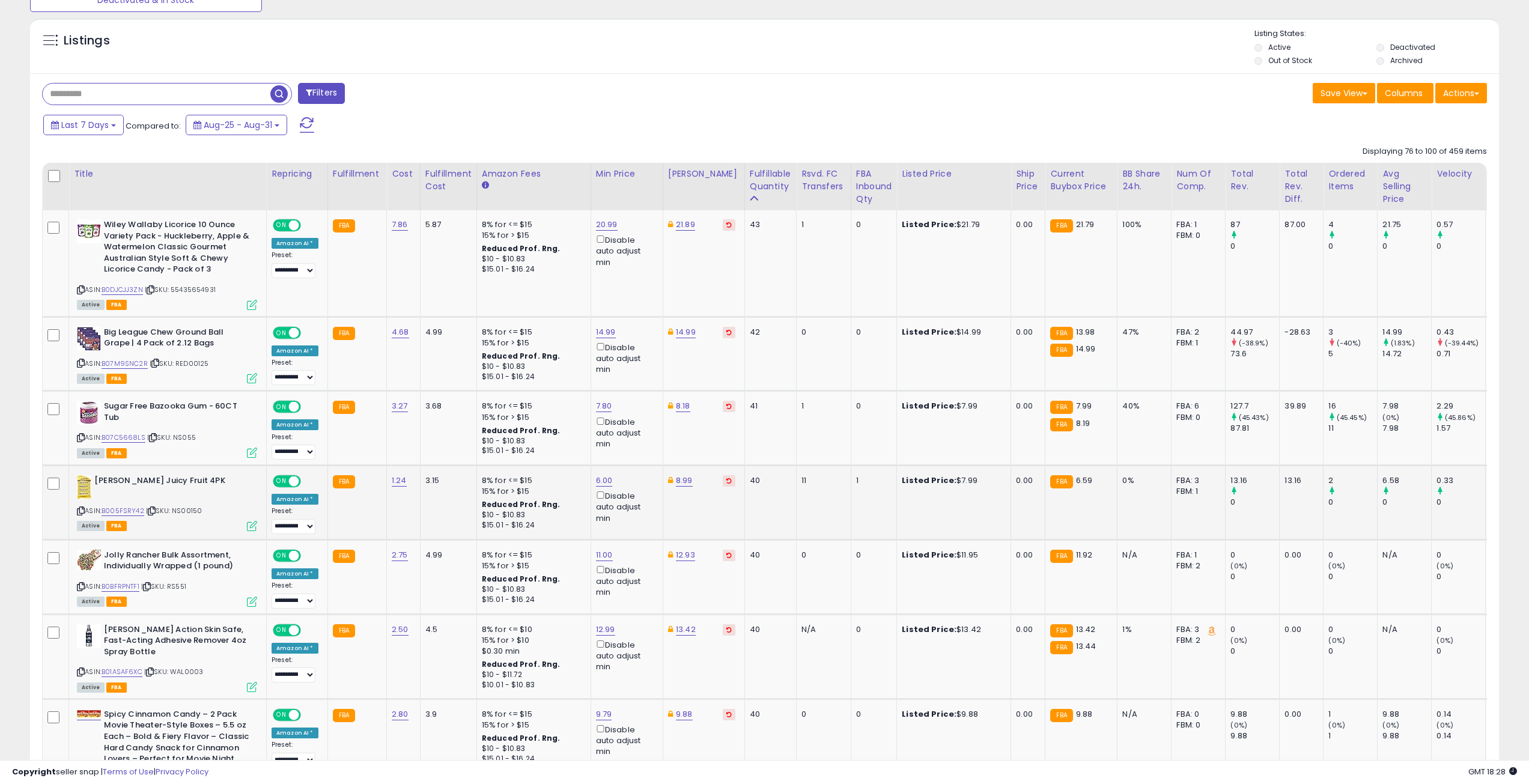
click at [290, 476] on div "ON OFF" at bounding box center [288, 481] width 29 height 11
click at [288, 478] on div "ON OFF" at bounding box center [288, 481] width 29 height 11
click at [287, 479] on span "ON" at bounding box center [282, 481] width 15 height 11
click at [286, 479] on span "OFF" at bounding box center [294, 481] width 20 height 11
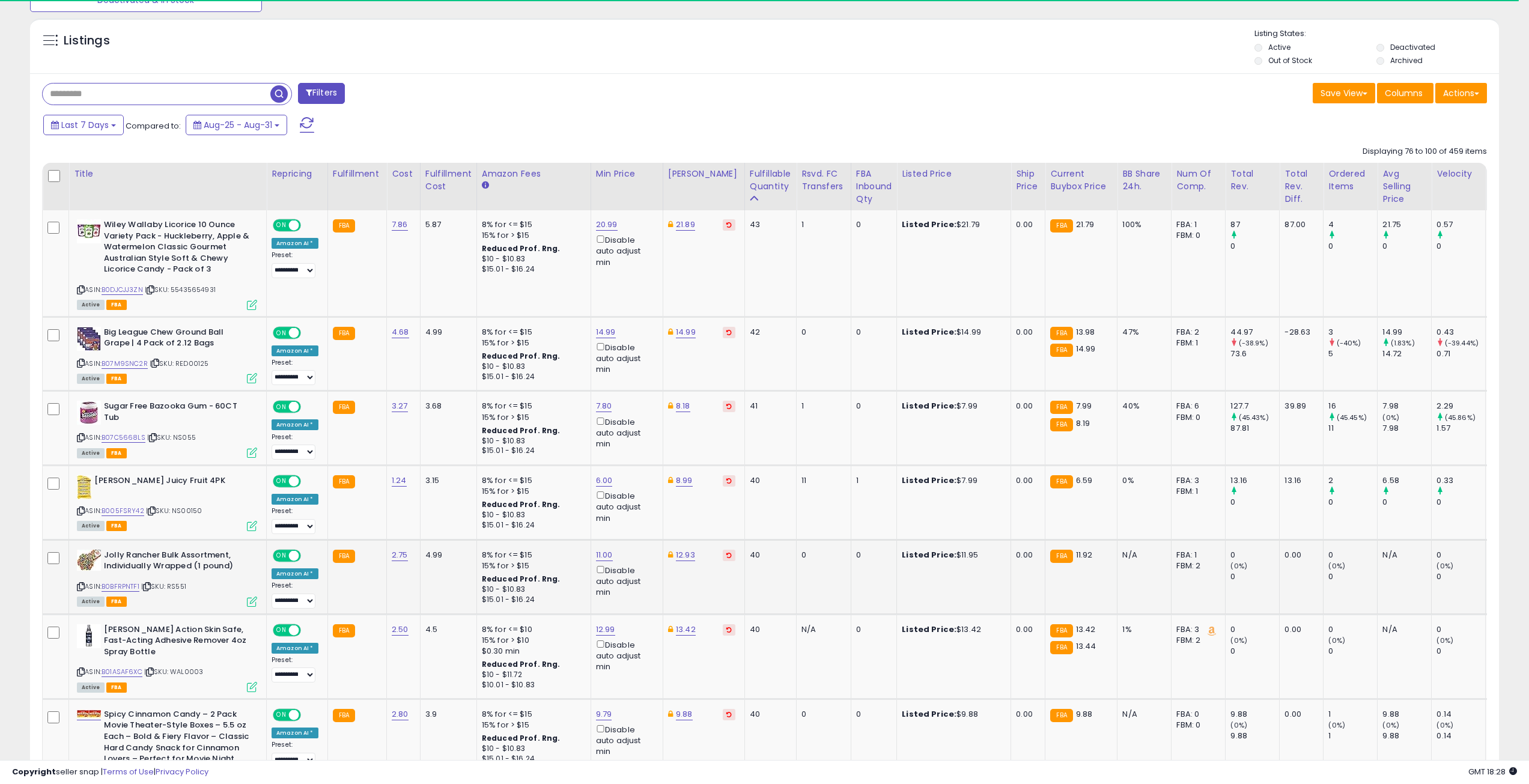
click at [290, 554] on span at bounding box center [294, 556] width 11 height 11
click at [290, 554] on span "OFF" at bounding box center [294, 556] width 20 height 11
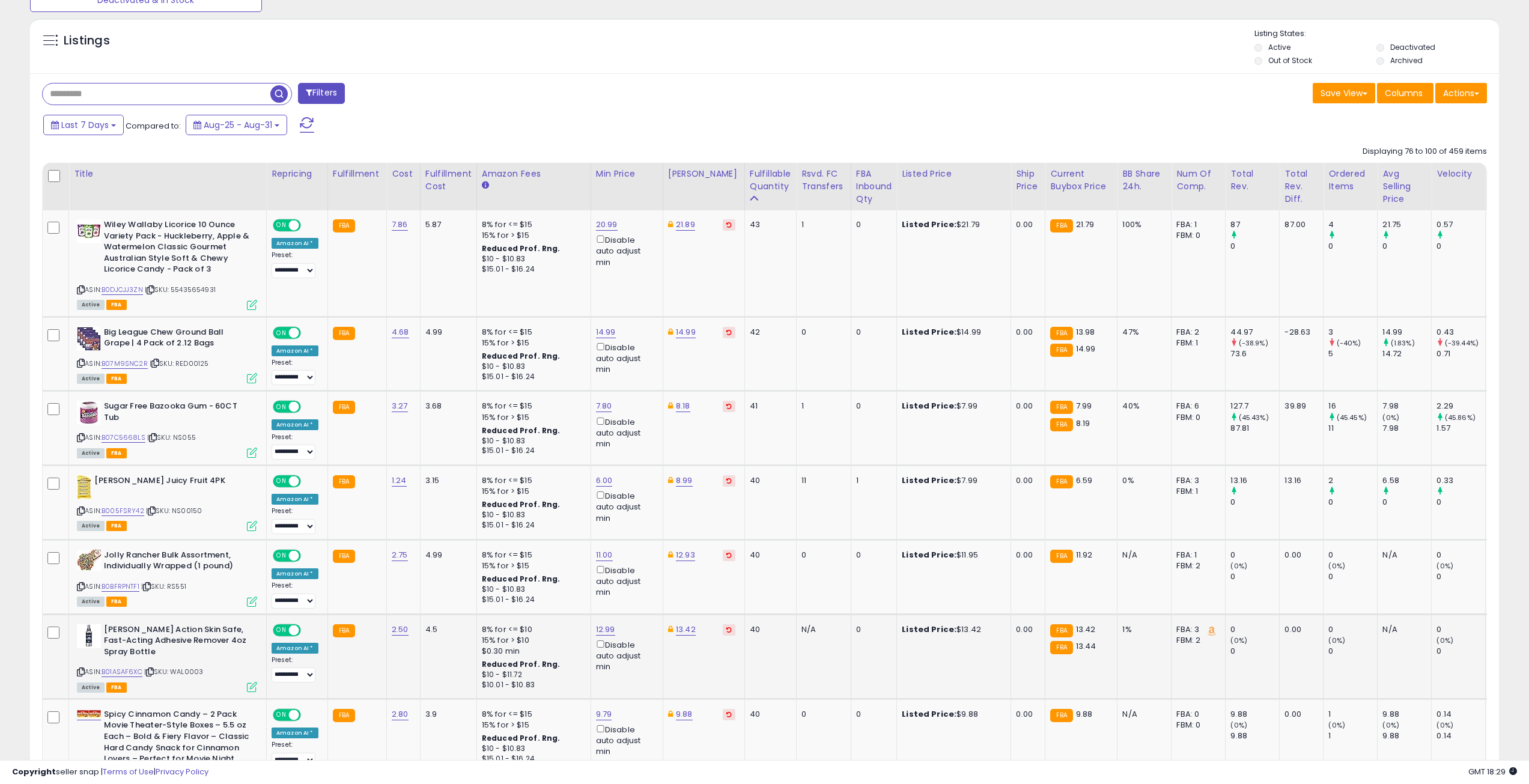
click at [289, 629] on span at bounding box center [294, 630] width 11 height 11
click at [288, 629] on span "OFF" at bounding box center [294, 630] width 20 height 11
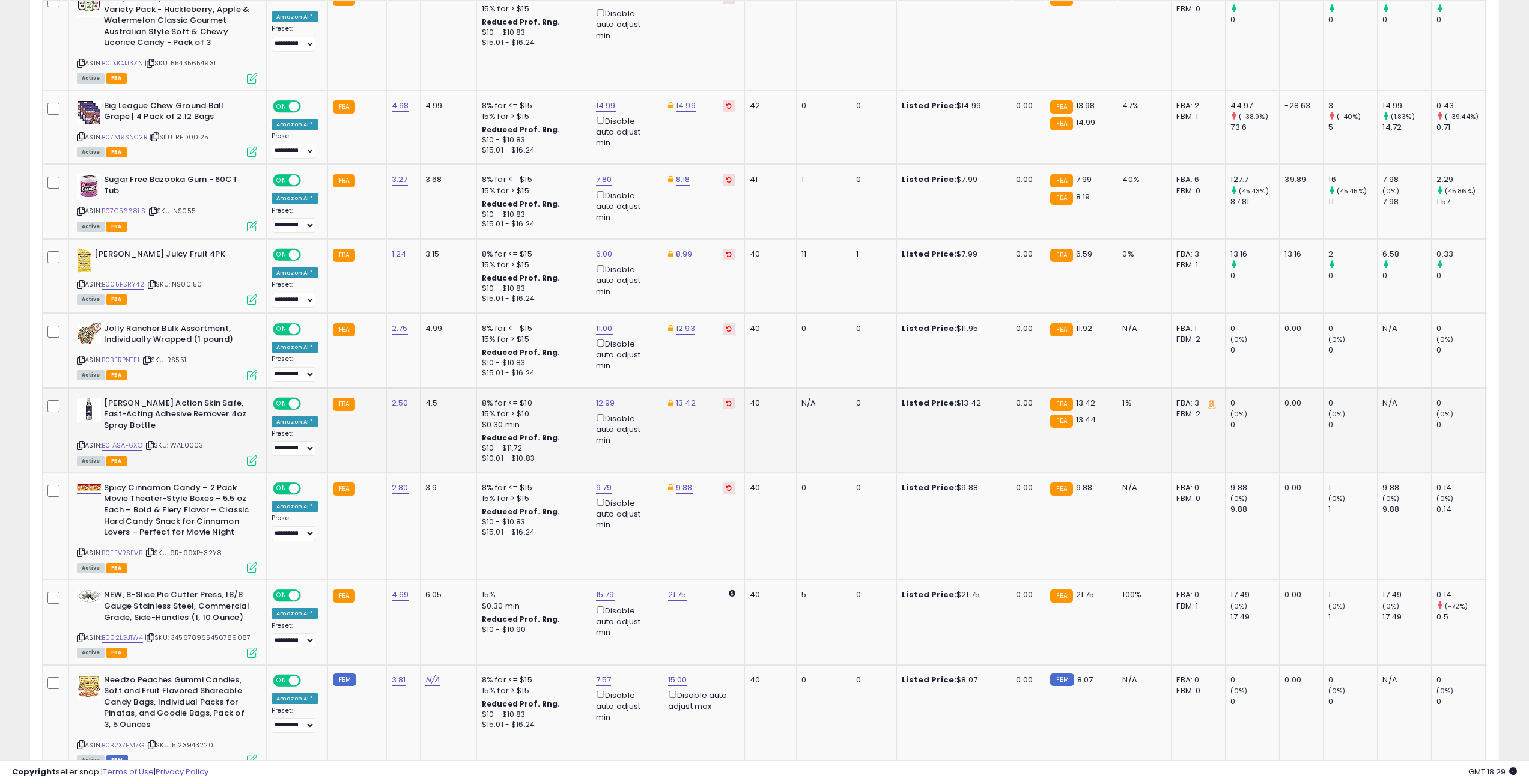
scroll to position [661, 0]
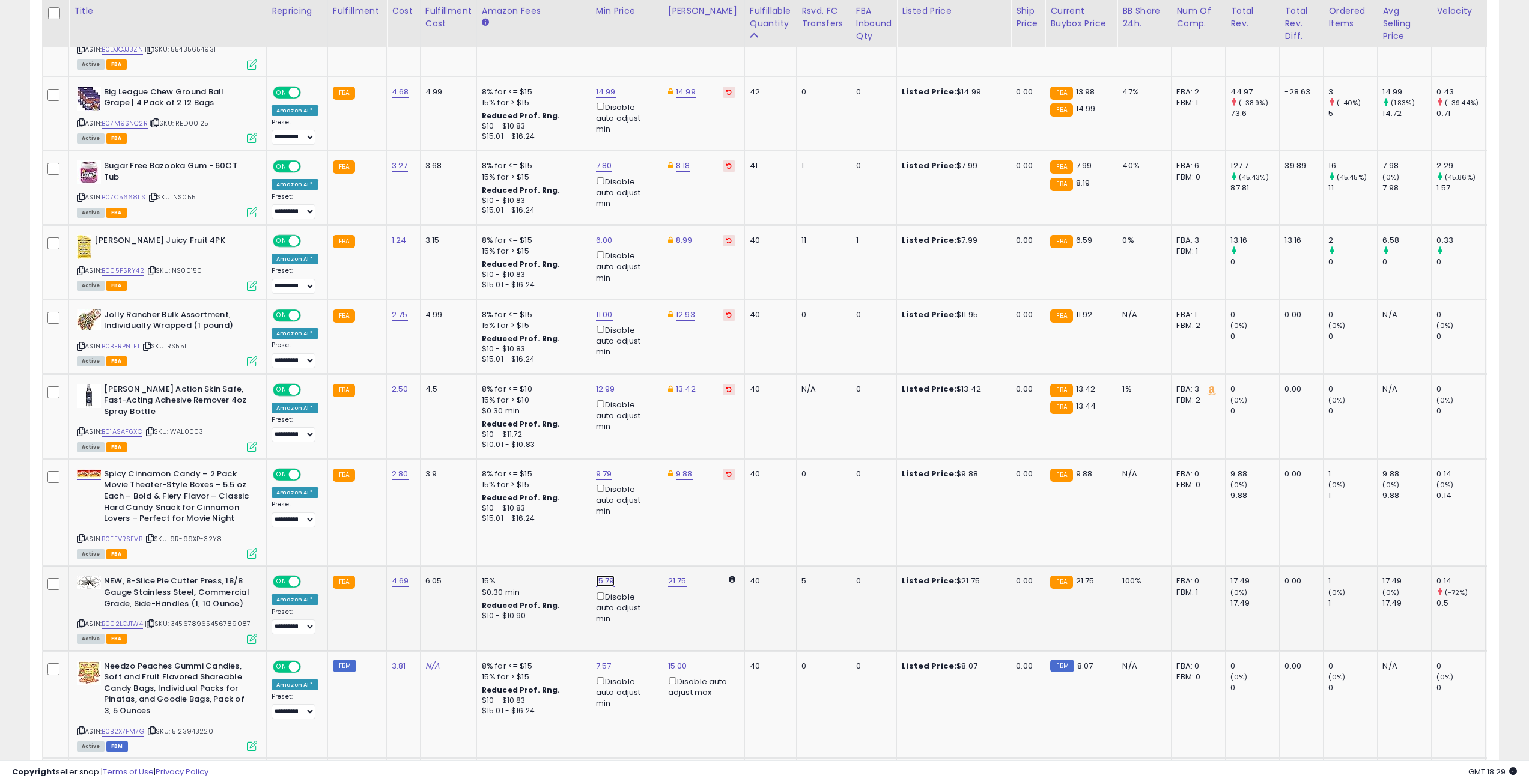
click at [600, 580] on link "15.79" at bounding box center [605, 581] width 19 height 12
drag, startPoint x: 563, startPoint y: 542, endPoint x: 471, endPoint y: 541, distance: 92.0
type input "*****"
click button "submit" at bounding box center [634, 538] width 20 height 18
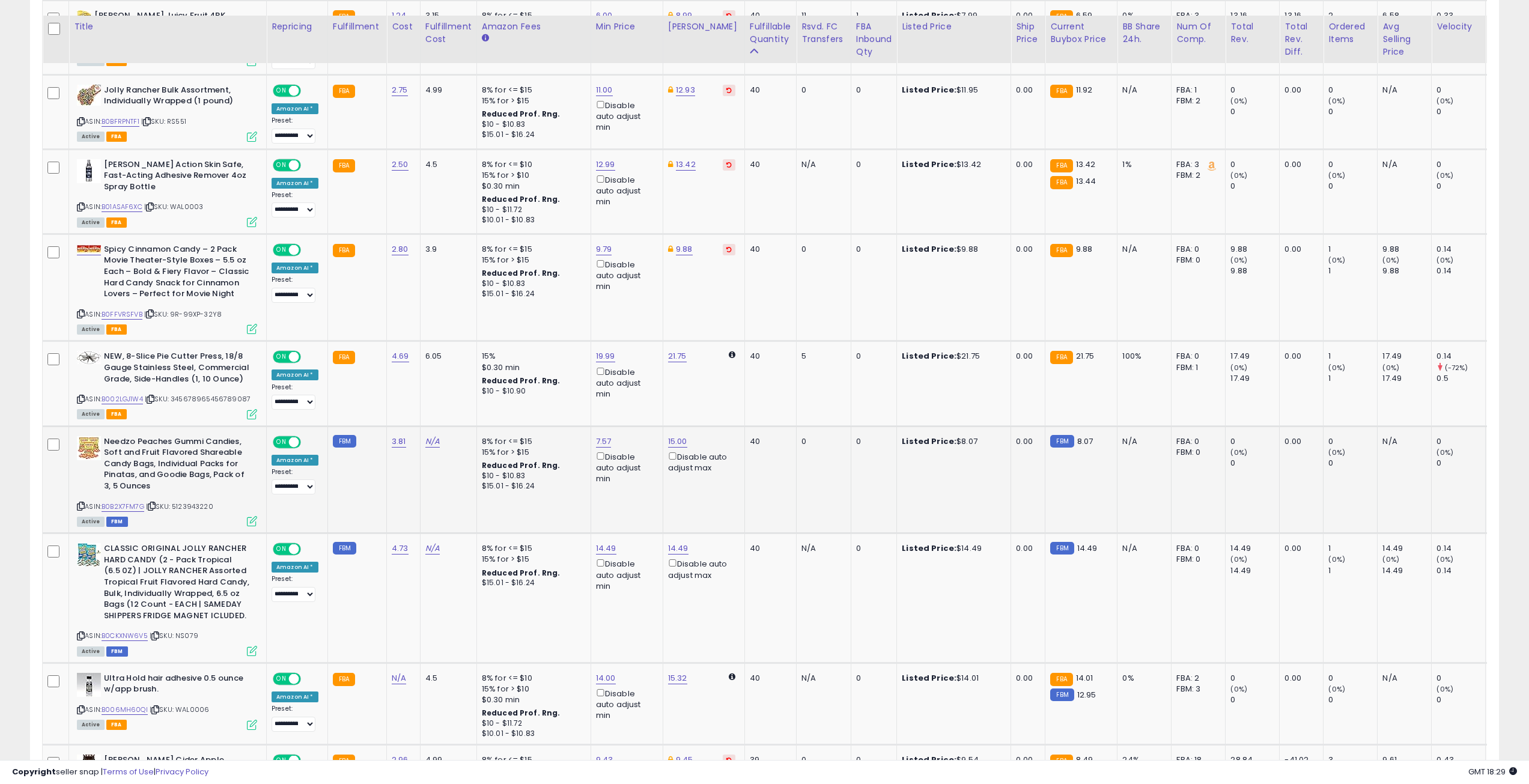
scroll to position [901, 0]
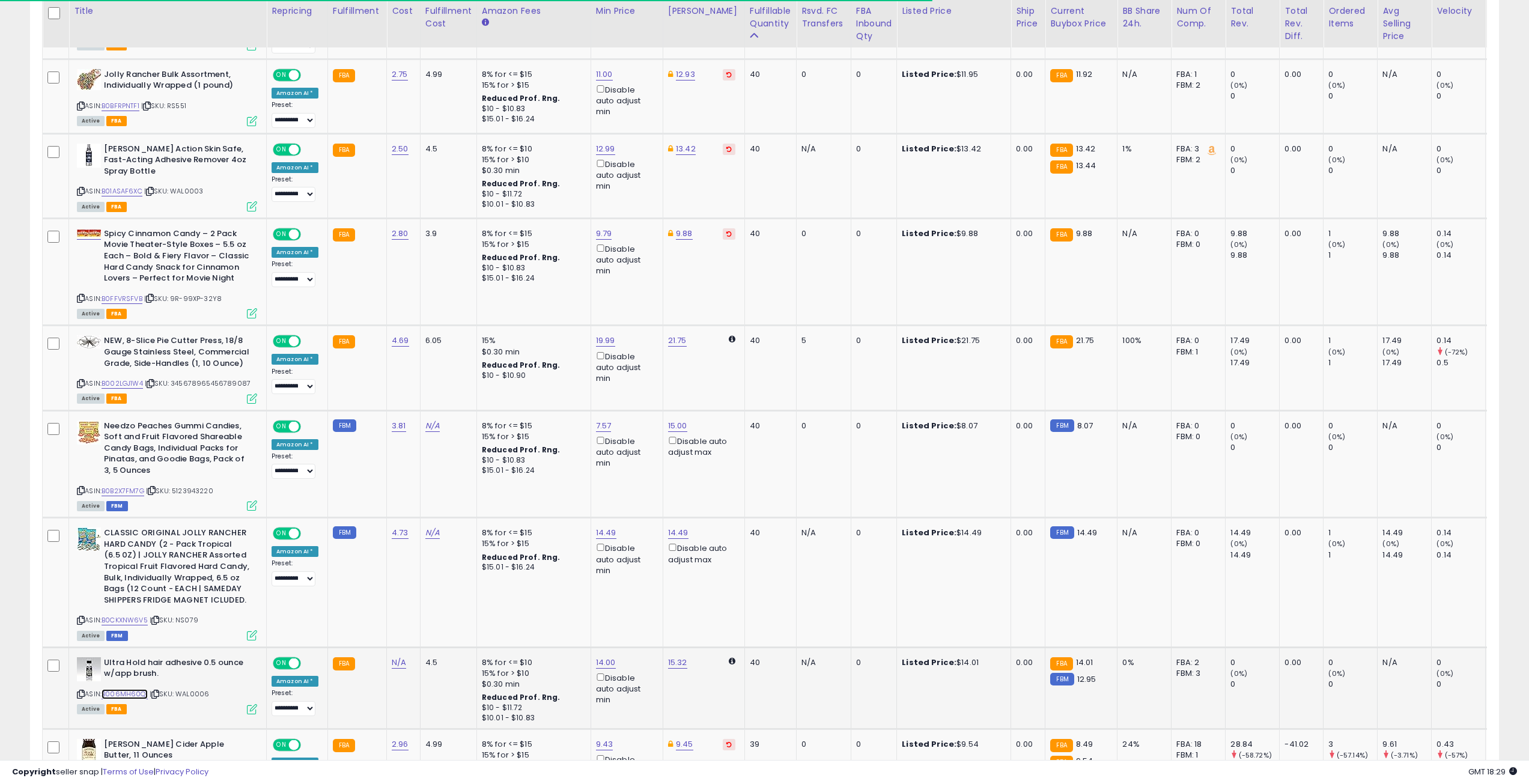
click at [134, 692] on link "B006MH60QI" at bounding box center [125, 695] width 47 height 11
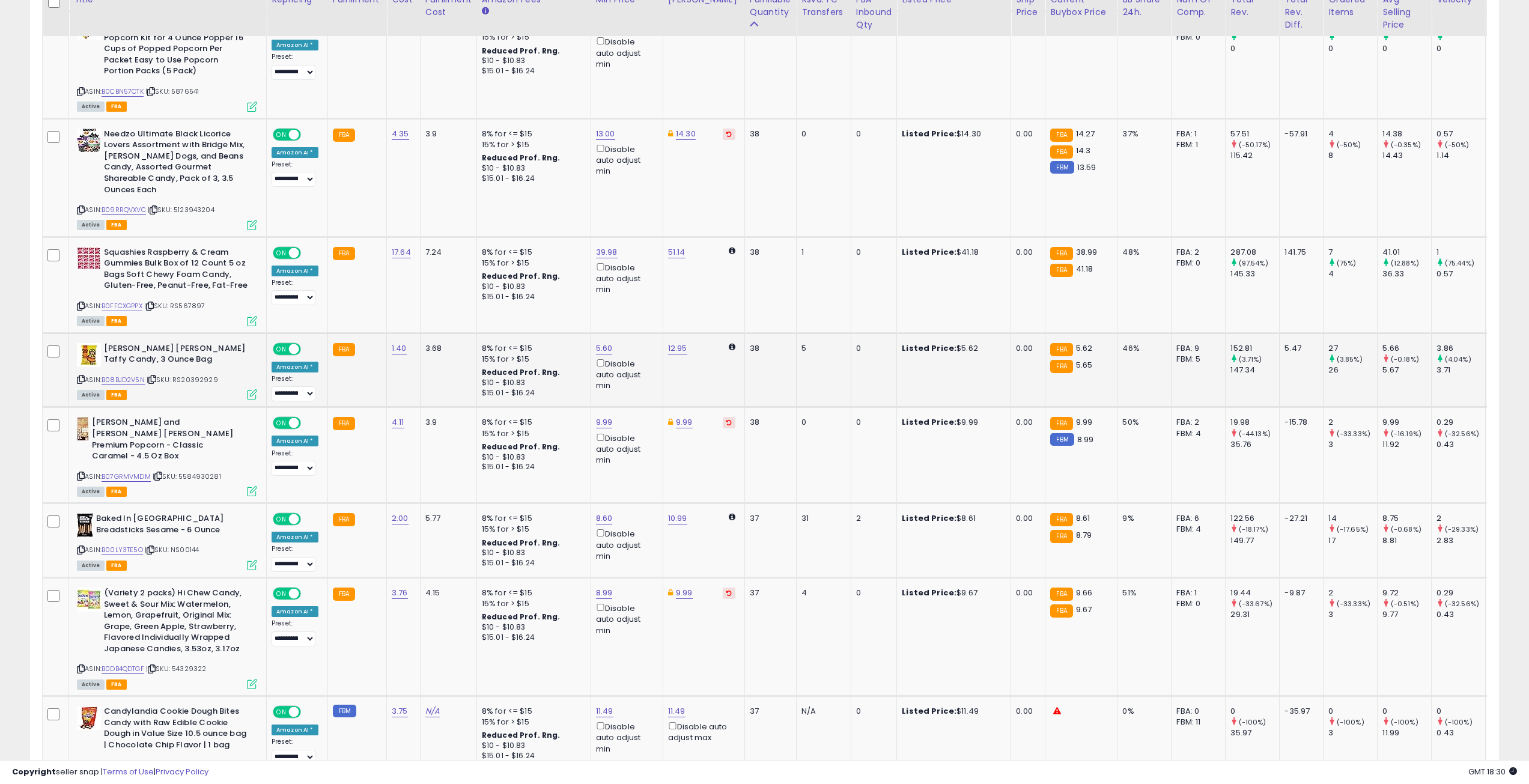
scroll to position [2043, 0]
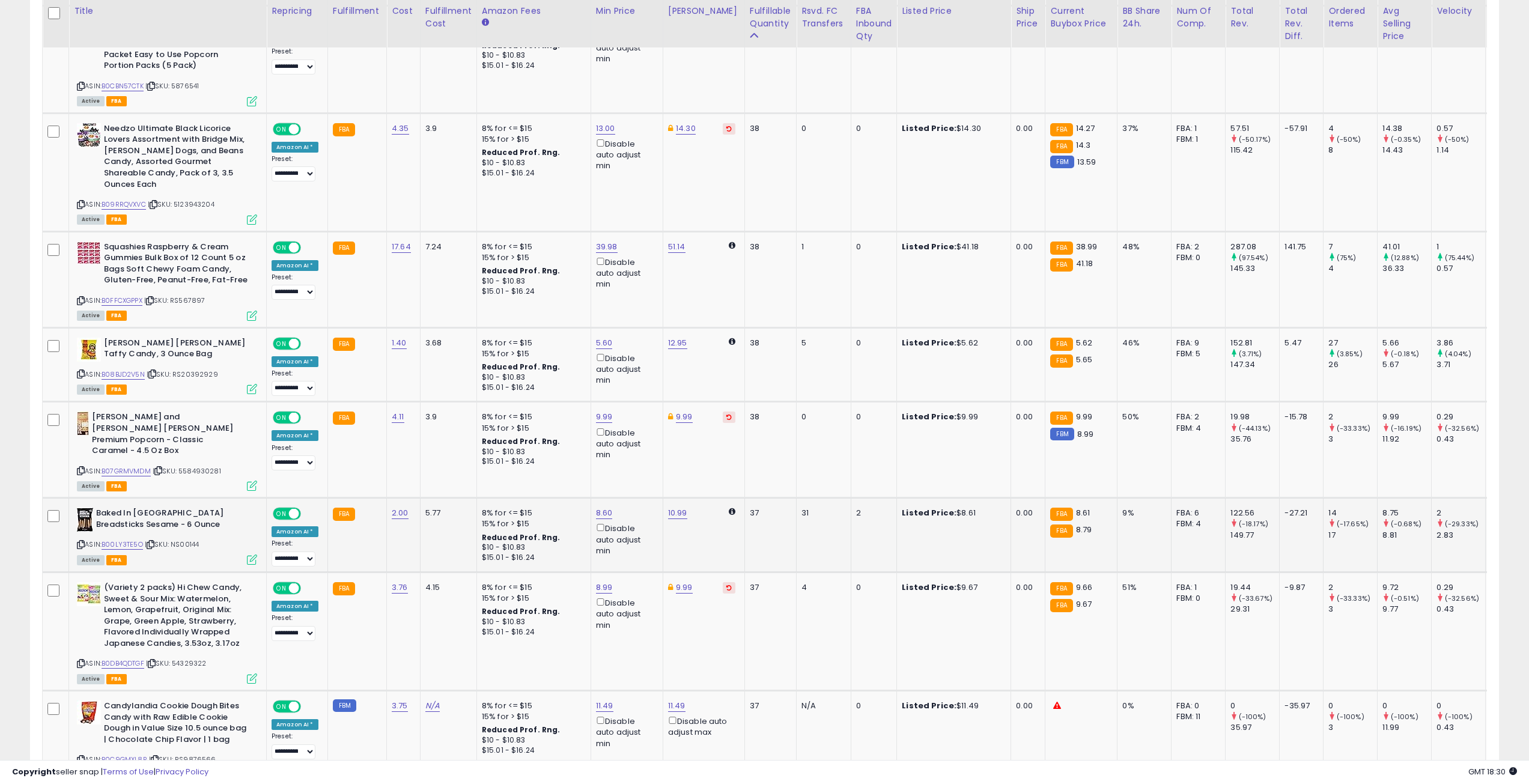
click at [290, 509] on span at bounding box center [294, 514] width 11 height 11
click at [290, 509] on span "OFF" at bounding box center [294, 514] width 20 height 11
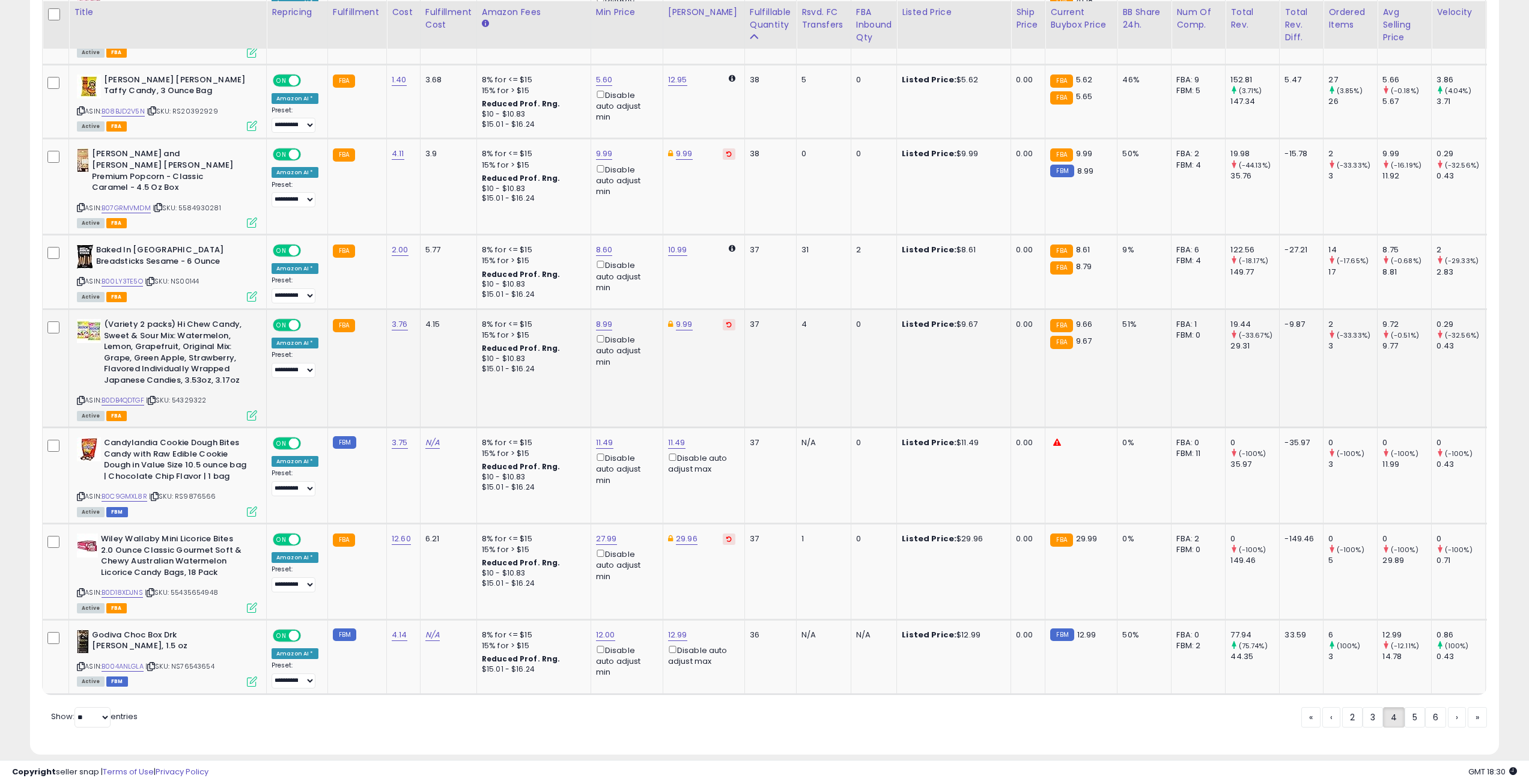
scroll to position [2308, 0]
click at [1419, 705] on link "5" at bounding box center [1414, 715] width 20 height 20
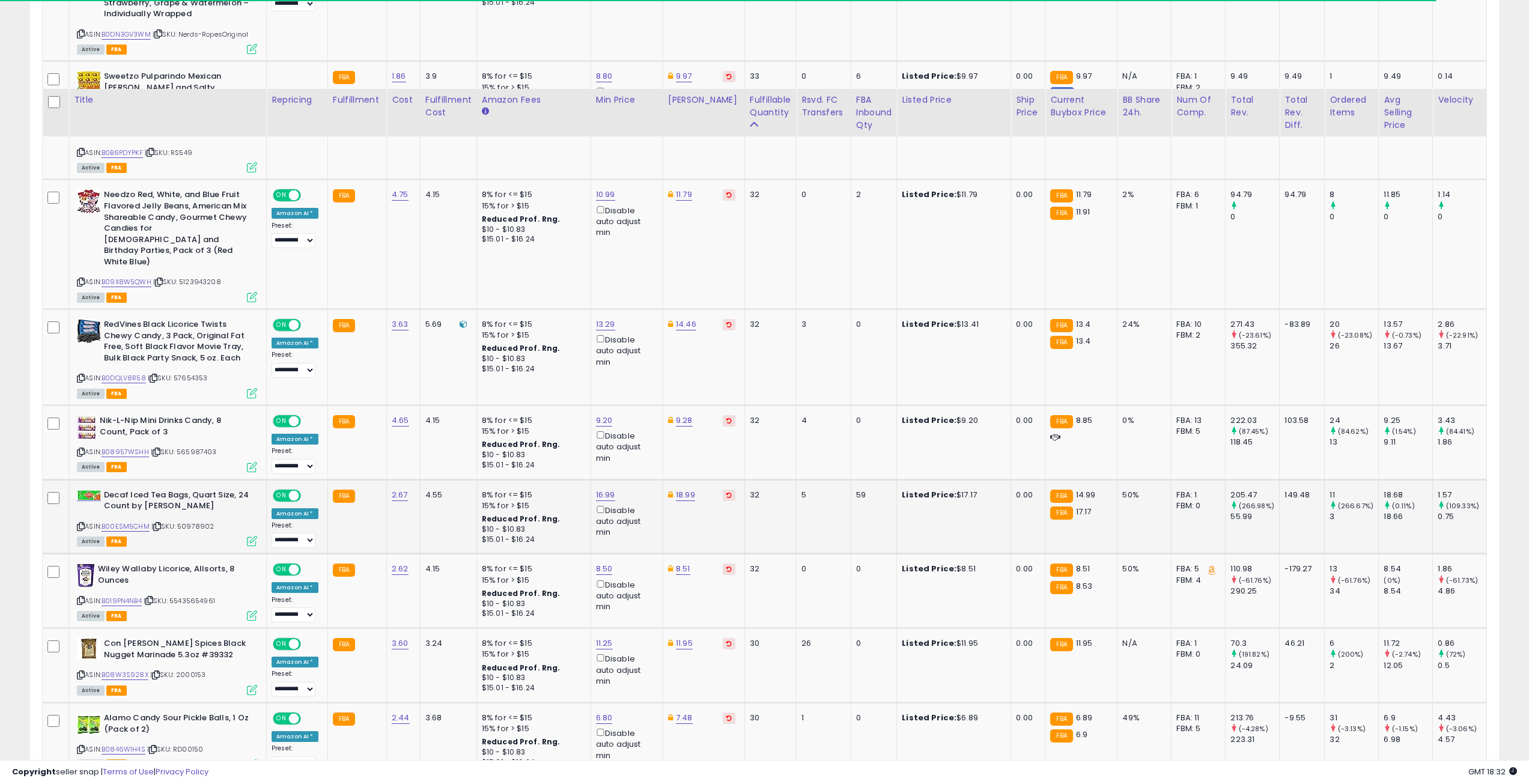
scroll to position [961, 0]
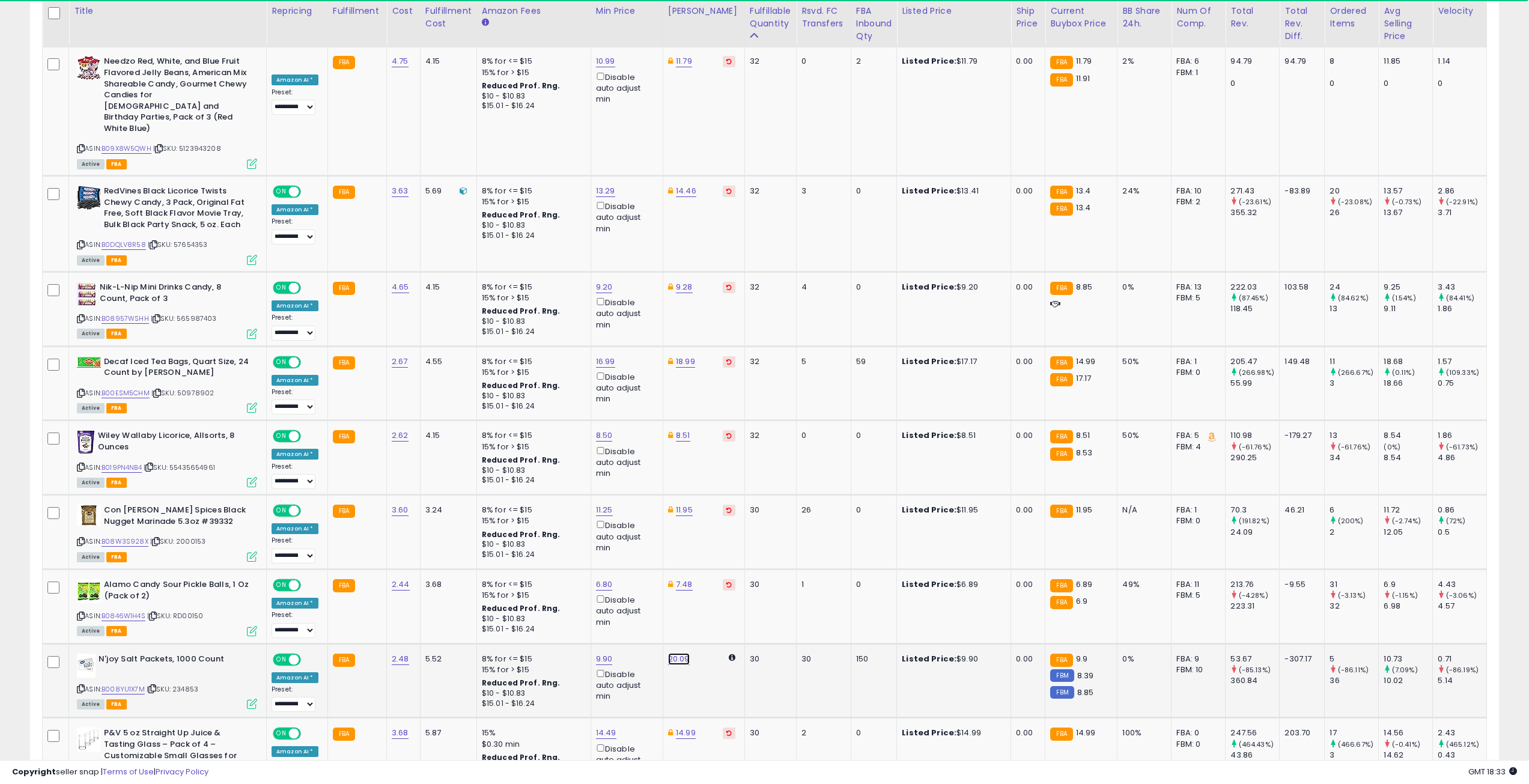
click at [674, 653] on link "20.09" at bounding box center [679, 659] width 22 height 12
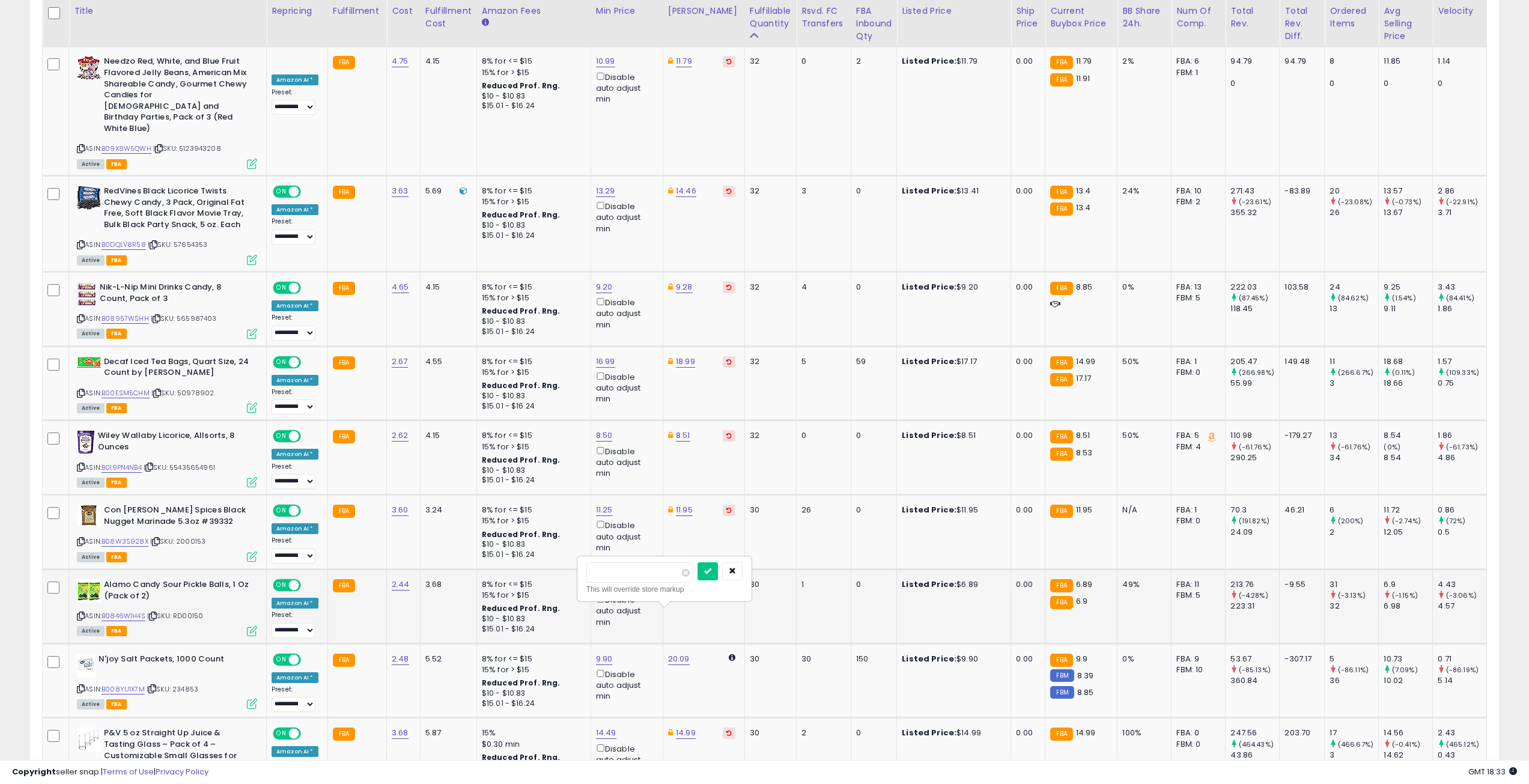
drag, startPoint x: 643, startPoint y: 577, endPoint x: 507, endPoint y: 577, distance: 136.0
click at [507, 577] on tbody "**********" at bounding box center [961, 790] width 1837 height 2242
type input "****"
click button "submit" at bounding box center [707, 571] width 20 height 18
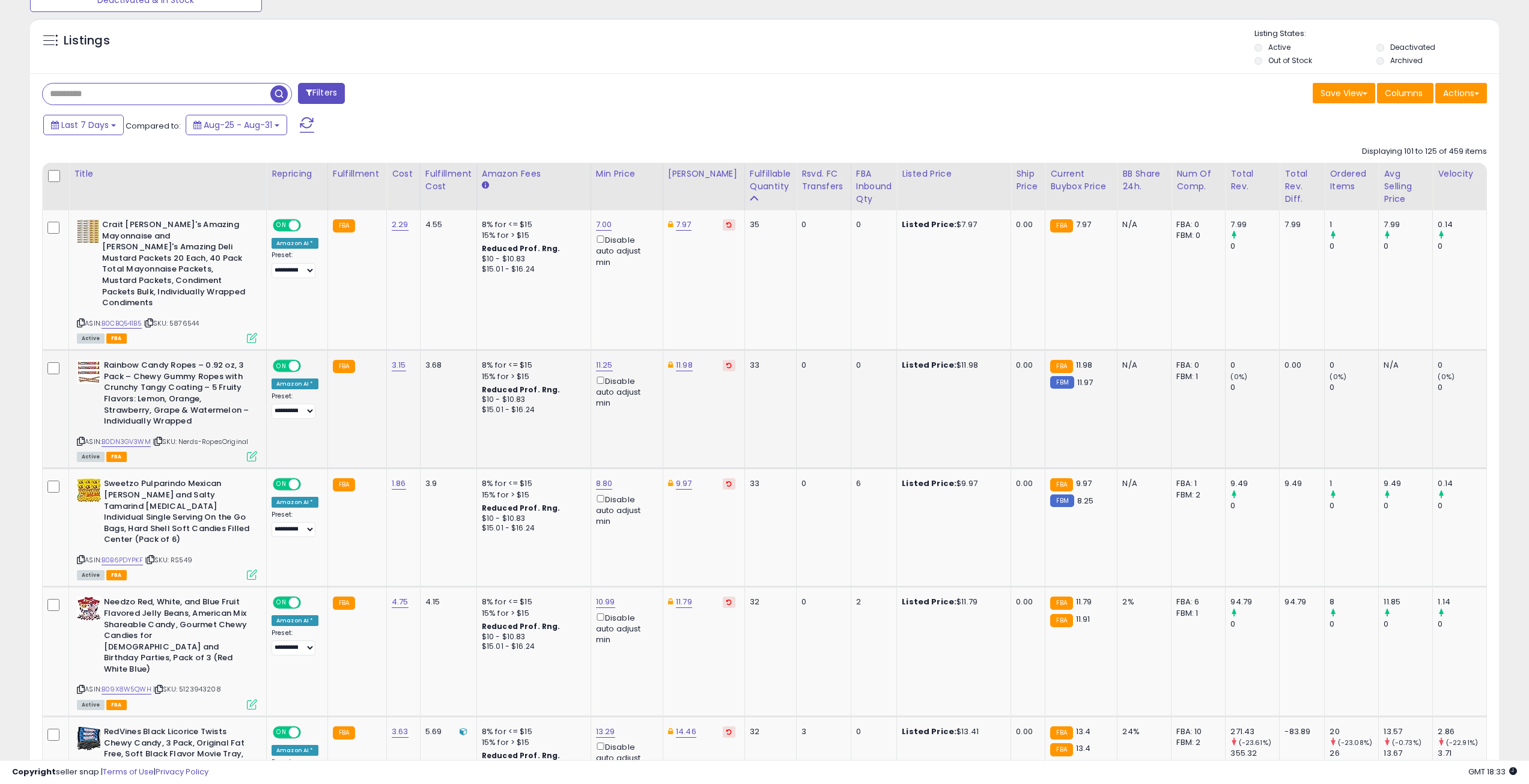
scroll to position [120, 0]
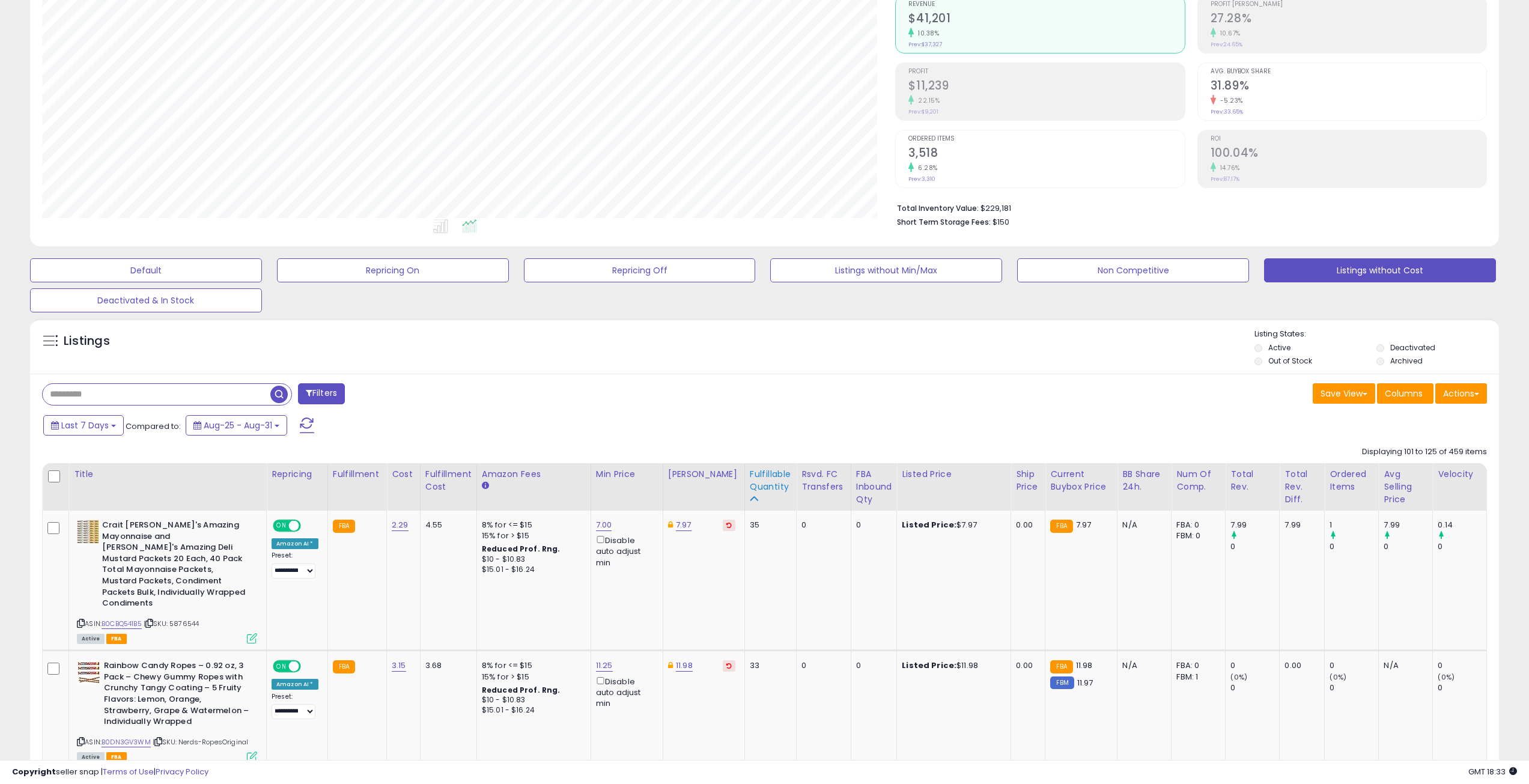
click at [759, 482] on div "Fulfillable Quantity" at bounding box center [770, 481] width 41 height 26
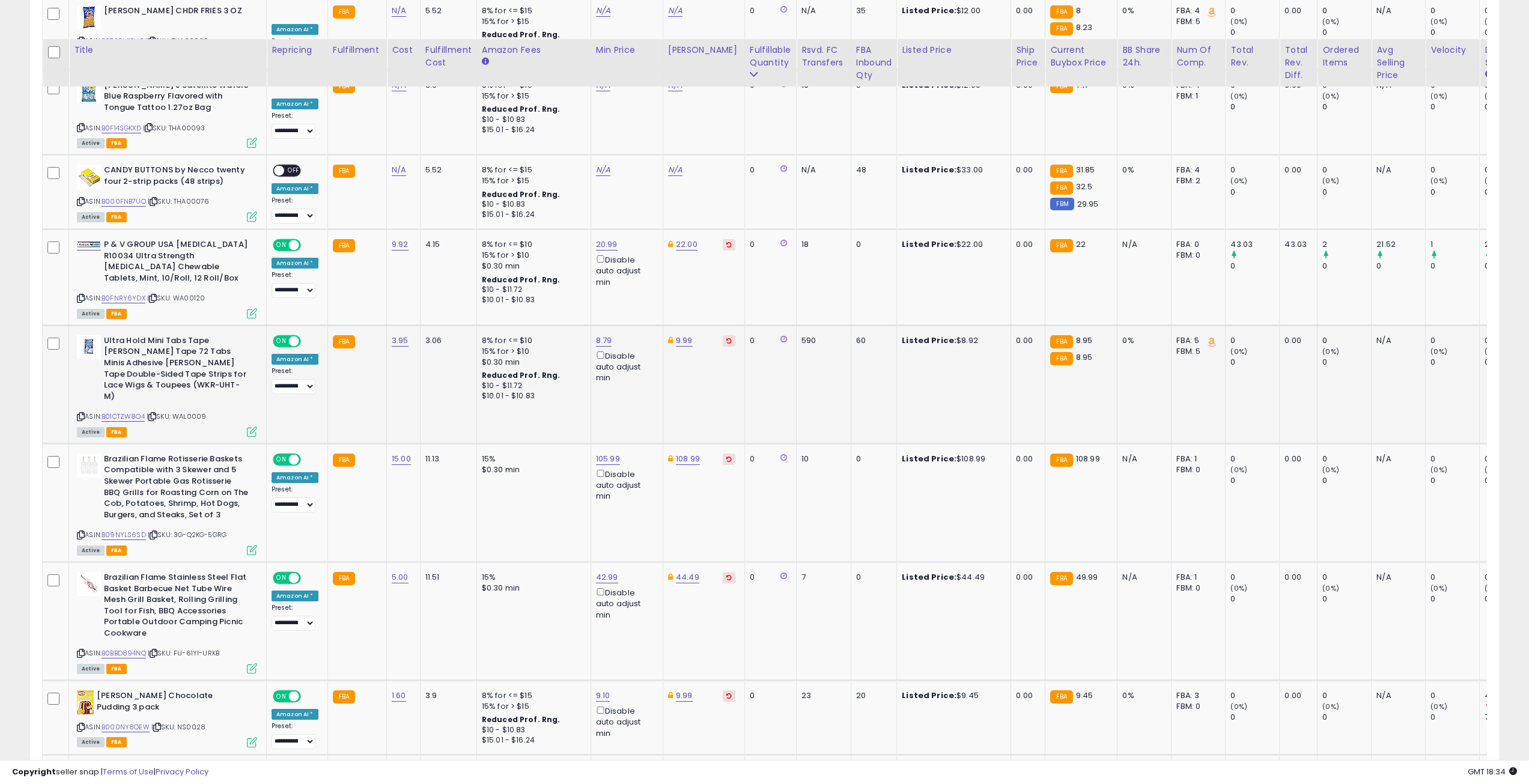
scroll to position [1262, 0]
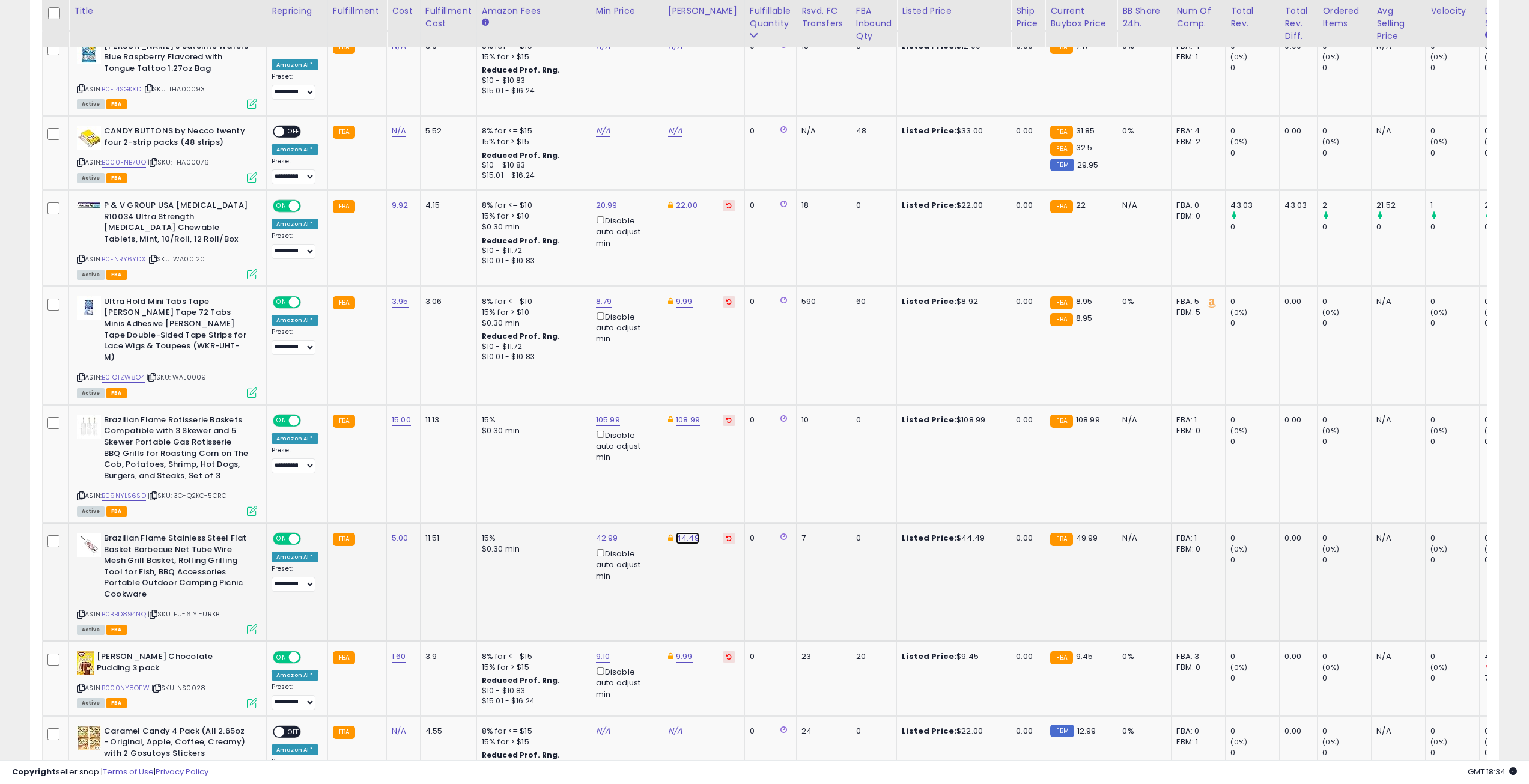
click at [683, 532] on link "44.49" at bounding box center [687, 538] width 23 height 12
click at [614, 454] on input "*****" at bounding box center [649, 452] width 107 height 20
type input "*****"
click button "submit" at bounding box center [716, 451] width 20 height 18
click at [132, 609] on link "B0BBD894NQ" at bounding box center [123, 614] width 44 height 11
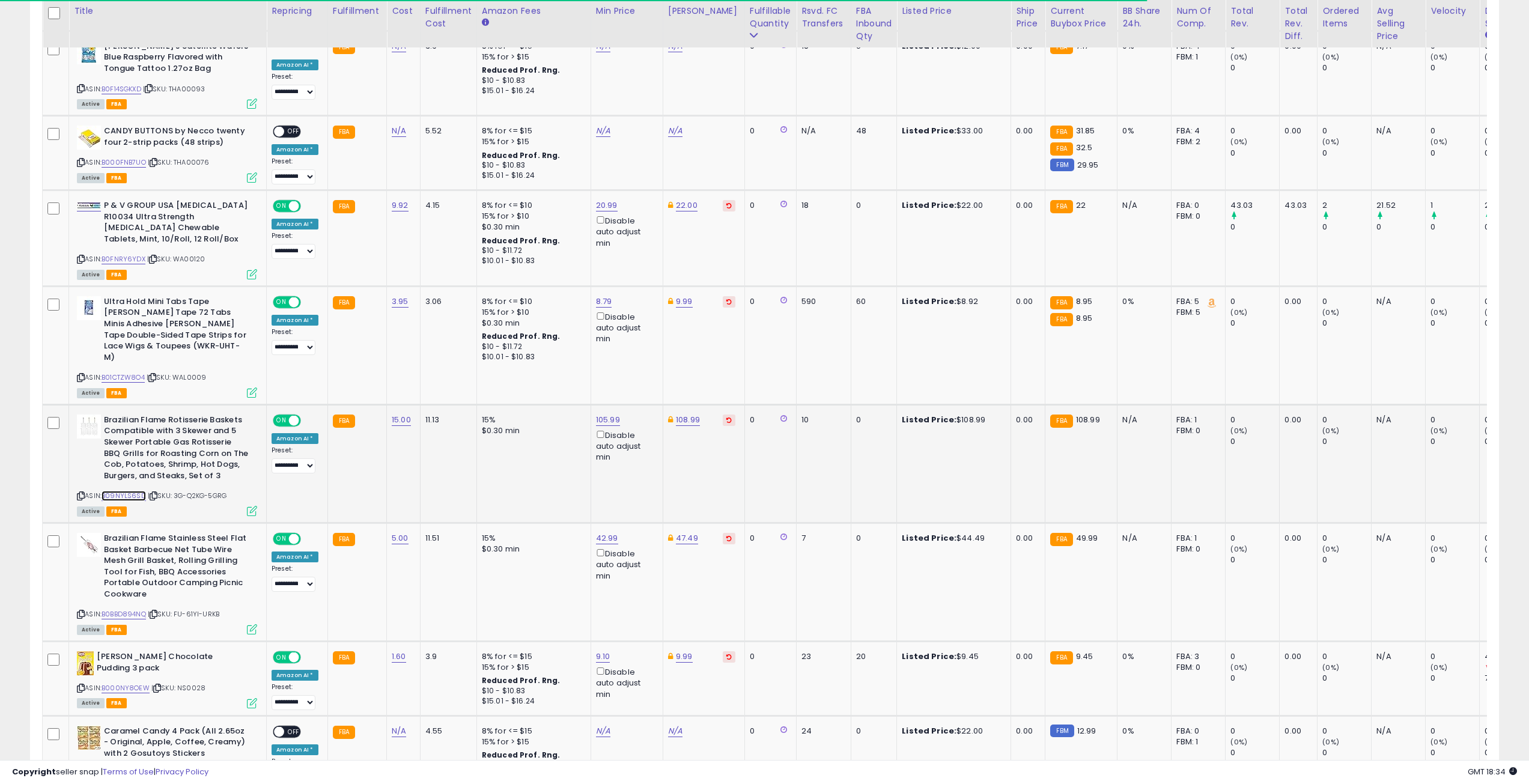
click at [142, 491] on link "B09NYLS6SD" at bounding box center [123, 496] width 44 height 11
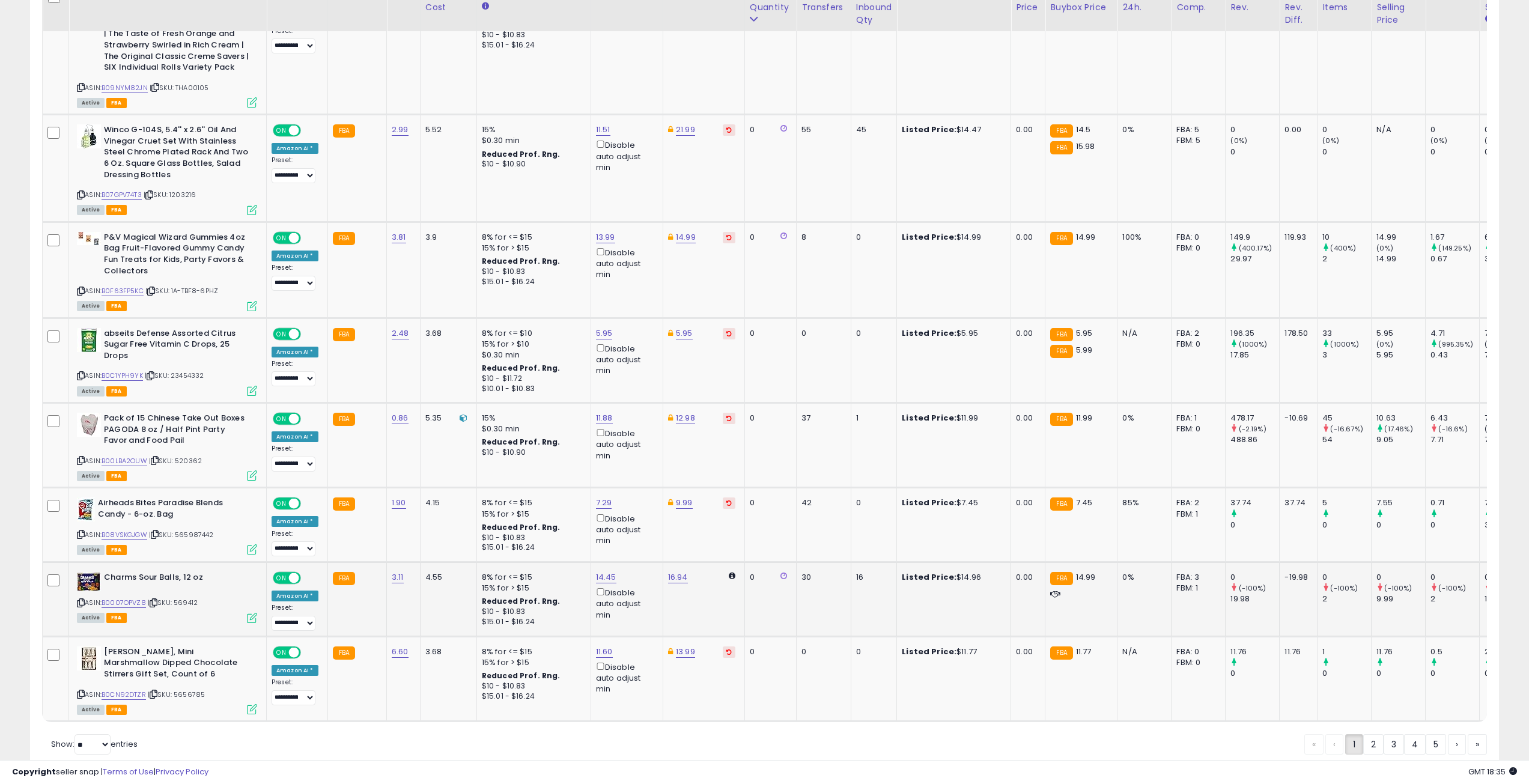
scroll to position [2310, 0]
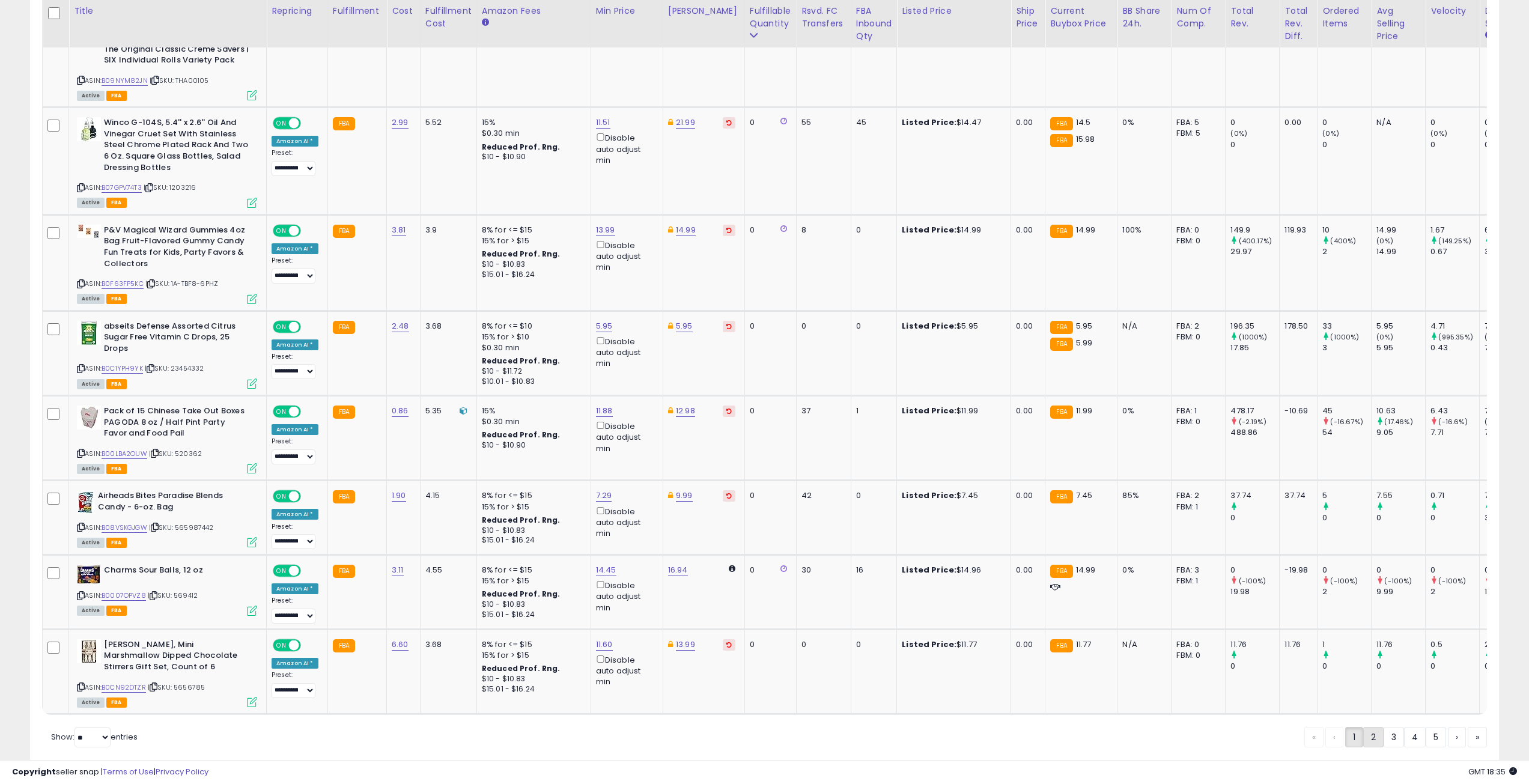
click at [1368, 727] on link "2" at bounding box center [1373, 737] width 20 height 20
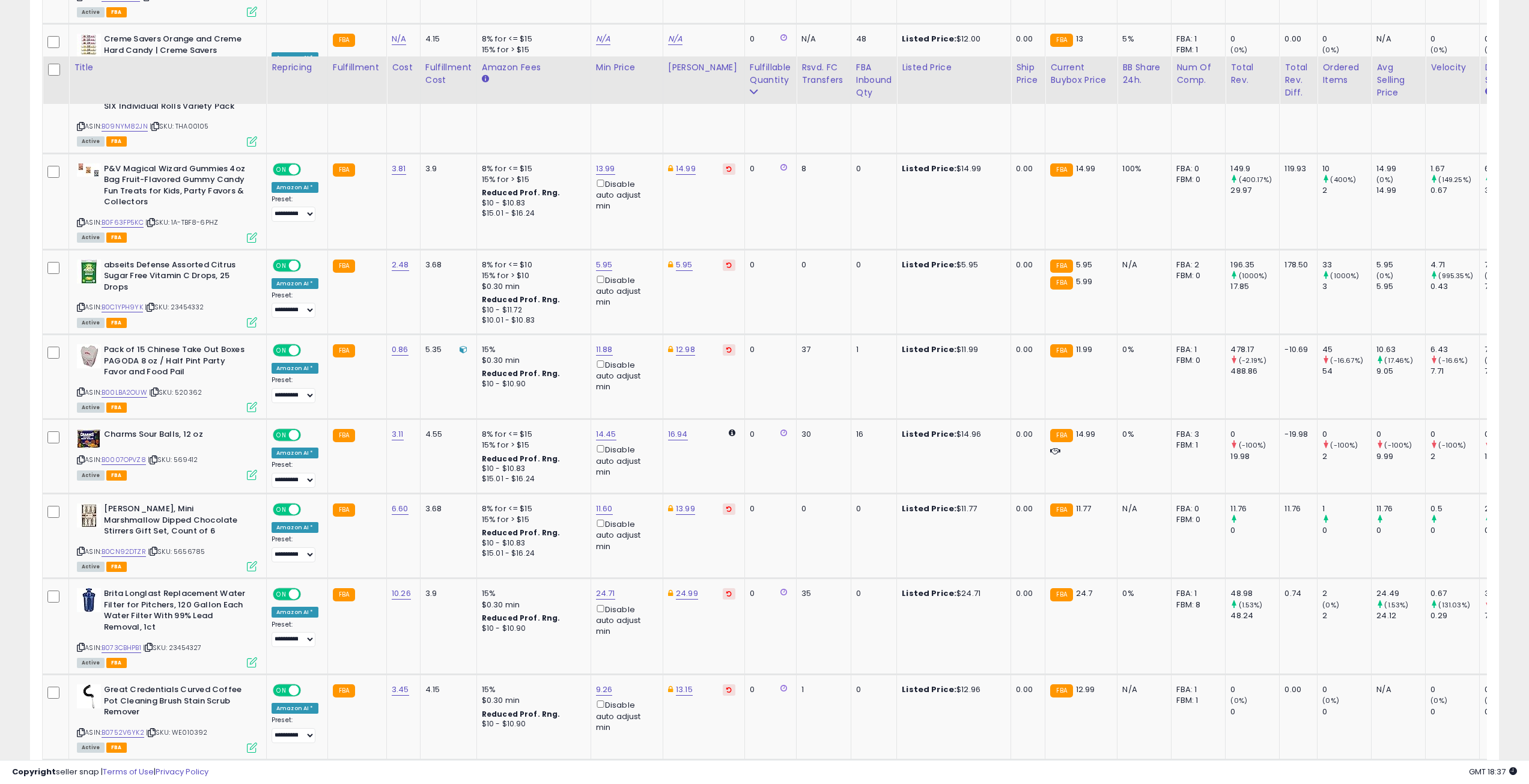
scroll to position [2043, 0]
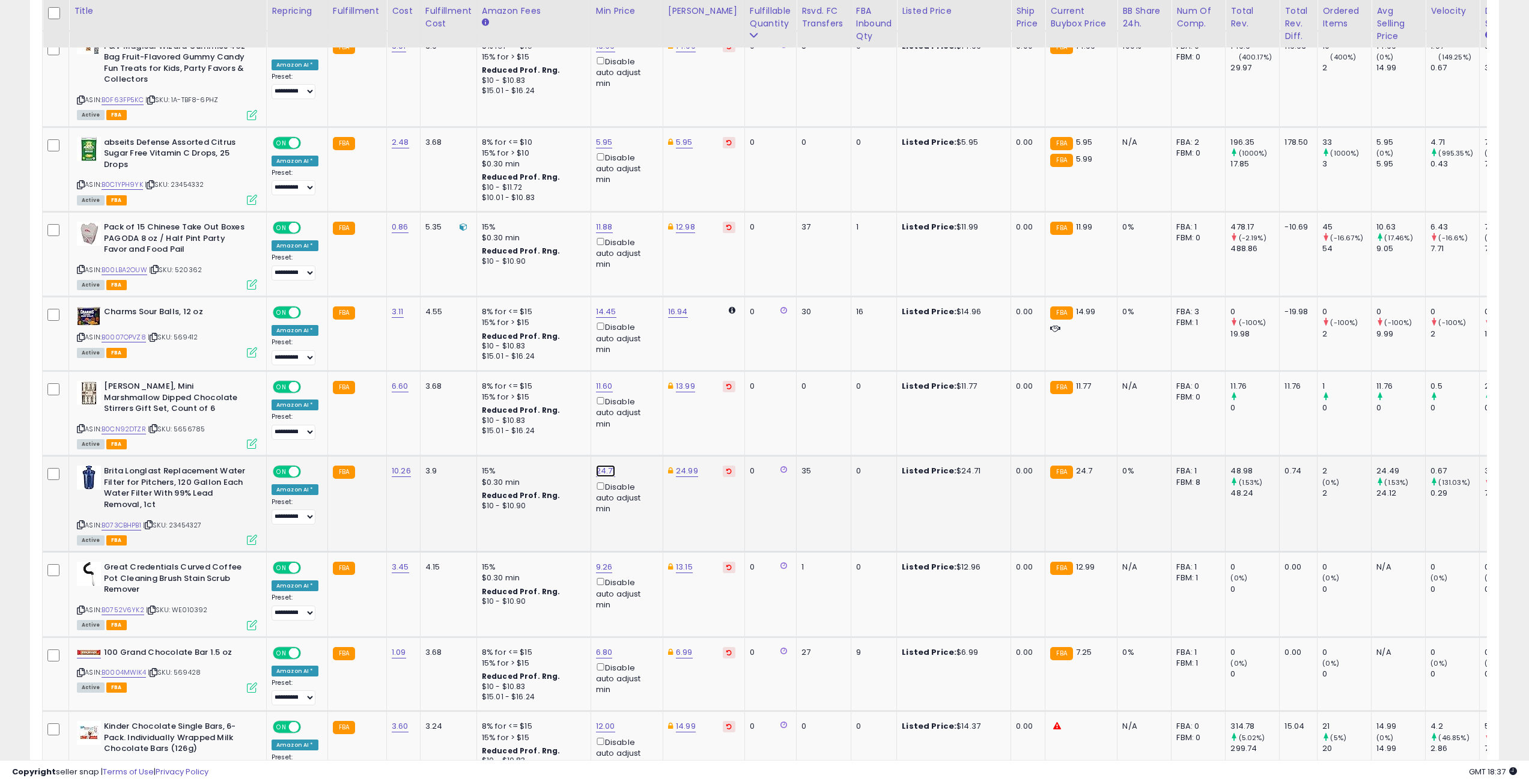
click at [598, 465] on link "24.71" at bounding box center [606, 471] width 20 height 12
drag, startPoint x: 547, startPoint y: 381, endPoint x: 535, endPoint y: 381, distance: 12.0
click at [535, 381] on input "*****" at bounding box center [566, 384] width 107 height 20
type input "*****"
click button "submit" at bounding box center [634, 384] width 20 height 18
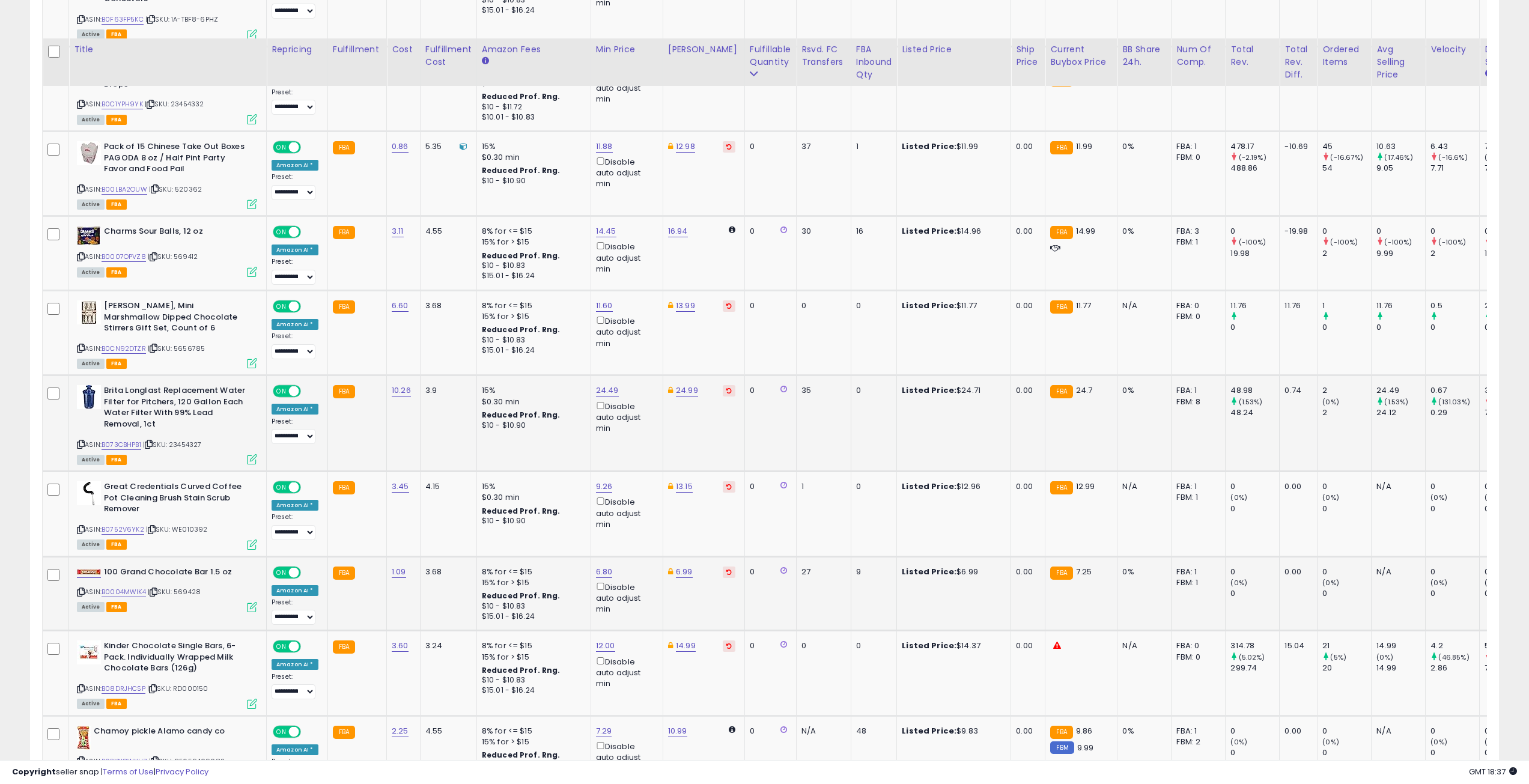
scroll to position [2199, 0]
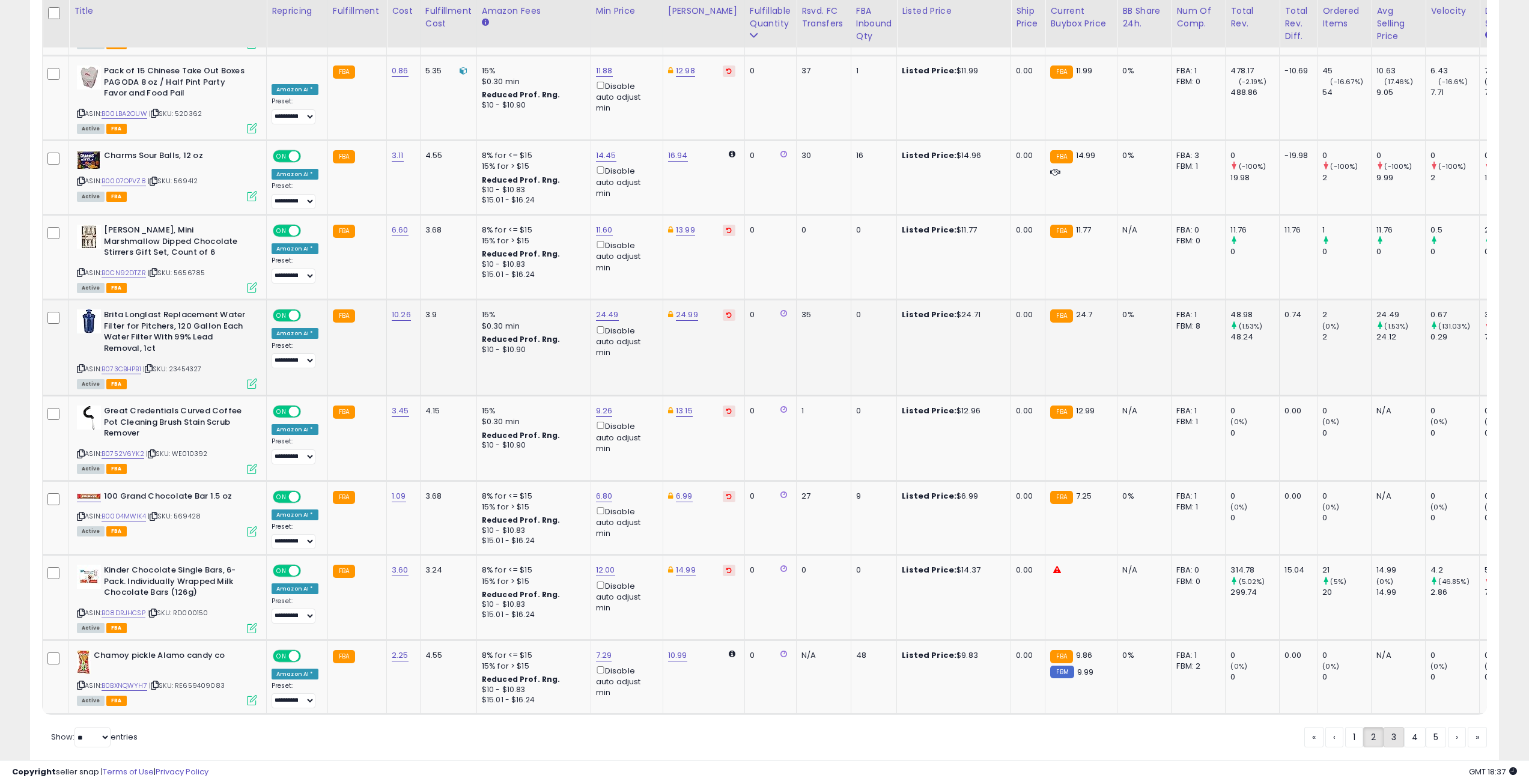
click at [1393, 727] on link "3" at bounding box center [1393, 737] width 20 height 20
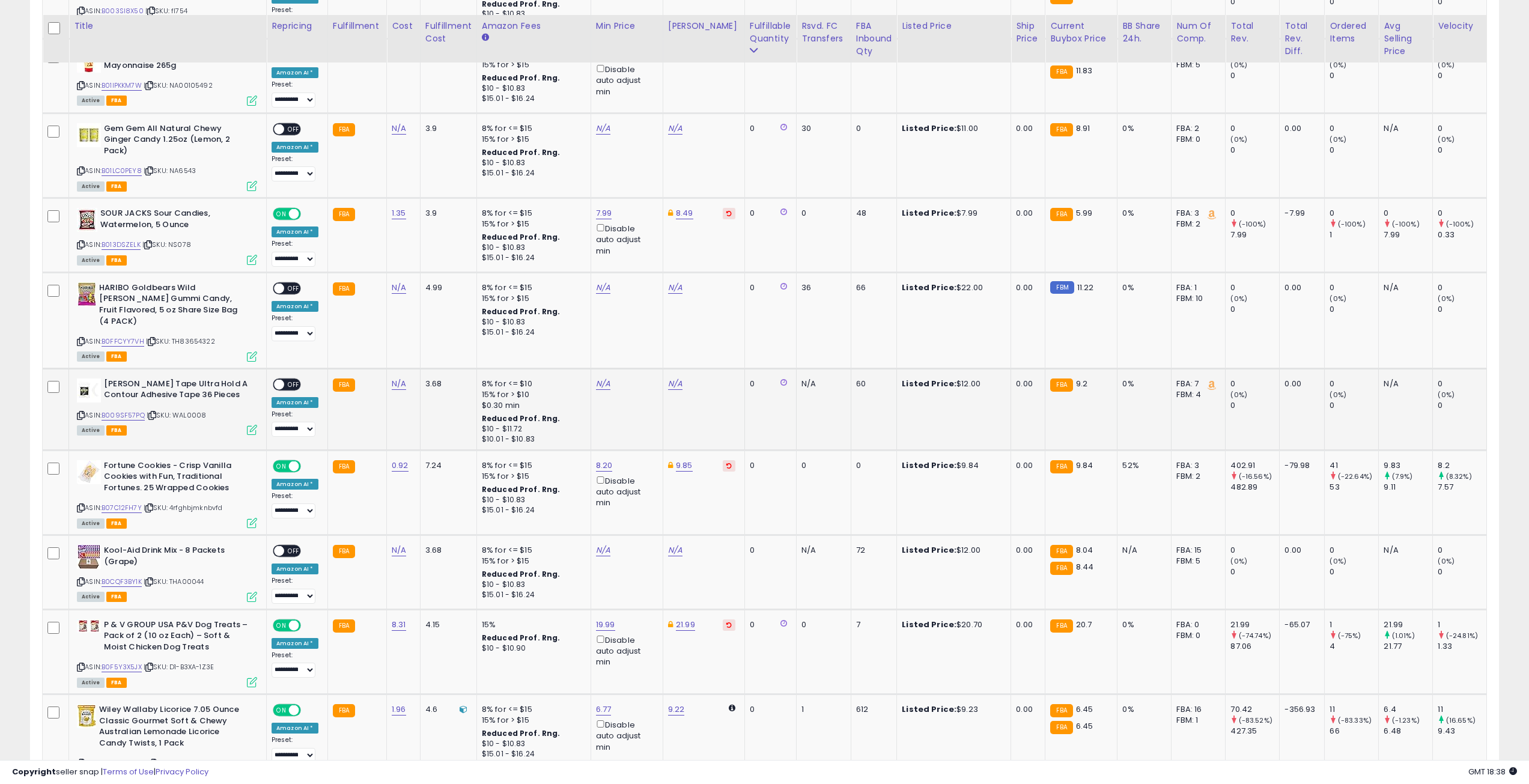
scroll to position [2108, 0]
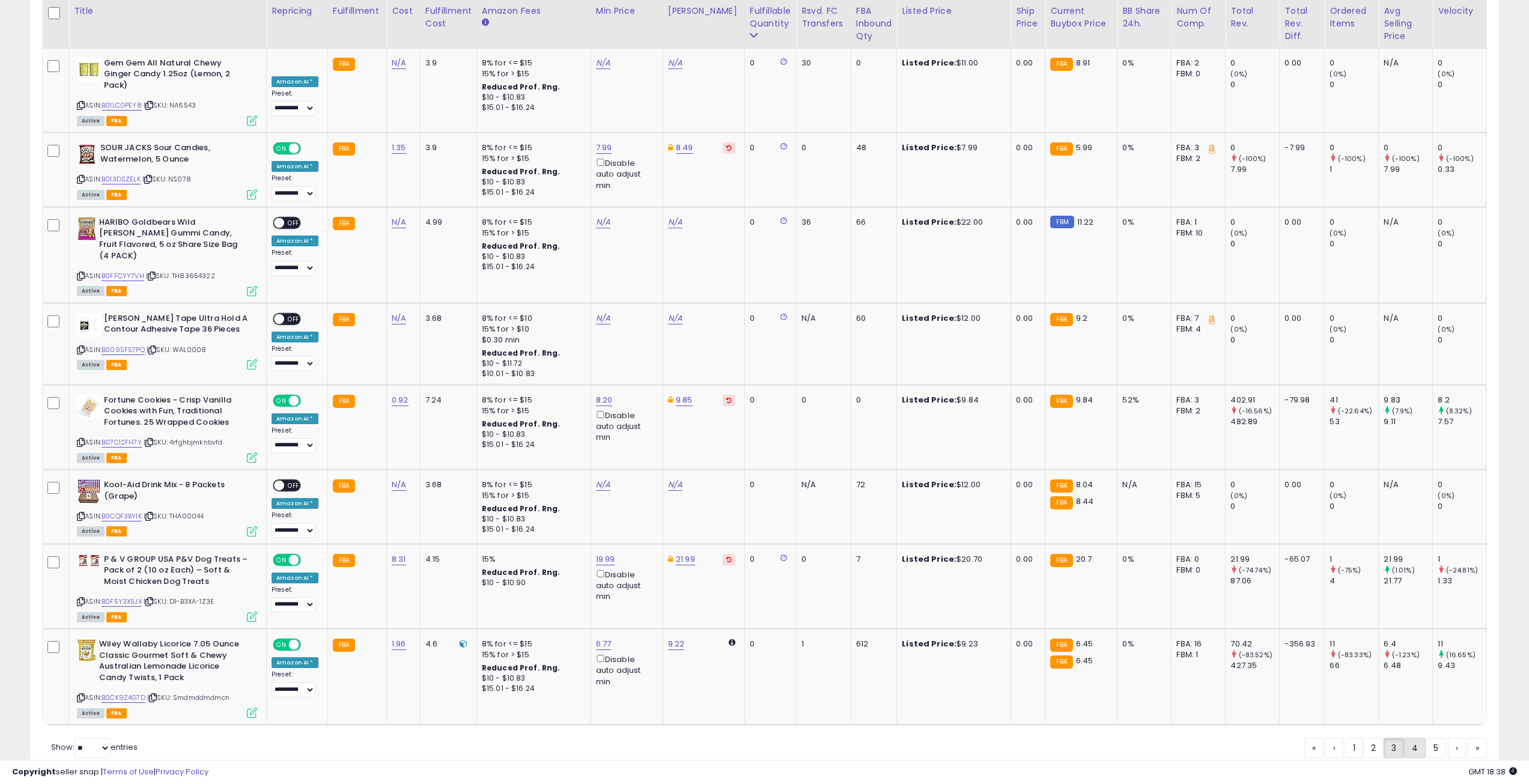
click at [1416, 737] on link "4" at bounding box center [1414, 747] width 22 height 20
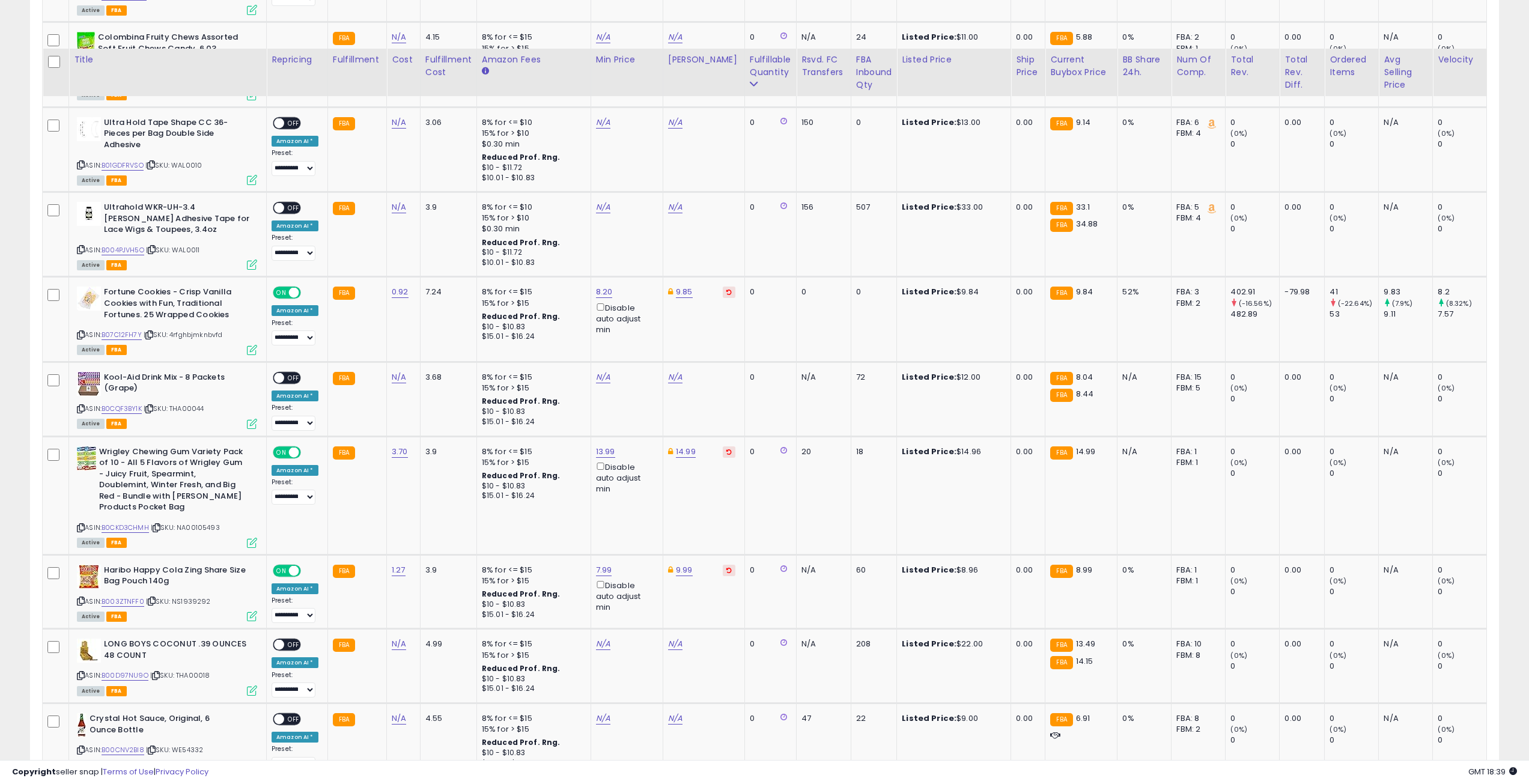
scroll to position [2012, 0]
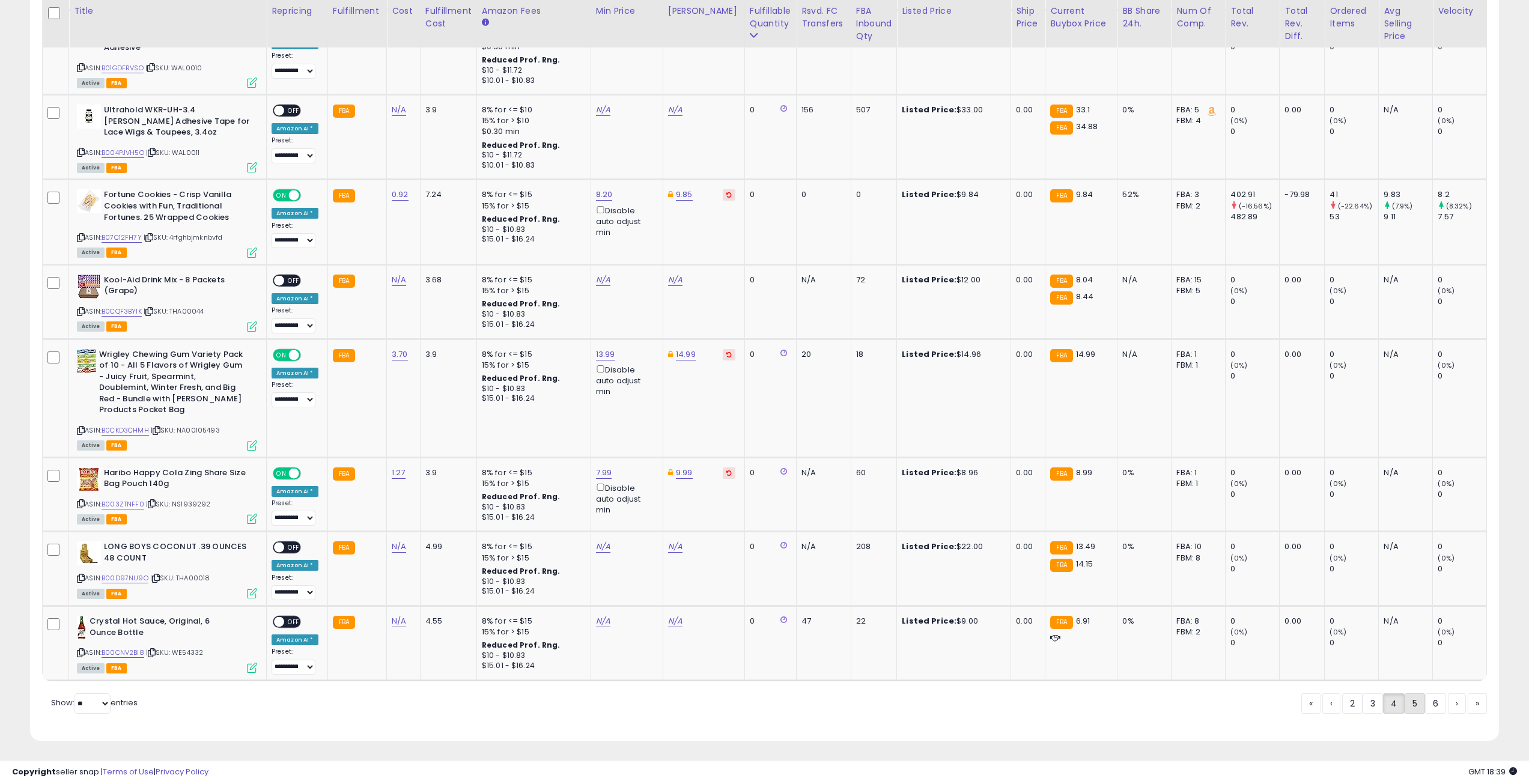
click at [1410, 701] on link "5" at bounding box center [1414, 703] width 20 height 20
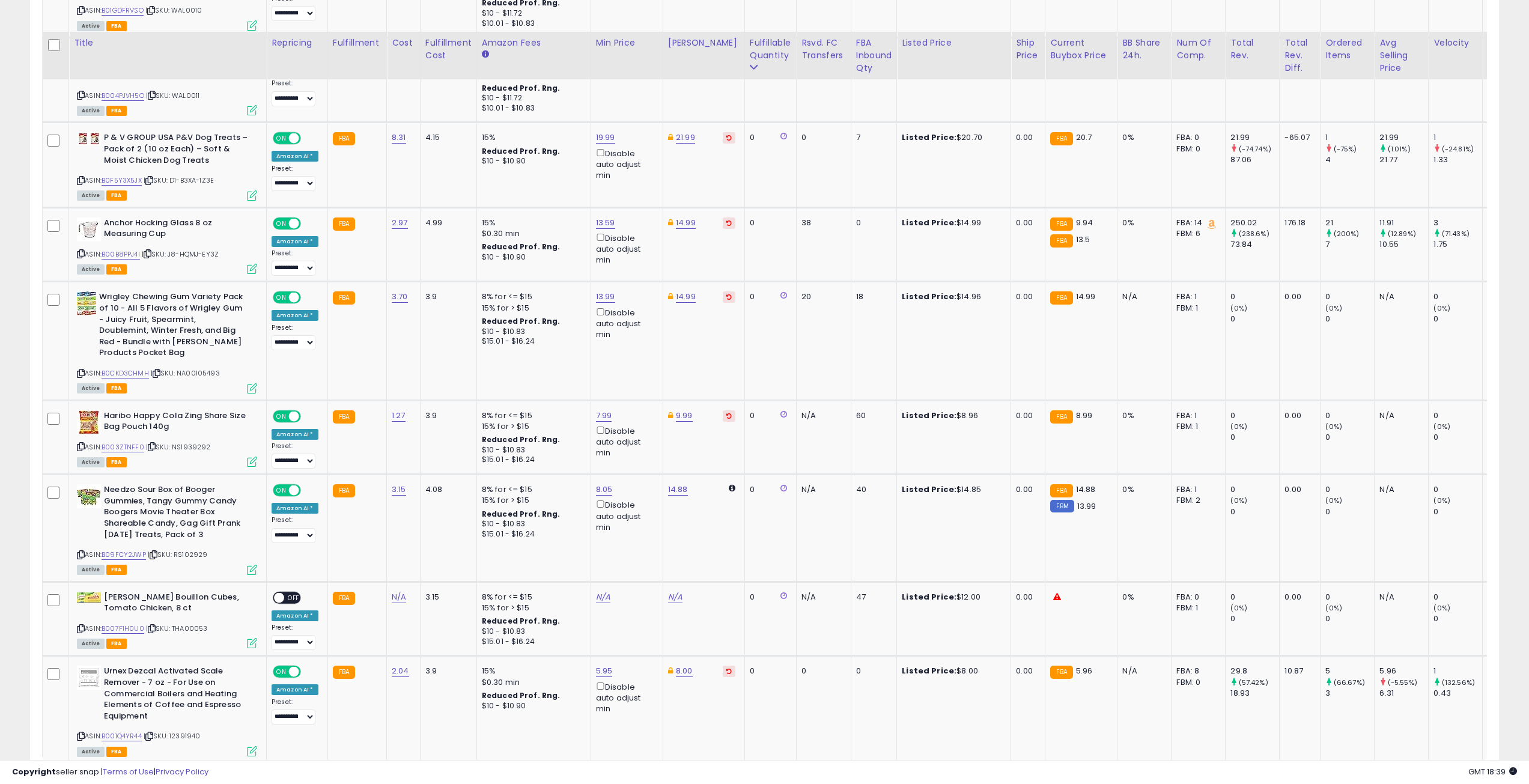
scroll to position [2257, 0]
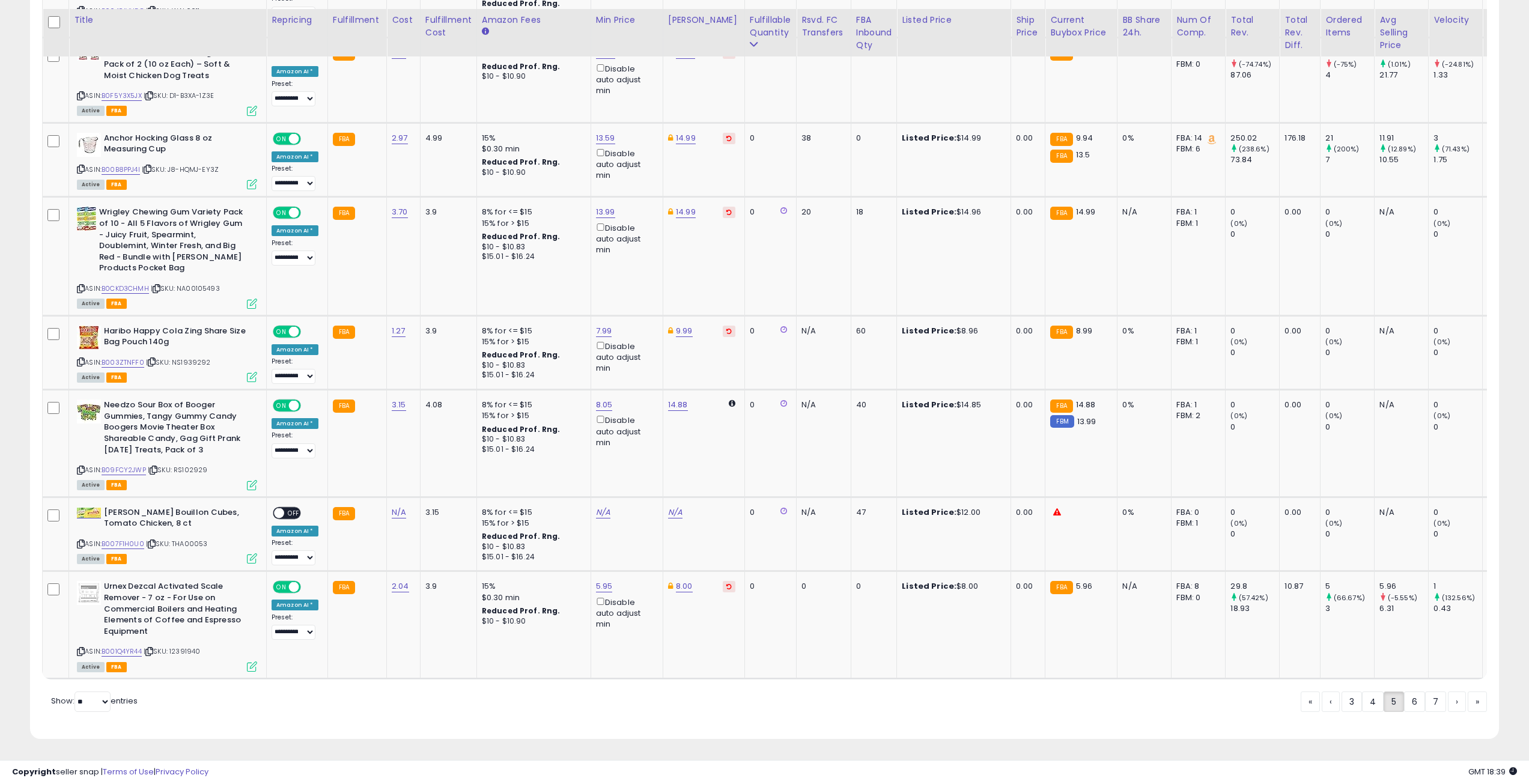
click at [1412, 700] on link "6" at bounding box center [1414, 701] width 21 height 20
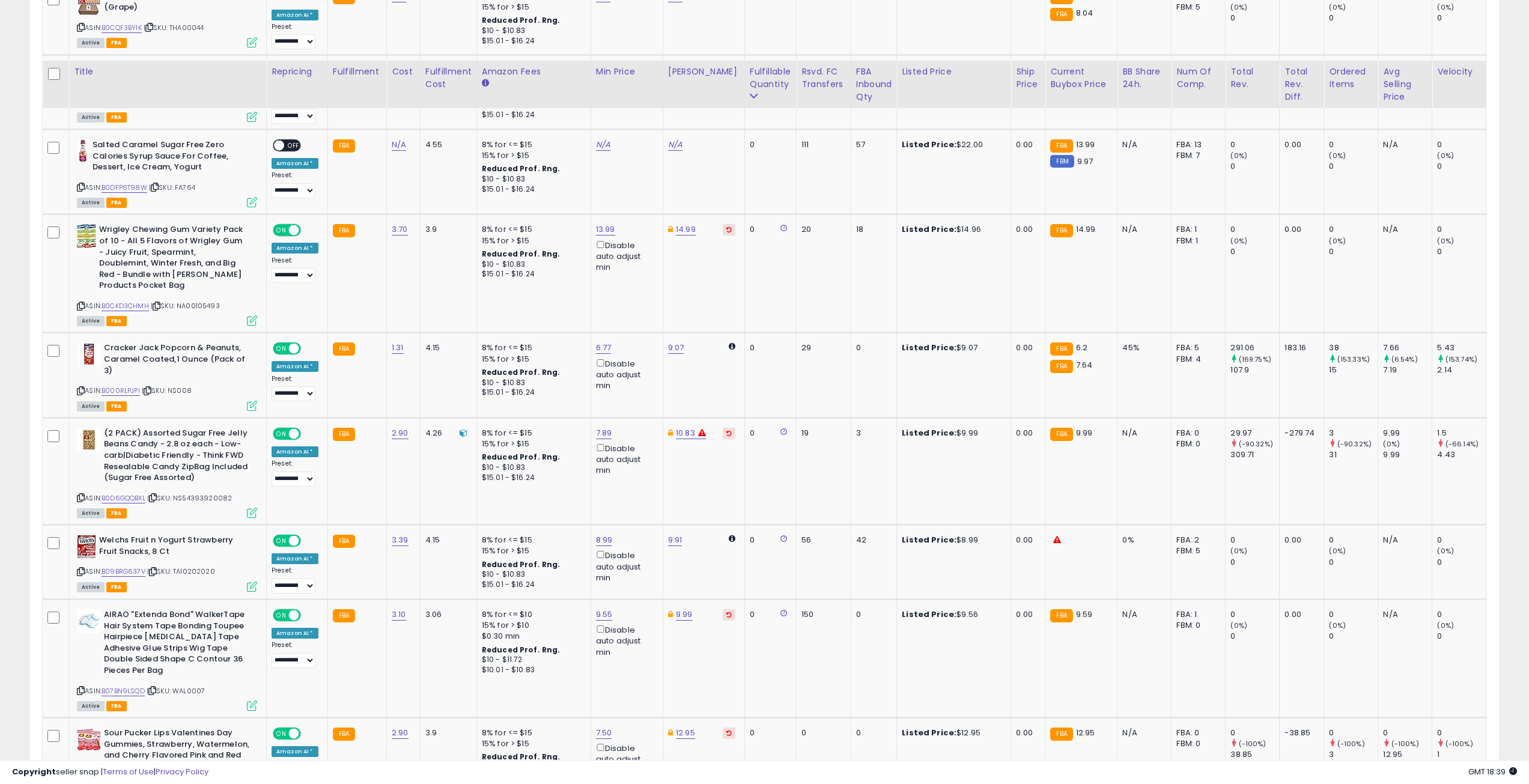
scroll to position [2163, 0]
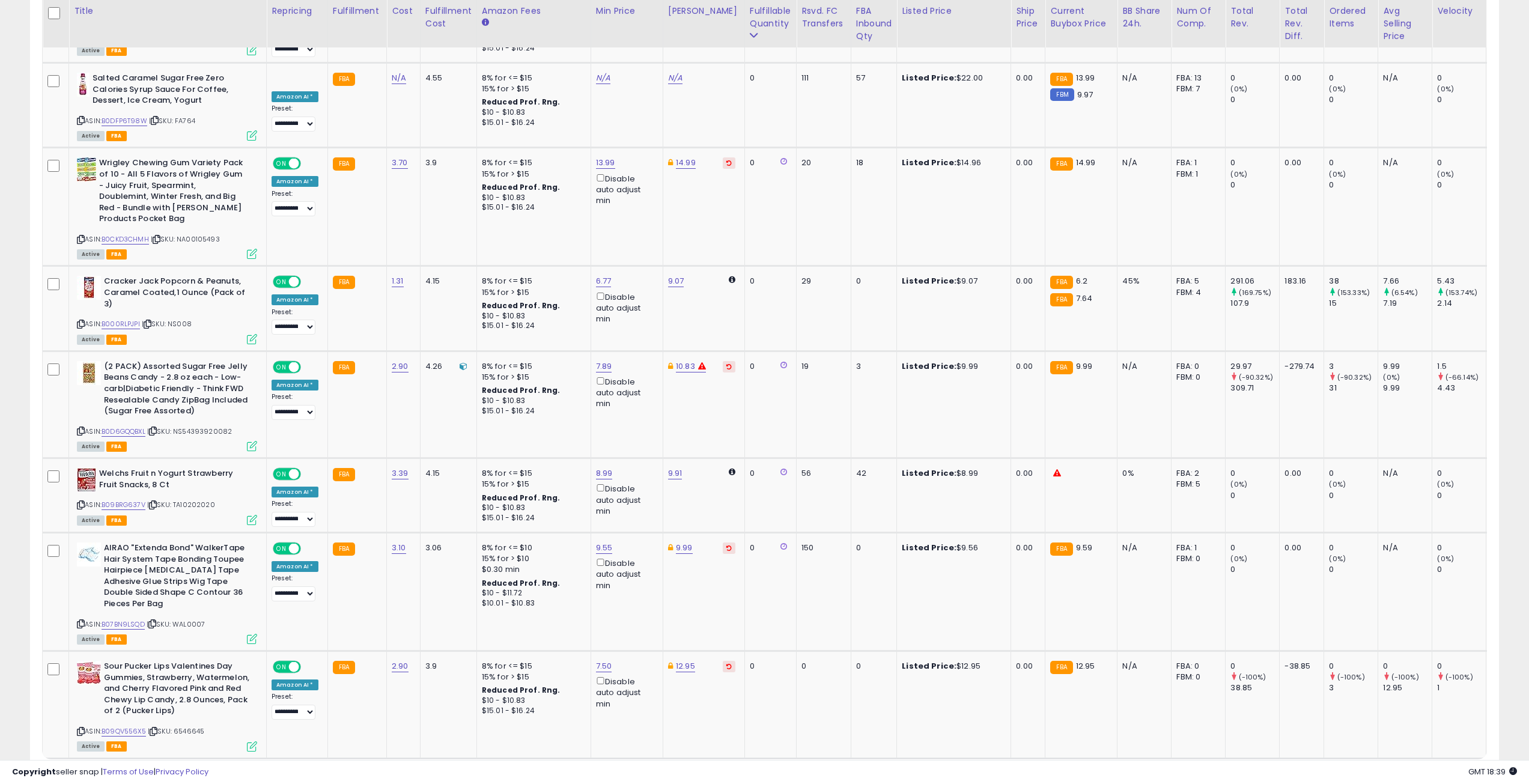
click at [1413, 771] on link "7" at bounding box center [1414, 781] width 21 height 20
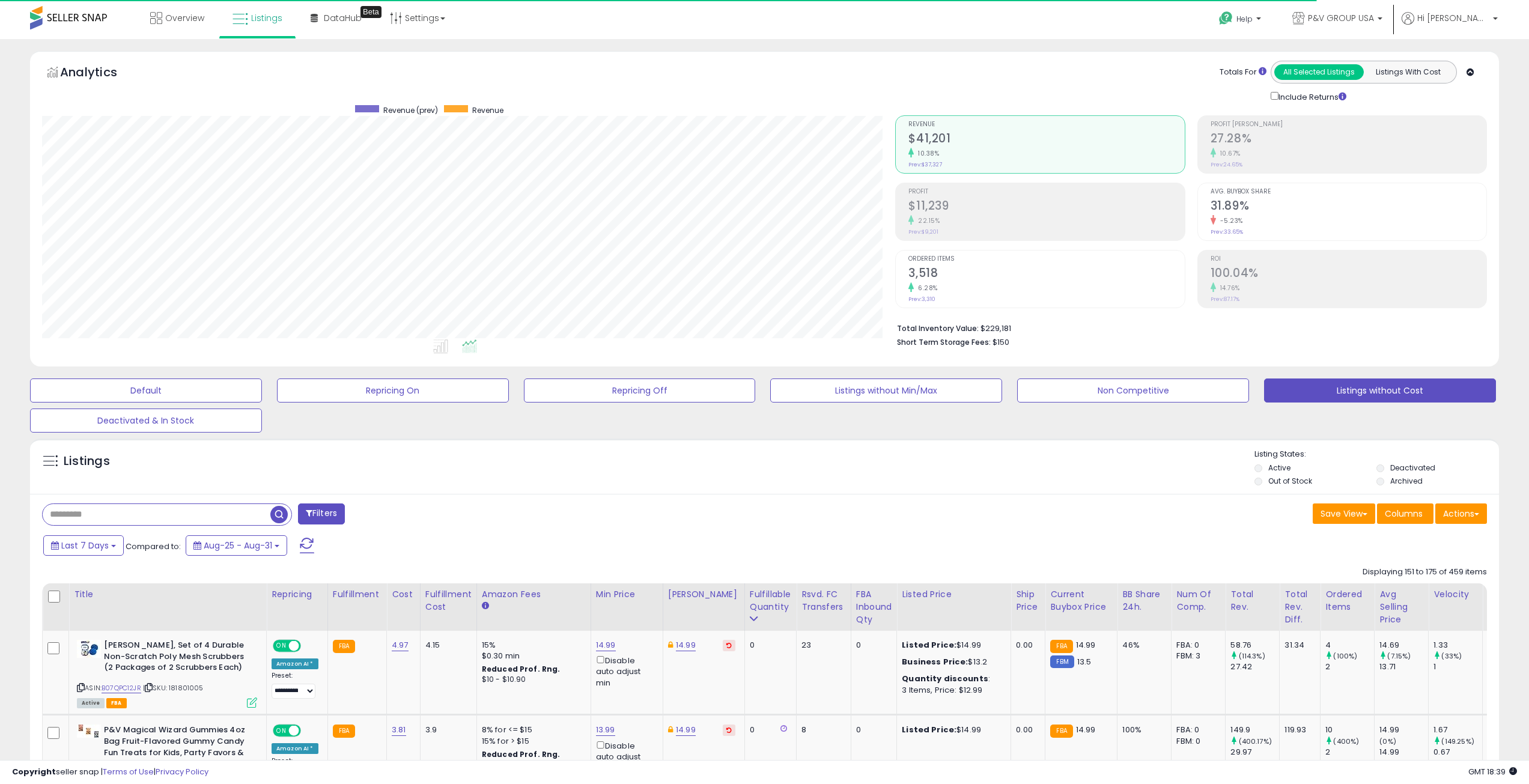
scroll to position [0, 0]
